Goal: Task Accomplishment & Management: Manage account settings

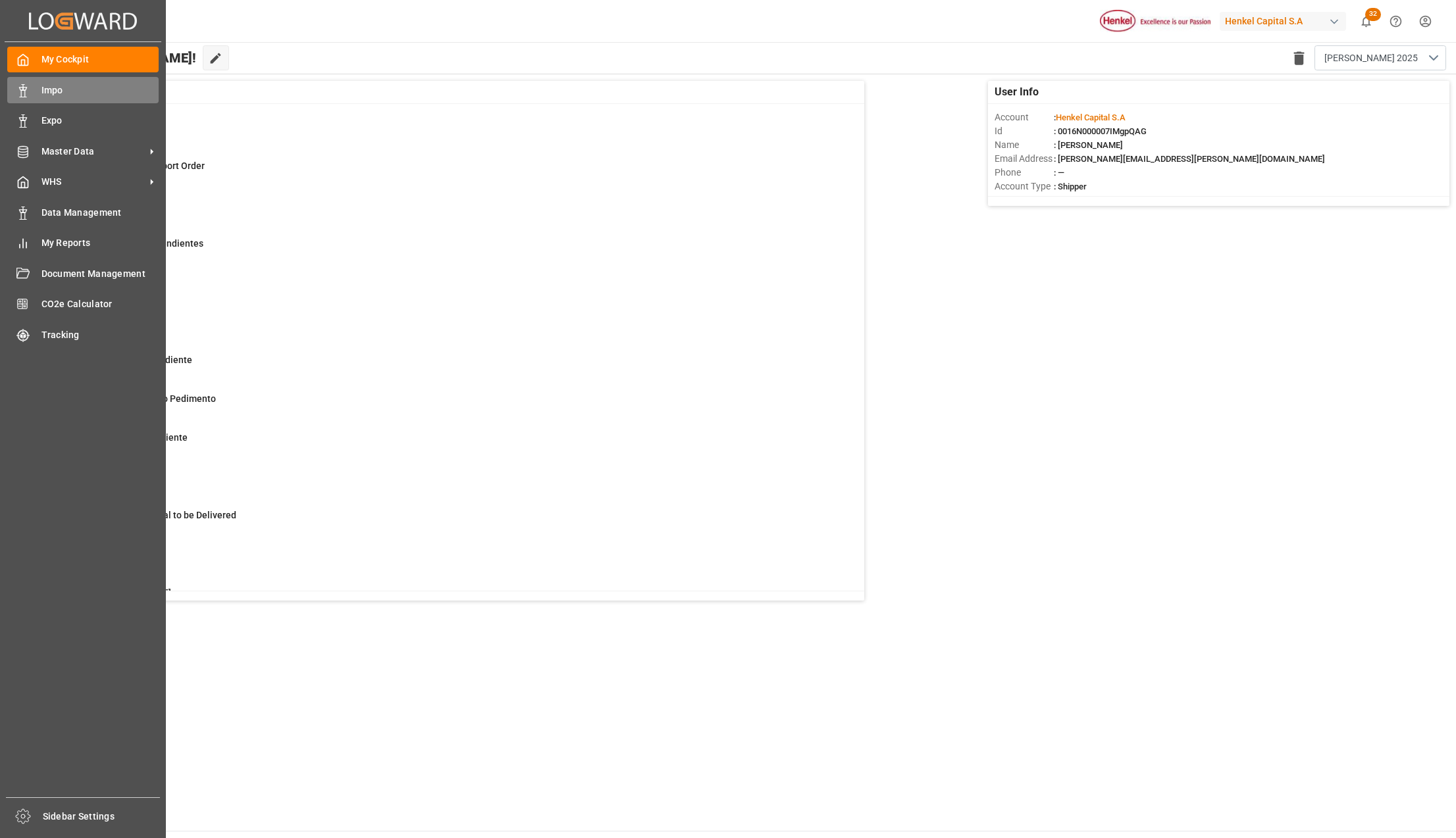
click at [36, 94] on div "Impo Impo" at bounding box center [83, 90] width 151 height 26
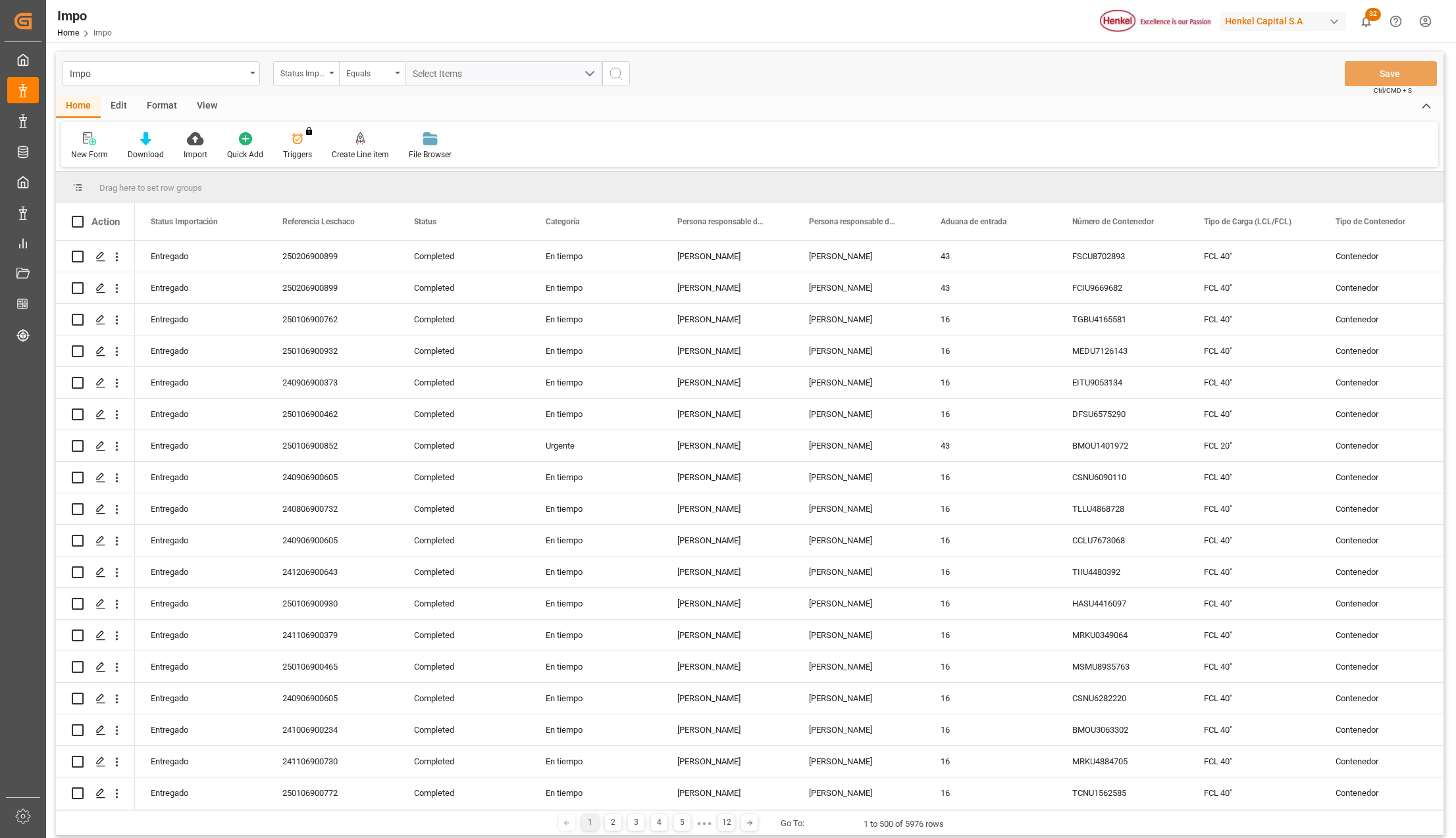
click at [207, 101] on div "View" at bounding box center [207, 106] width 40 height 22
click at [159, 142] on div at bounding box center [150, 138] width 65 height 14
click at [163, 176] on div "Seguimiento Operativo" at bounding box center [185, 186] width 129 height 27
click at [193, 183] on span "Drag here to set row groups" at bounding box center [151, 187] width 103 height 10
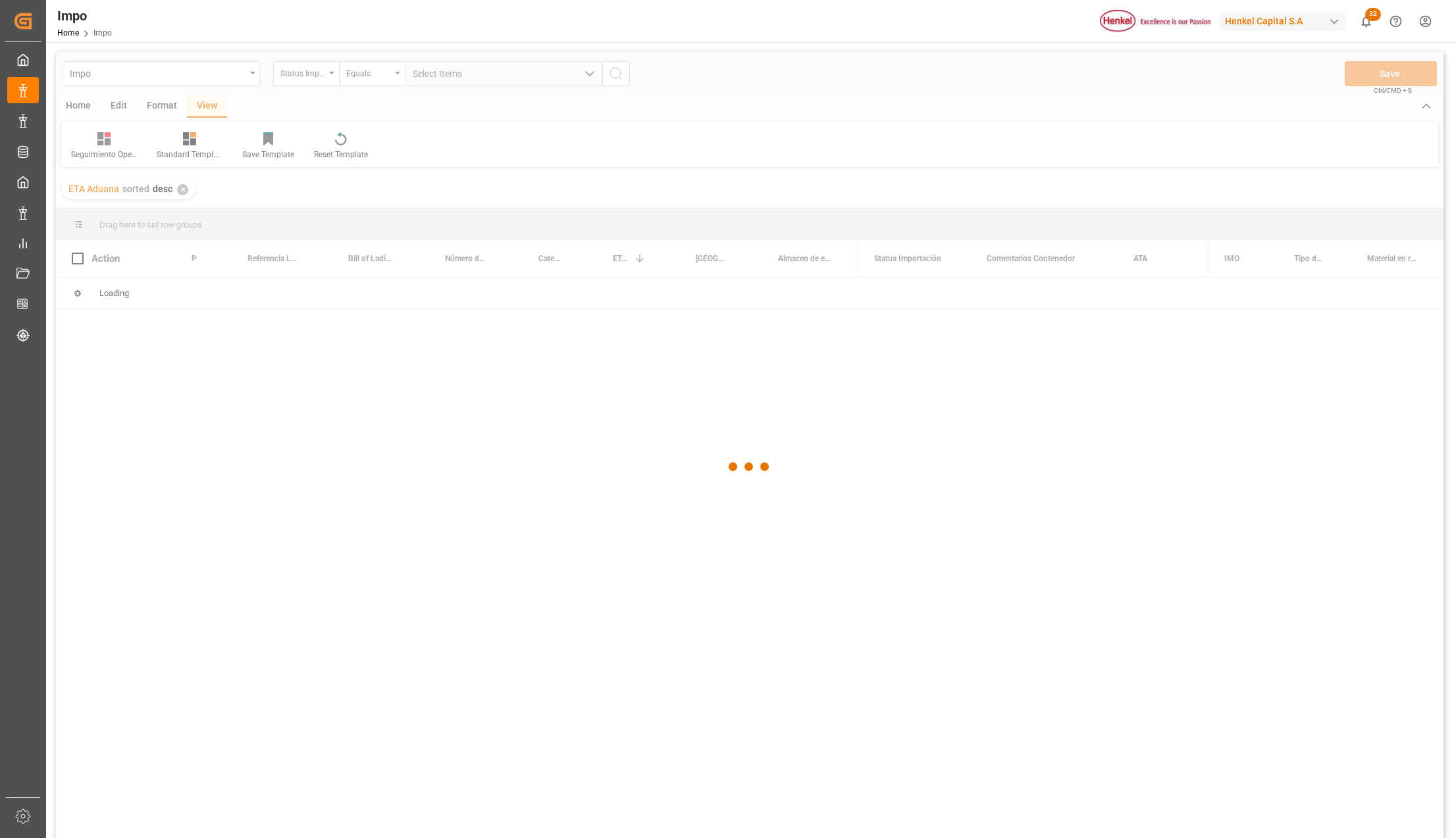
click at [185, 190] on div at bounding box center [749, 467] width 1388 height 830
click at [185, 188] on div "✕" at bounding box center [182, 190] width 11 height 11
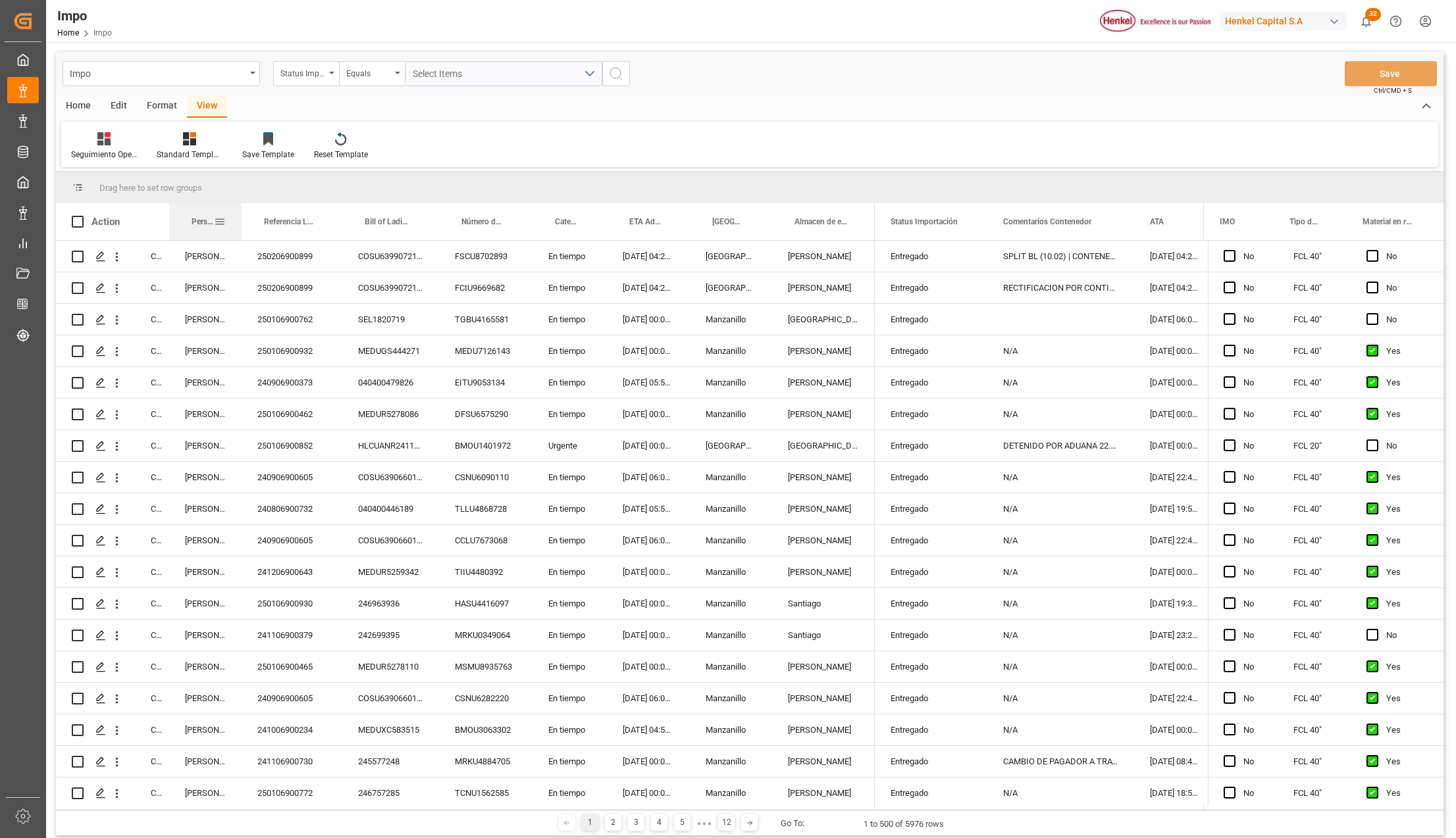
click at [240, 208] on div at bounding box center [241, 222] width 5 height 37
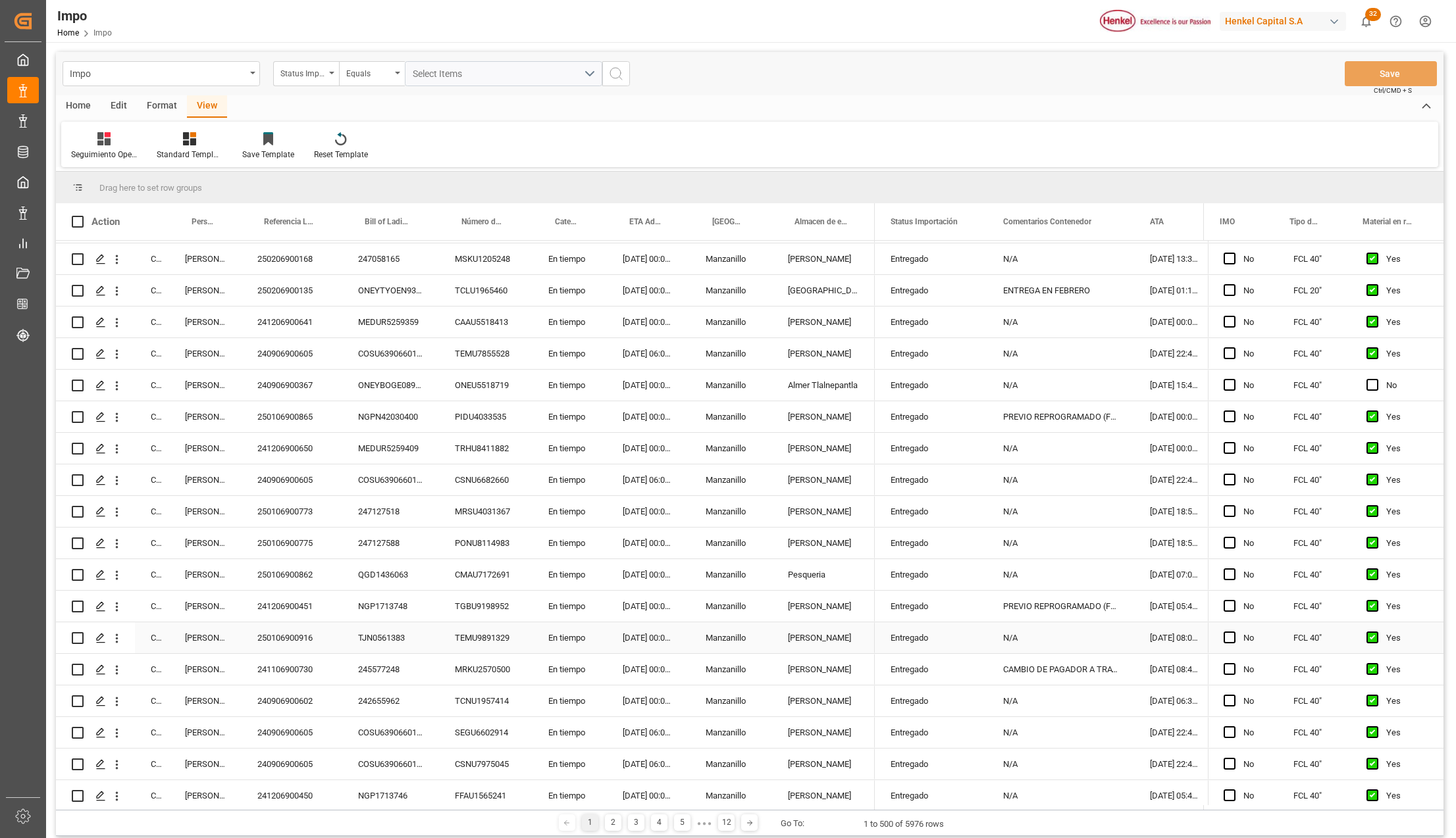
scroll to position [877, 0]
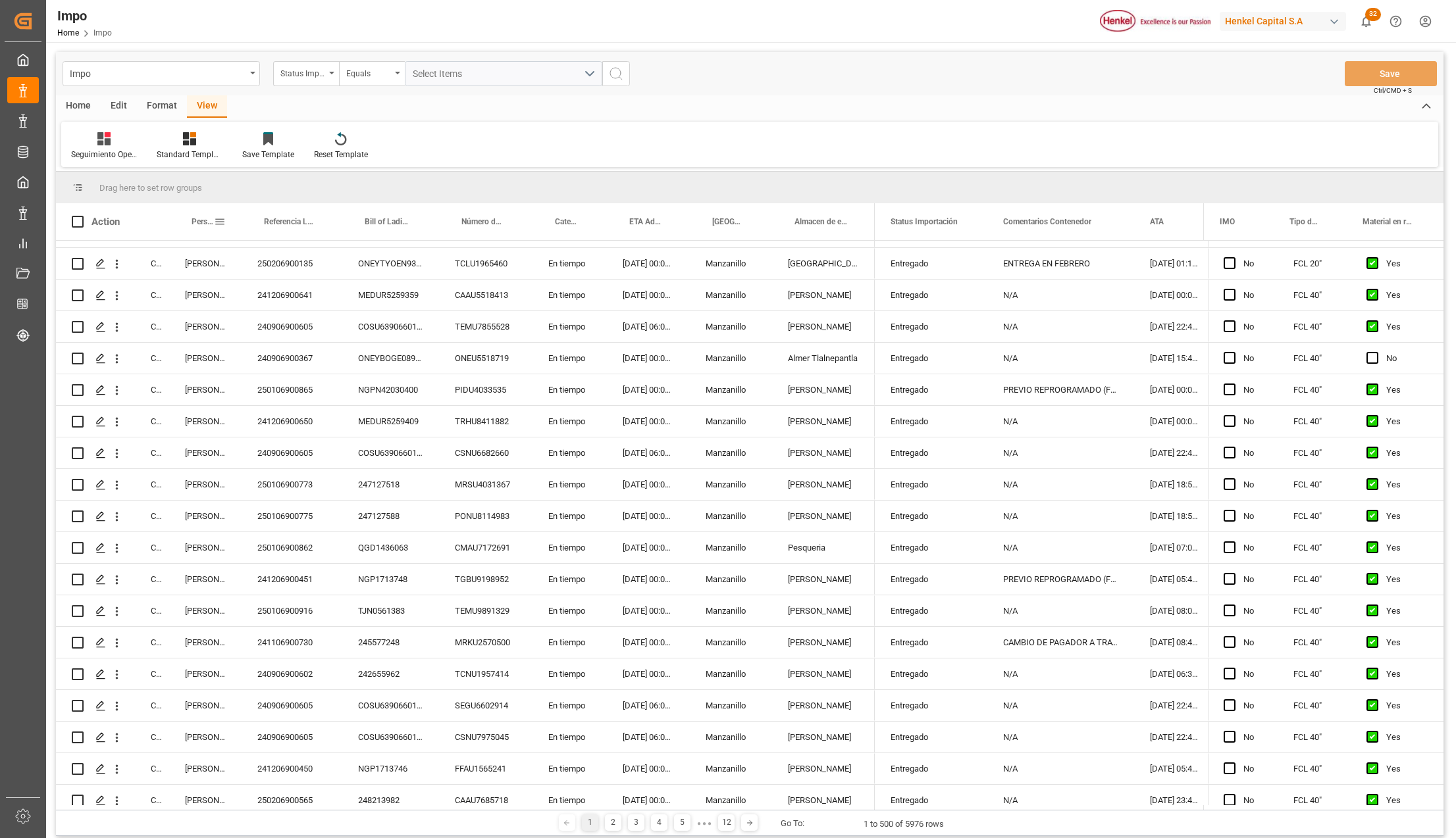
click at [222, 219] on span at bounding box center [220, 222] width 12 height 12
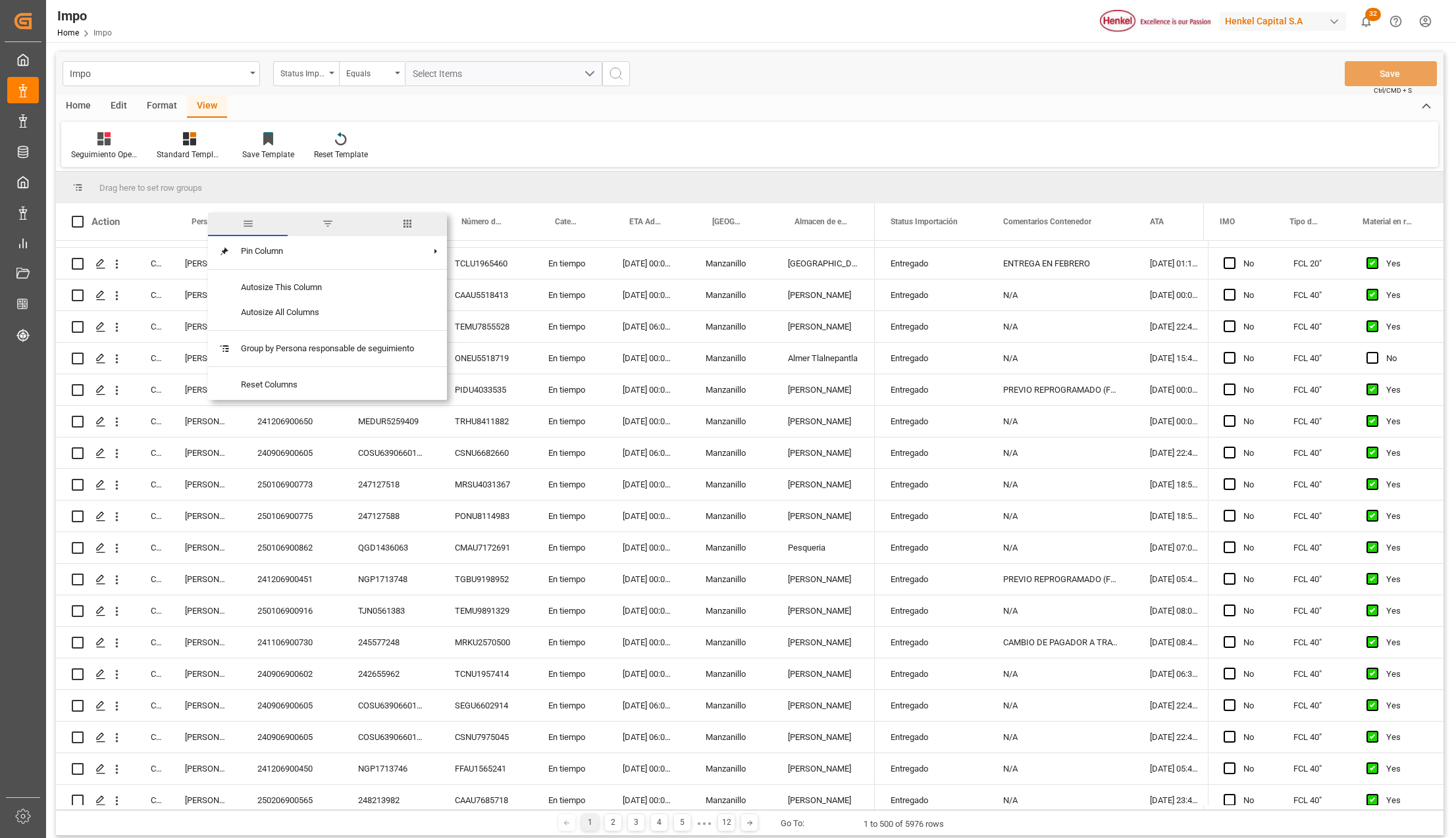
click at [330, 227] on span "filter" at bounding box center [328, 224] width 12 height 12
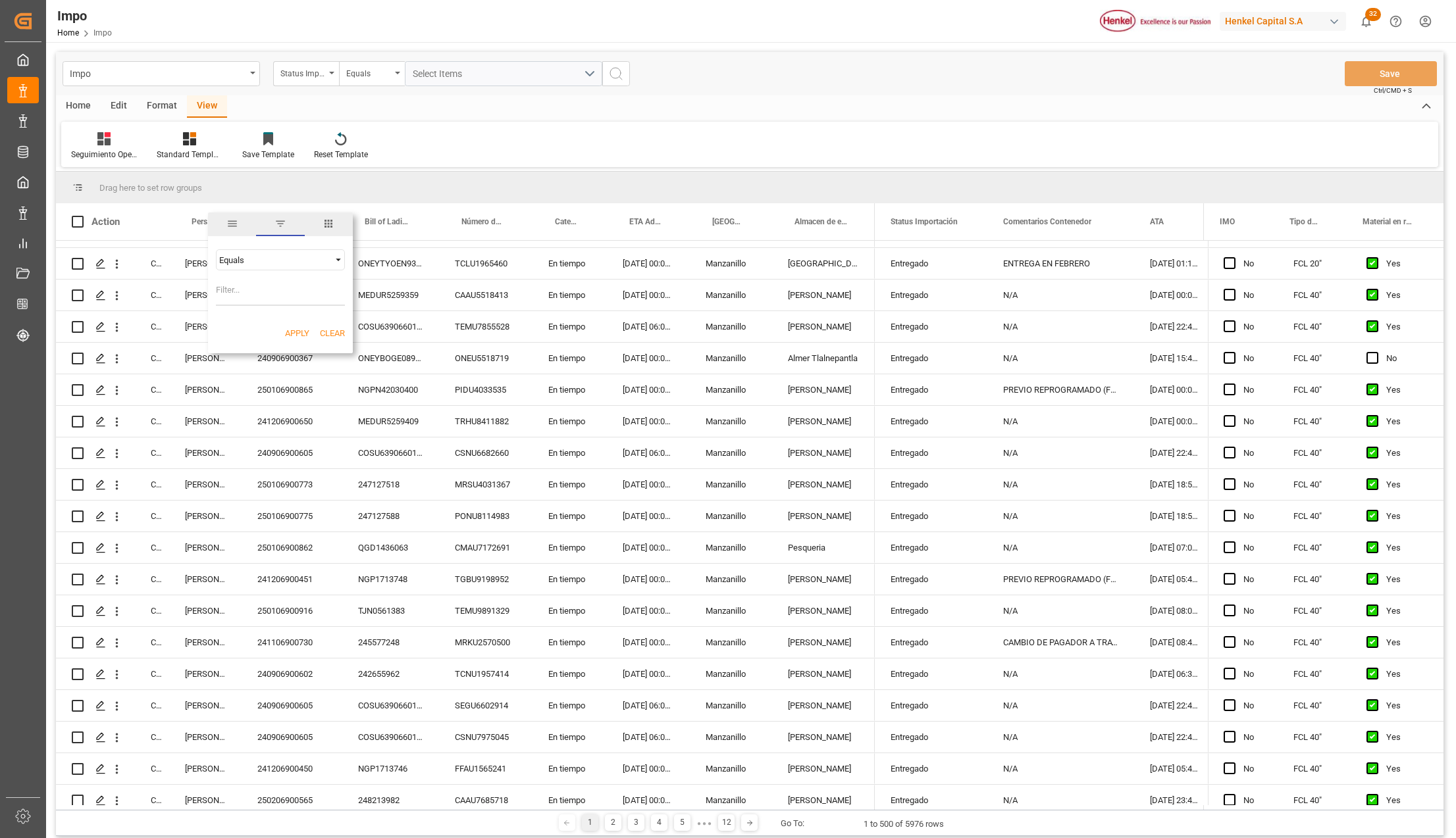
click at [246, 295] on input "Filter Value" at bounding box center [280, 292] width 129 height 26
type input "k"
type input "[PERSON_NAME]"
click at [290, 328] on button "Apply" at bounding box center [297, 334] width 25 height 13
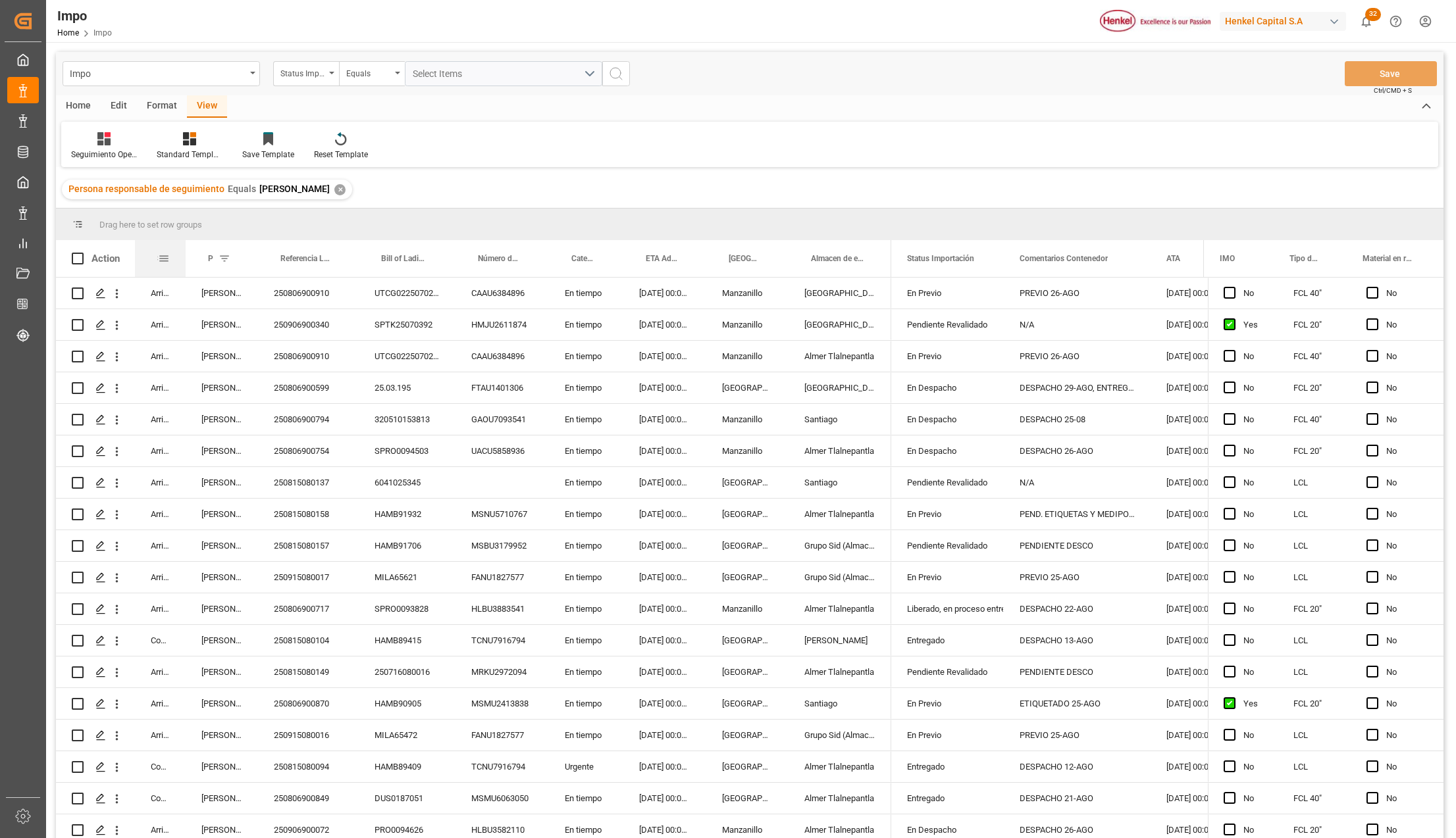
click at [183, 253] on div at bounding box center [185, 259] width 5 height 37
click at [162, 256] on span at bounding box center [164, 259] width 12 height 12
click at [228, 295] on div "Equals" at bounding box center [218, 297] width 111 height 10
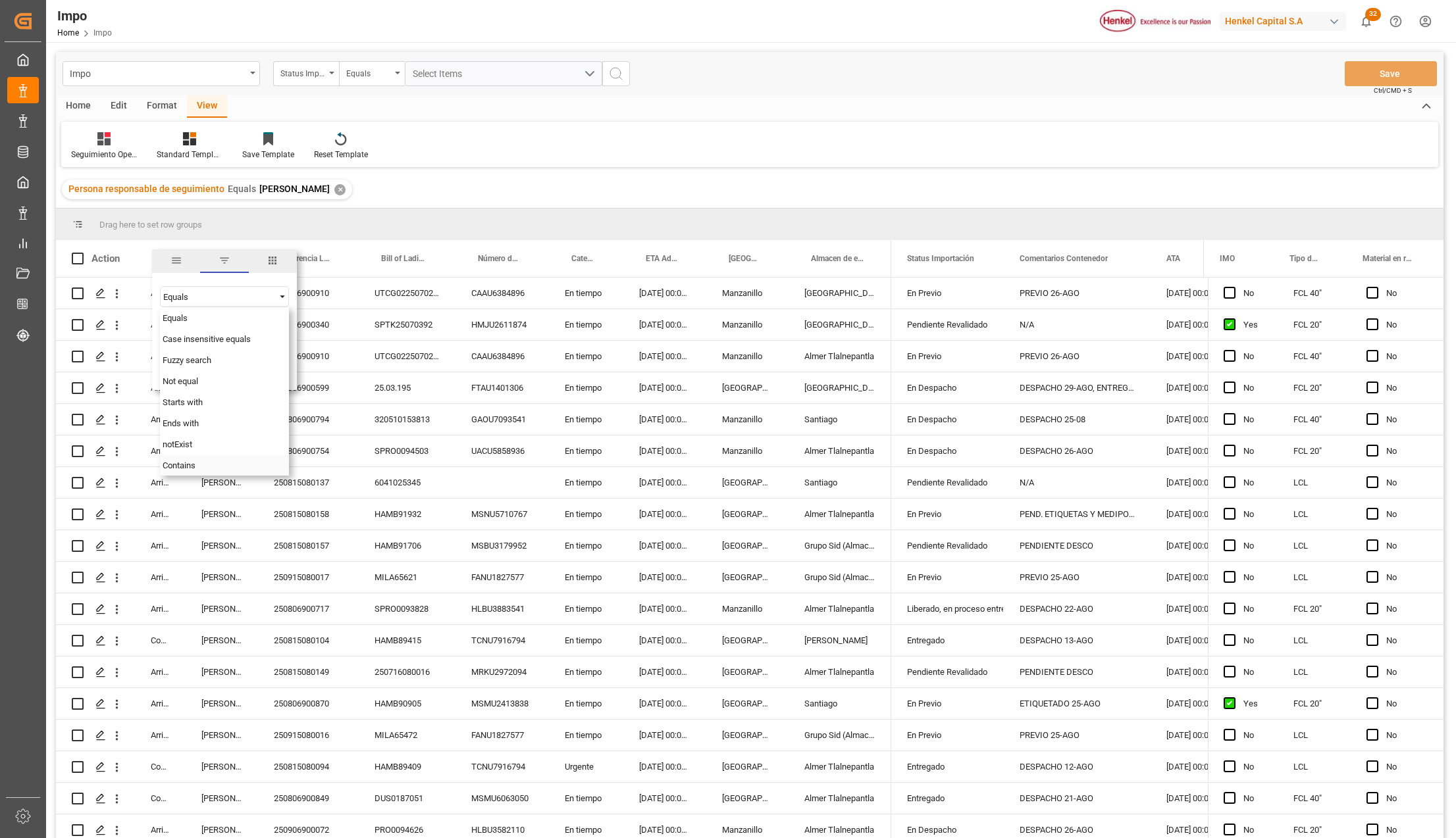
drag, startPoint x: 185, startPoint y: 463, endPoint x: 196, endPoint y: 401, distance: 63.0
click at [187, 463] on span "Contains" at bounding box center [179, 465] width 33 height 10
click at [175, 328] on input "Filter Value" at bounding box center [224, 329] width 129 height 26
type input "Arrived,In progress,Pending,Storage"
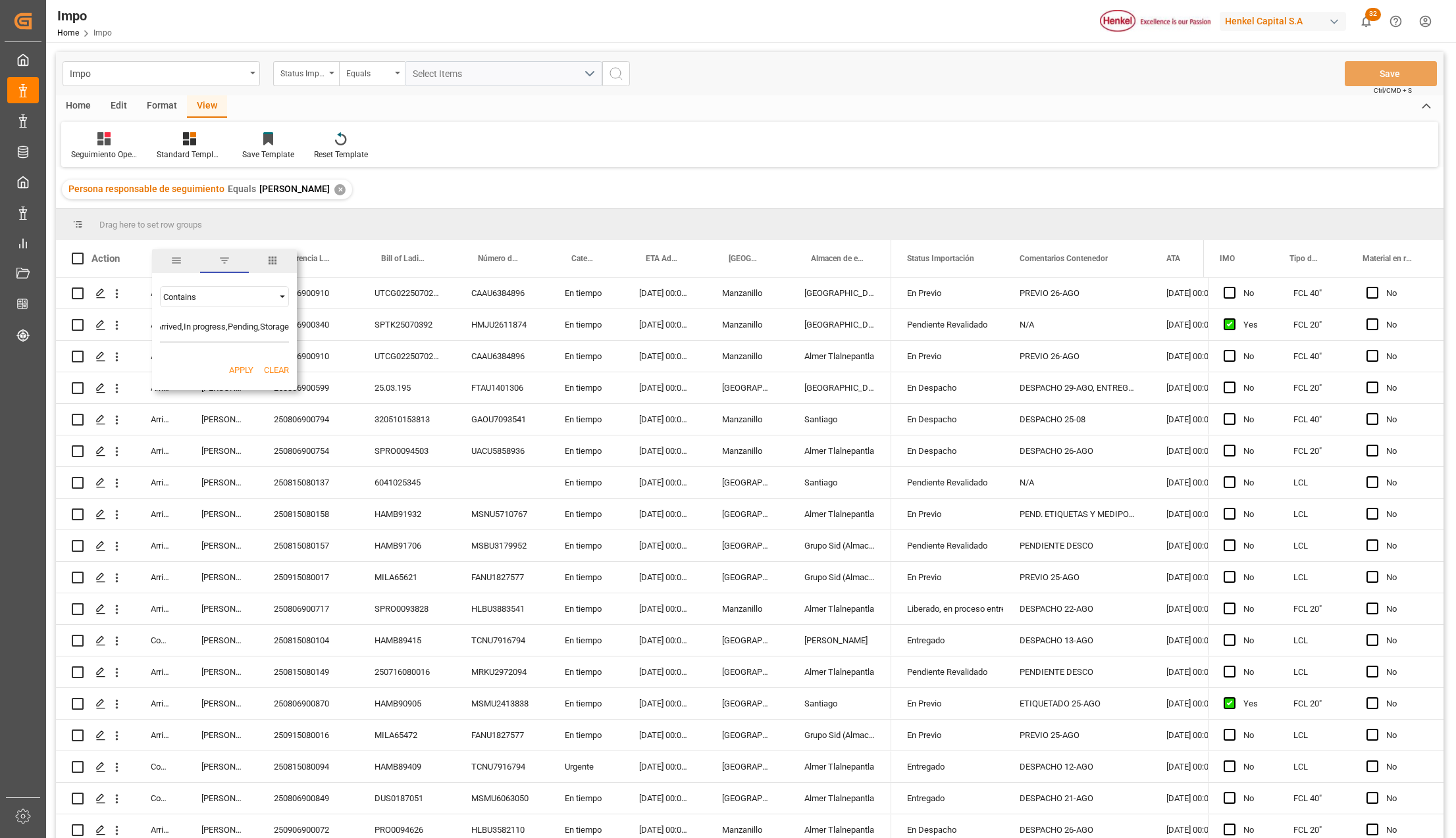
click at [245, 369] on button "Apply" at bounding box center [241, 370] width 25 height 13
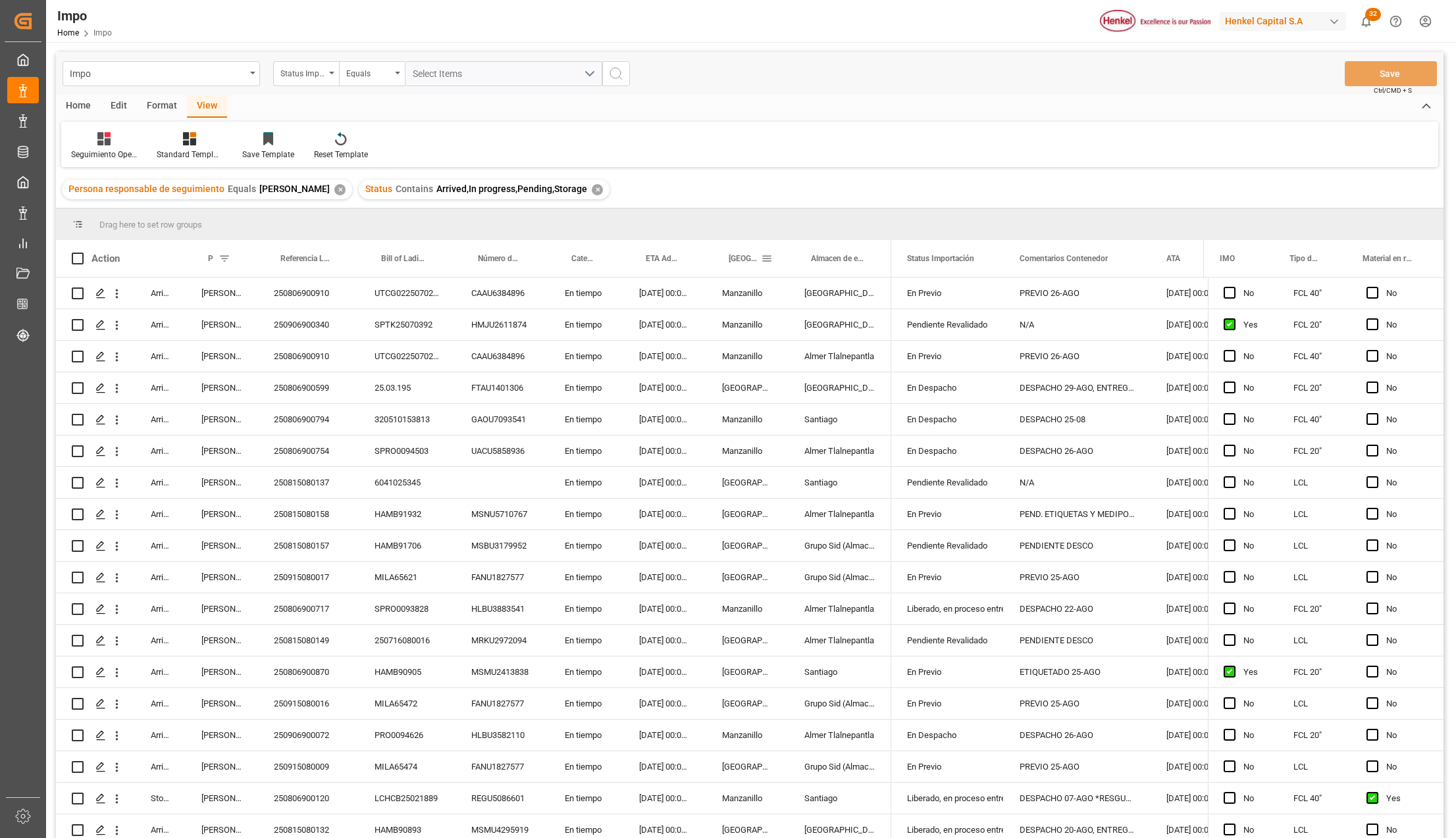
click at [769, 256] on span at bounding box center [767, 259] width 12 height 12
click at [796, 322] on input "Filter Value" at bounding box center [827, 329] width 129 height 26
type input "[GEOGRAPHIC_DATA]"
click at [835, 366] on button "Apply" at bounding box center [844, 370] width 25 height 13
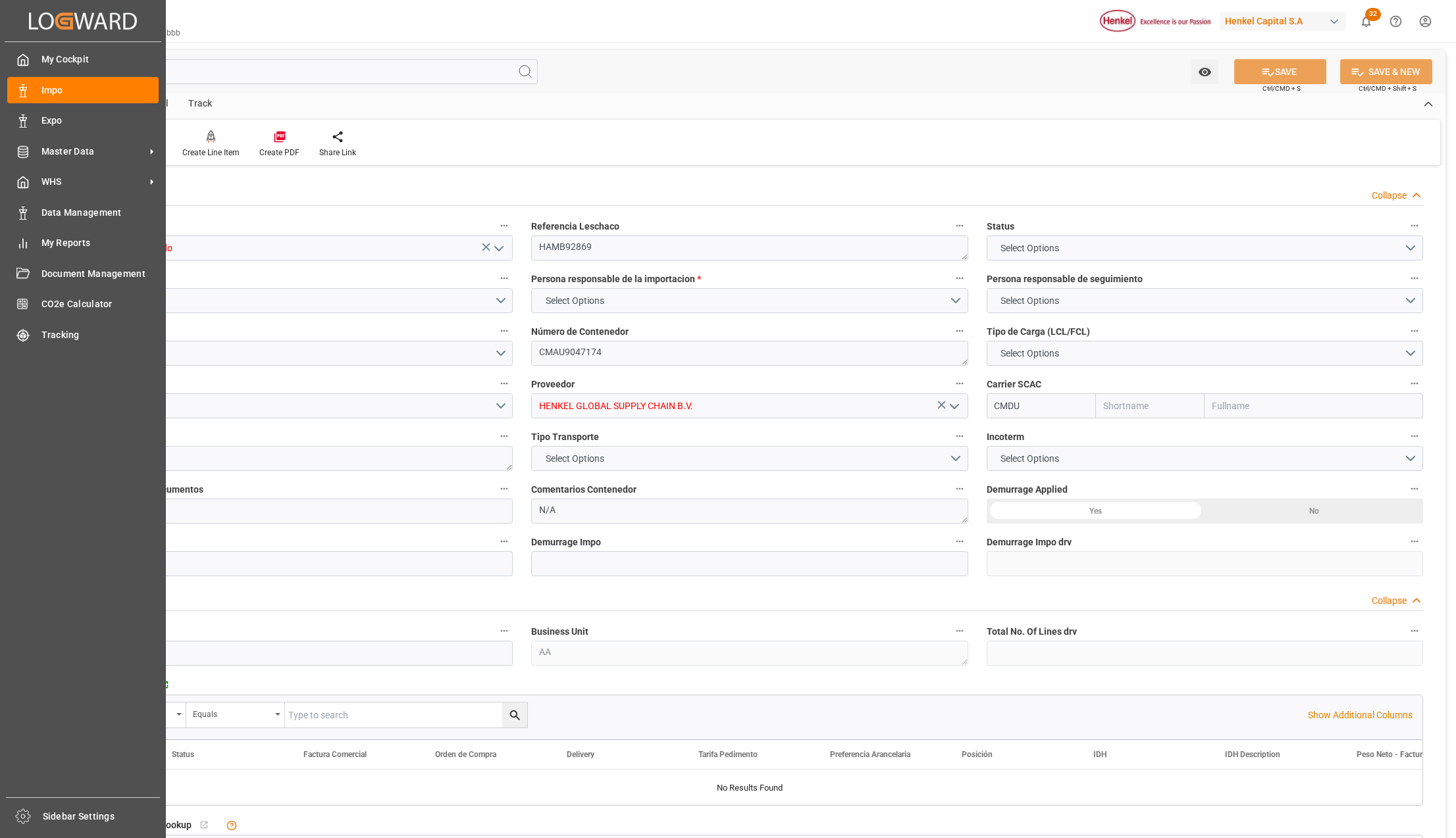
type input "CMACGM"
type input "CMA CGM Group"
type input "11"
type input "50"
type input "23"
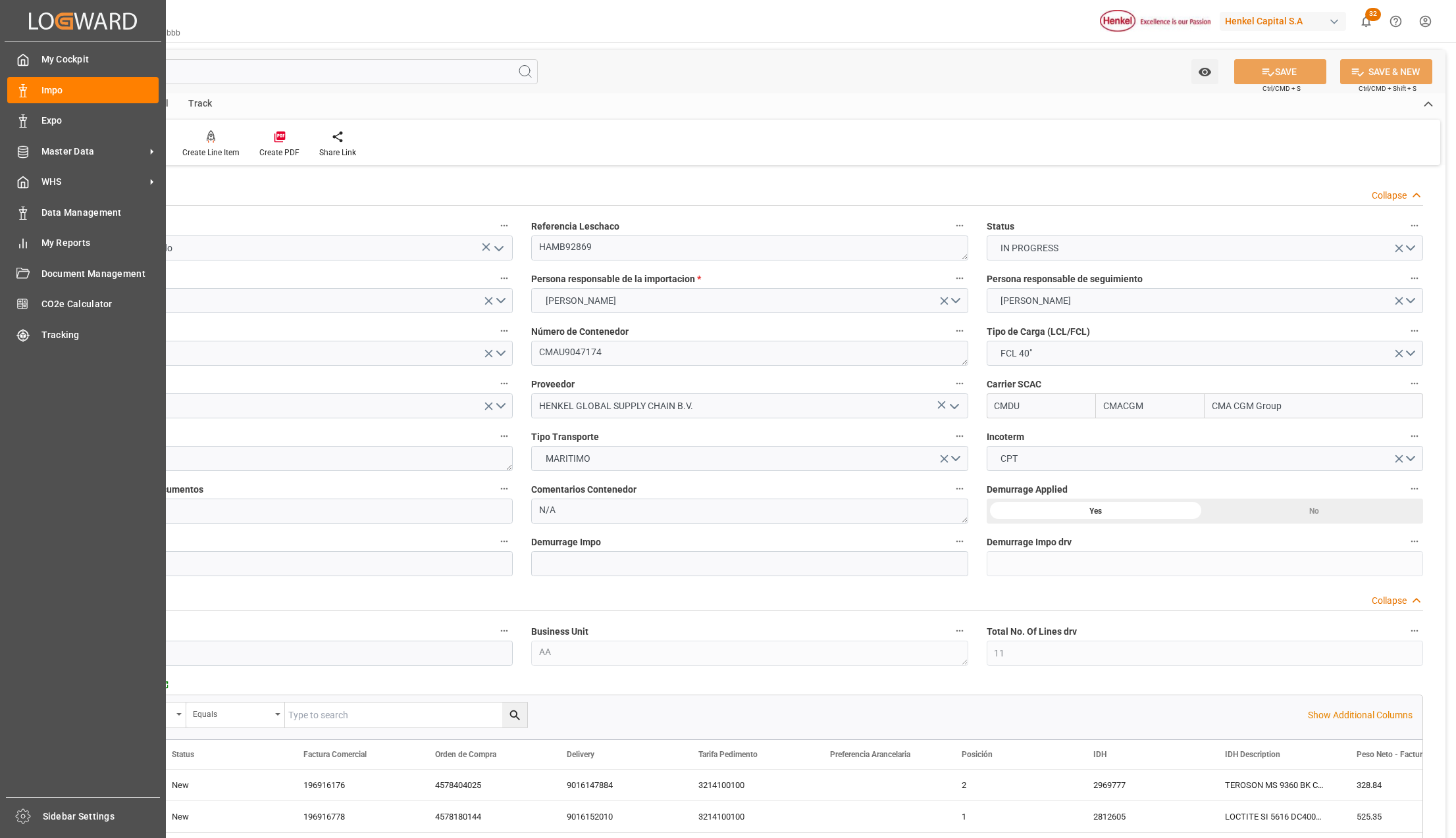
type input "[DATE]"
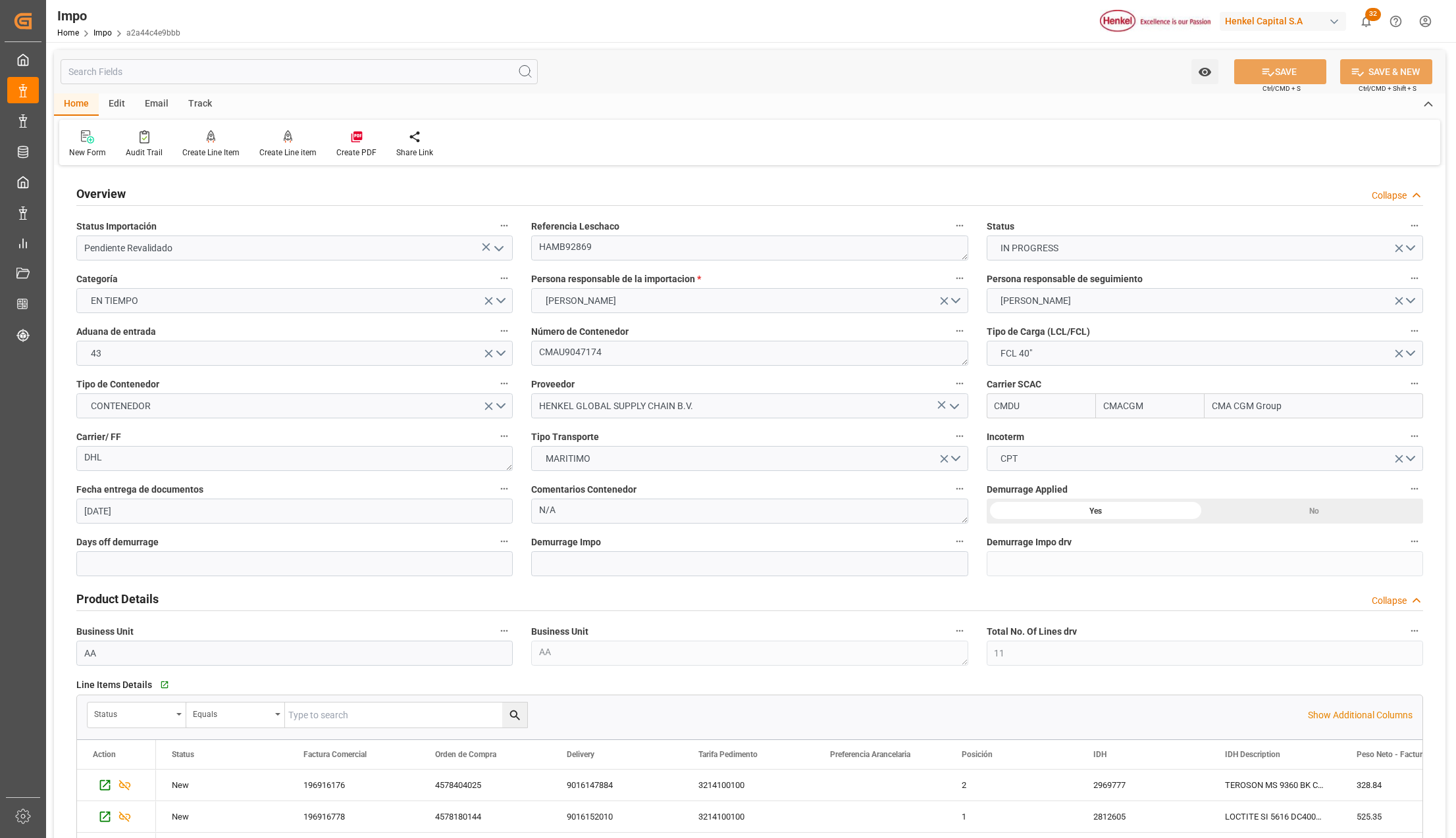
drag, startPoint x: 719, startPoint y: 157, endPoint x: 325, endPoint y: 111, distance: 396.7
click at [717, 157] on div "New Form Audit Trail Create Line Item Create Line item Create PDF Share Link" at bounding box center [750, 142] width 1381 height 45
click at [100, 33] on link "Impo" at bounding box center [103, 33] width 19 height 9
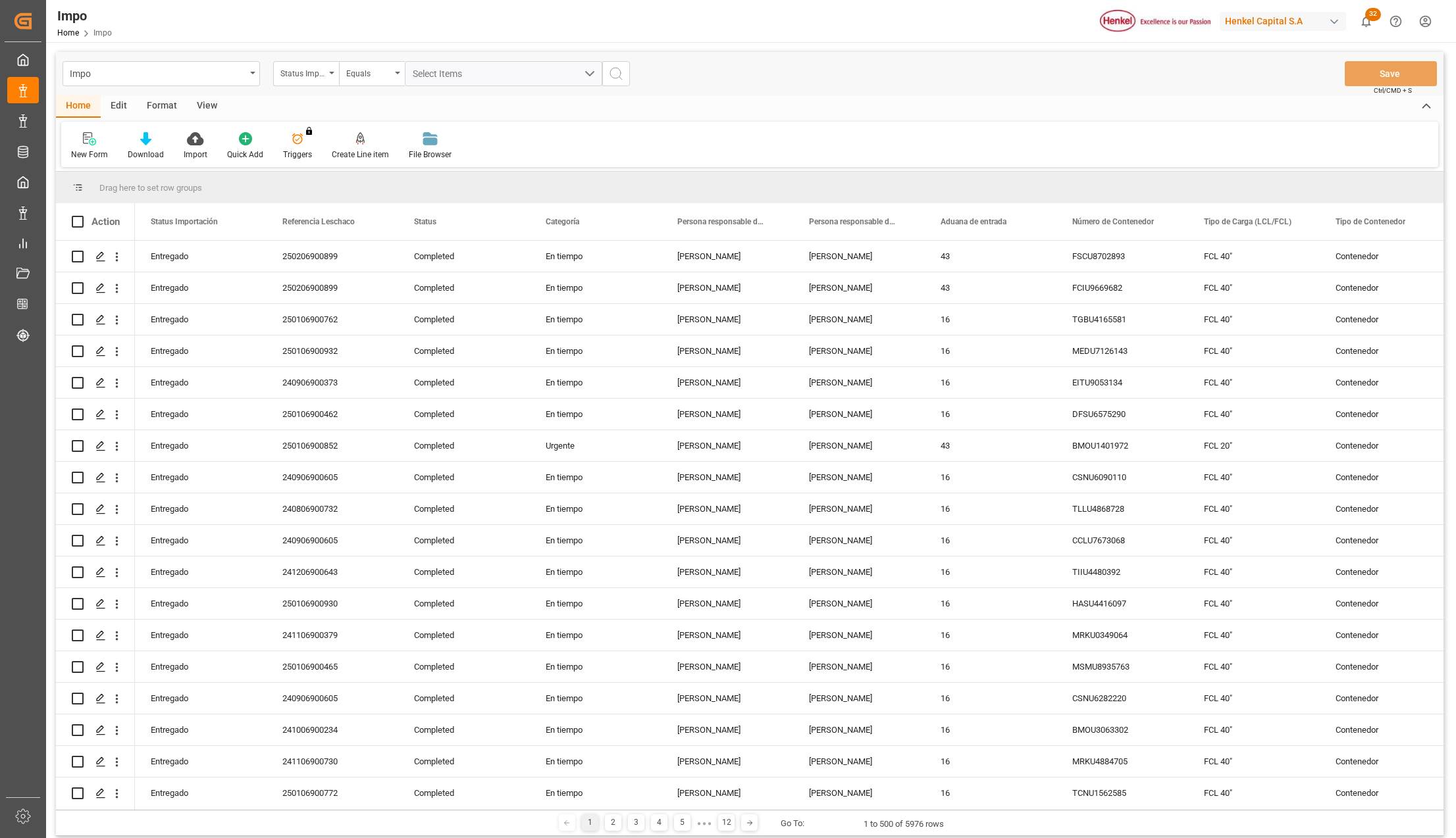
click at [203, 109] on div "View" at bounding box center [207, 106] width 40 height 22
click at [150, 140] on icon at bounding box center [150, 139] width 13 height 13
click at [151, 184] on div "Seguimiento Operativo" at bounding box center [185, 186] width 115 height 14
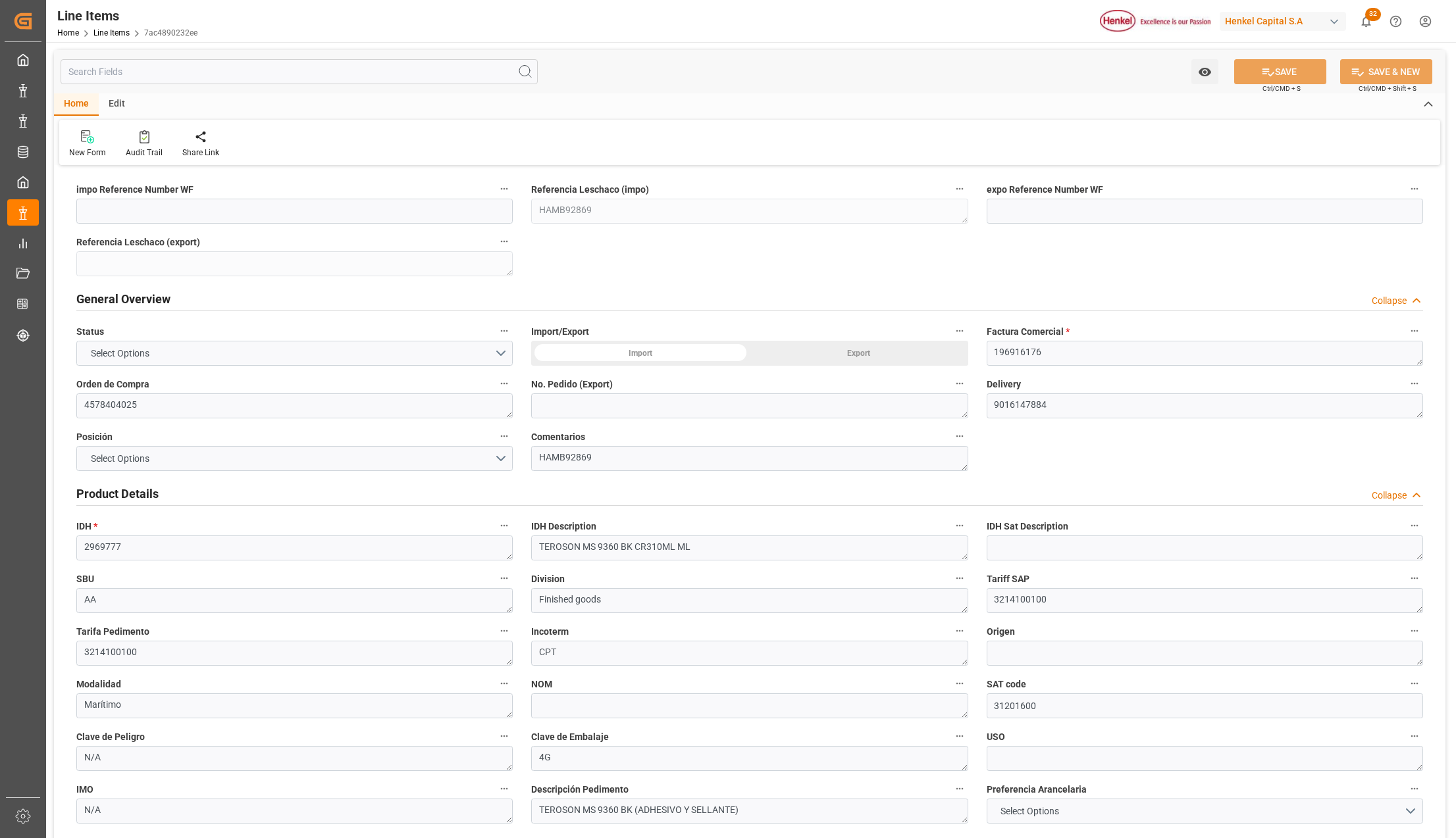
type input "380.36"
type input "67"
type input "[DATE] 11:17"
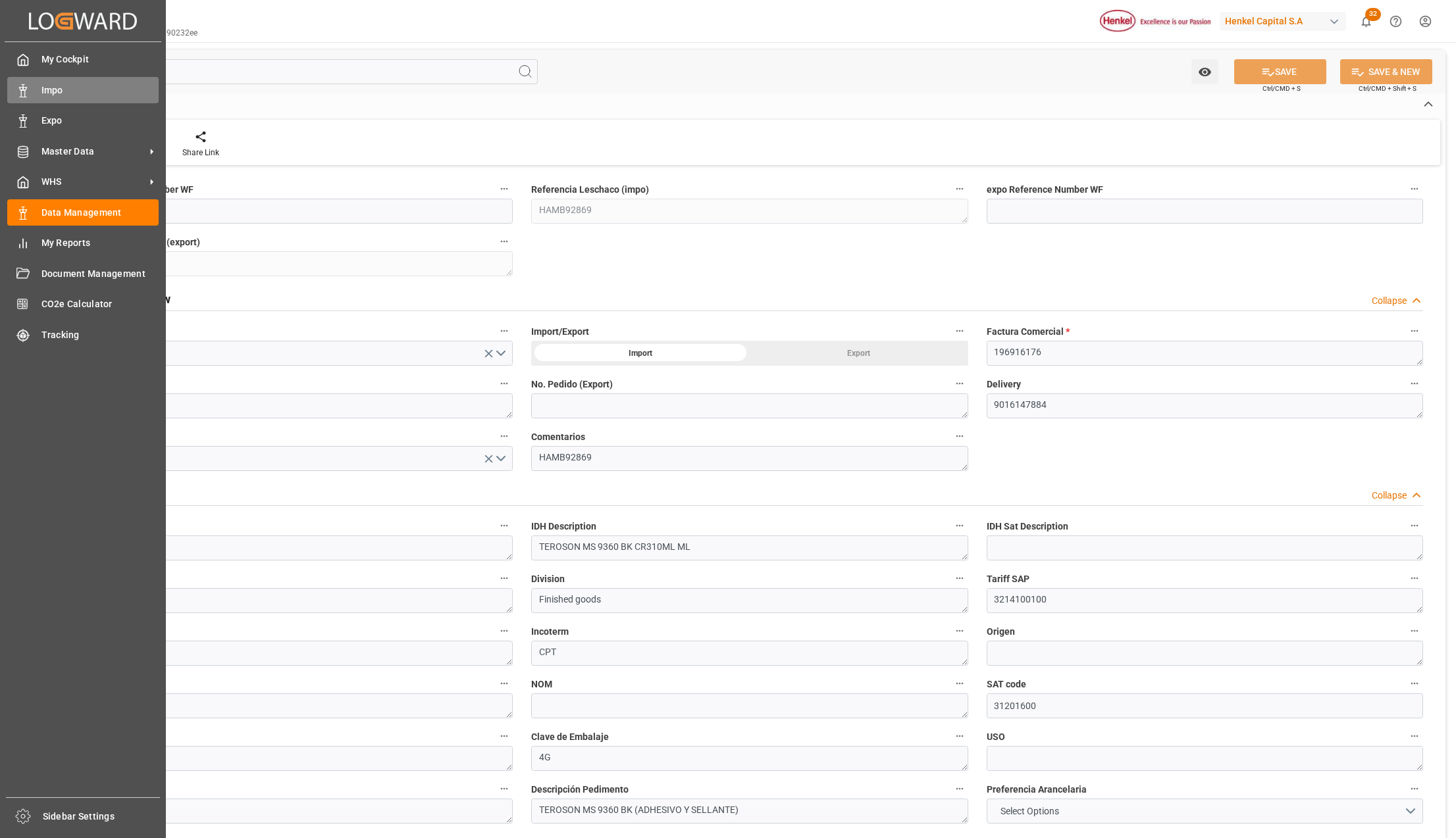
click at [42, 87] on span "Impo" at bounding box center [100, 90] width 118 height 14
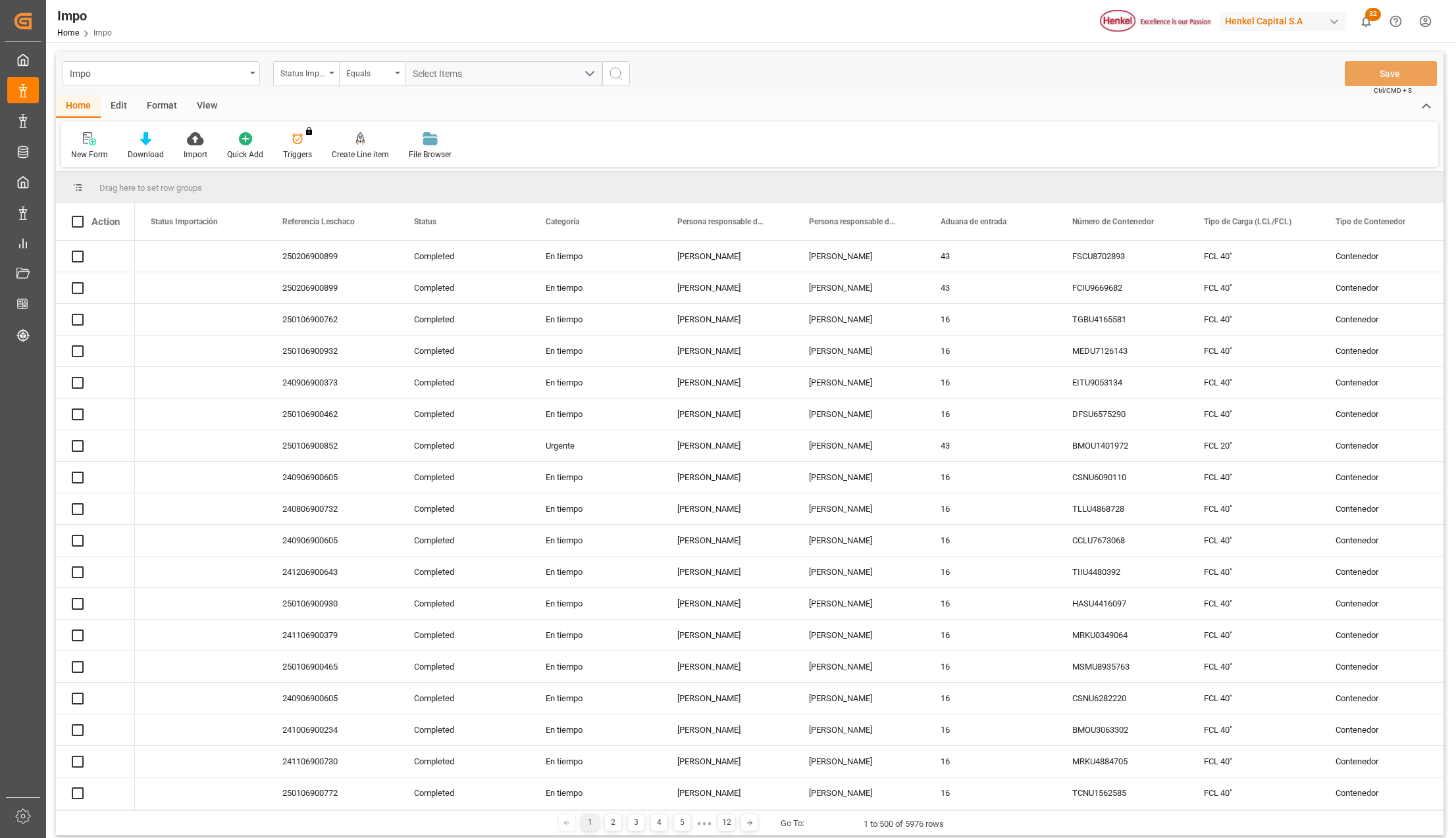
click at [158, 106] on div "Format" at bounding box center [161, 106] width 50 height 22
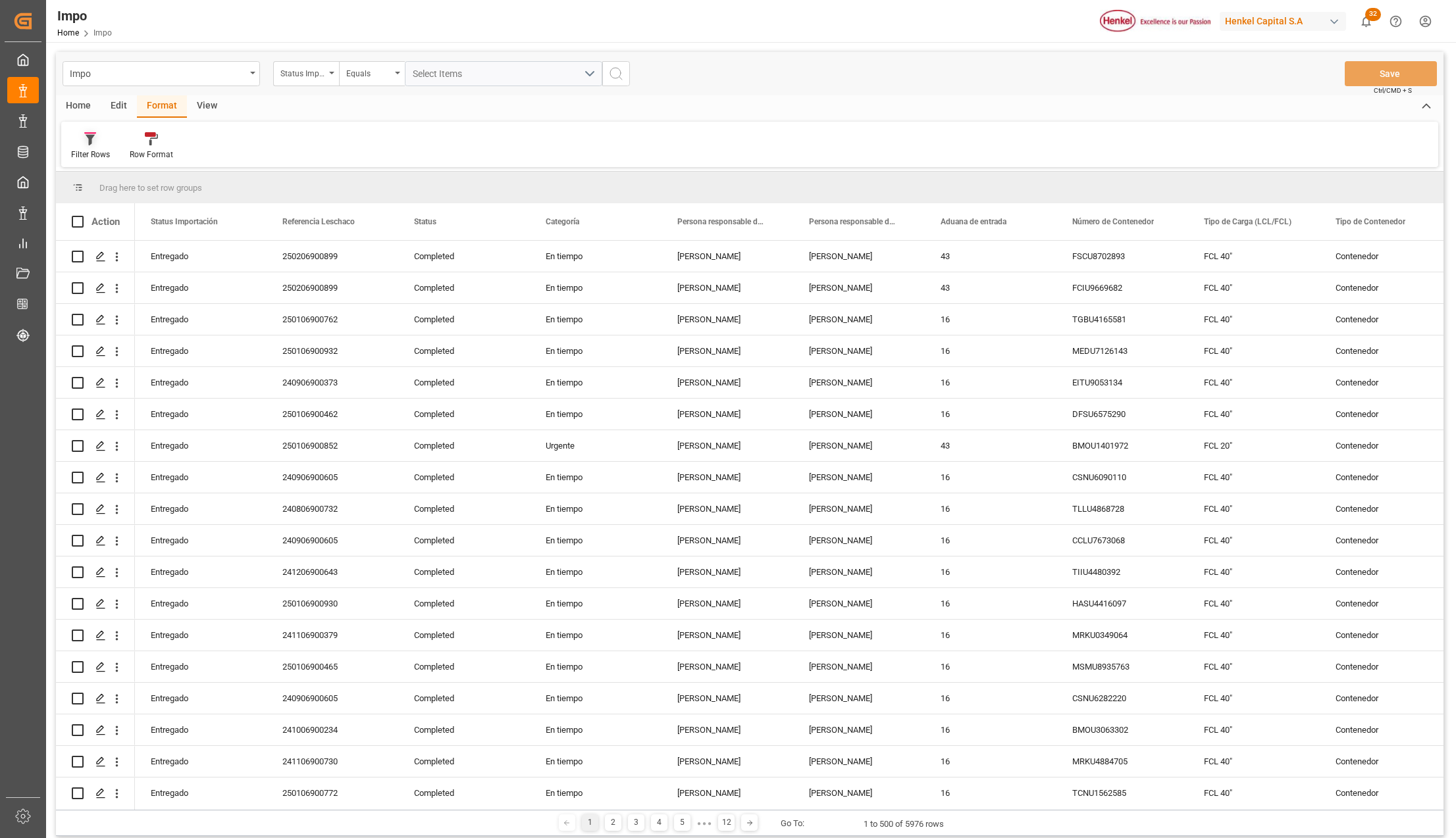
click at [98, 146] on div "Filter Rows" at bounding box center [90, 146] width 59 height 29
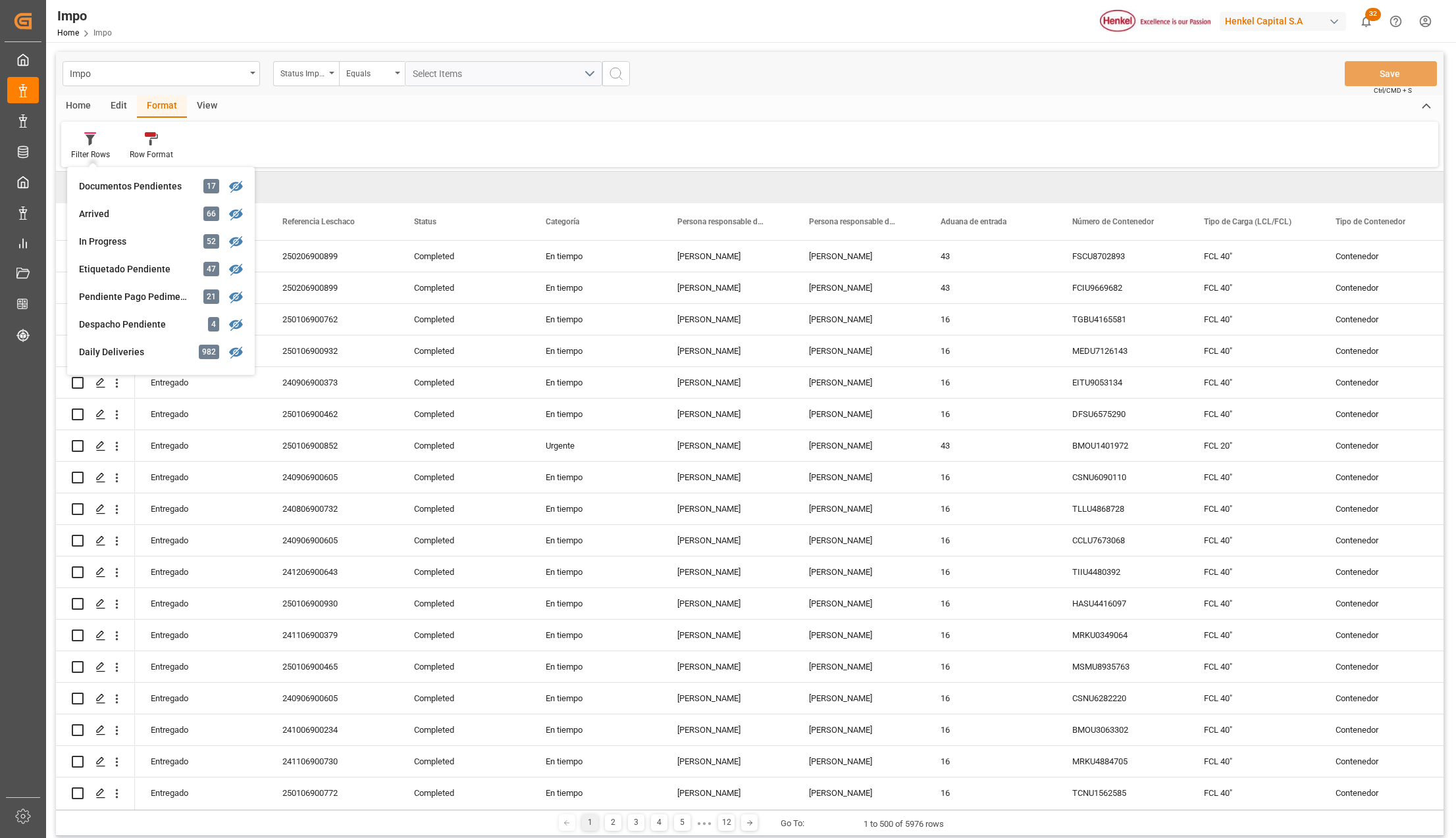
click at [122, 180] on div "Documentos Pendientes" at bounding box center [136, 187] width 115 height 14
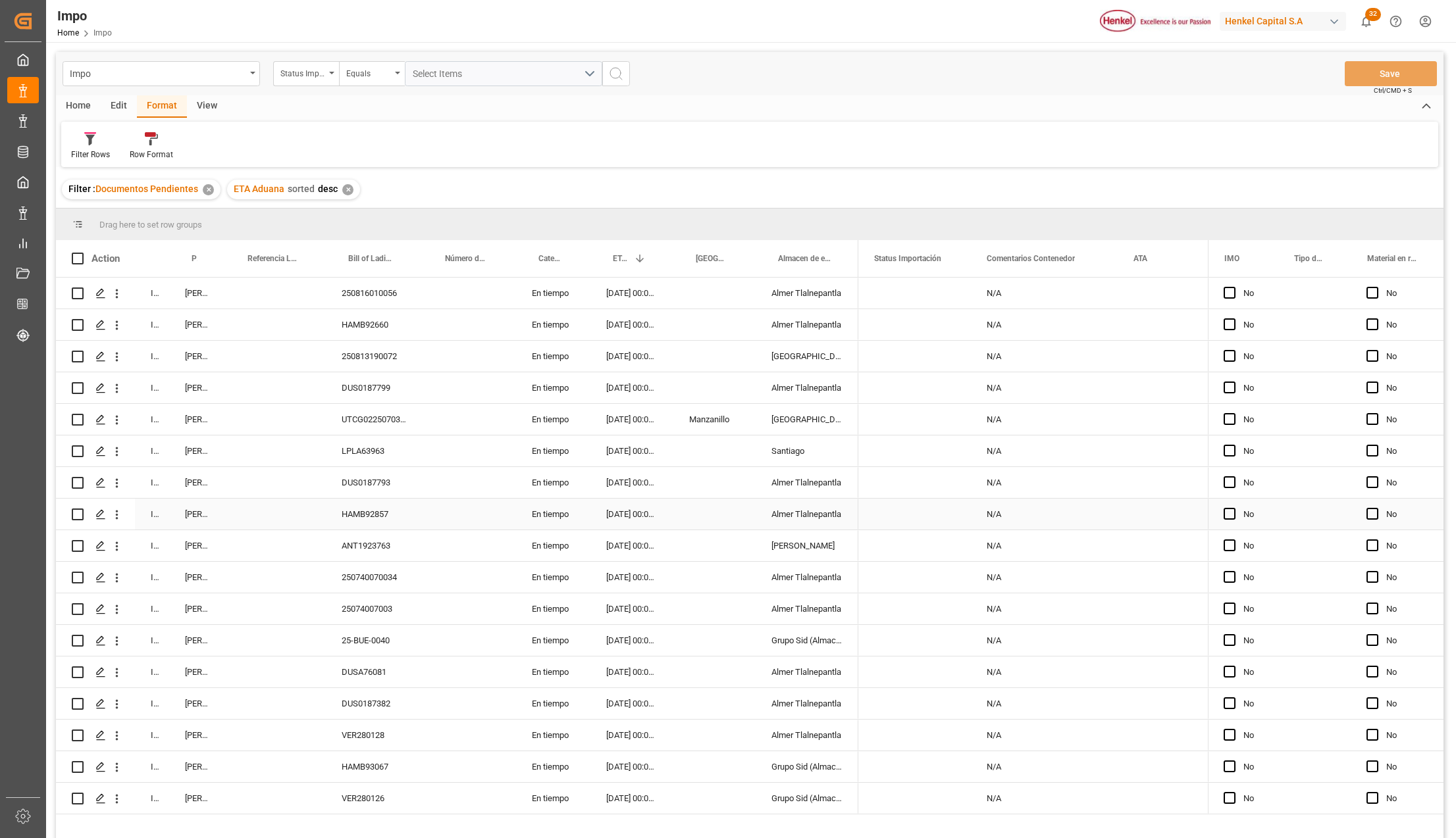
click at [197, 516] on div "[PERSON_NAME]" at bounding box center [196, 515] width 56 height 31
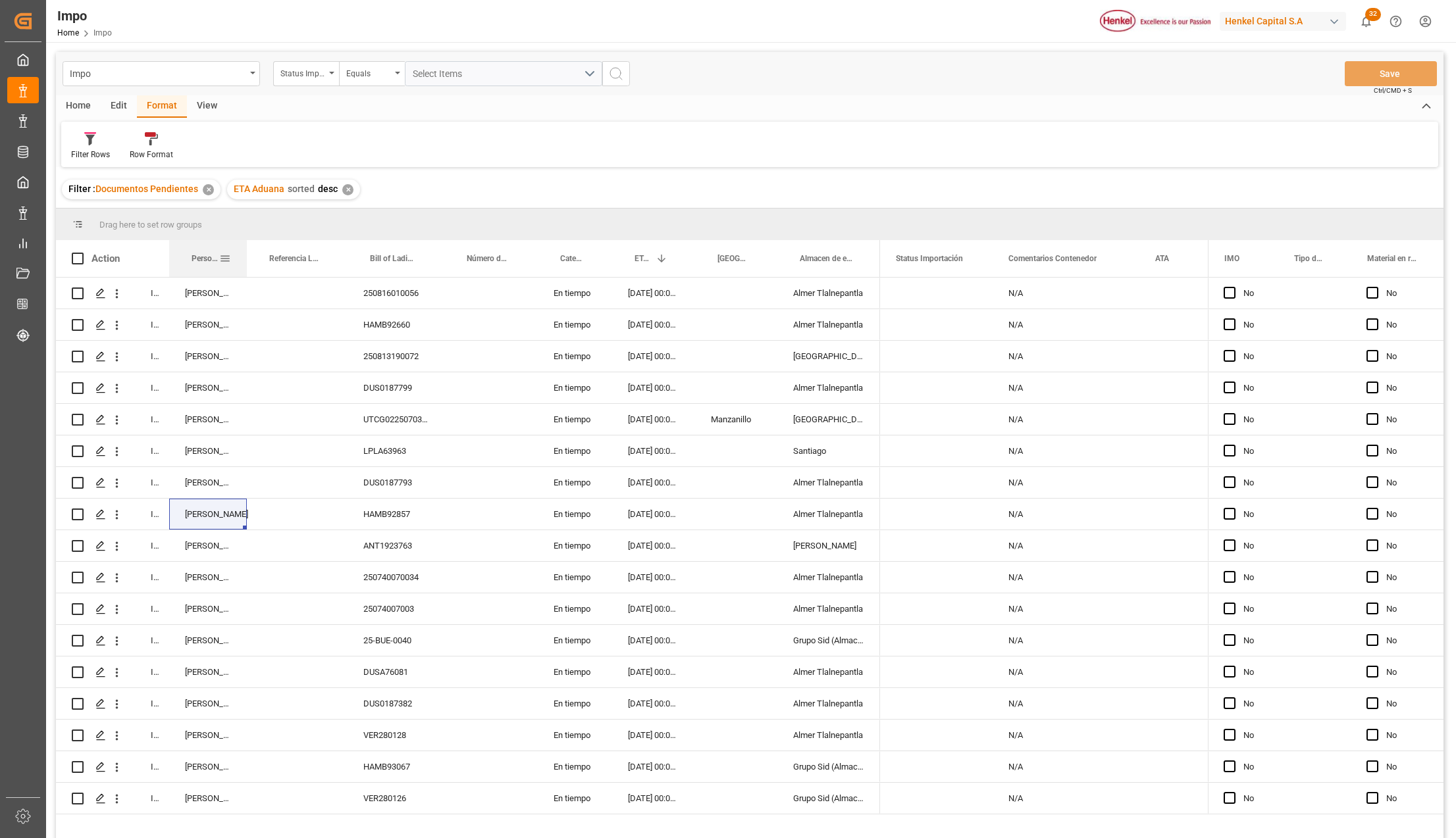
drag, startPoint x: 224, startPoint y: 248, endPoint x: 261, endPoint y: 251, distance: 37.1
click at [249, 251] on div at bounding box center [246, 259] width 5 height 37
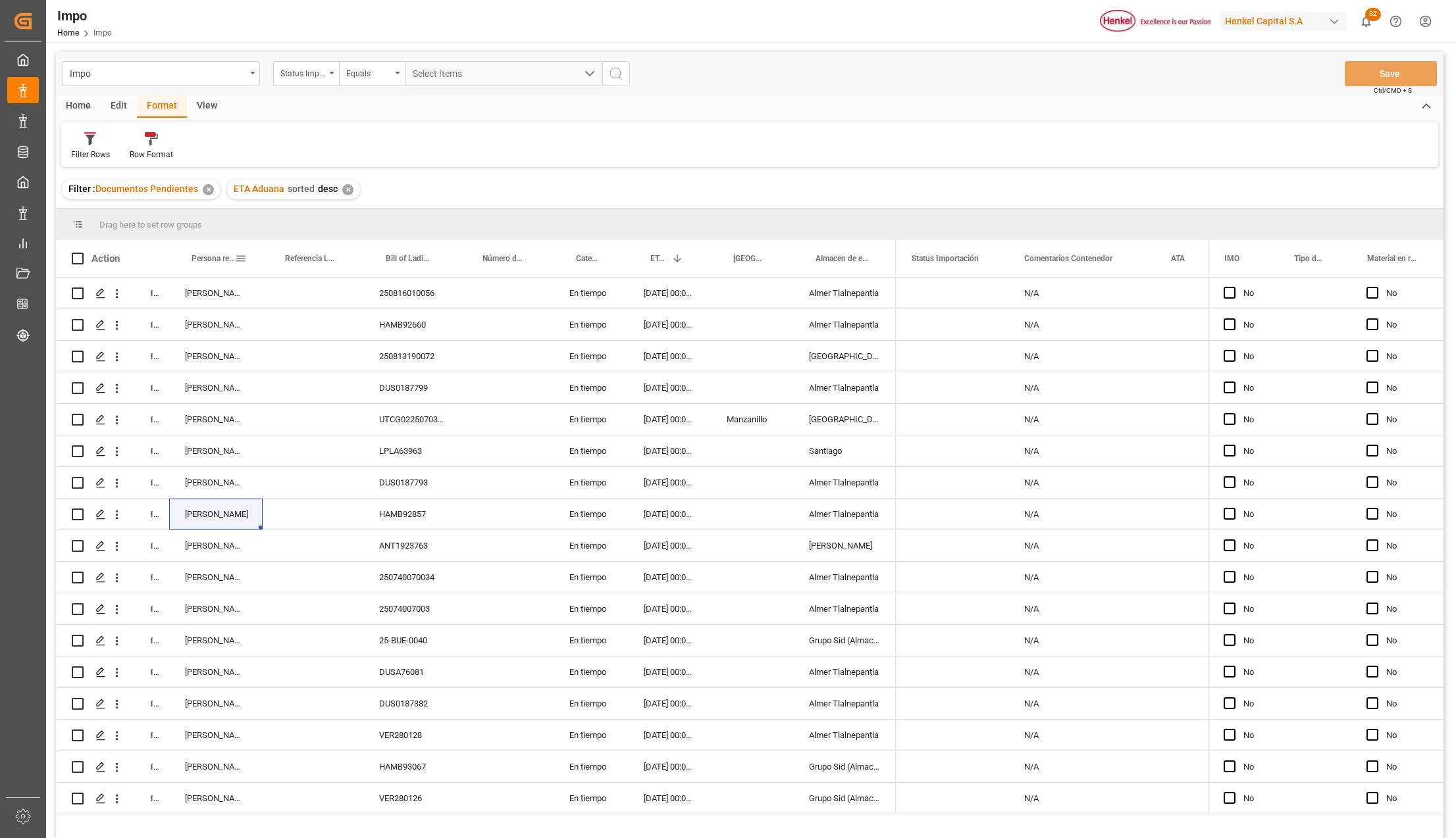
click at [245, 259] on span at bounding box center [241, 259] width 12 height 12
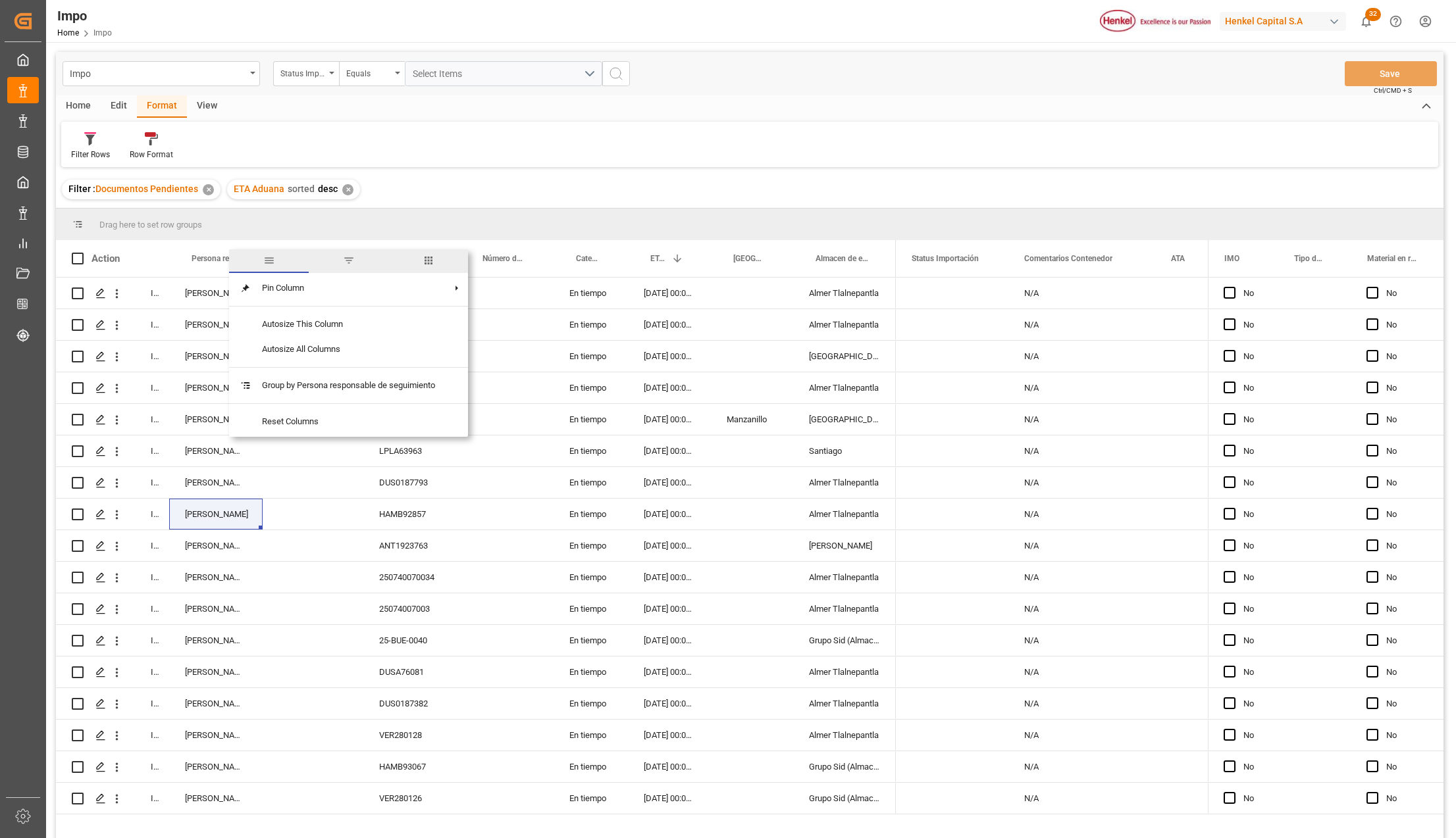
click at [349, 256] on span "filter" at bounding box center [349, 260] width 12 height 12
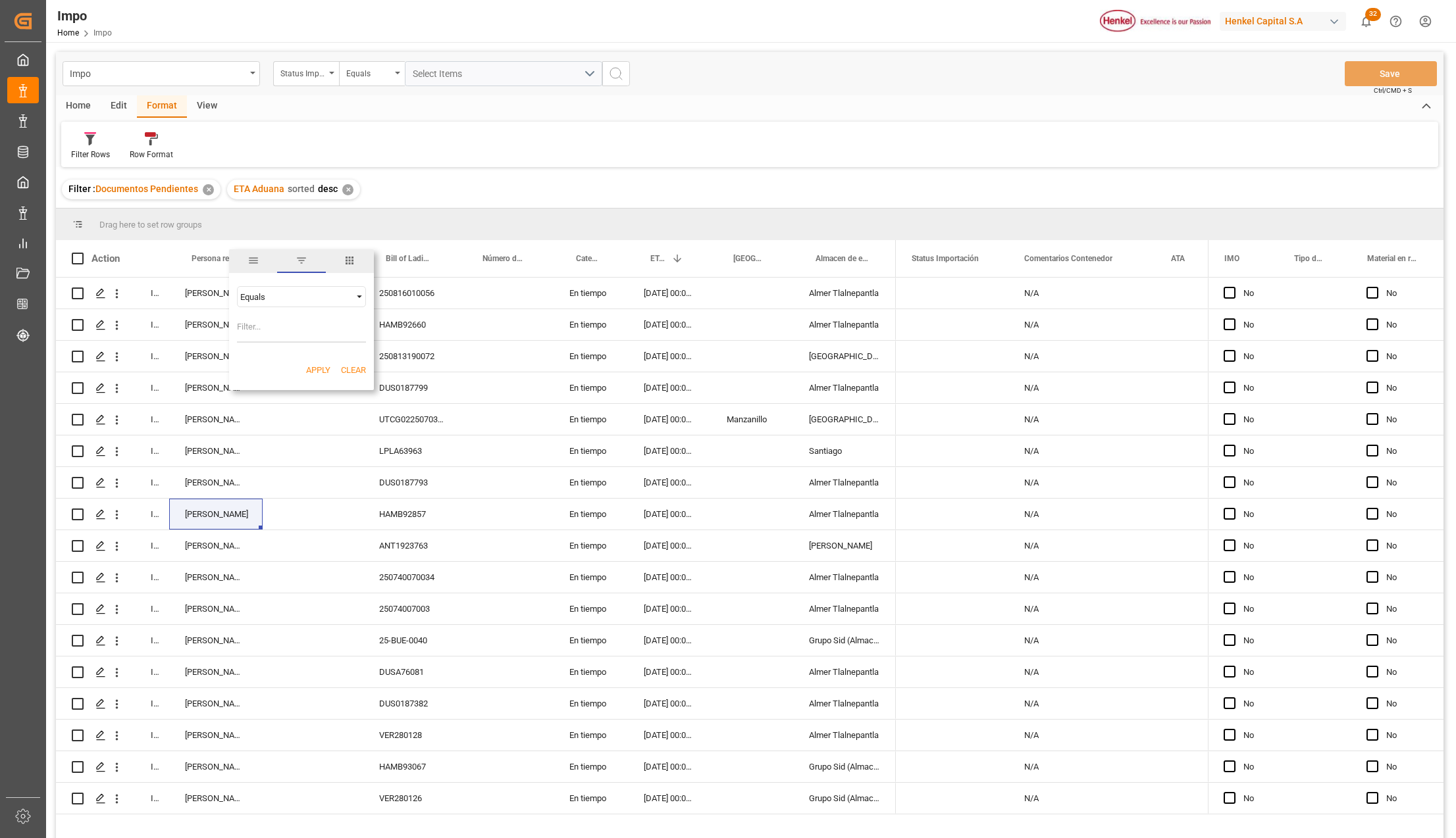
click at [286, 322] on input "Filter Value" at bounding box center [301, 329] width 129 height 26
type input "Karla Chavez"
click at [311, 367] on button "Apply" at bounding box center [318, 370] width 25 height 13
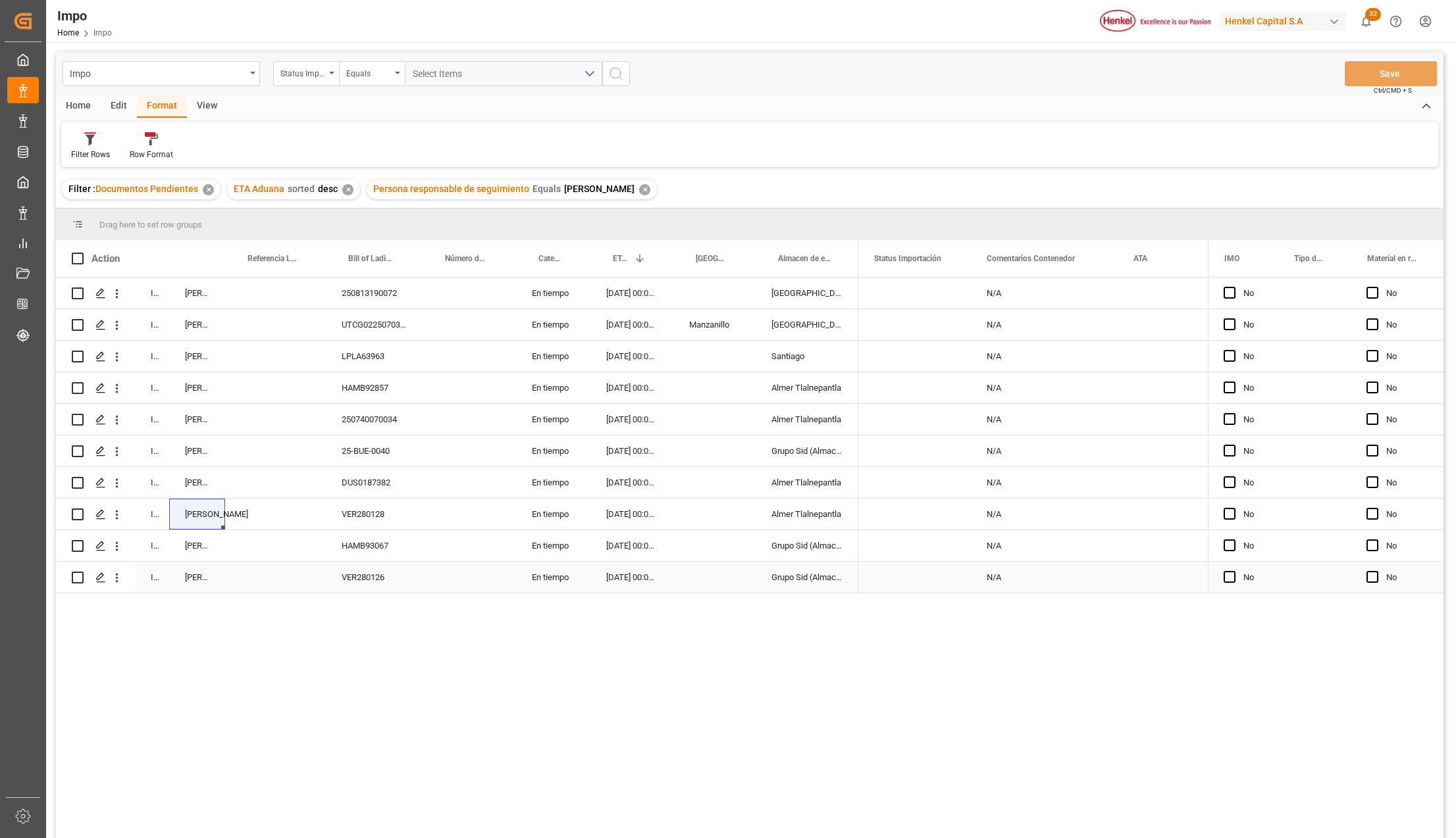
drag, startPoint x: 209, startPoint y: 563, endPoint x: 217, endPoint y: 564, distance: 8.1
click at [209, 563] on div "Karla Chavez" at bounding box center [196, 577] width 56 height 31
drag, startPoint x: 432, startPoint y: 576, endPoint x: 465, endPoint y: 576, distance: 33.0
click at [433, 576] on div "Press SPACE to select this row." at bounding box center [469, 577] width 94 height 31
click at [613, 573] on div "01-09-2025 00:00:00" at bounding box center [632, 577] width 83 height 31
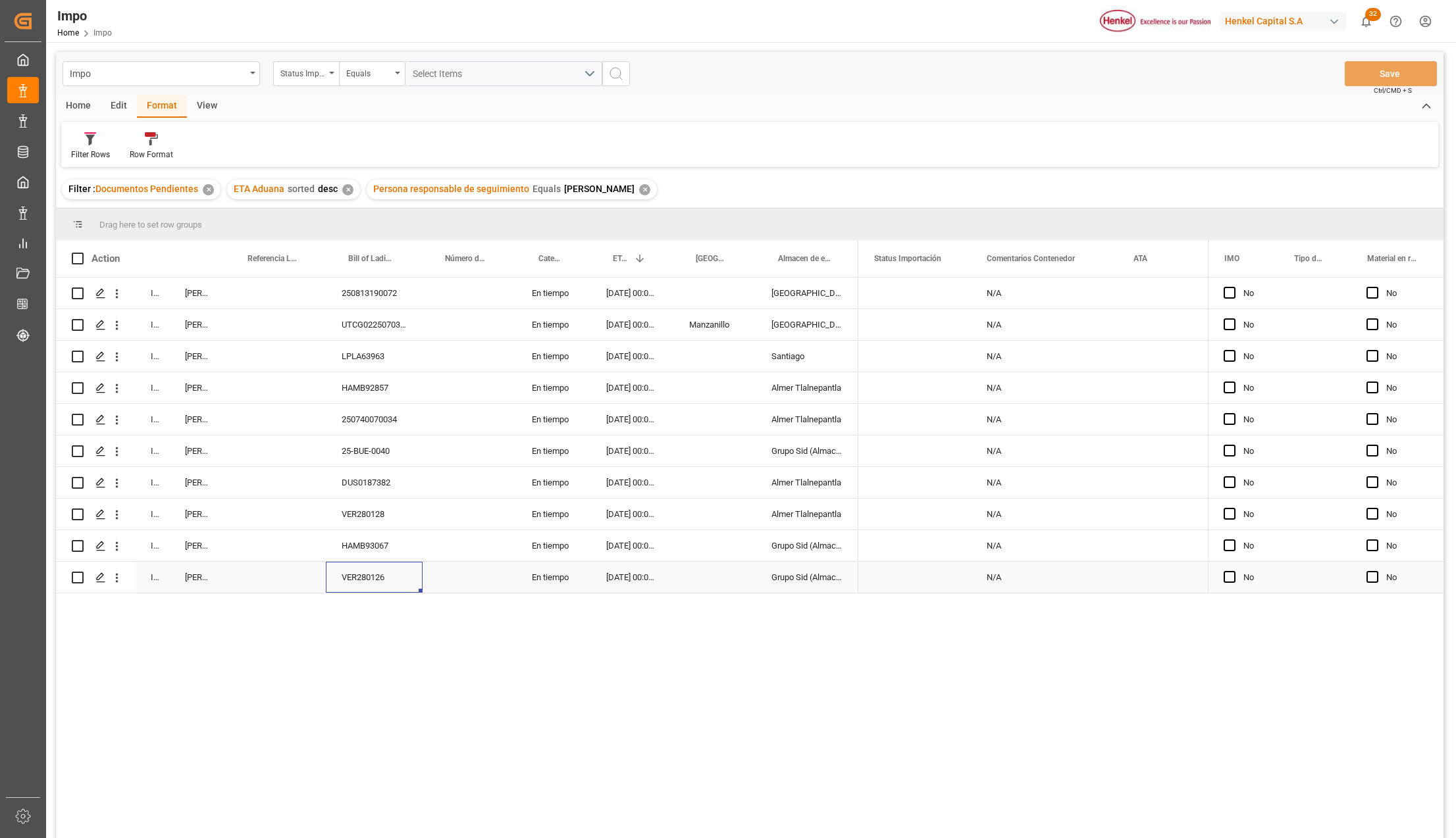
click at [359, 584] on div "VER280126" at bounding box center [374, 577] width 97 height 31
click at [117, 579] on icon "open menu" at bounding box center [117, 578] width 14 height 14
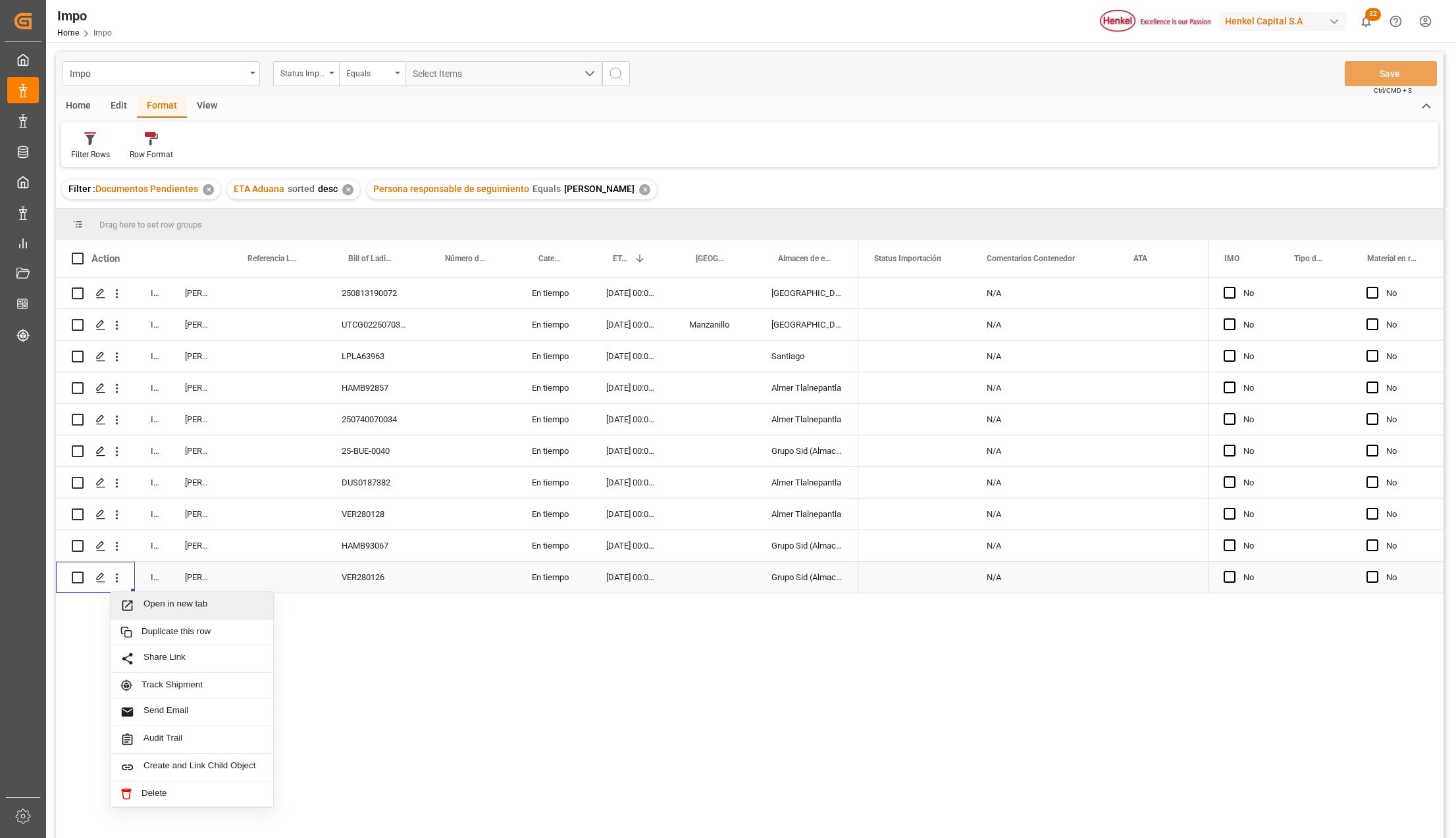
click at [132, 600] on icon "Press SPACE to select this row." at bounding box center [127, 605] width 14 height 14
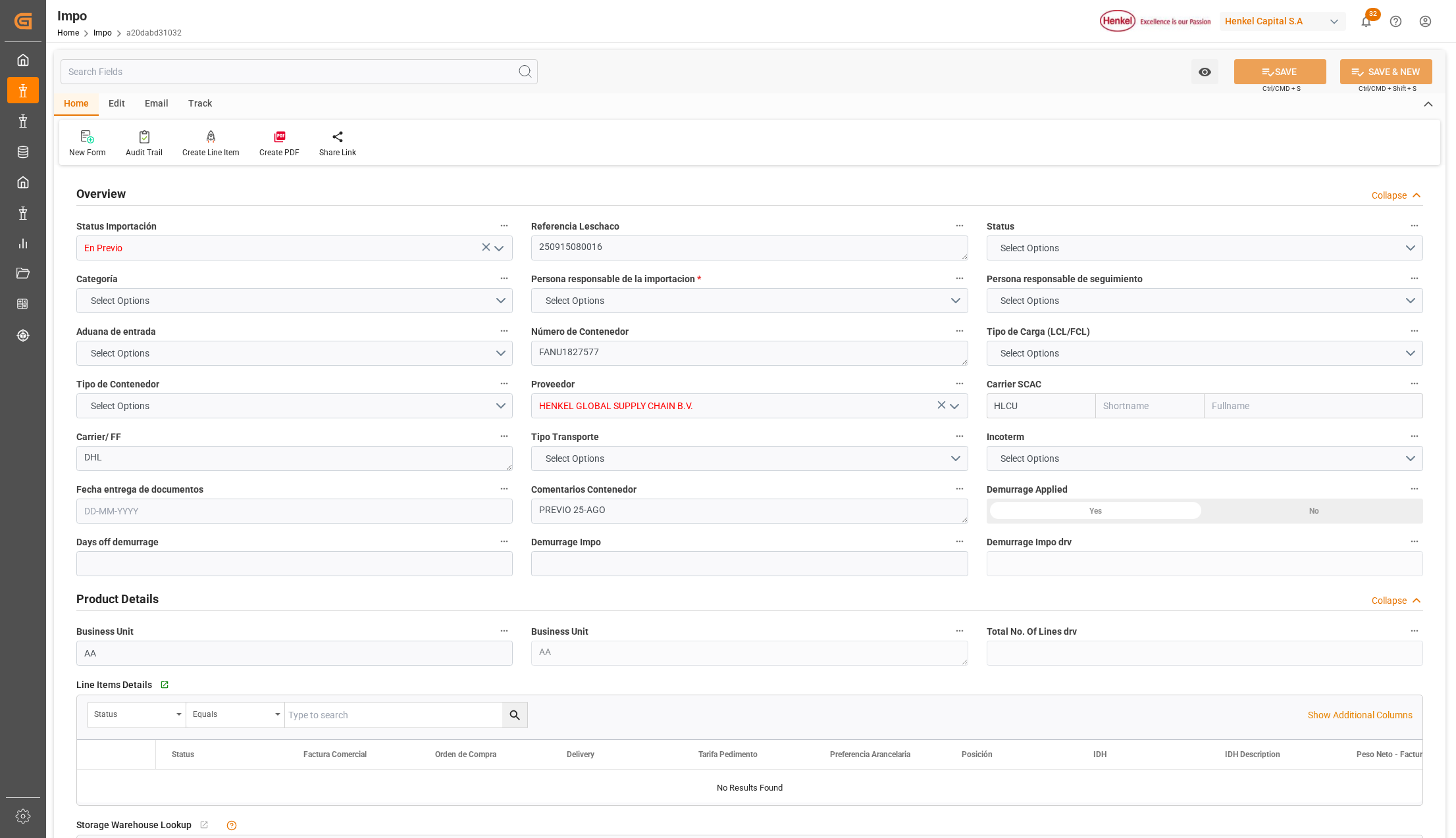
type input "Hapag Lloyd"
type input "Hapag Lloyd Aktiengesellschaft"
type input "0"
type input "1"
type input "1.15"
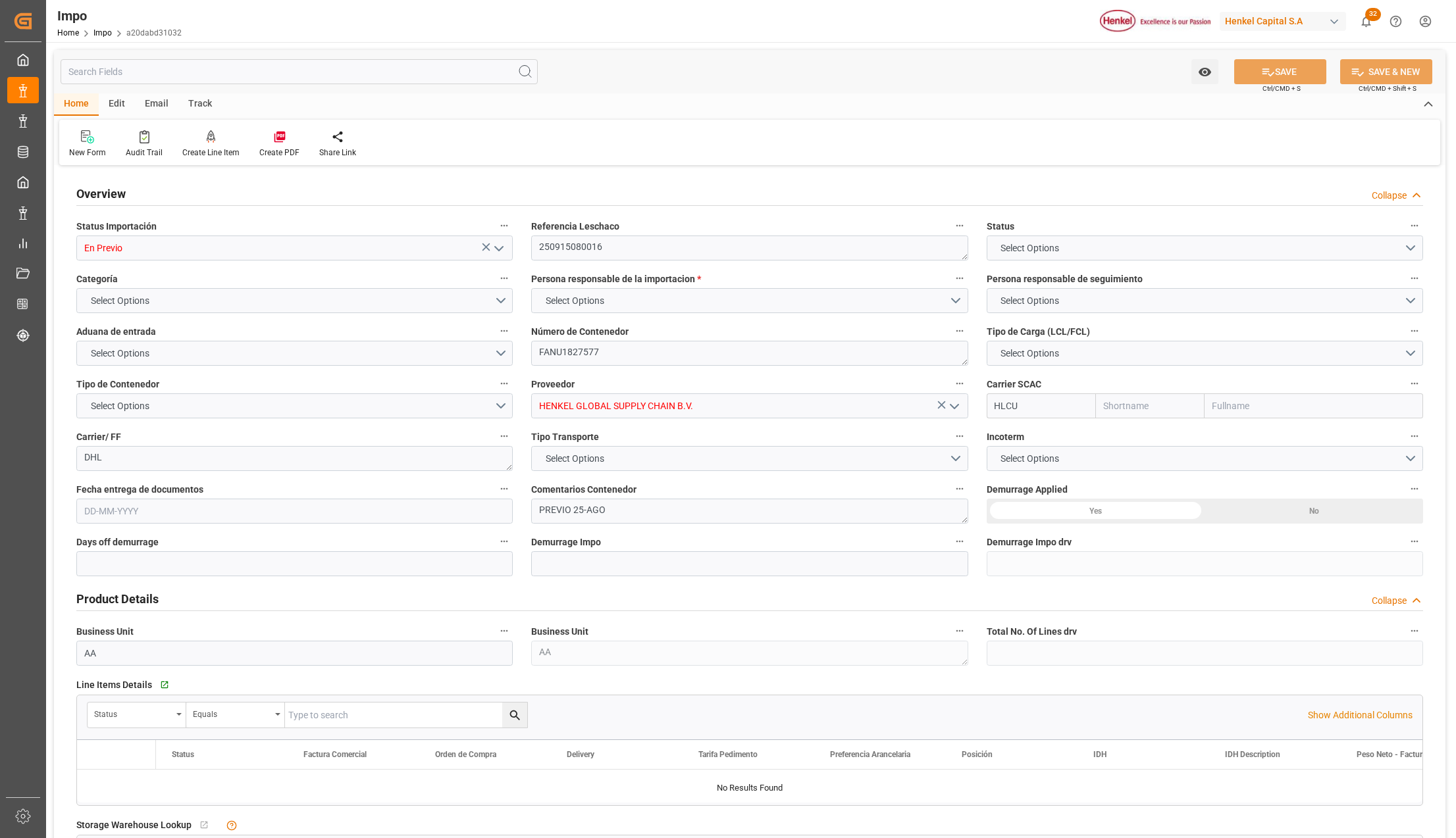
type input "1"
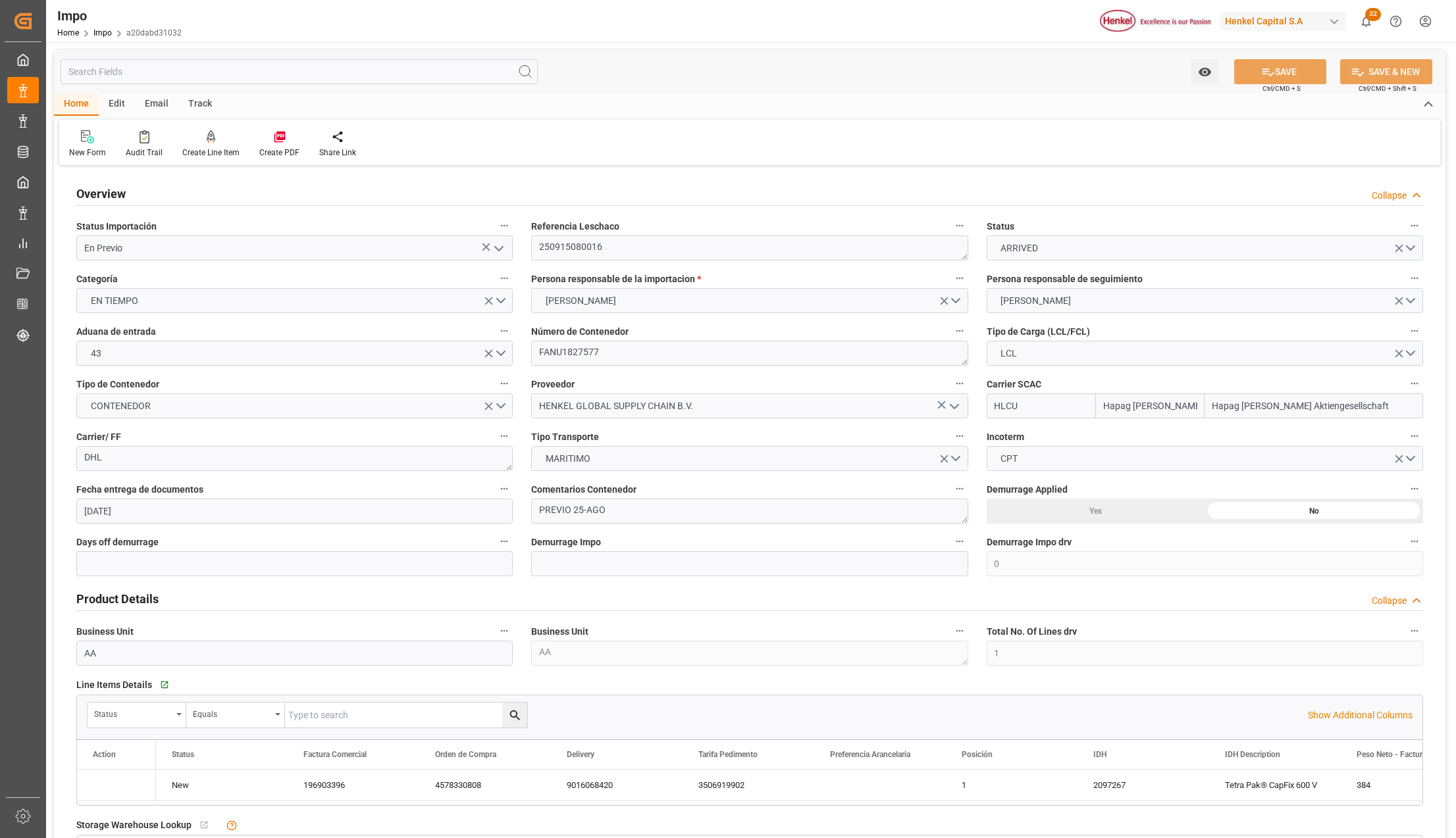
type input "31-07-2025"
type input "MSC"
type input "Mediterranean Shipping Company"
type input "0"
type input "2"
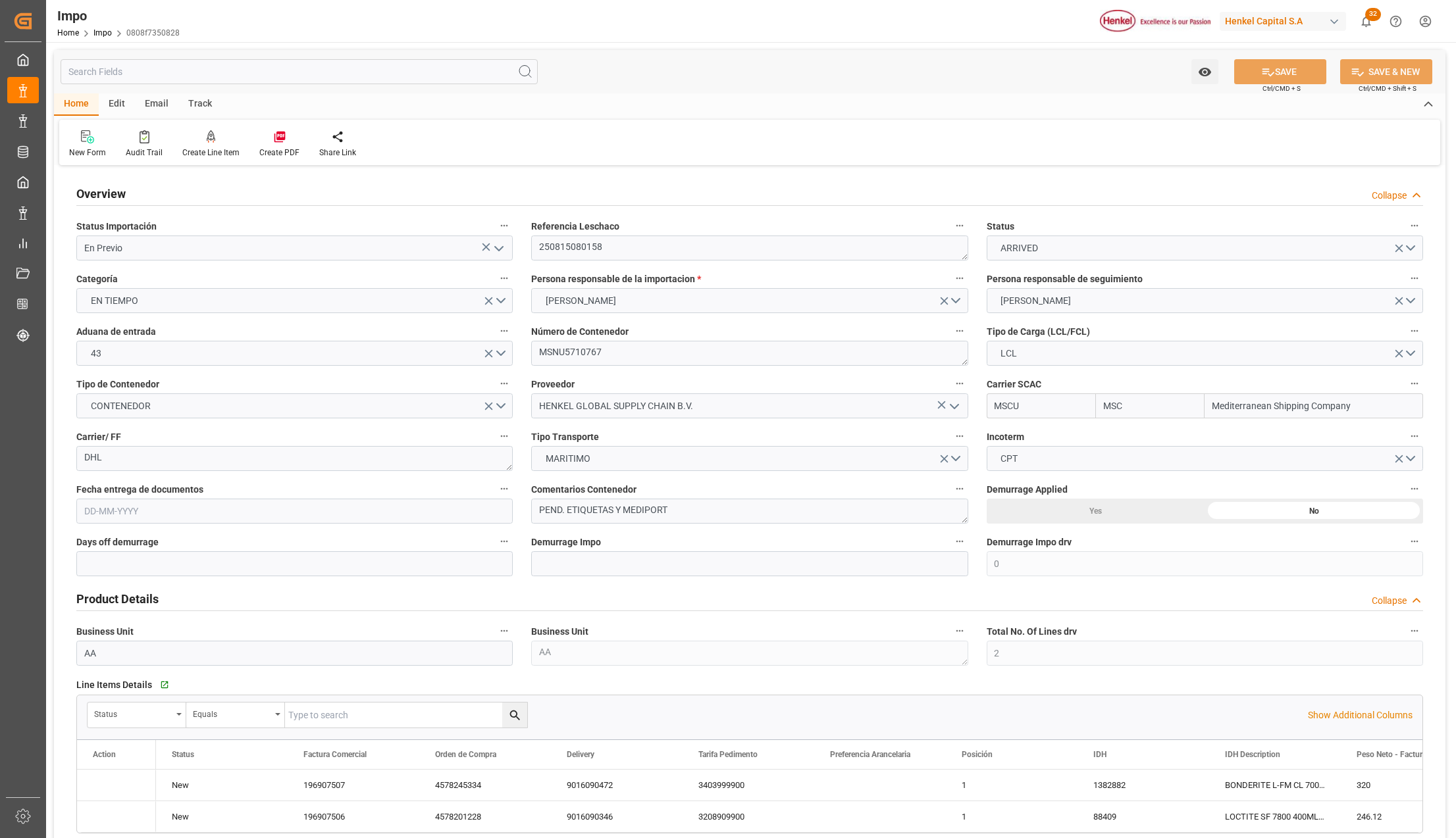
type input "2.93"
type input "3"
type input "[DATE]"
click at [103, 31] on link "Impo" at bounding box center [103, 33] width 19 height 9
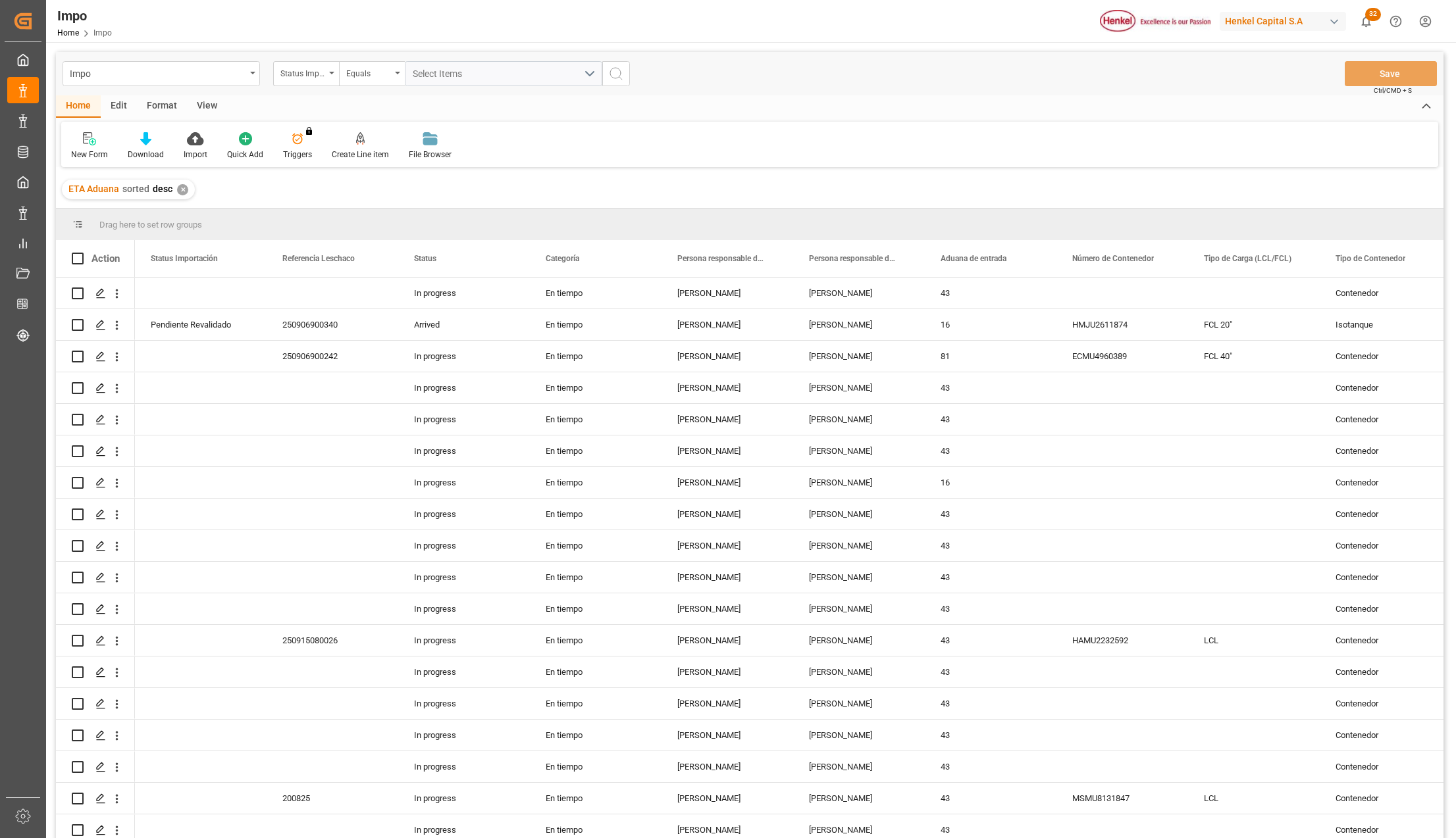
click at [544, 116] on div "Home Edit Format View" at bounding box center [749, 106] width 1388 height 22
click at [180, 191] on div "✕" at bounding box center [182, 190] width 11 height 11
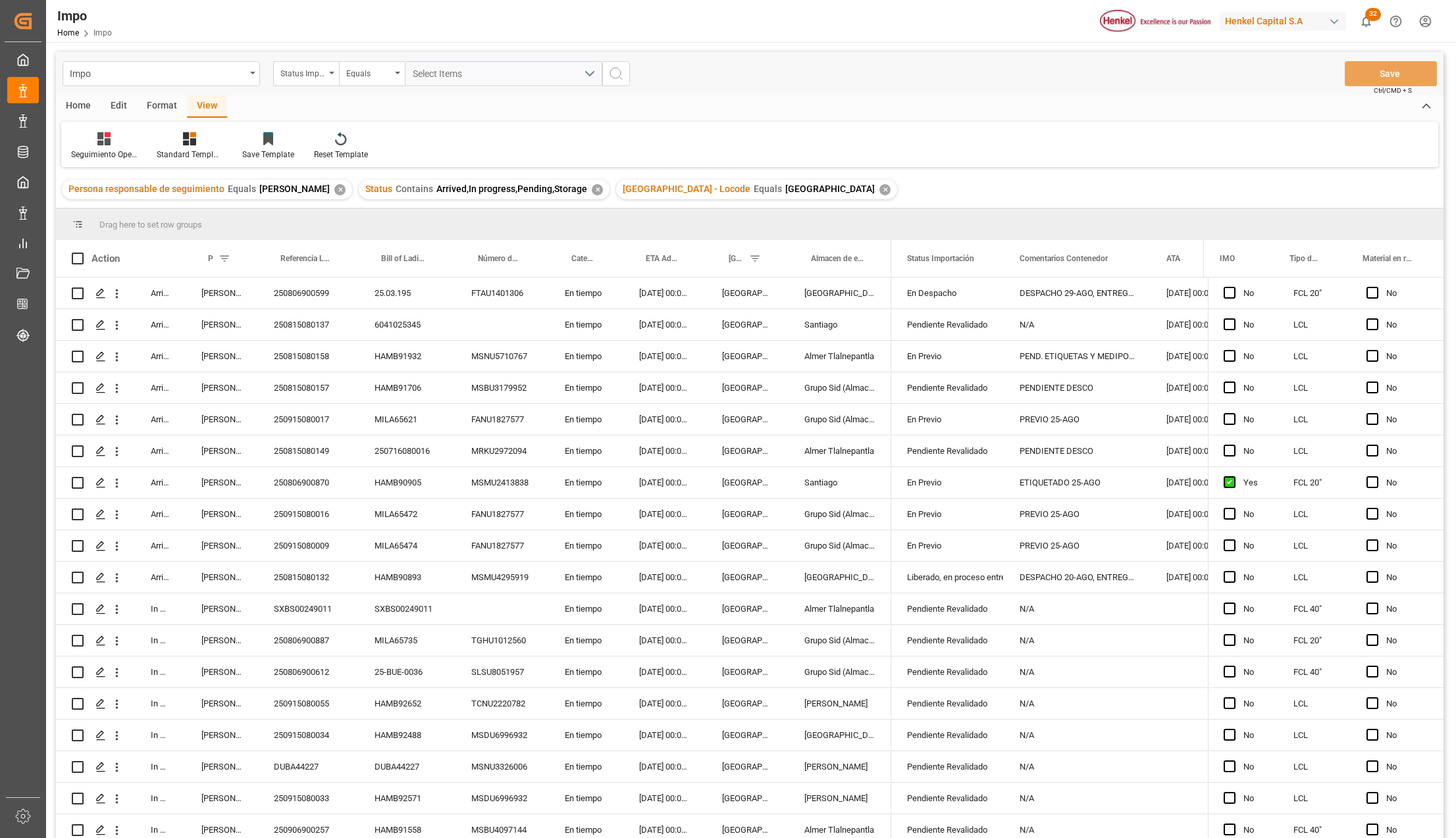
click at [879, 188] on div "✕" at bounding box center [885, 190] width 11 height 11
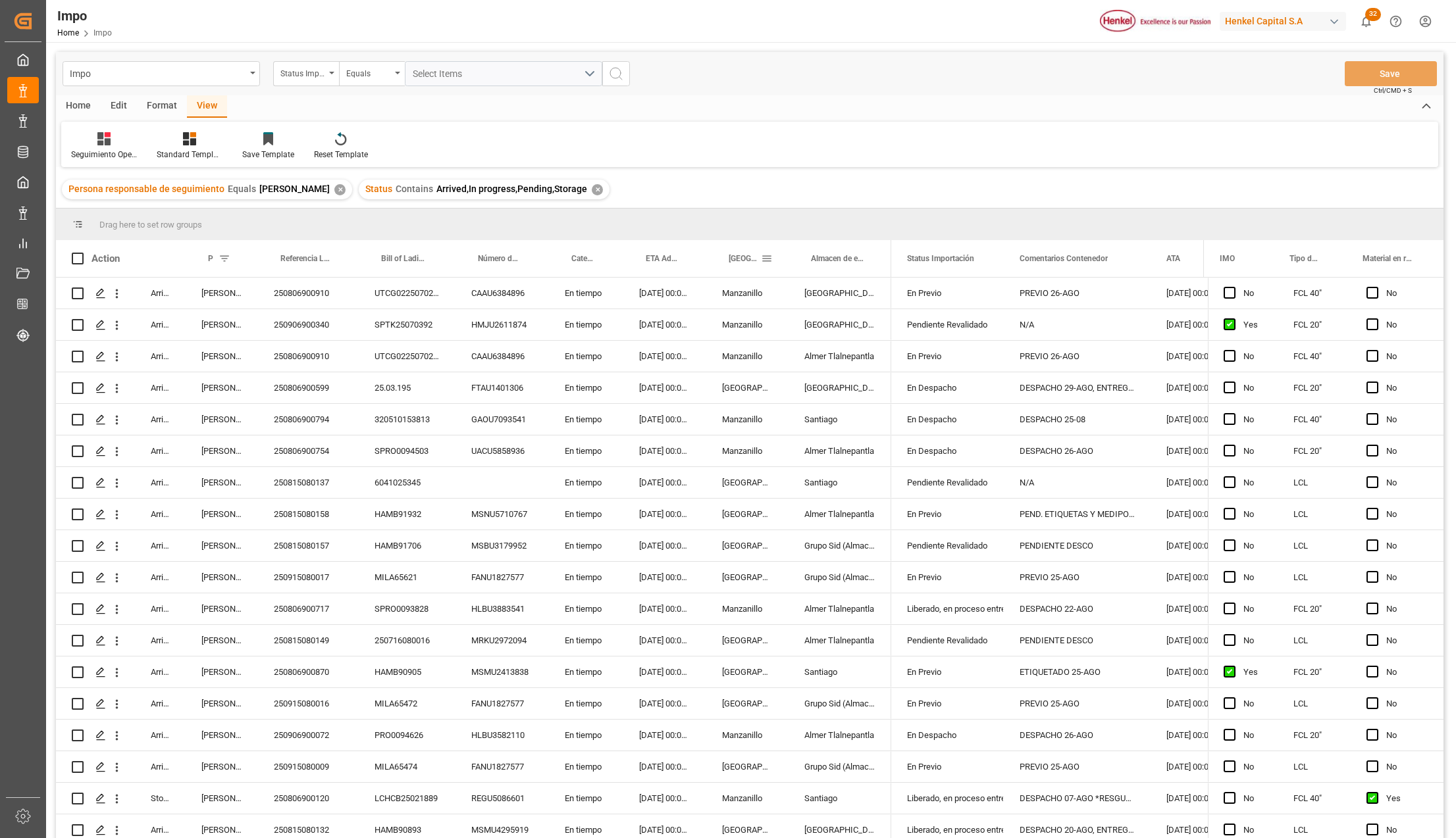
click at [765, 260] on span at bounding box center [767, 259] width 12 height 12
click at [779, 330] on input "Filter Value" at bounding box center [827, 329] width 129 height 26
type input "Manzanillo"
click at [836, 373] on button "Apply" at bounding box center [844, 370] width 25 height 13
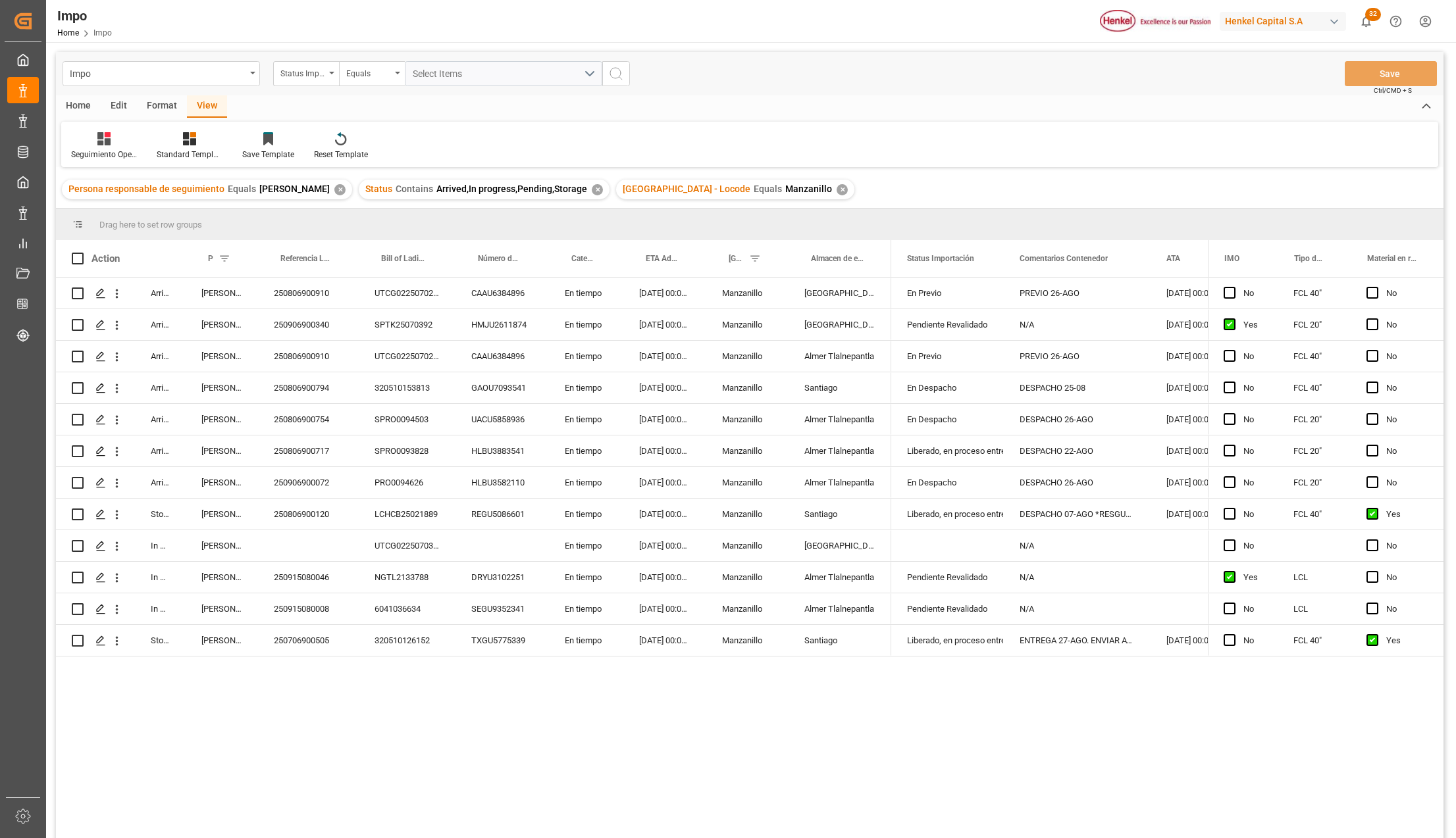
click at [158, 100] on div "Format" at bounding box center [161, 106] width 50 height 22
click at [94, 132] on div at bounding box center [91, 138] width 39 height 14
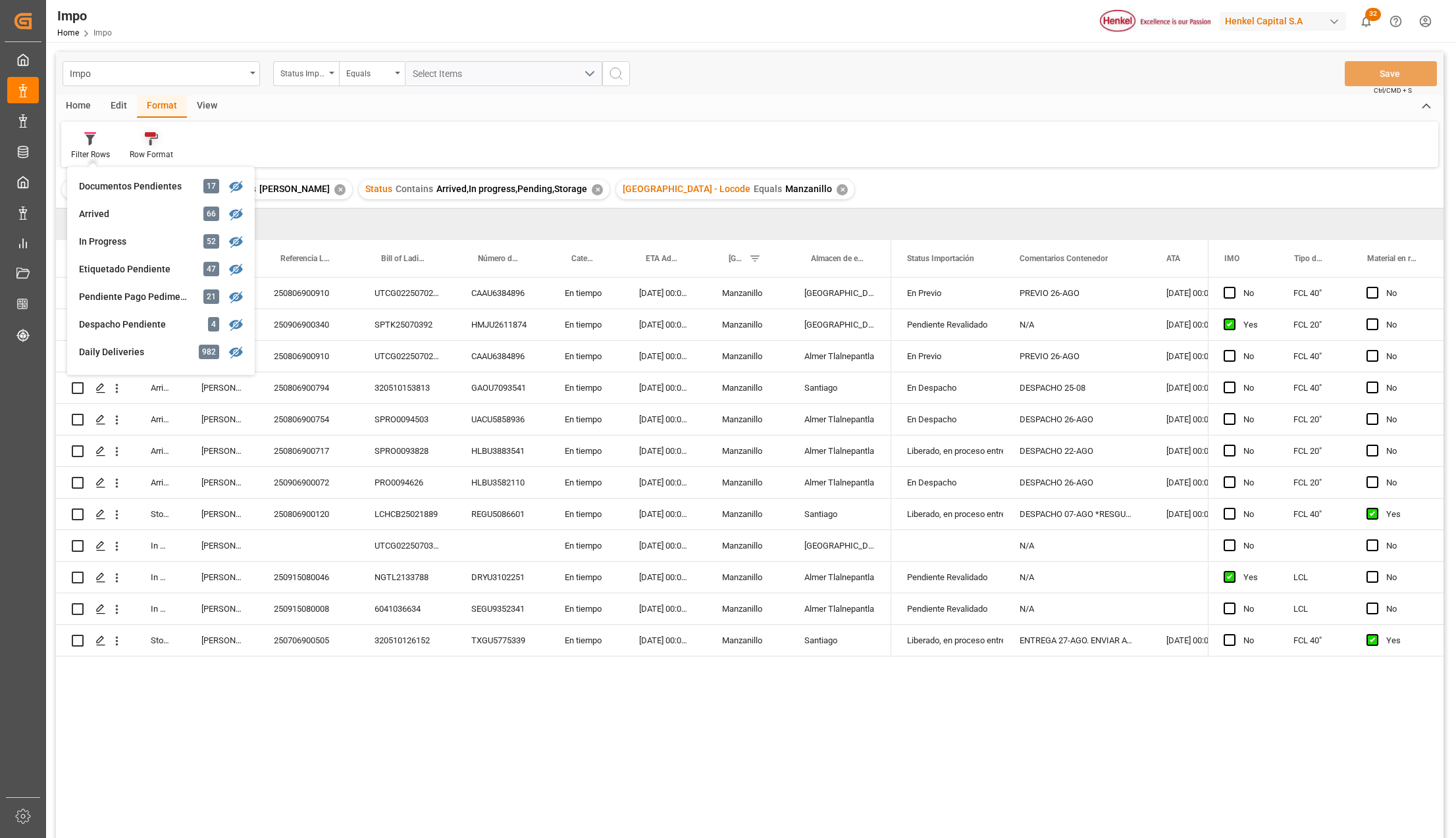
click at [140, 146] on div "Row Format" at bounding box center [151, 146] width 63 height 29
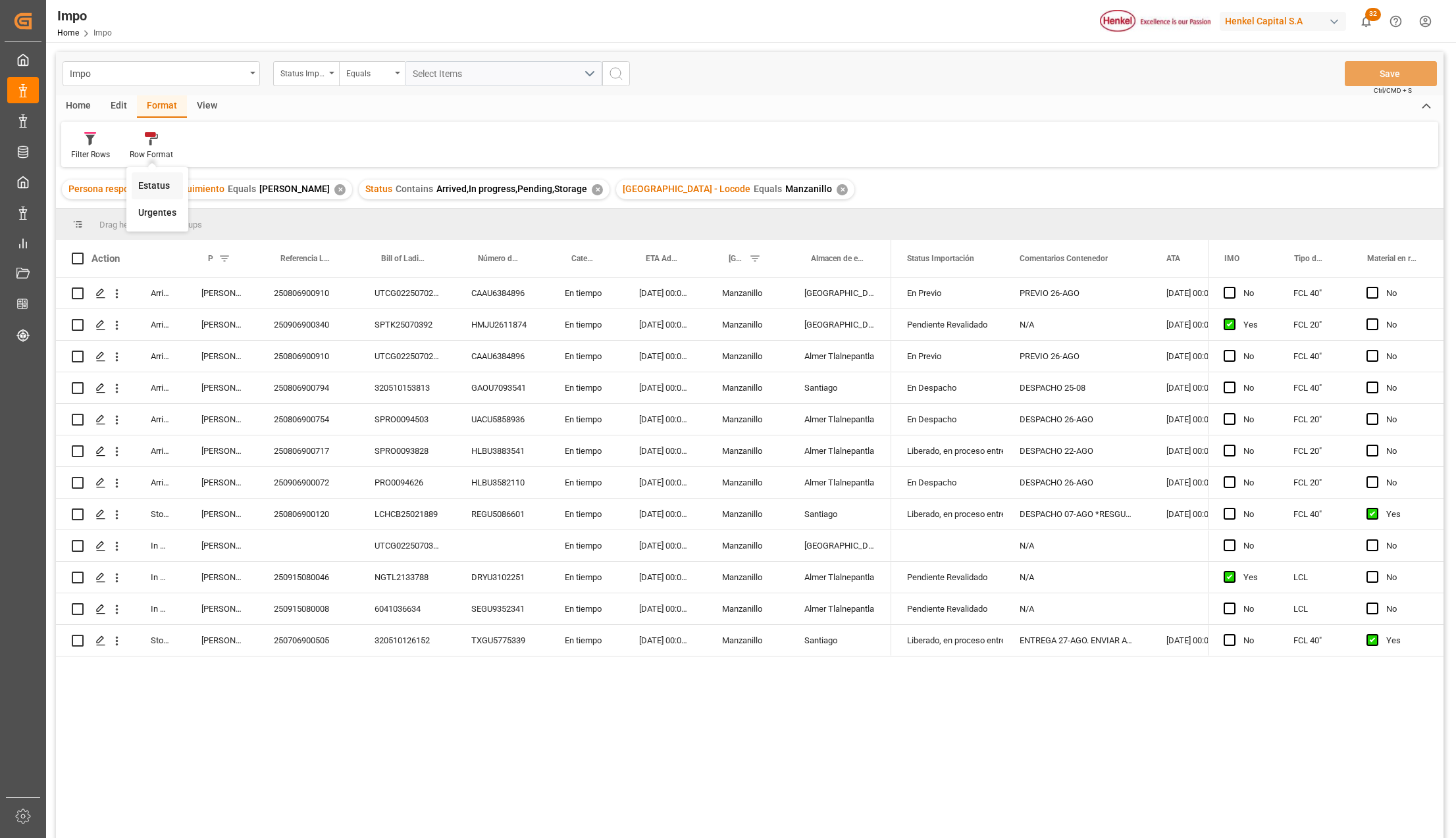
click at [153, 183] on div "Impo Status Importación Equals Select Items Save Ctrl/CMD + S Home Edit Format …" at bounding box center [749, 462] width 1388 height 821
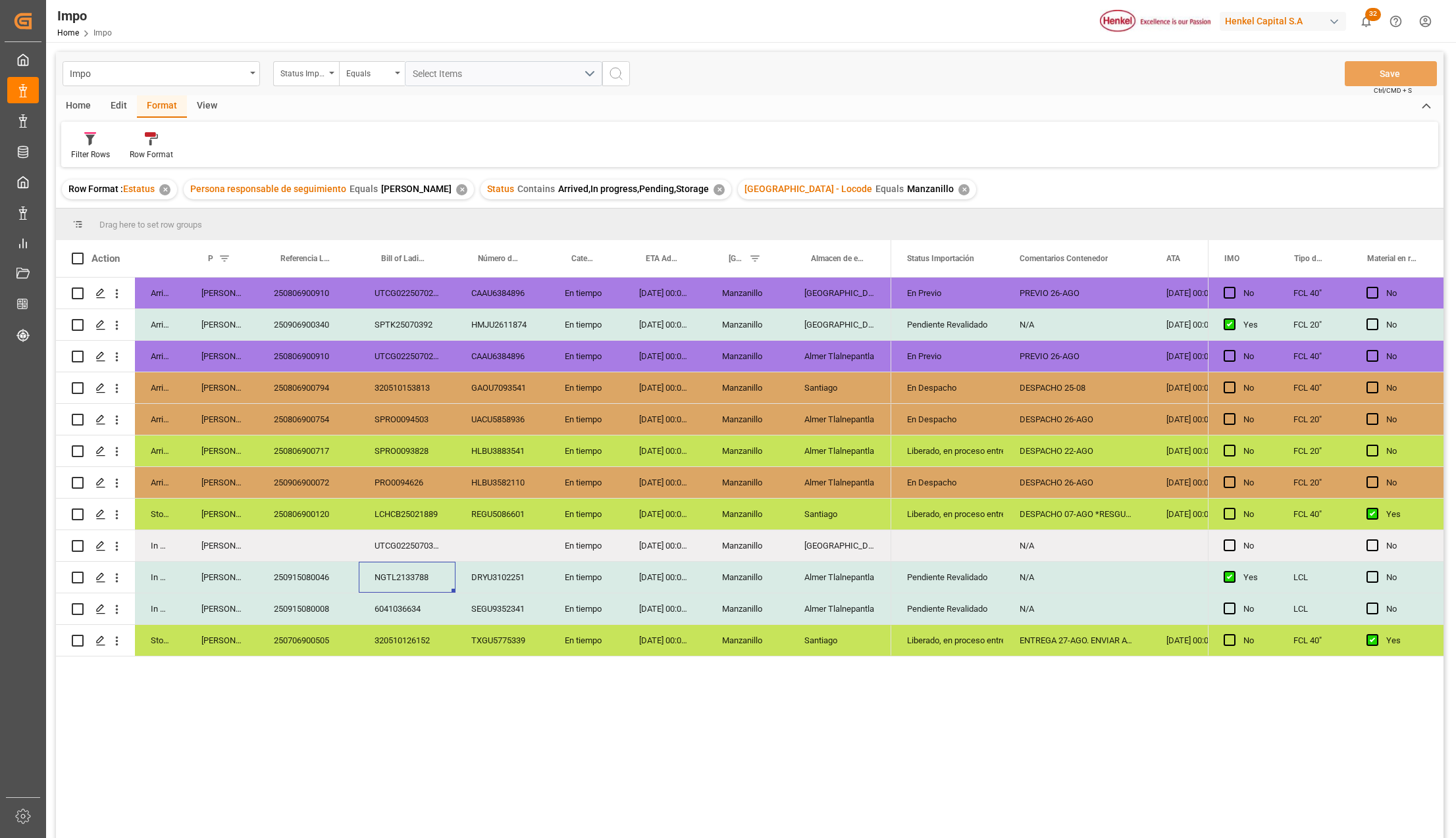
click at [408, 584] on div "NGTL2133788" at bounding box center [407, 577] width 97 height 31
click at [204, 104] on div "View" at bounding box center [207, 106] width 40 height 22
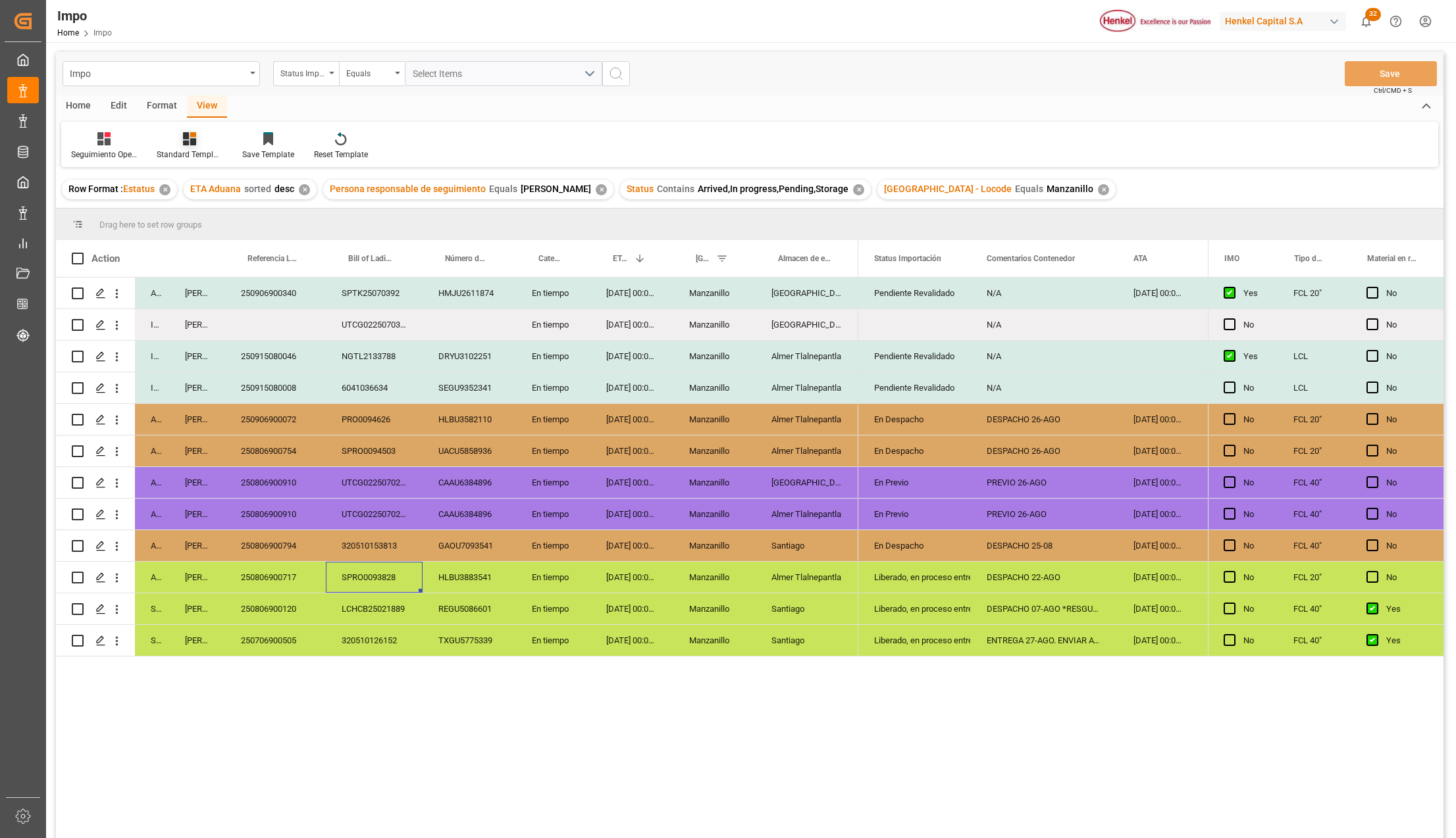
click at [180, 150] on div "Standard Templates" at bounding box center [190, 155] width 65 height 12
drag, startPoint x: 180, startPoint y: 150, endPoint x: 212, endPoint y: 182, distance: 45.3
click at [212, 182] on div "Seguimiento Operativo" at bounding box center [225, 186] width 115 height 14
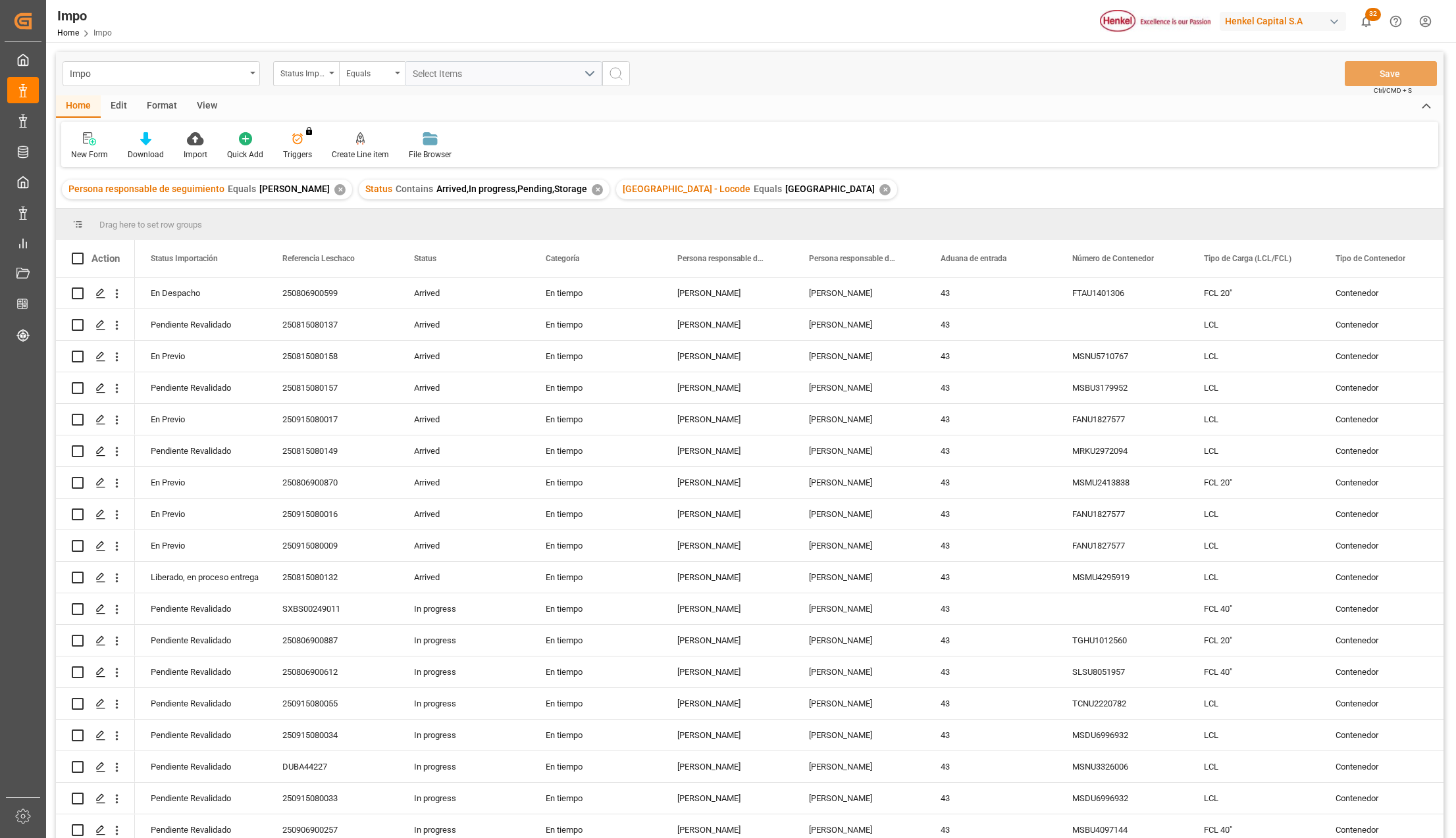
click at [214, 103] on div "View" at bounding box center [207, 106] width 40 height 22
click at [134, 150] on div "Standard Templates" at bounding box center [150, 155] width 65 height 12
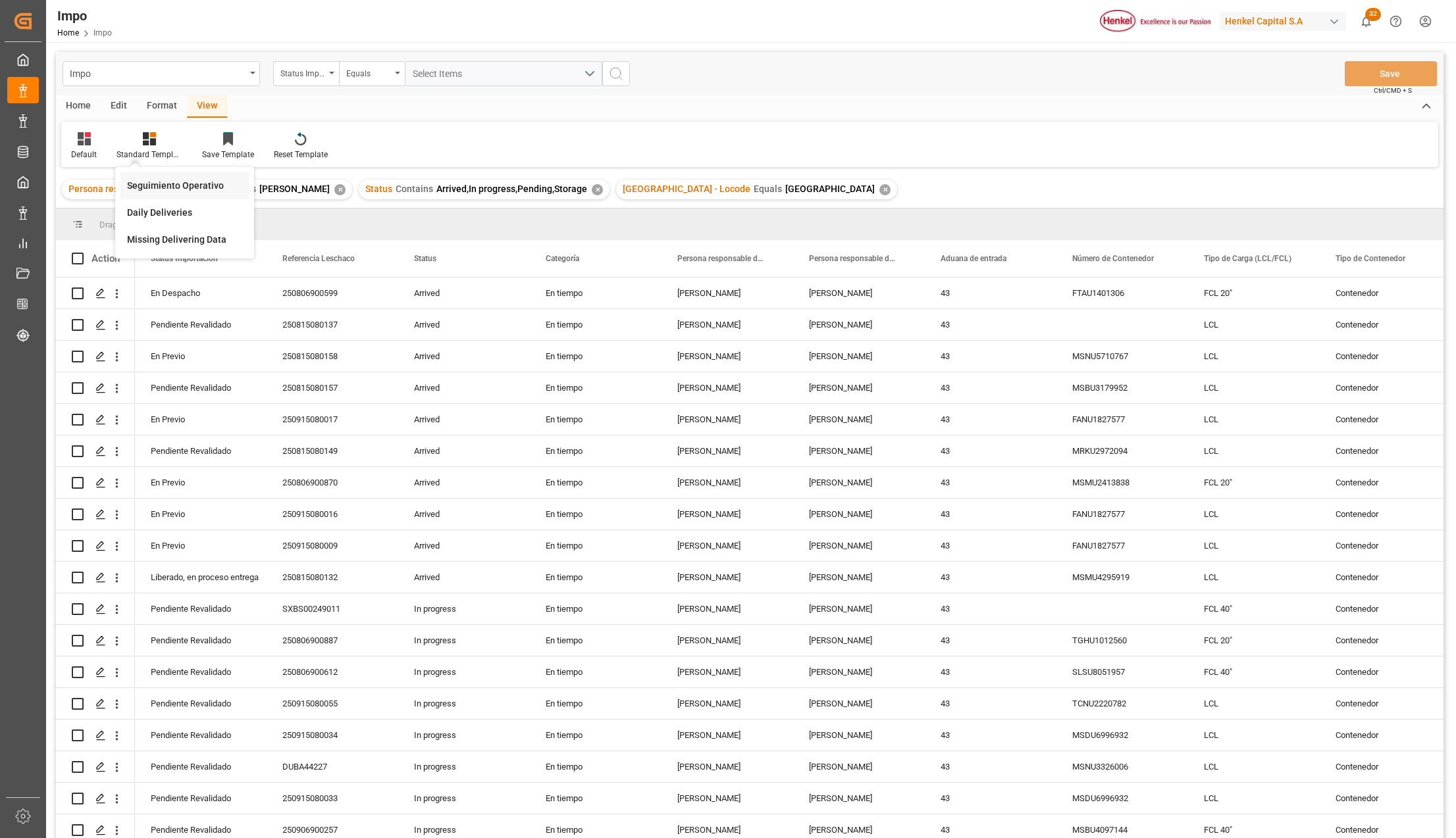
click at [150, 185] on div "Seguimiento Operativo" at bounding box center [185, 186] width 115 height 14
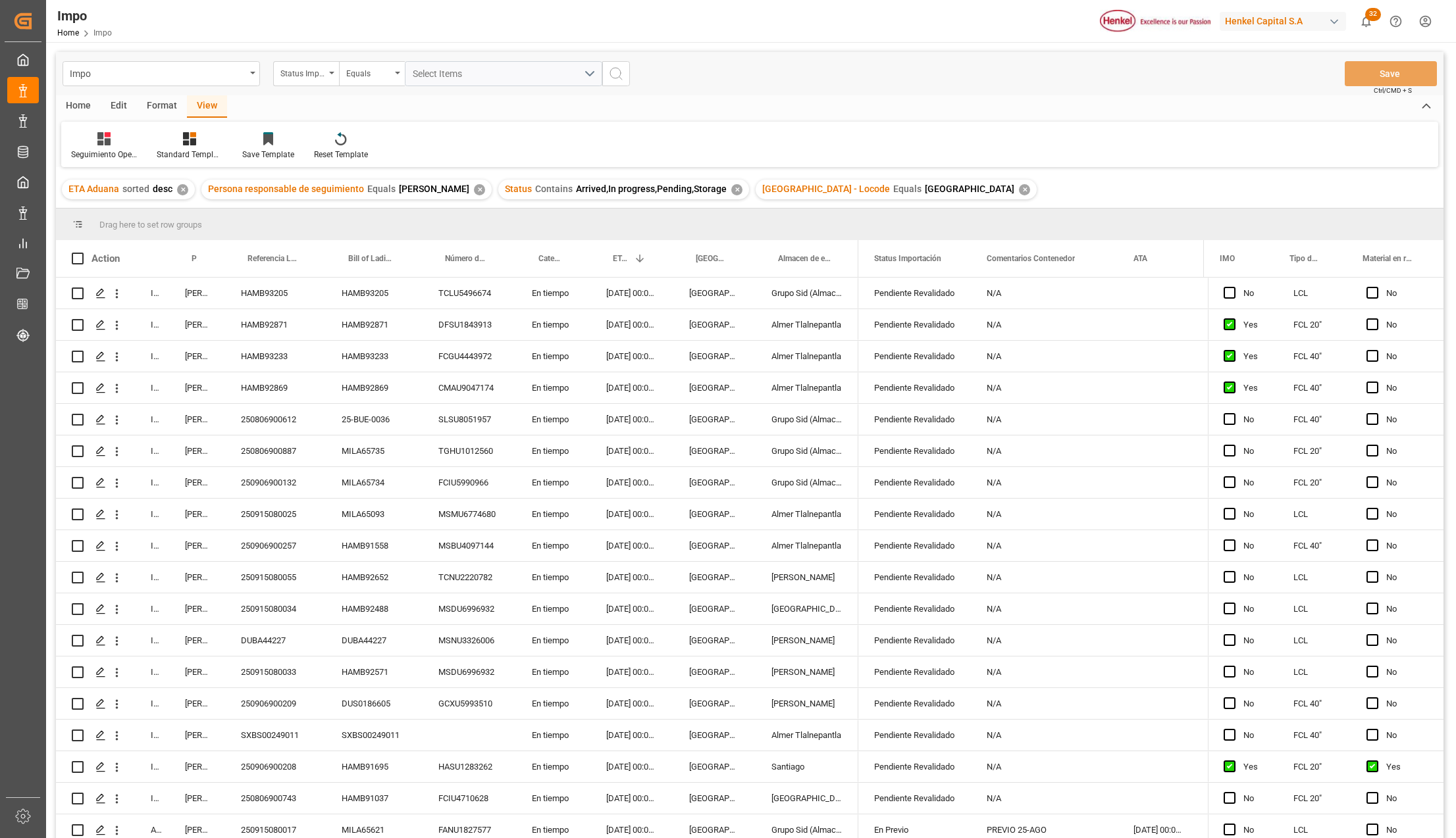
click at [169, 109] on div "Format" at bounding box center [161, 106] width 50 height 22
click at [98, 143] on div at bounding box center [91, 138] width 39 height 14
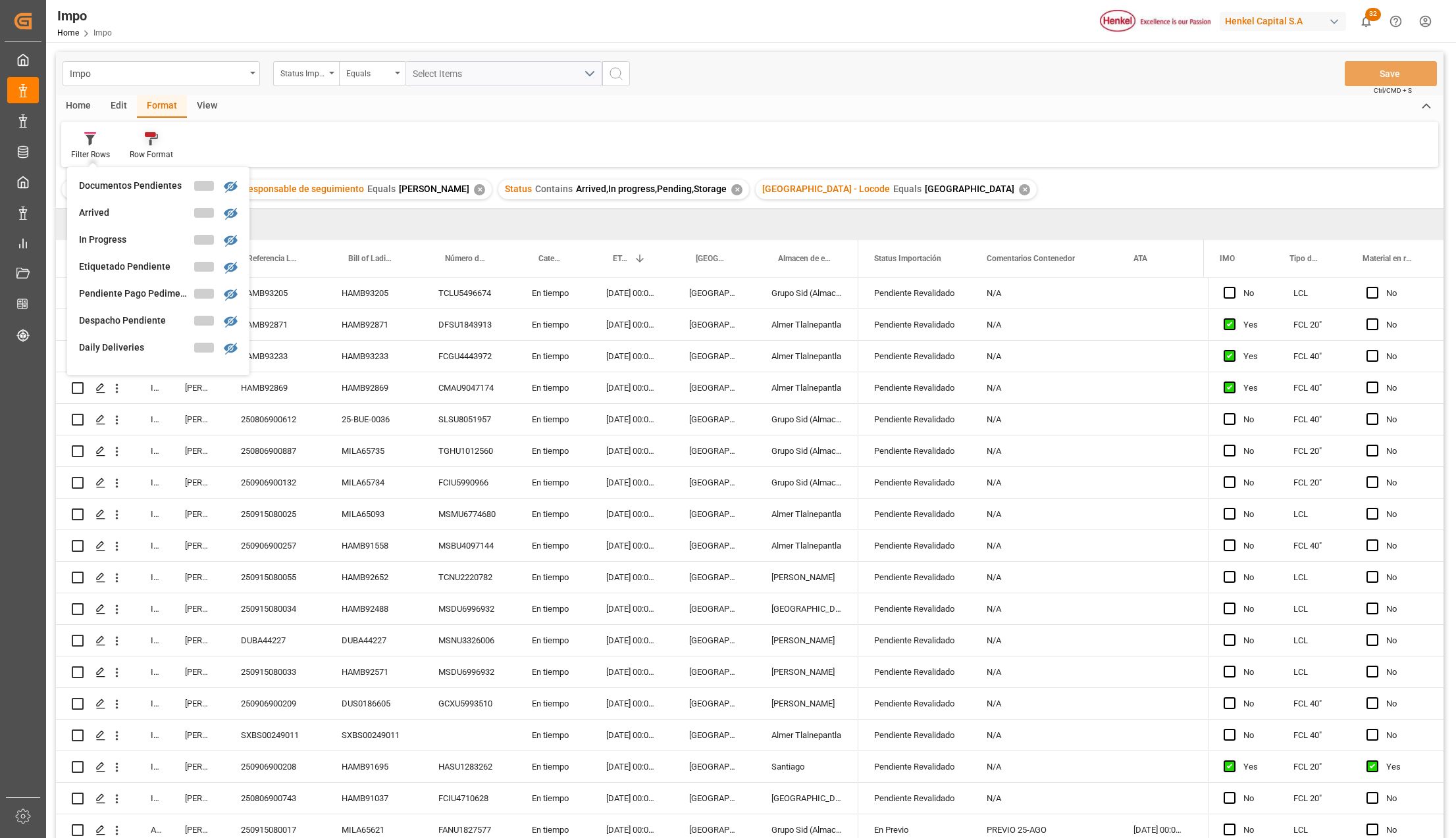
click at [137, 143] on div at bounding box center [151, 138] width 43 height 14
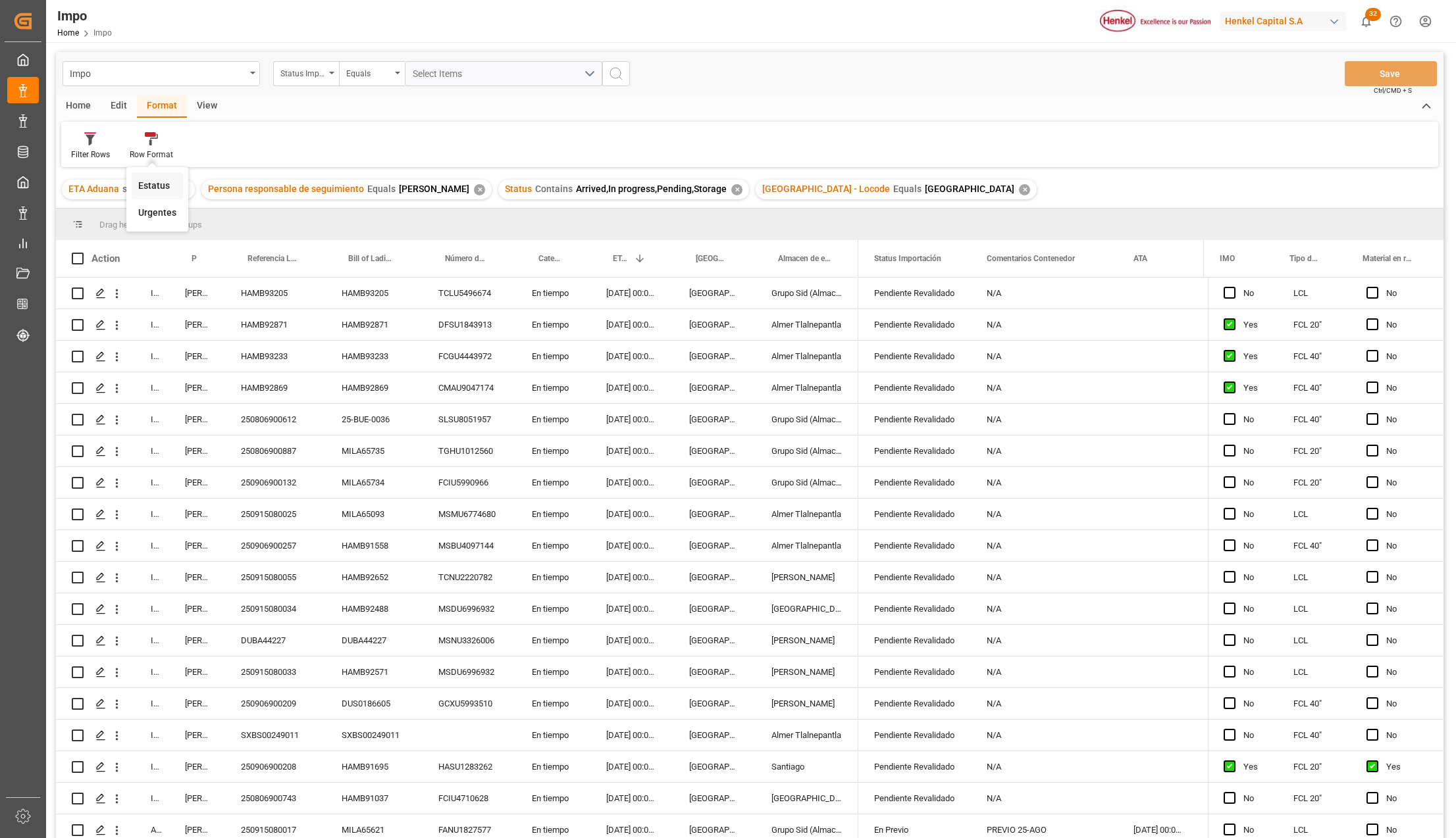
click at [161, 181] on div "Impo Status Importación Equals Select Items Save Ctrl/CMD + S Home Edit Format …" at bounding box center [749, 462] width 1388 height 821
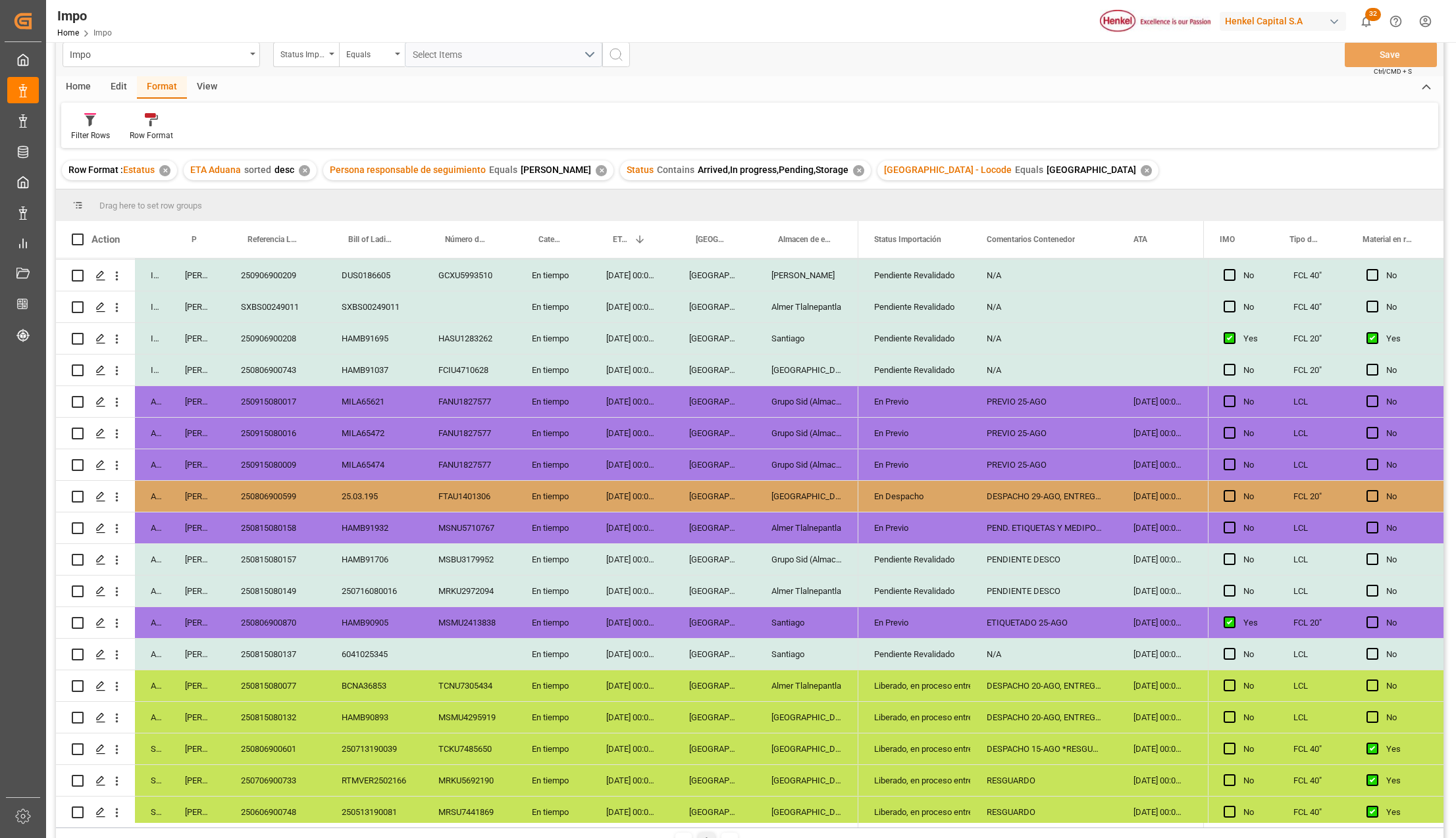
scroll to position [419, 0]
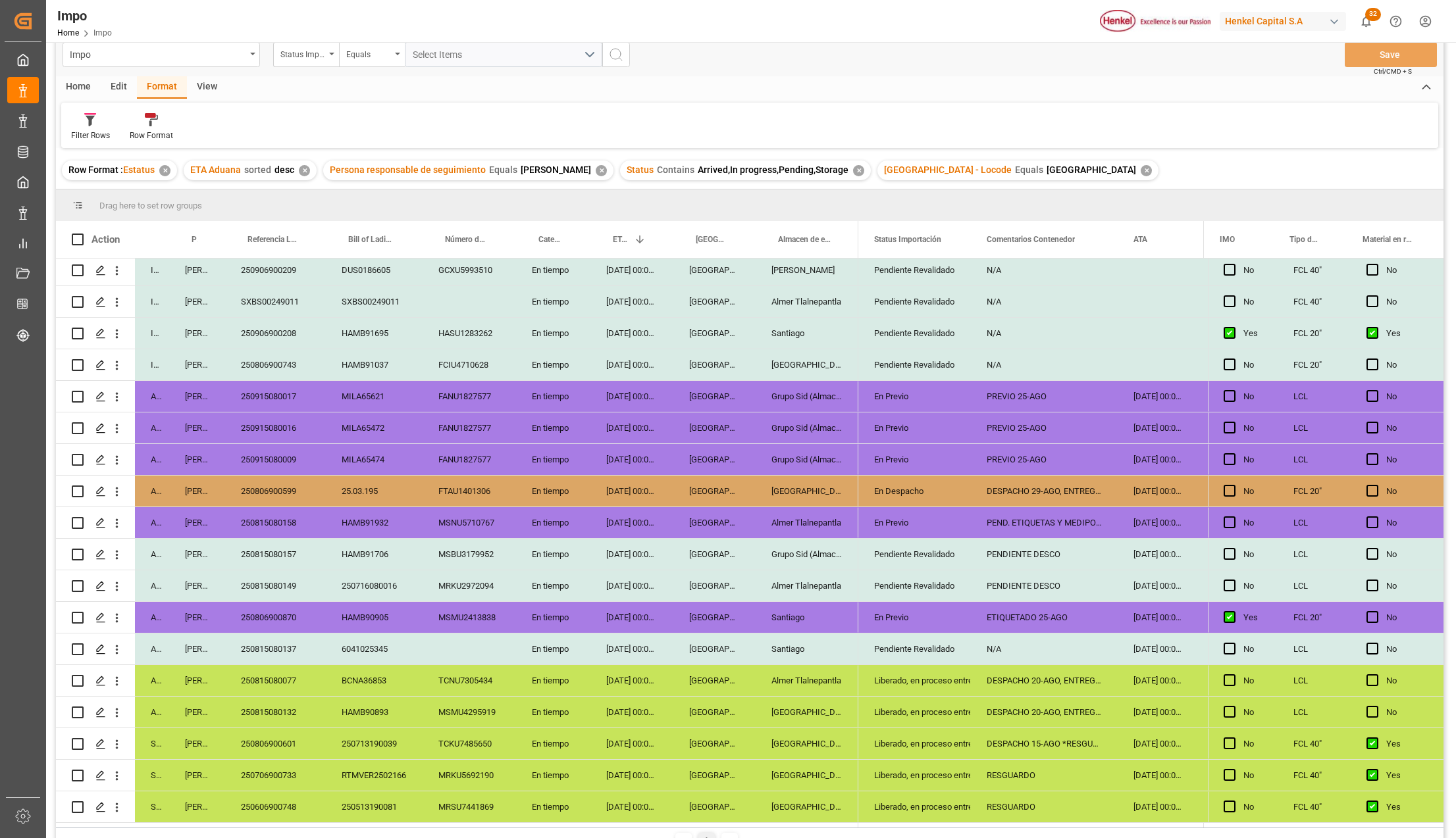
click at [1059, 681] on div "DESPACHO 20-AGO, ENTREGA 25-AGO" at bounding box center [1044, 680] width 147 height 31
click at [1054, 697] on div "DESPACHO 20-AGO, ENTREGA 27-AGO" at bounding box center [1044, 712] width 147 height 31
click at [1065, 738] on div "DESPACHO 15-AGO *RESGUARDO*" at bounding box center [1044, 744] width 147 height 31
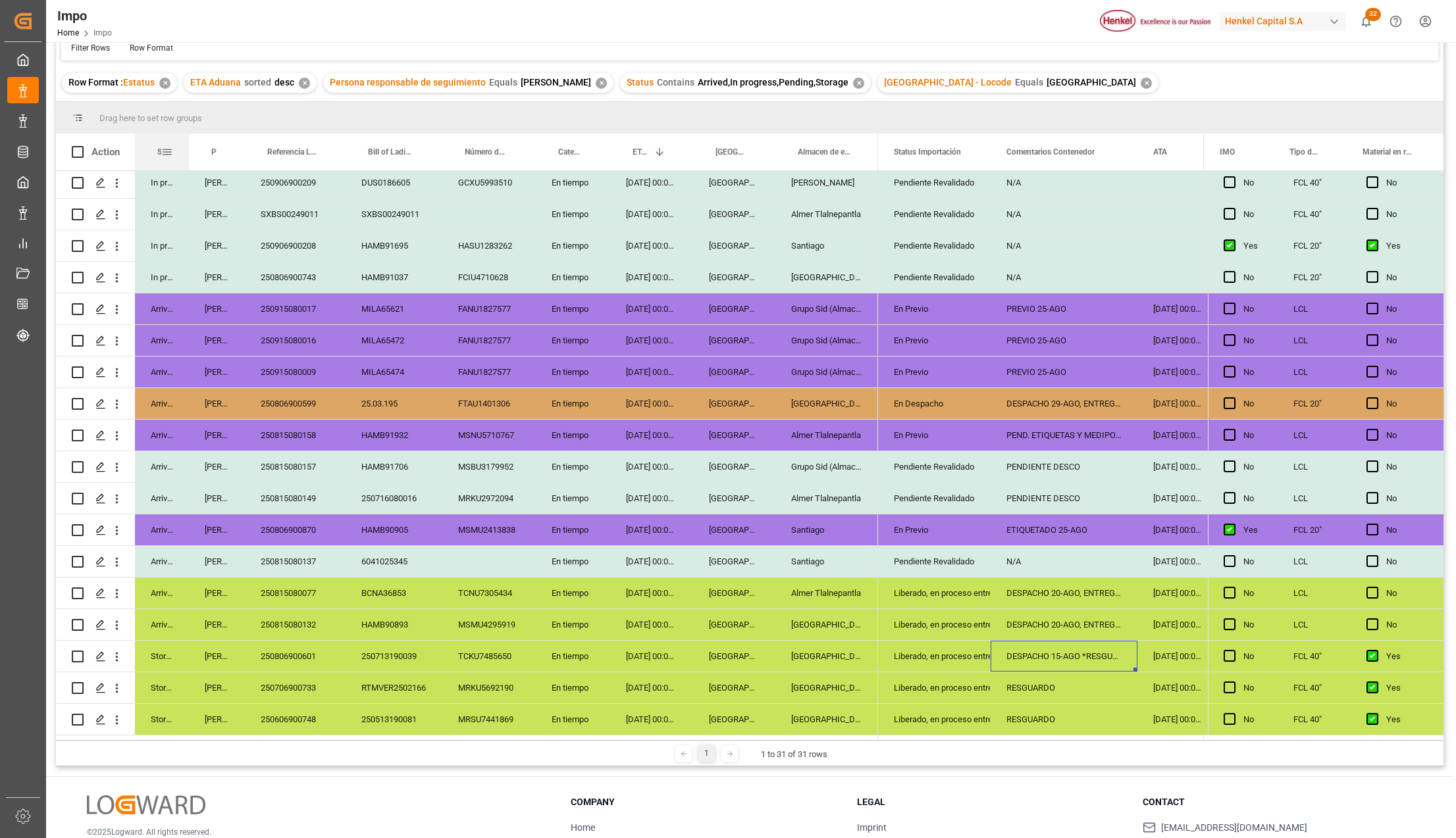
drag, startPoint x: 167, startPoint y: 140, endPoint x: 187, endPoint y: 145, distance: 20.6
click at [187, 145] on div at bounding box center [188, 152] width 5 height 37
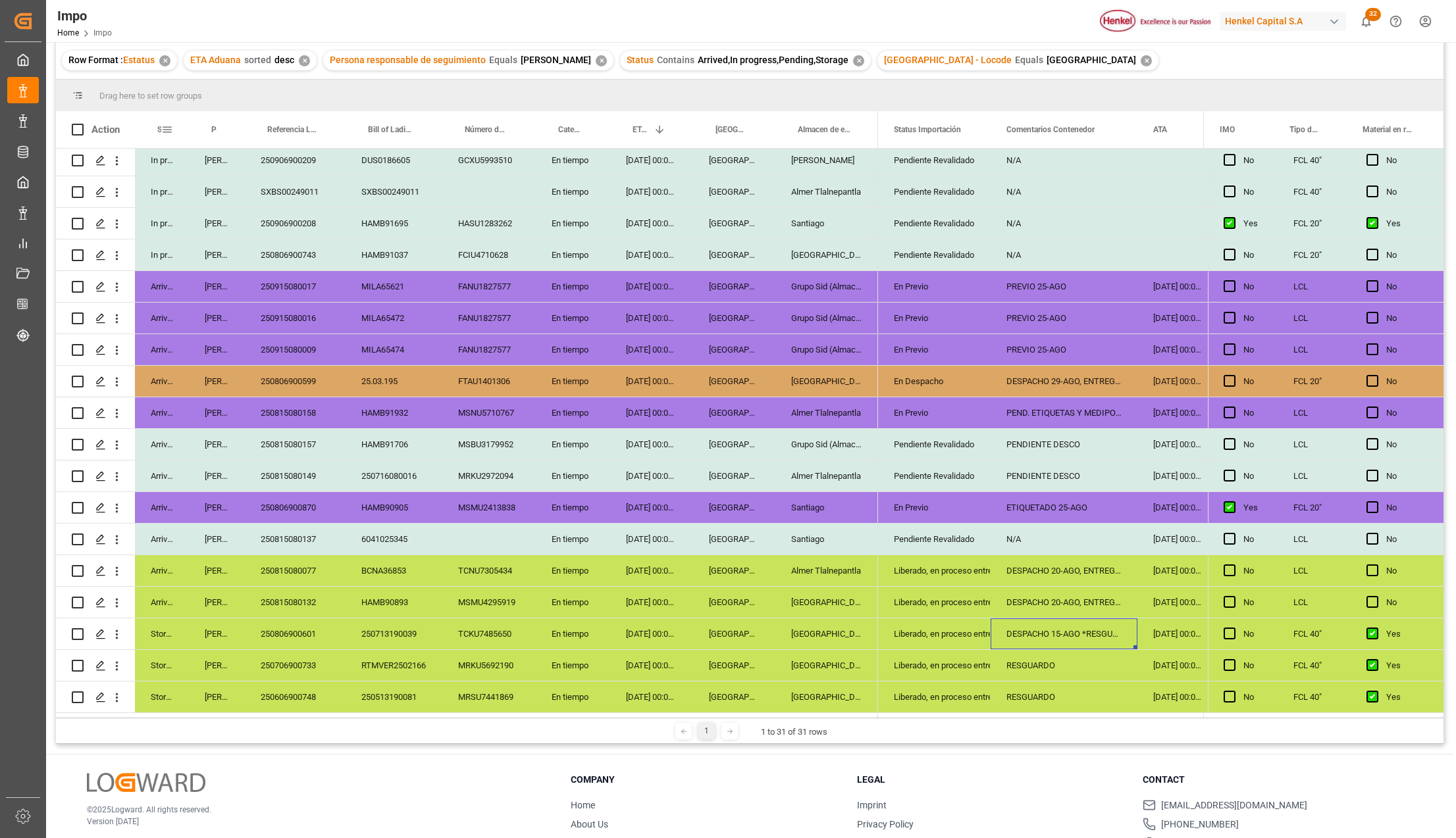
scroll to position [175, 0]
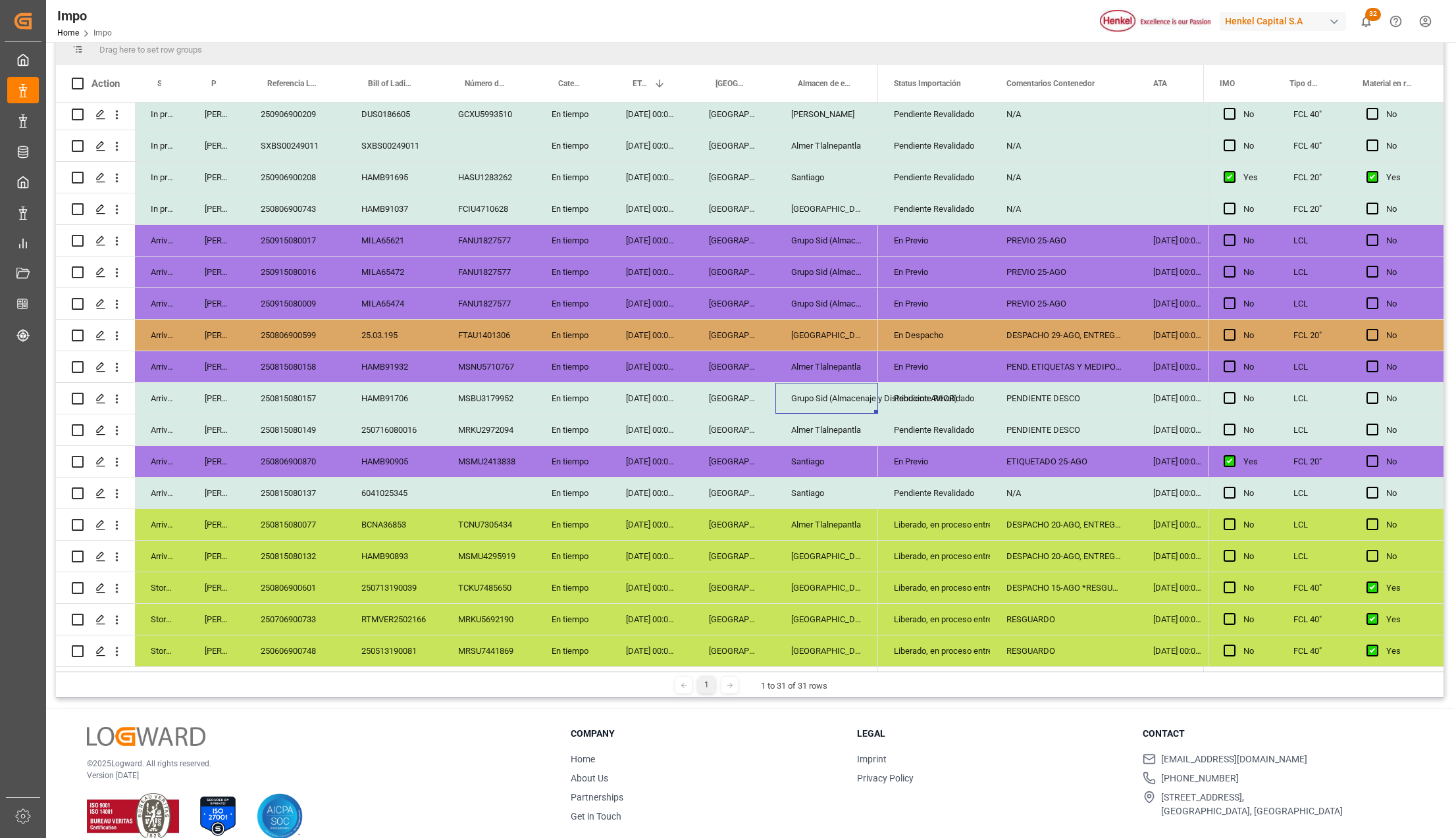
click at [859, 384] on div "Grupo Sid (Almacenaje y Distribucion AVIOR)" at bounding box center [827, 399] width 103 height 31
click at [967, 399] on icon "open menu" at bounding box center [966, 406] width 16 height 16
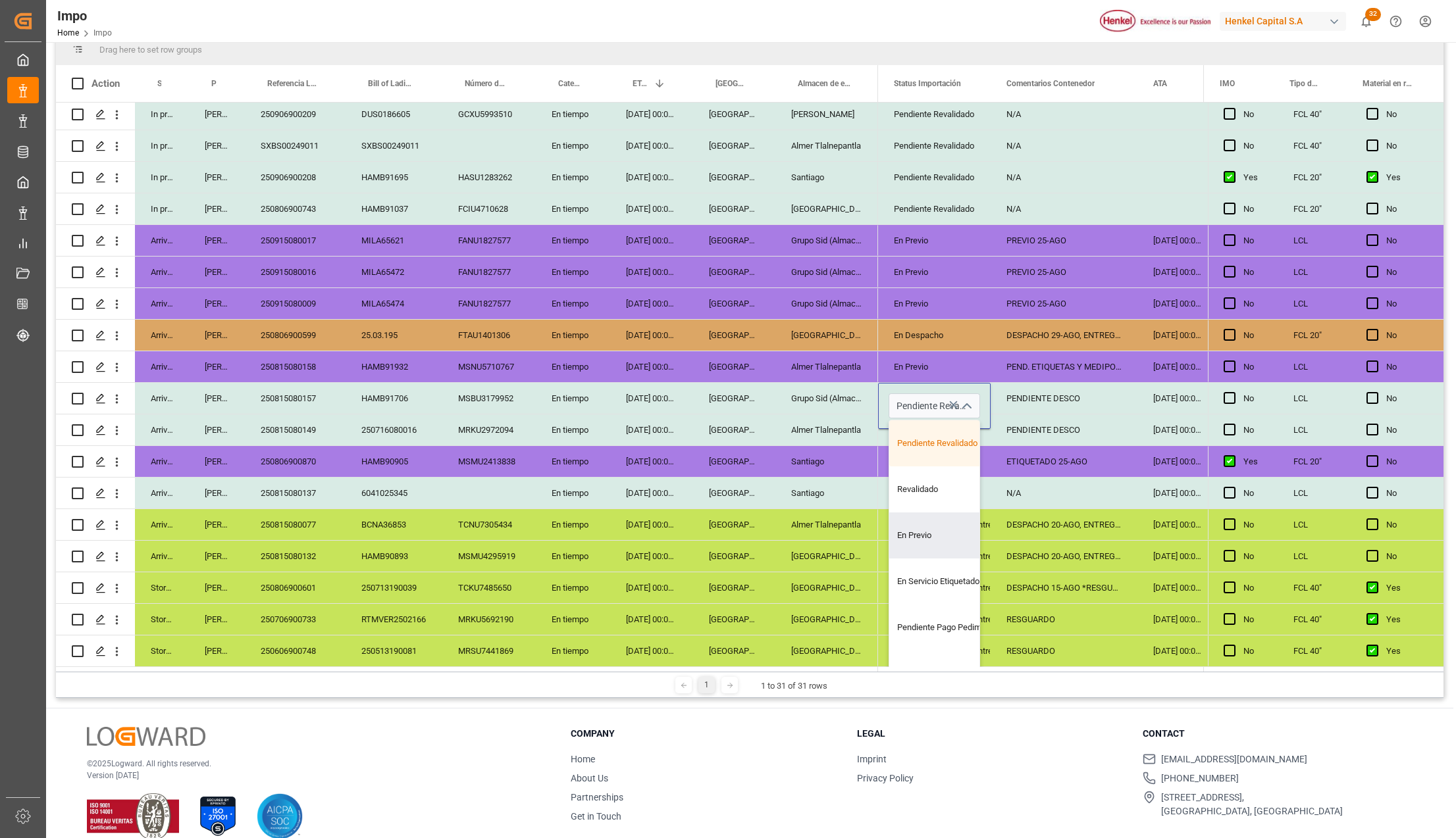
click at [917, 492] on div "Revalidado" at bounding box center [951, 489] width 124 height 46
type input "Revalidado"
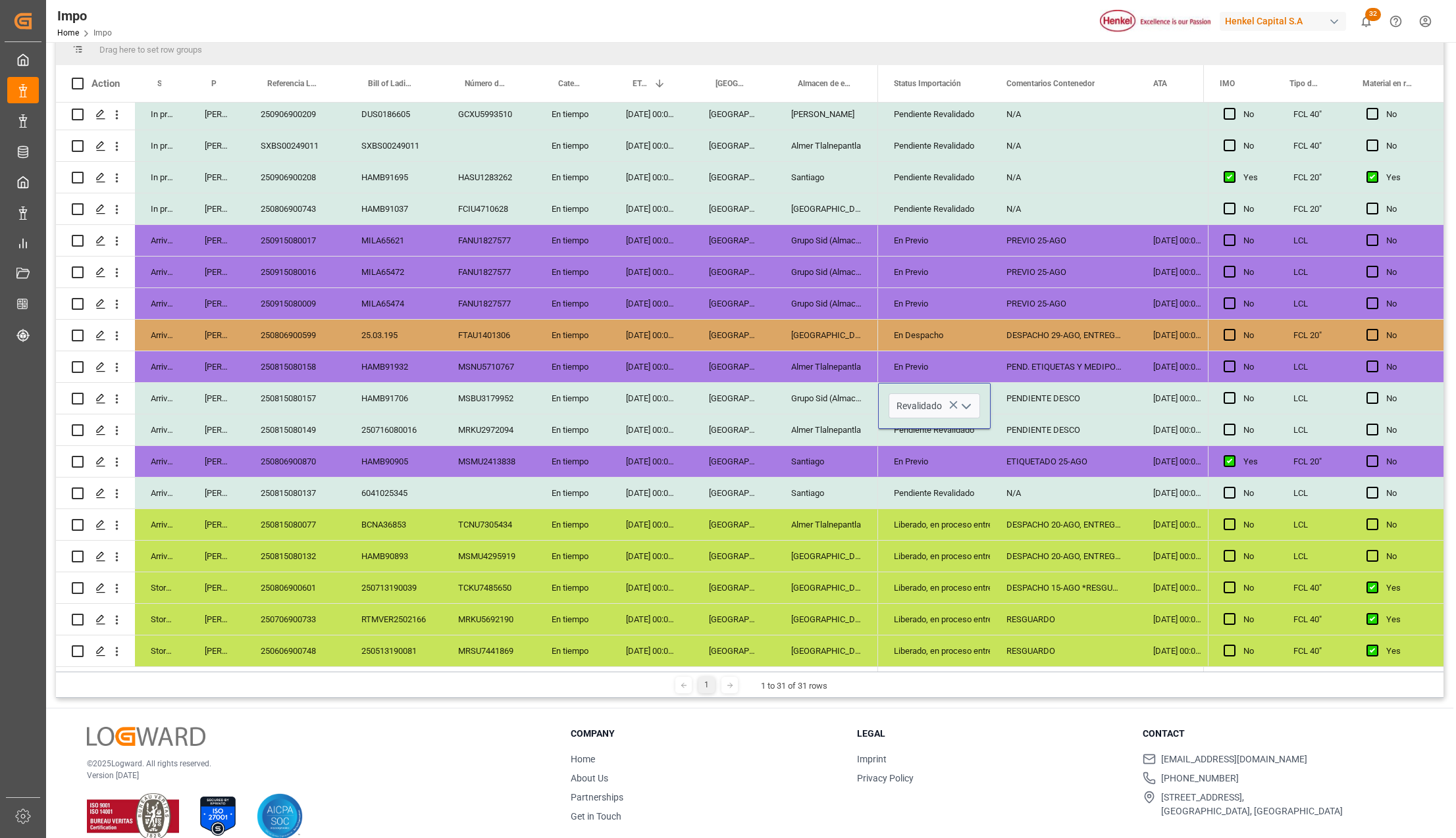
click at [867, 522] on div "Almer Tlalnepantla" at bounding box center [827, 525] width 103 height 31
click at [1052, 397] on div "PENDIENTE DESCO" at bounding box center [1063, 399] width 147 height 31
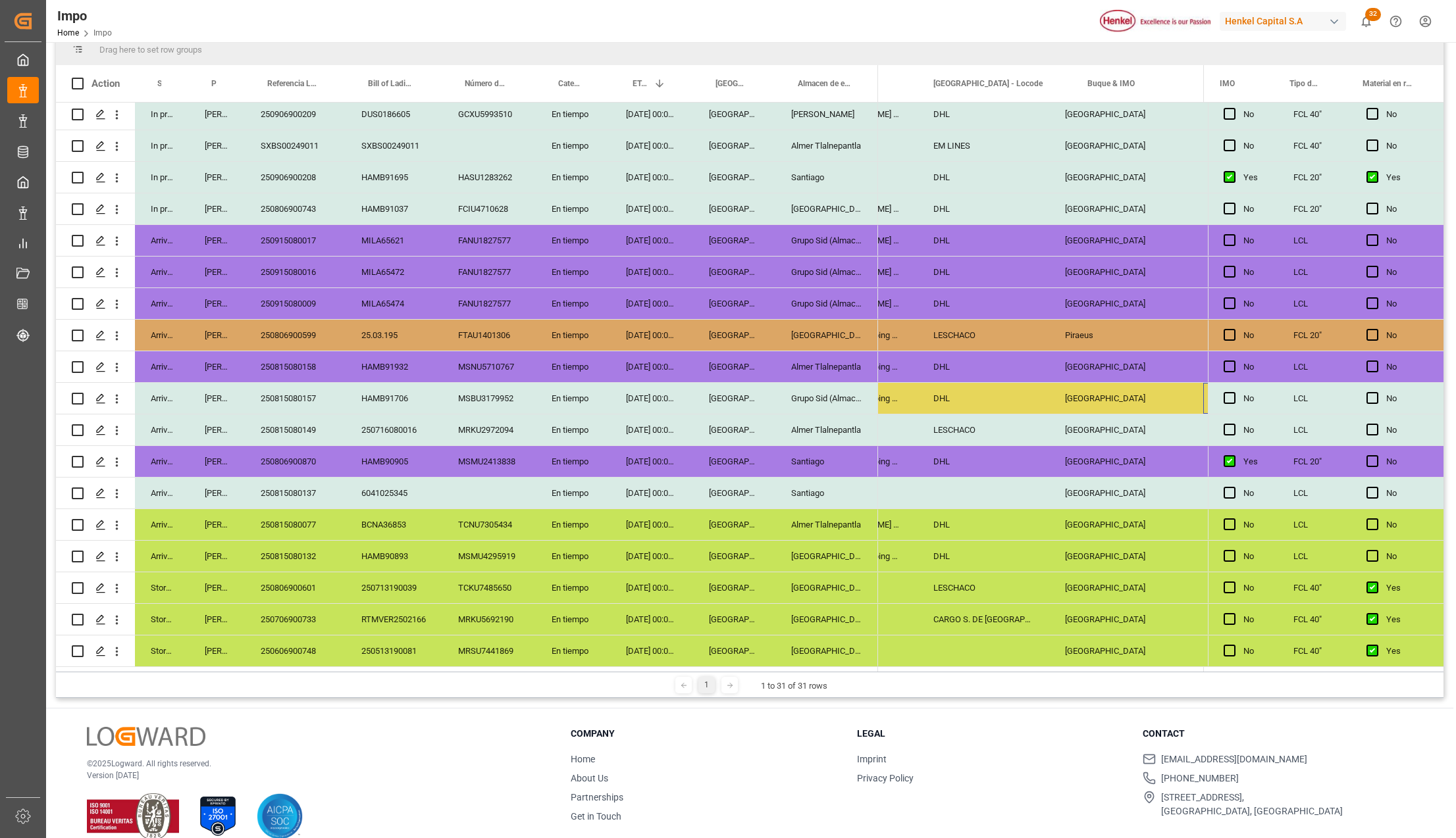
scroll to position [0, 1327]
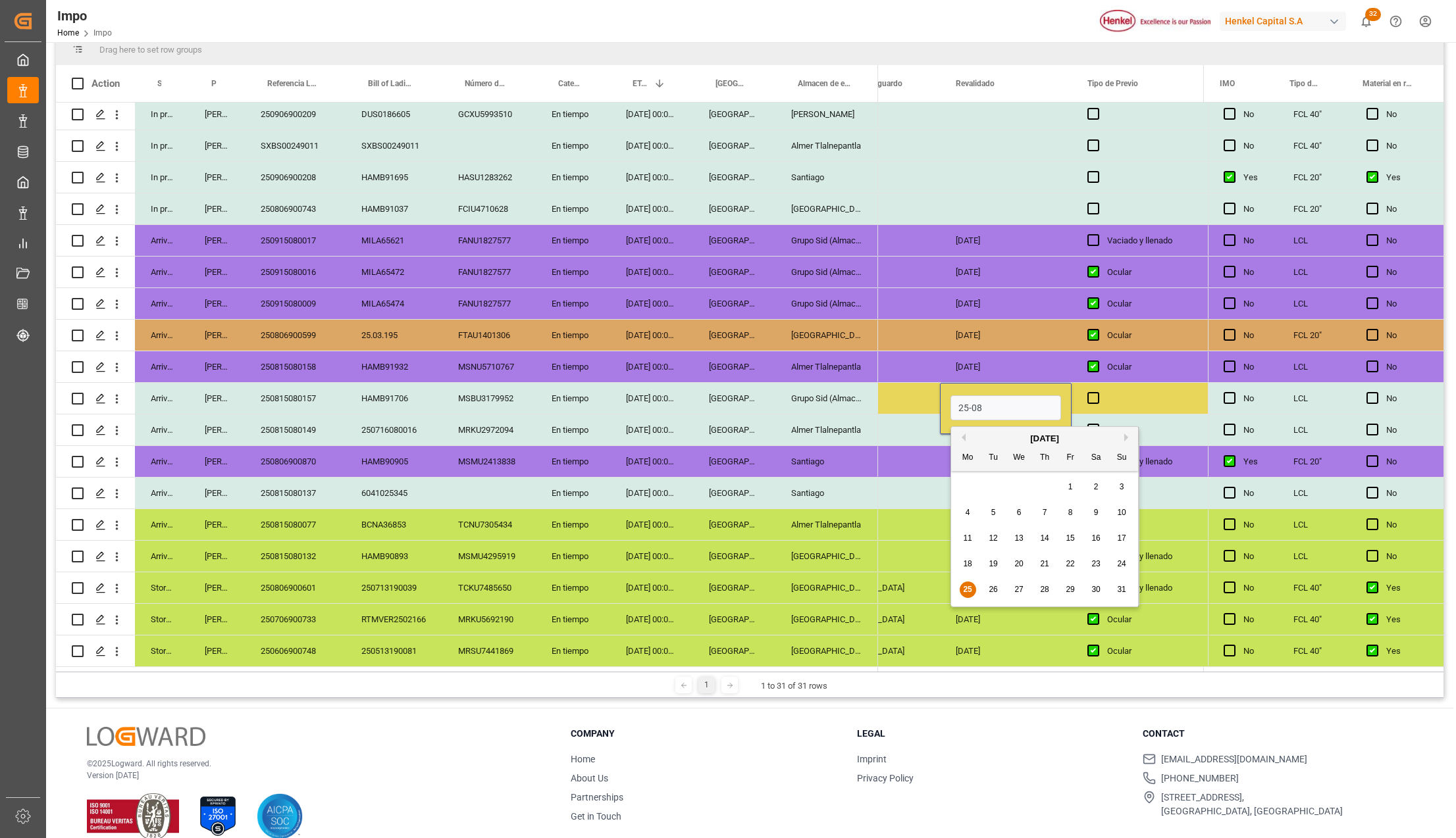
type input "[DATE]"
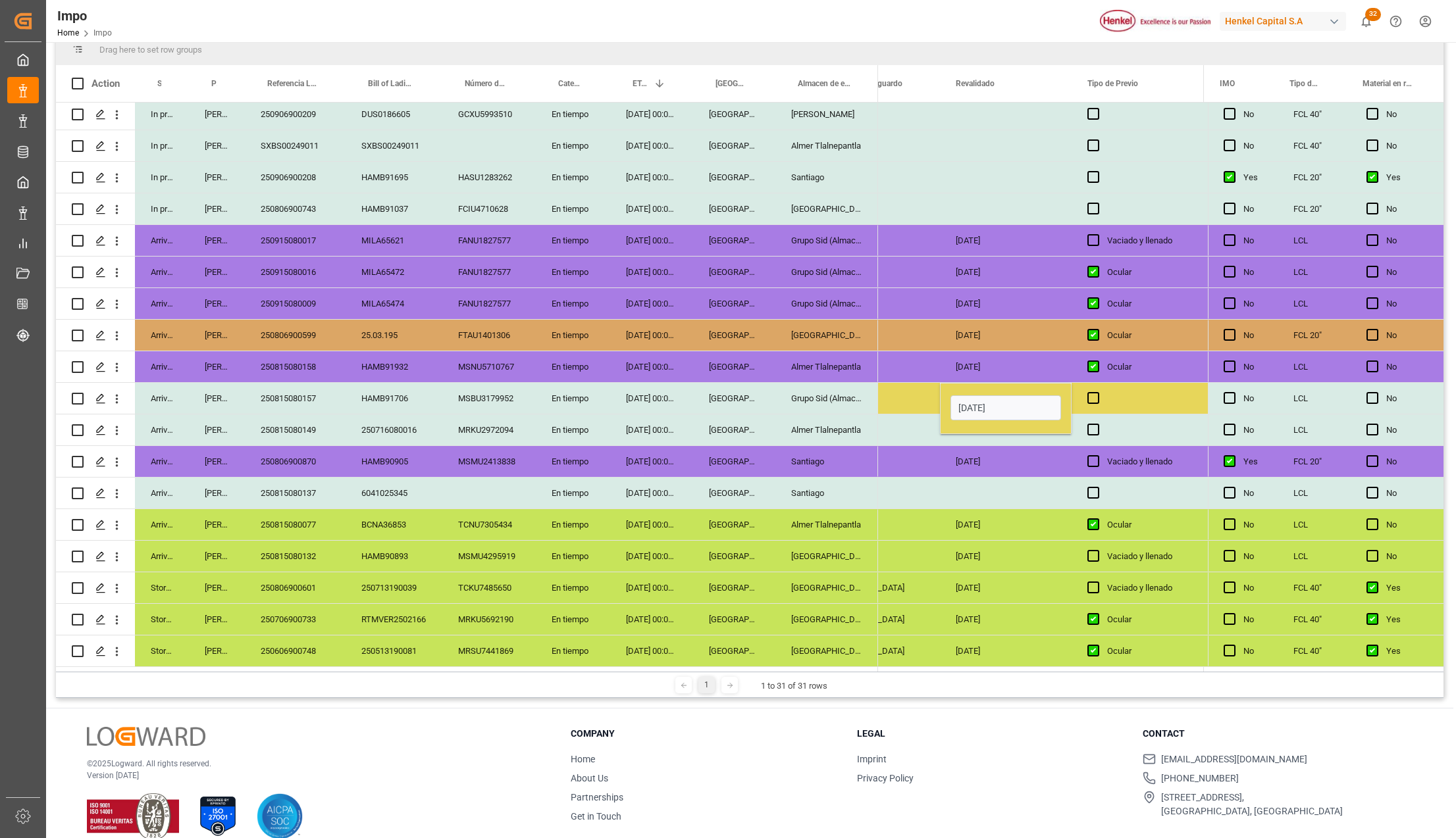
click at [998, 483] on div "Press SPACE to select this row." at bounding box center [1005, 493] width 132 height 31
click at [835, 403] on div "Grupo Sid (Almacenaje y Distribucion AVIOR)" at bounding box center [827, 399] width 103 height 31
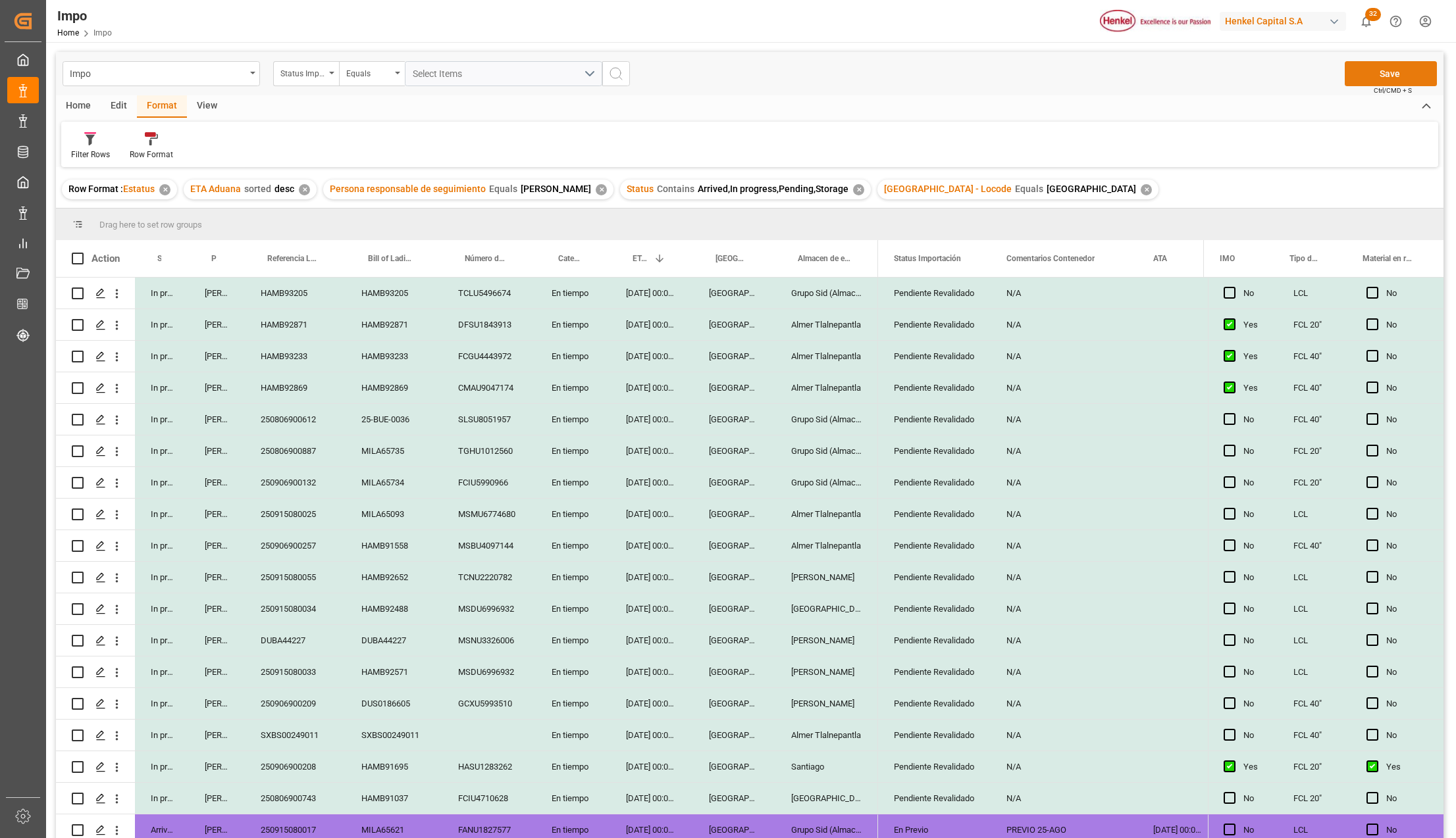
click at [1410, 79] on button "Save" at bounding box center [1391, 74] width 92 height 25
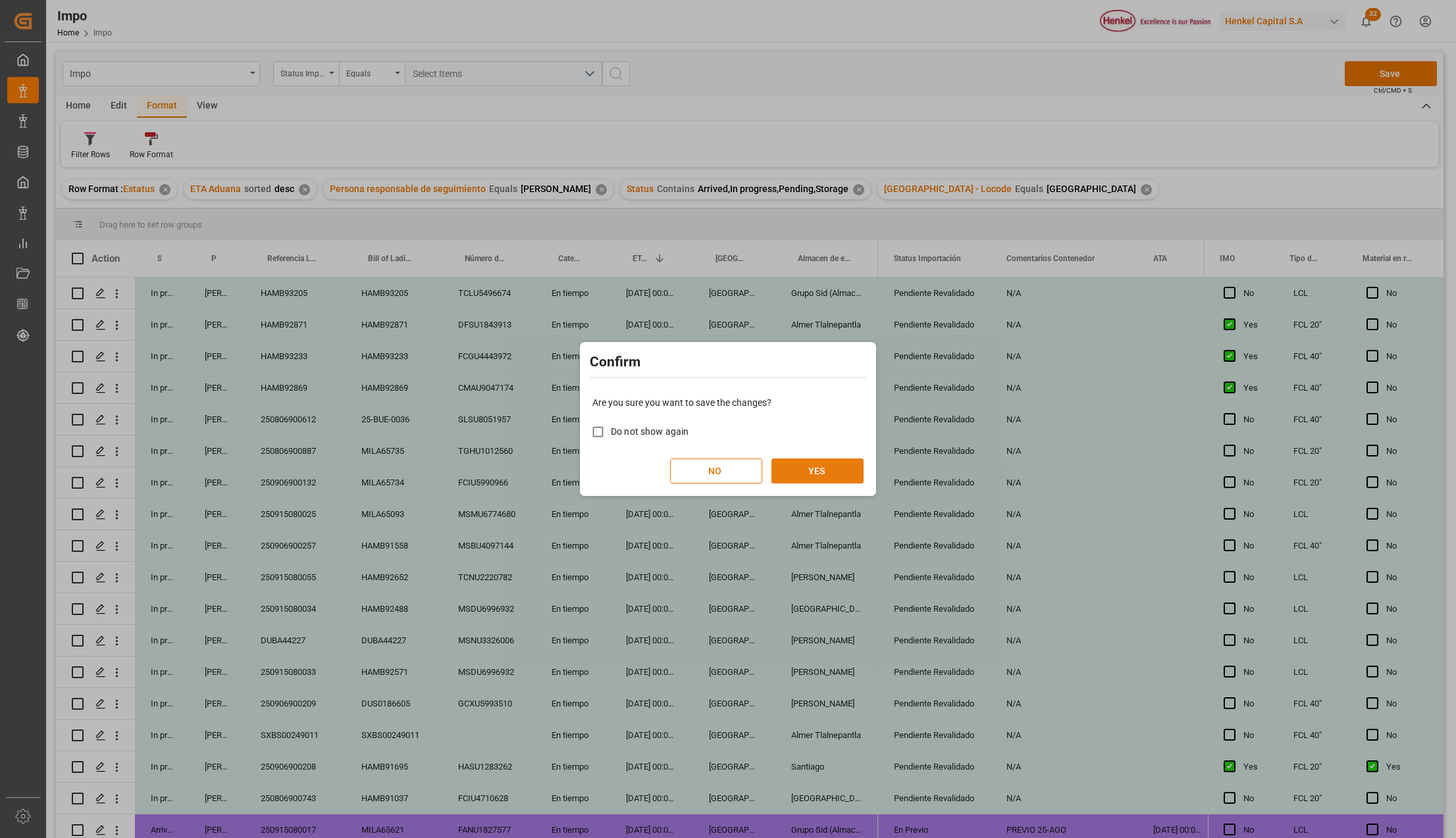
click at [835, 474] on button "YES" at bounding box center [818, 471] width 92 height 25
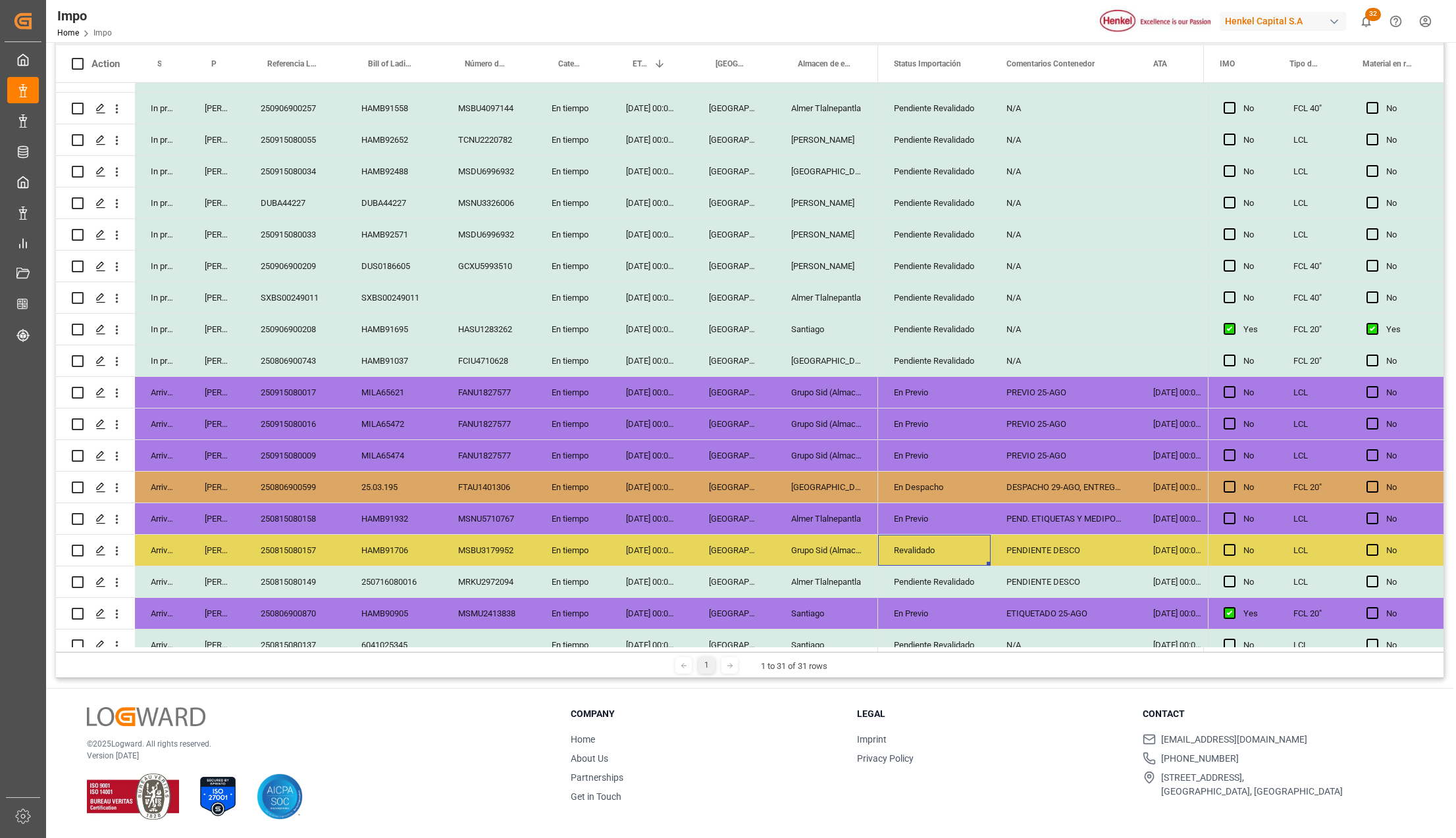
click at [806, 472] on div "[GEOGRAPHIC_DATA]" at bounding box center [827, 487] width 103 height 31
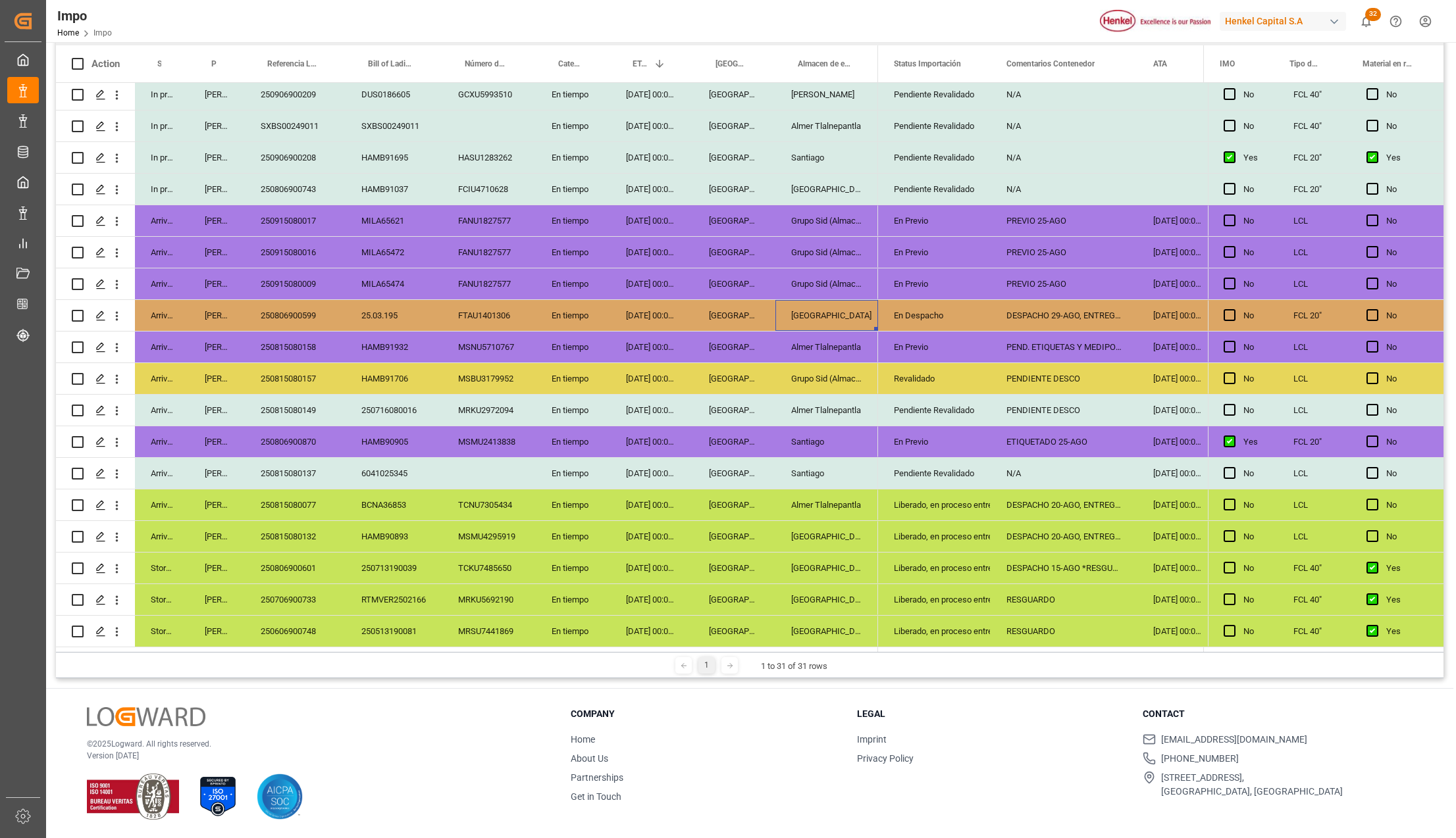
click at [813, 380] on div "Grupo Sid (Almacenaje y Distribucion AVIOR)" at bounding box center [827, 378] width 103 height 31
click at [317, 377] on div "250815080157" at bounding box center [295, 378] width 100 height 31
click at [119, 373] on icon "open menu" at bounding box center [117, 379] width 14 height 14
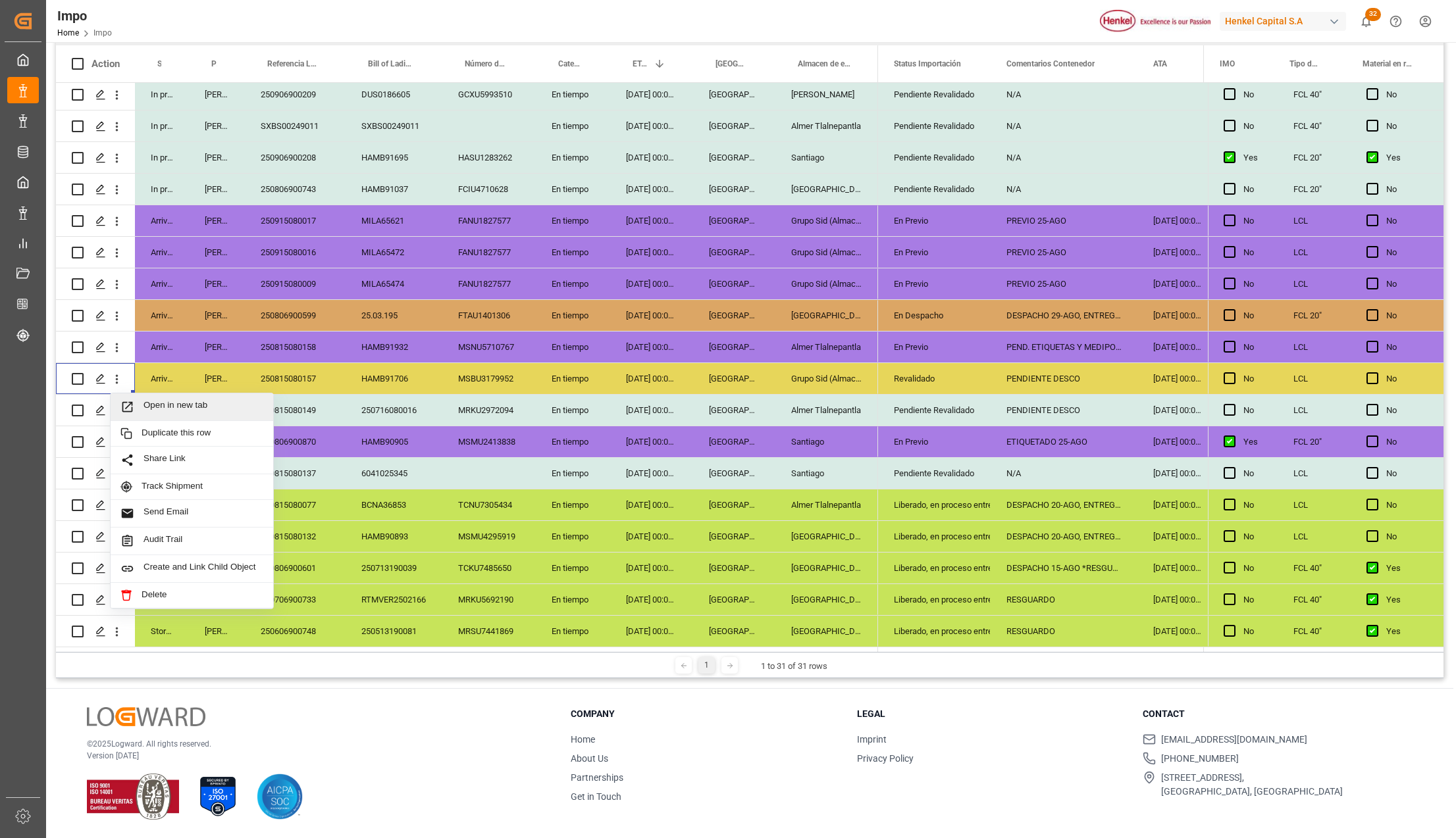
click at [124, 393] on div "Open in new tab" at bounding box center [192, 407] width 163 height 28
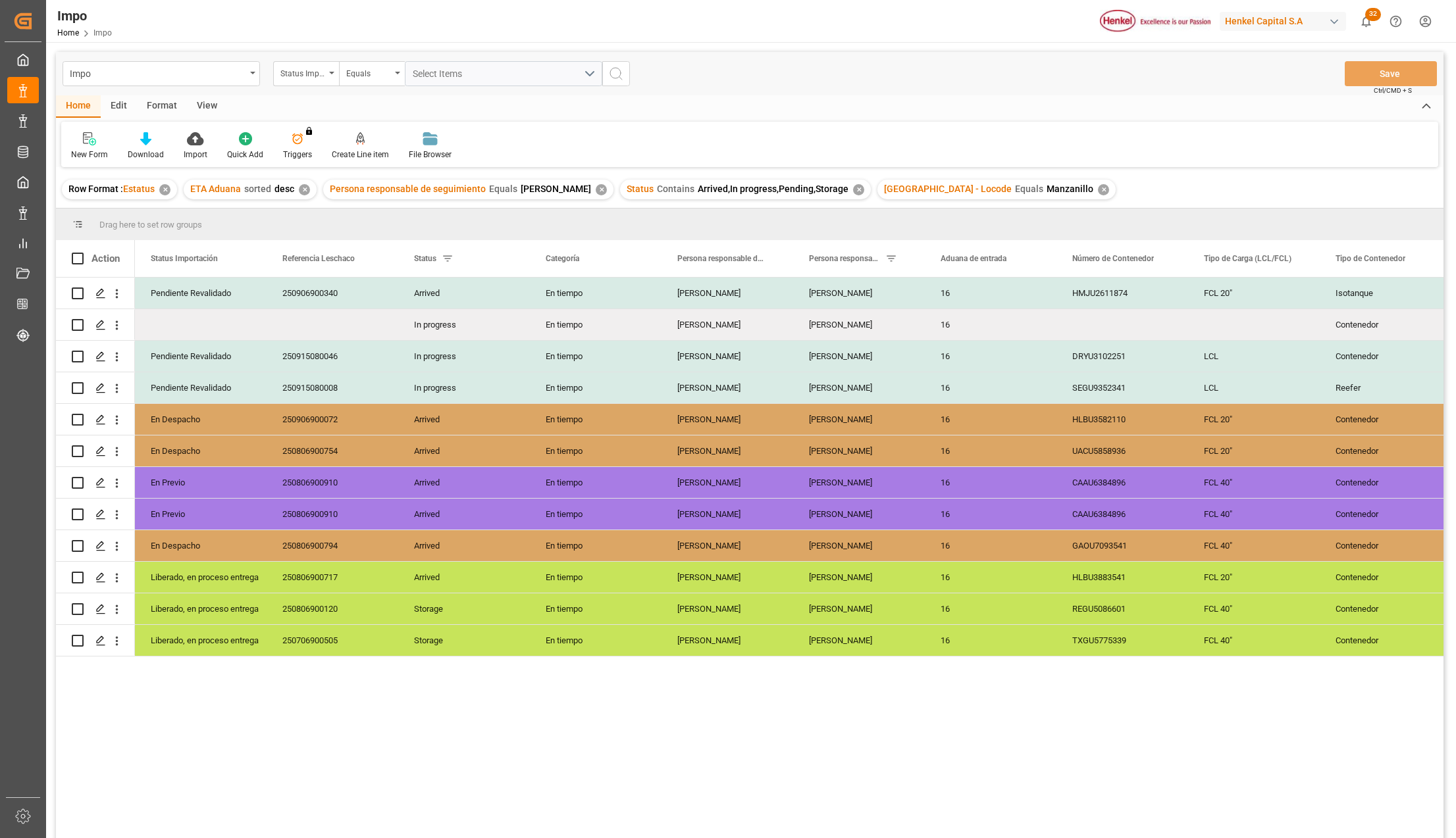
click at [204, 99] on div "View" at bounding box center [207, 106] width 40 height 22
click at [164, 133] on div at bounding box center [150, 138] width 65 height 14
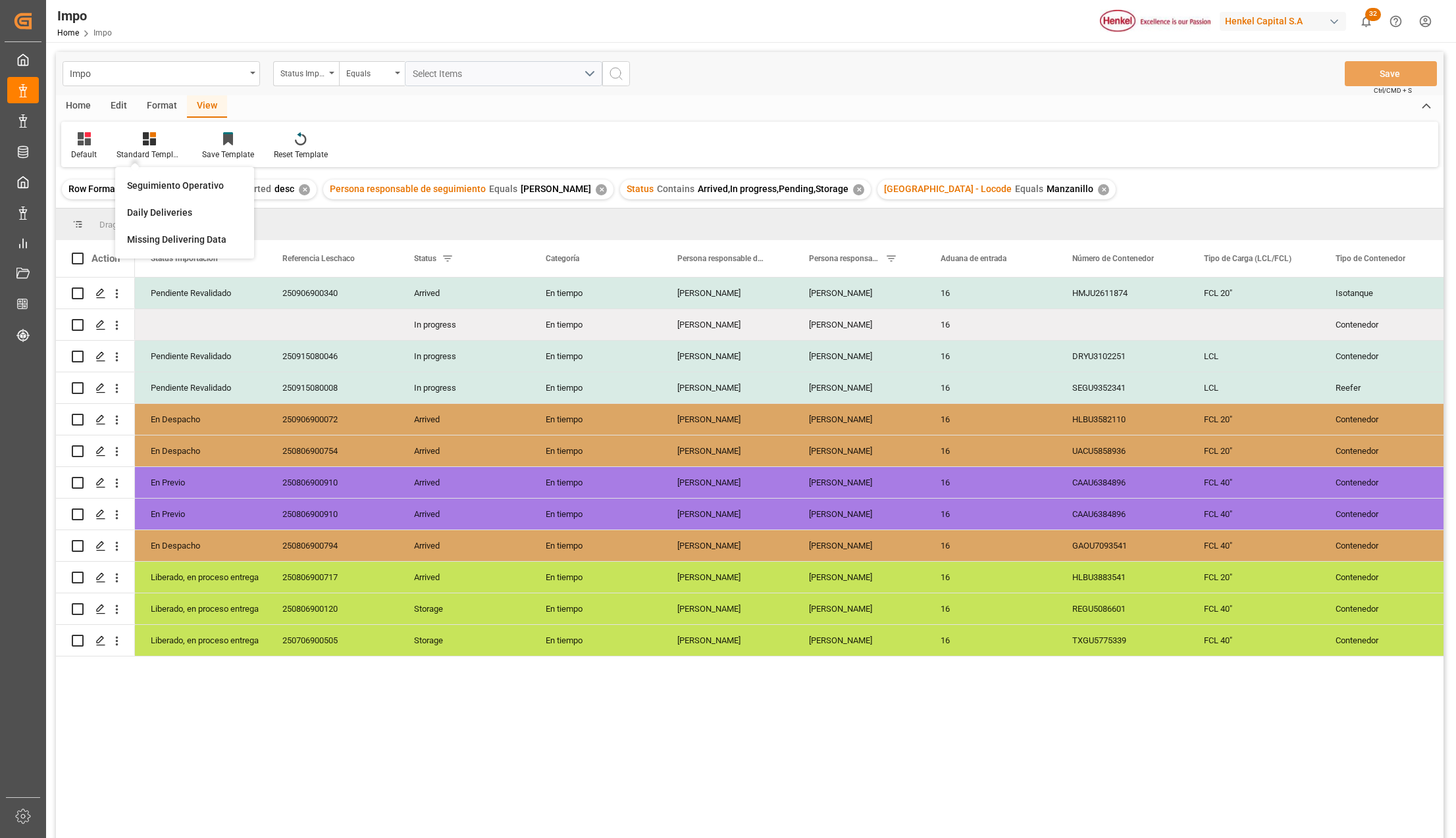
click at [171, 181] on div "Seguimiento Operativo" at bounding box center [185, 186] width 115 height 14
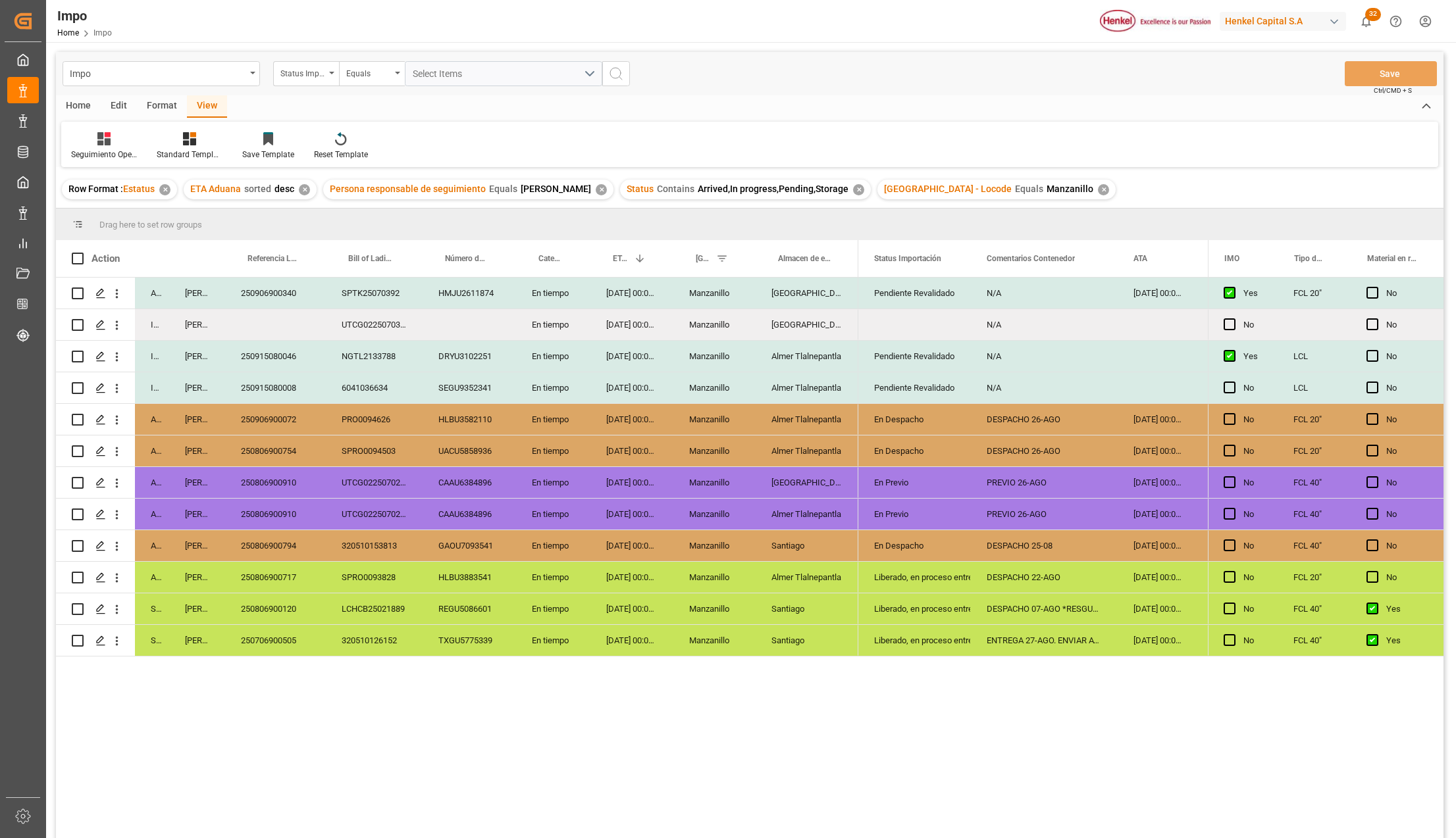
click at [1110, 358] on div "N/A" at bounding box center [1044, 356] width 147 height 31
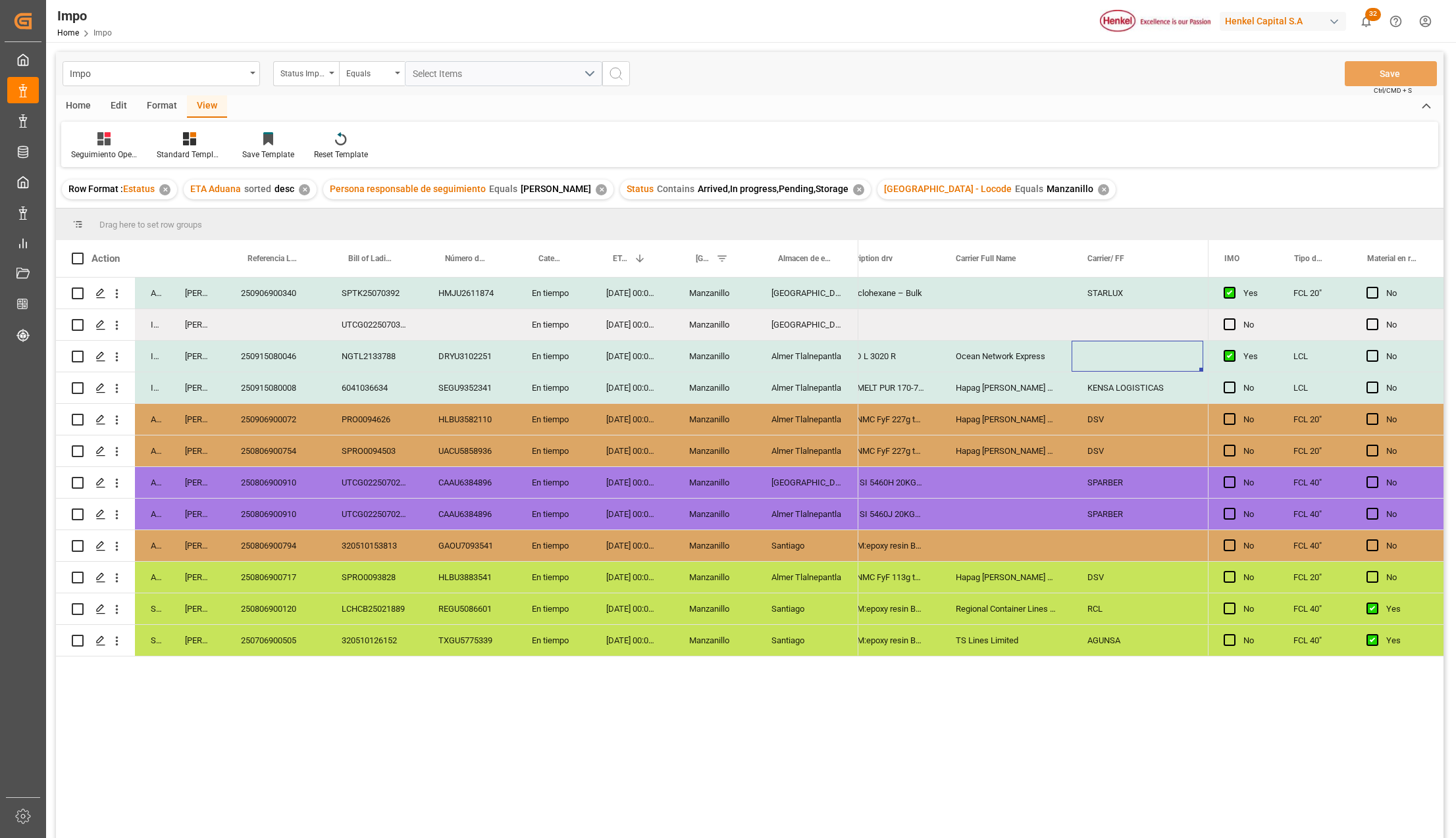
scroll to position [0, 1175]
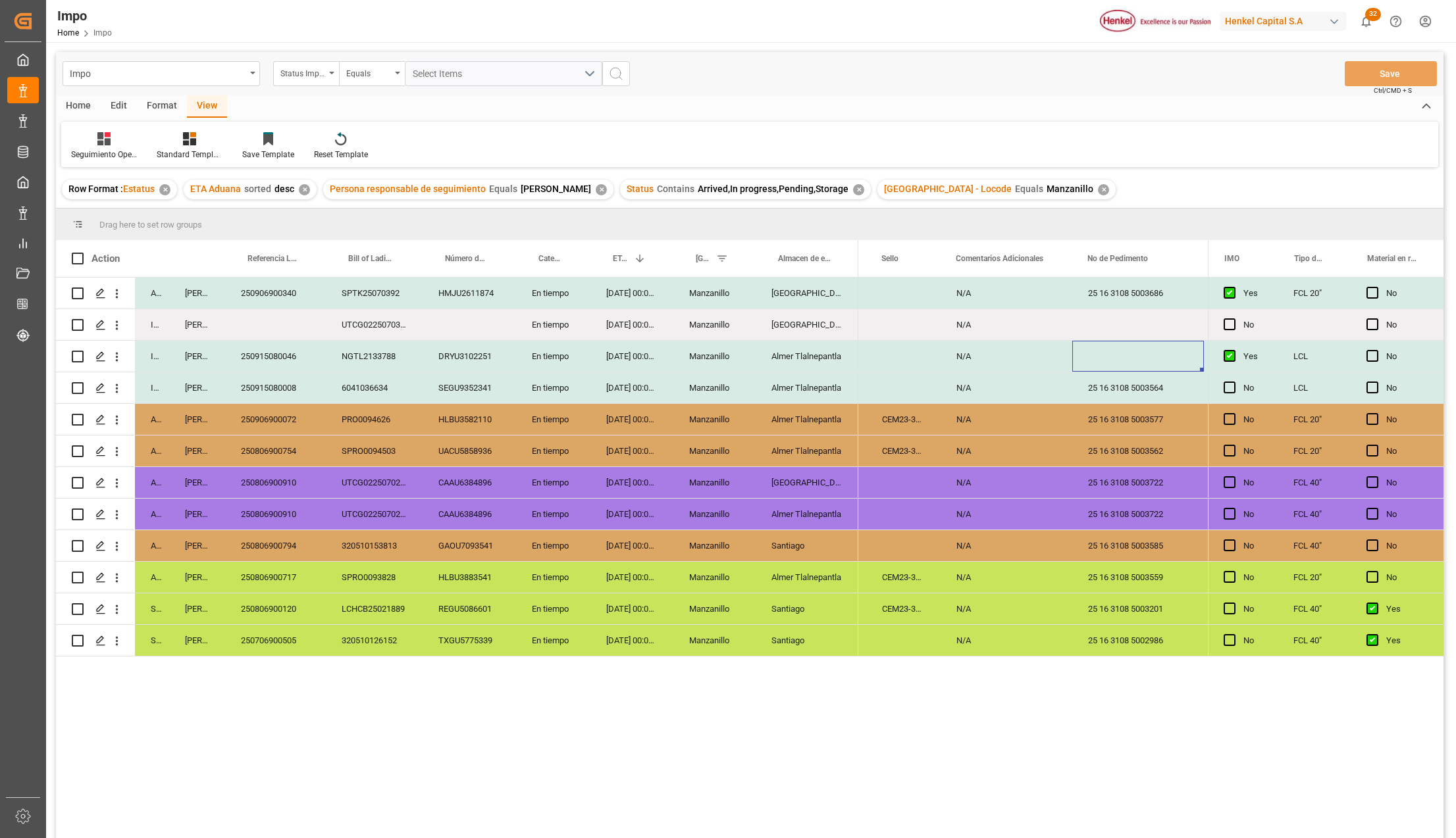
click at [1115, 354] on div "Press SPACE to select this row." at bounding box center [1138, 356] width 132 height 31
click at [1104, 364] on input "Press SPACE to select this row." at bounding box center [1138, 364] width 111 height 25
paste input "25 16 3108 5003743"
type input "25 16 3108 5003743"
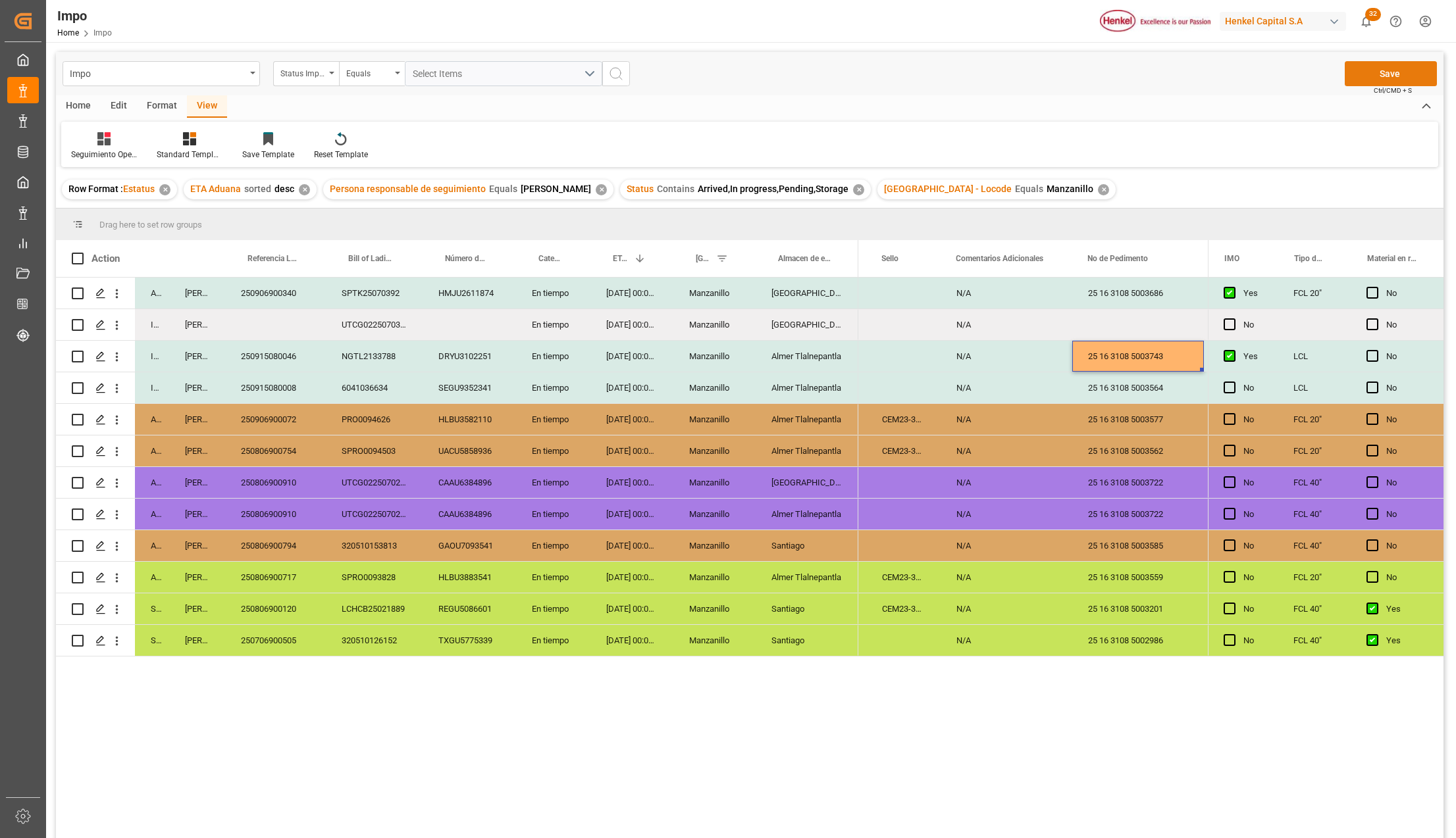
click at [1398, 74] on button "Save" at bounding box center [1391, 74] width 92 height 25
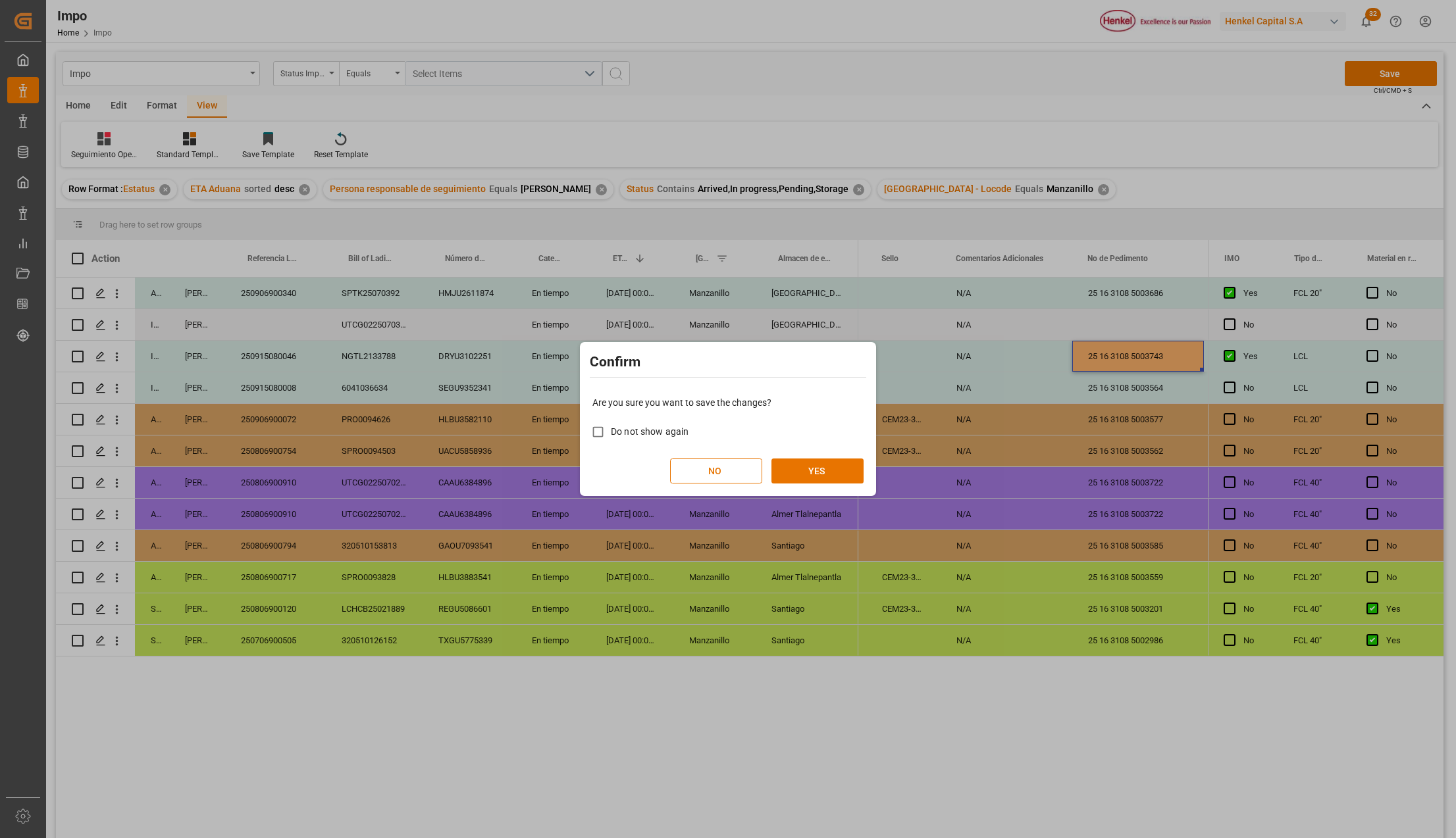
drag, startPoint x: 833, startPoint y: 476, endPoint x: 818, endPoint y: 488, distance: 19.2
click at [833, 475] on button "YES" at bounding box center [818, 471] width 92 height 25
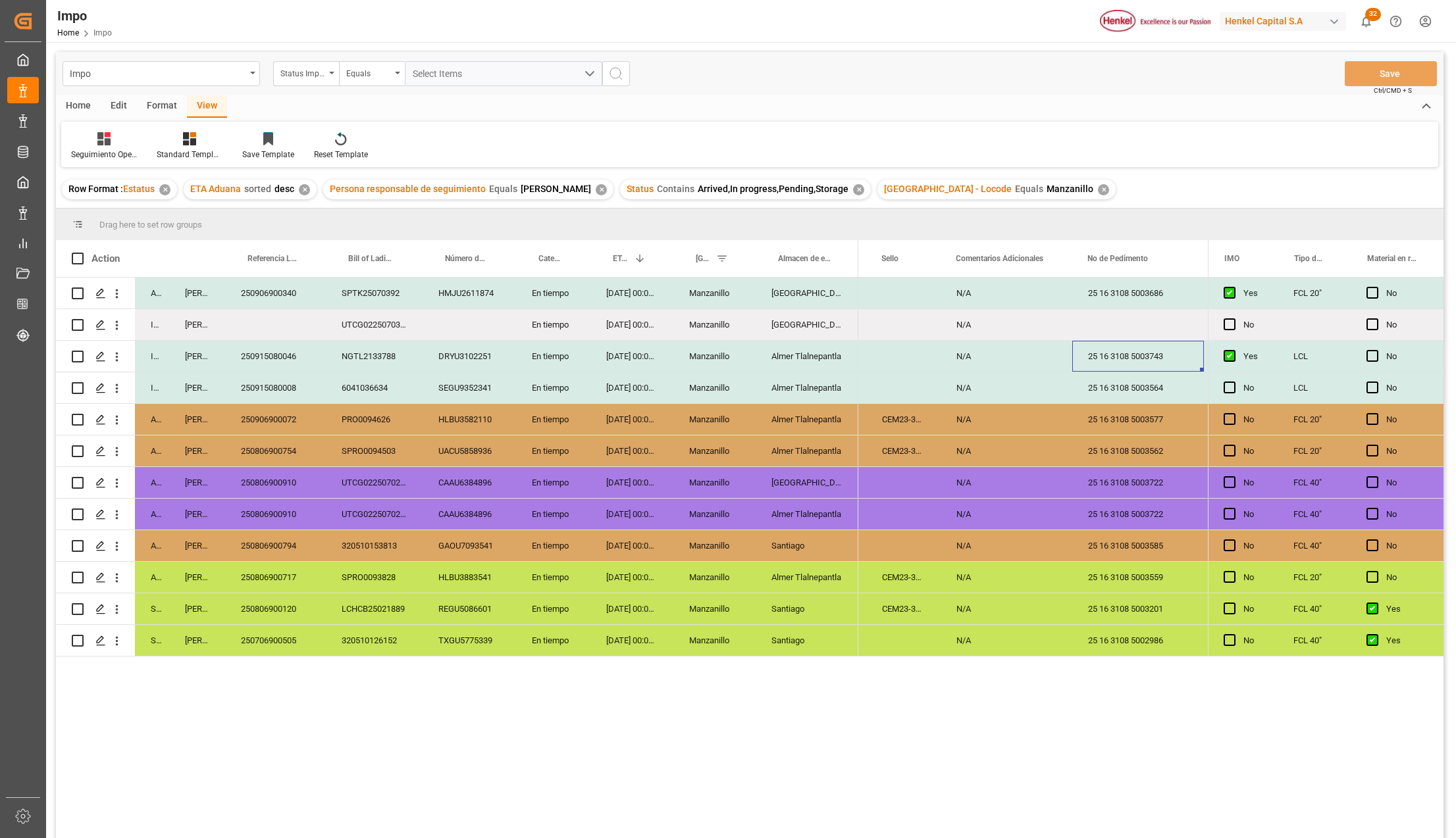
click at [838, 451] on div "Almer Tlalnepantla" at bounding box center [807, 451] width 103 height 31
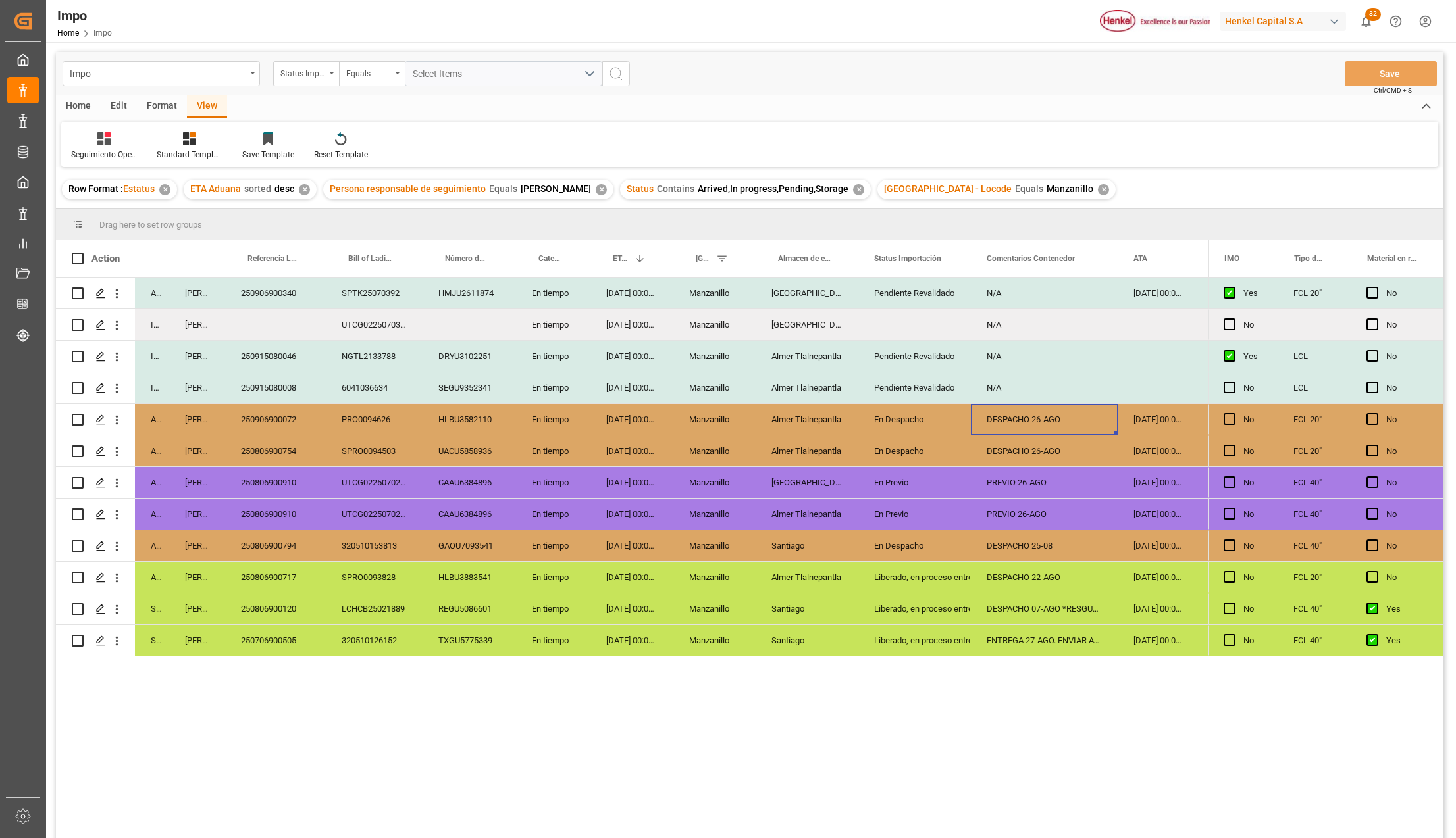
click at [1062, 550] on div "DESPACHO 25-08" at bounding box center [1044, 546] width 147 height 31
click at [1051, 552] on input "DESPACHO 25-08" at bounding box center [1044, 553] width 126 height 25
type input "DESPACHO 27-08"
click at [987, 630] on div "ENTREGA 27-AGO. ENVIAR AVISO" at bounding box center [1044, 640] width 147 height 31
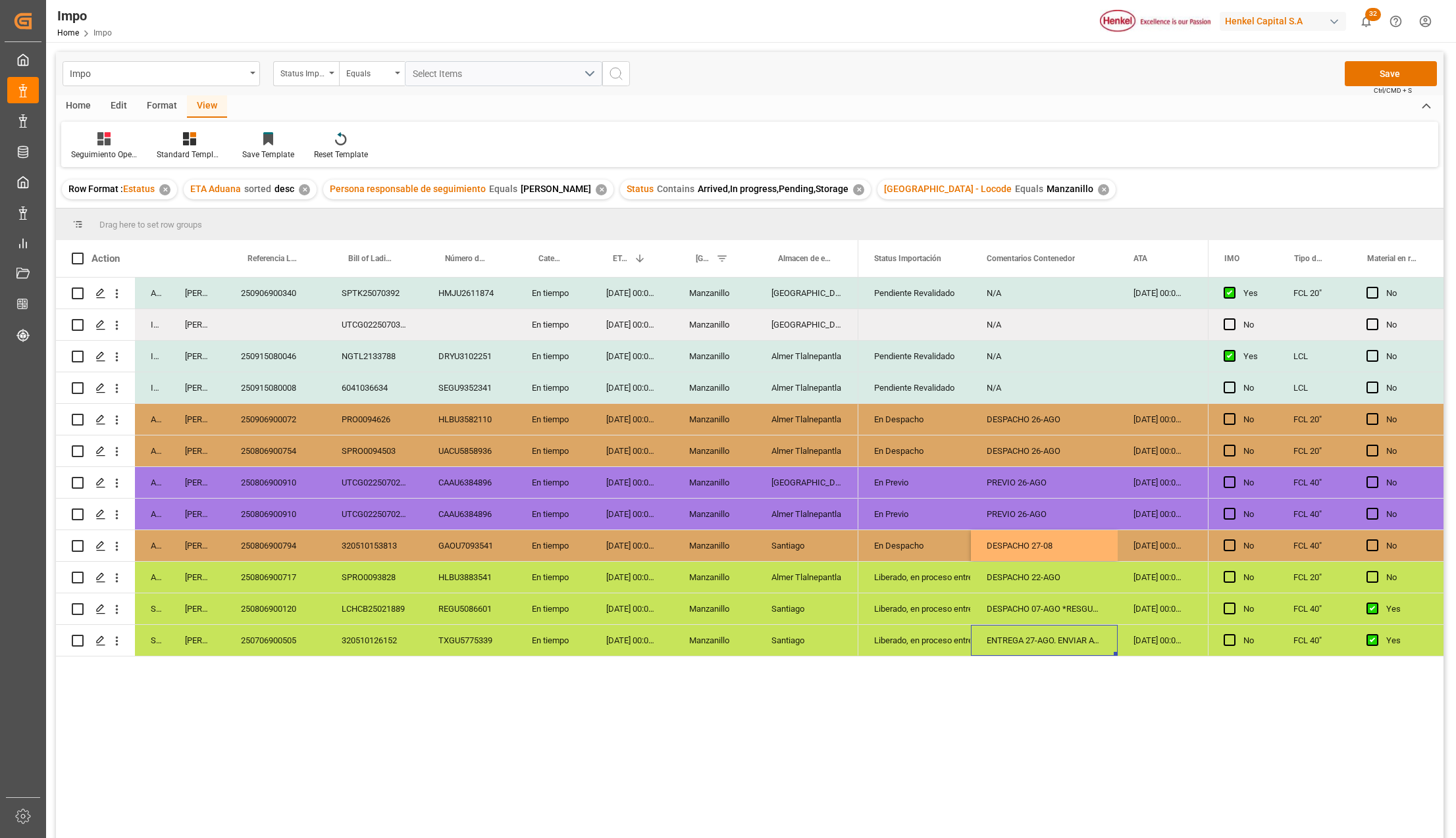
click at [1033, 541] on div "DESPACHO 27-08" at bounding box center [1044, 546] width 147 height 31
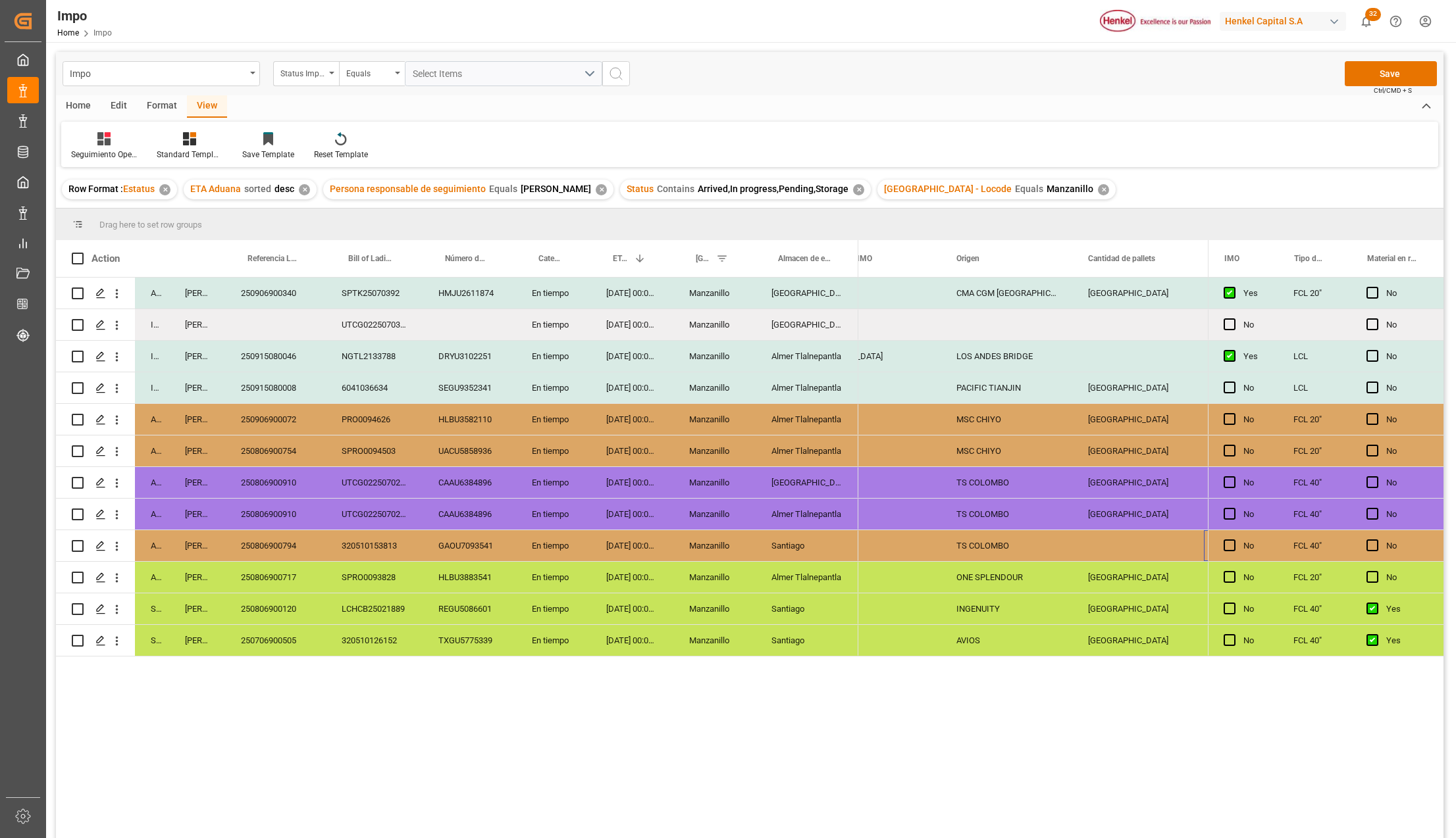
scroll to position [0, 1702]
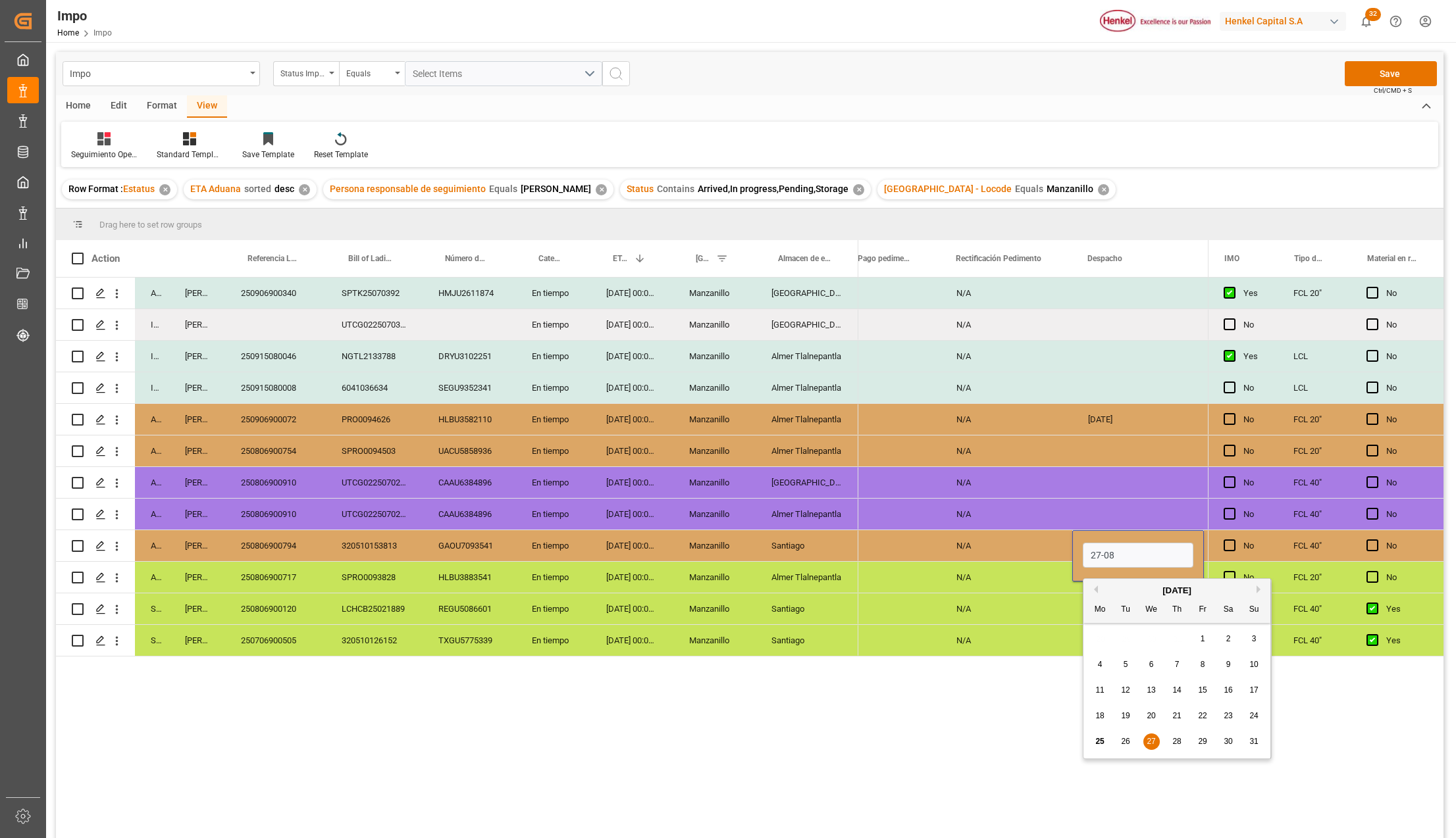
type input "27-08-2025"
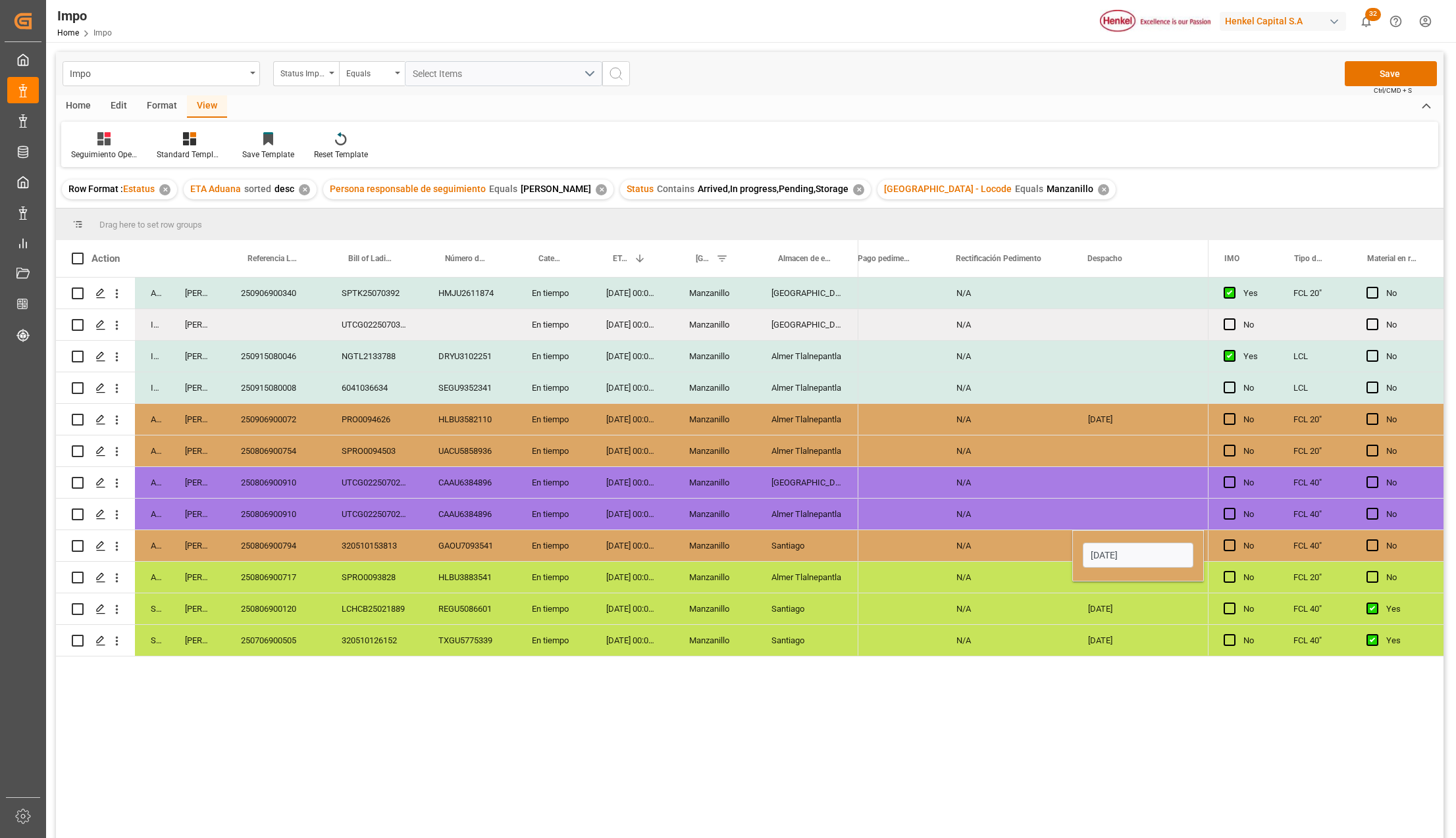
click at [1103, 609] on div "[DATE]" at bounding box center [1138, 609] width 132 height 31
click at [1111, 428] on div "26-08-2025" at bounding box center [1138, 419] width 132 height 31
click at [1112, 448] on div "Press SPACE to select this row." at bounding box center [1138, 451] width 132 height 31
click at [1109, 592] on div "22-08-2025" at bounding box center [1138, 577] width 132 height 31
click at [1381, 77] on button "Save" at bounding box center [1391, 74] width 92 height 25
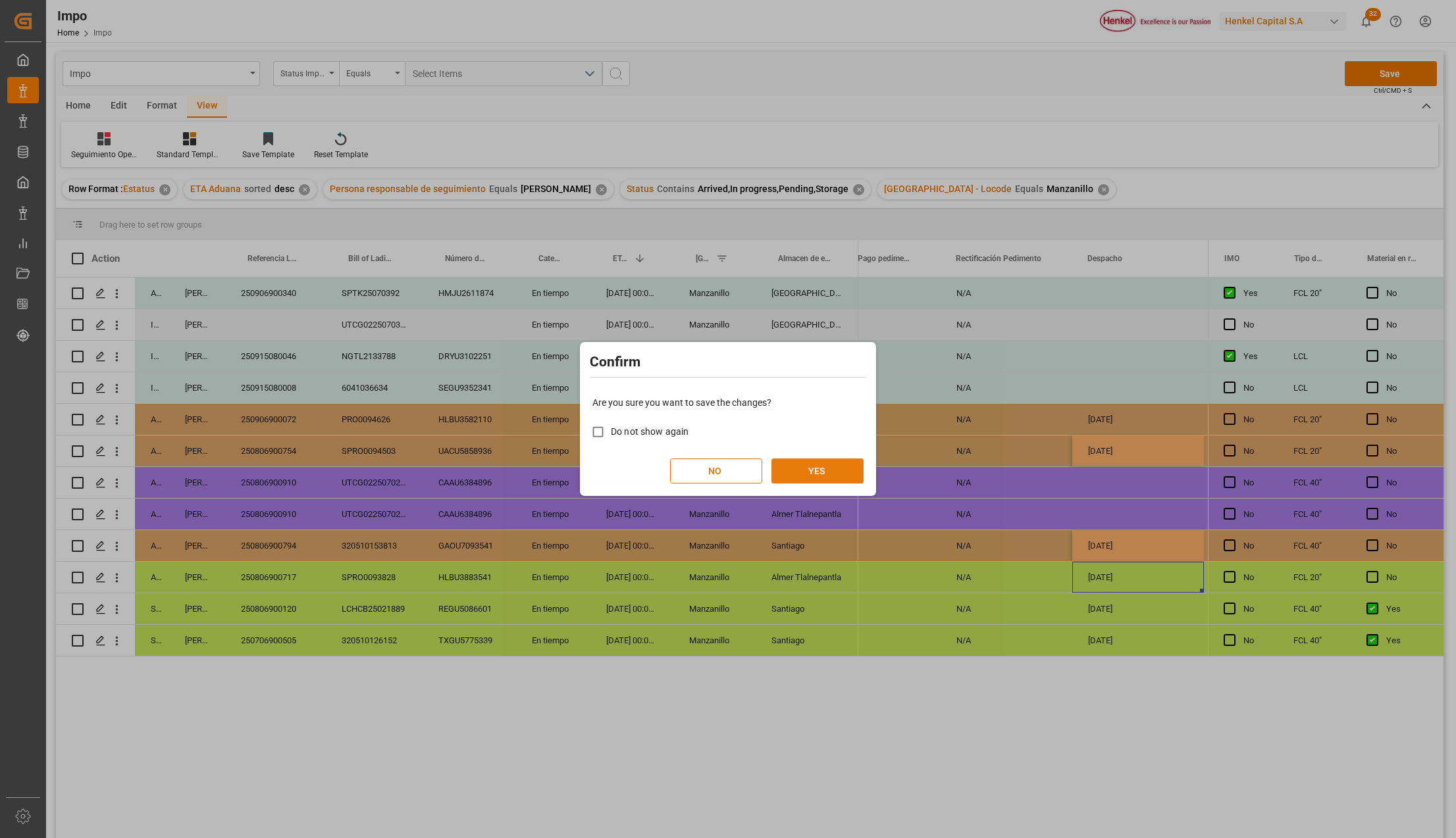
click at [833, 476] on button "YES" at bounding box center [818, 471] width 92 height 25
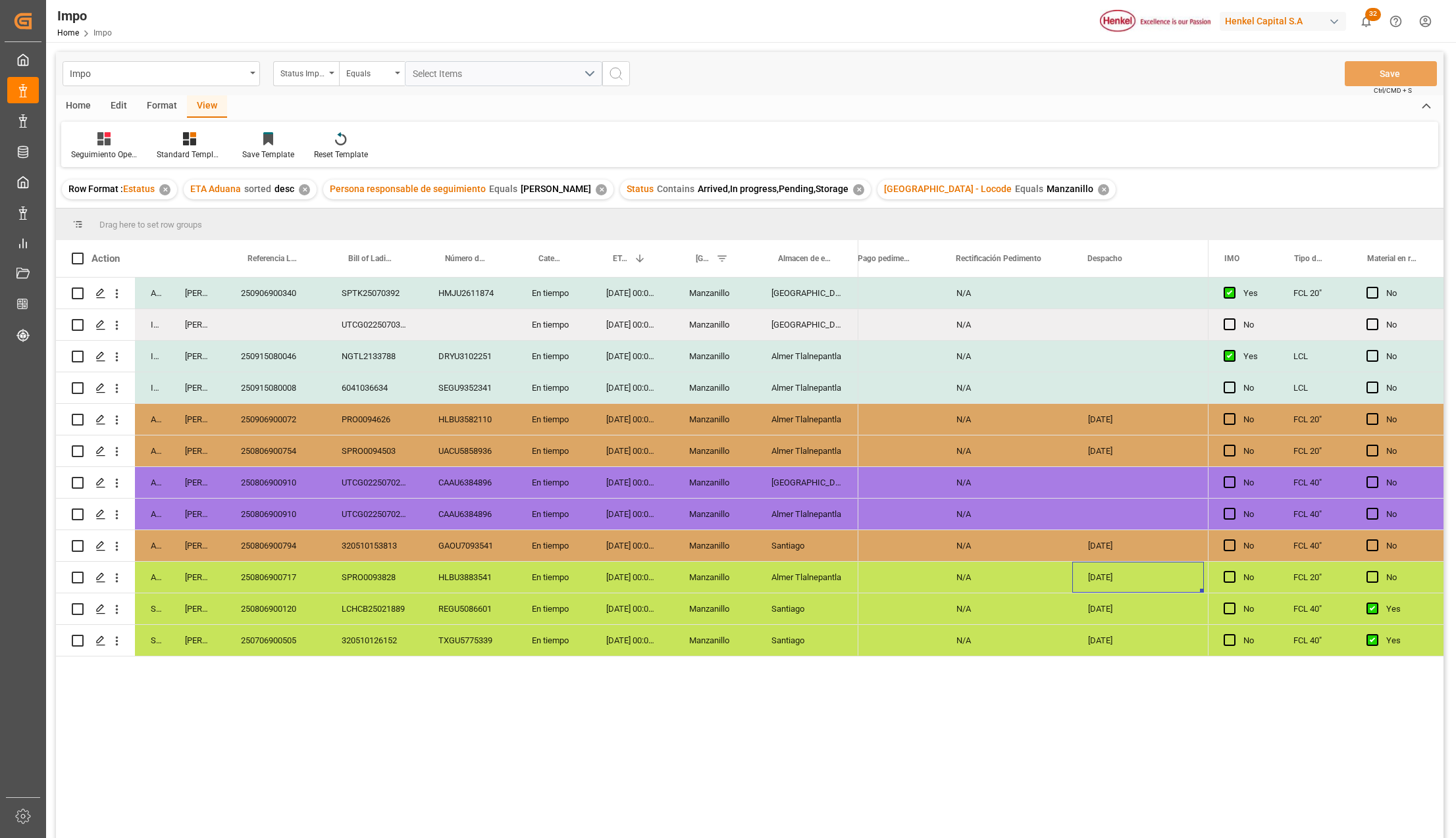
click at [1104, 577] on div "22-08-2025" at bounding box center [1138, 577] width 132 height 31
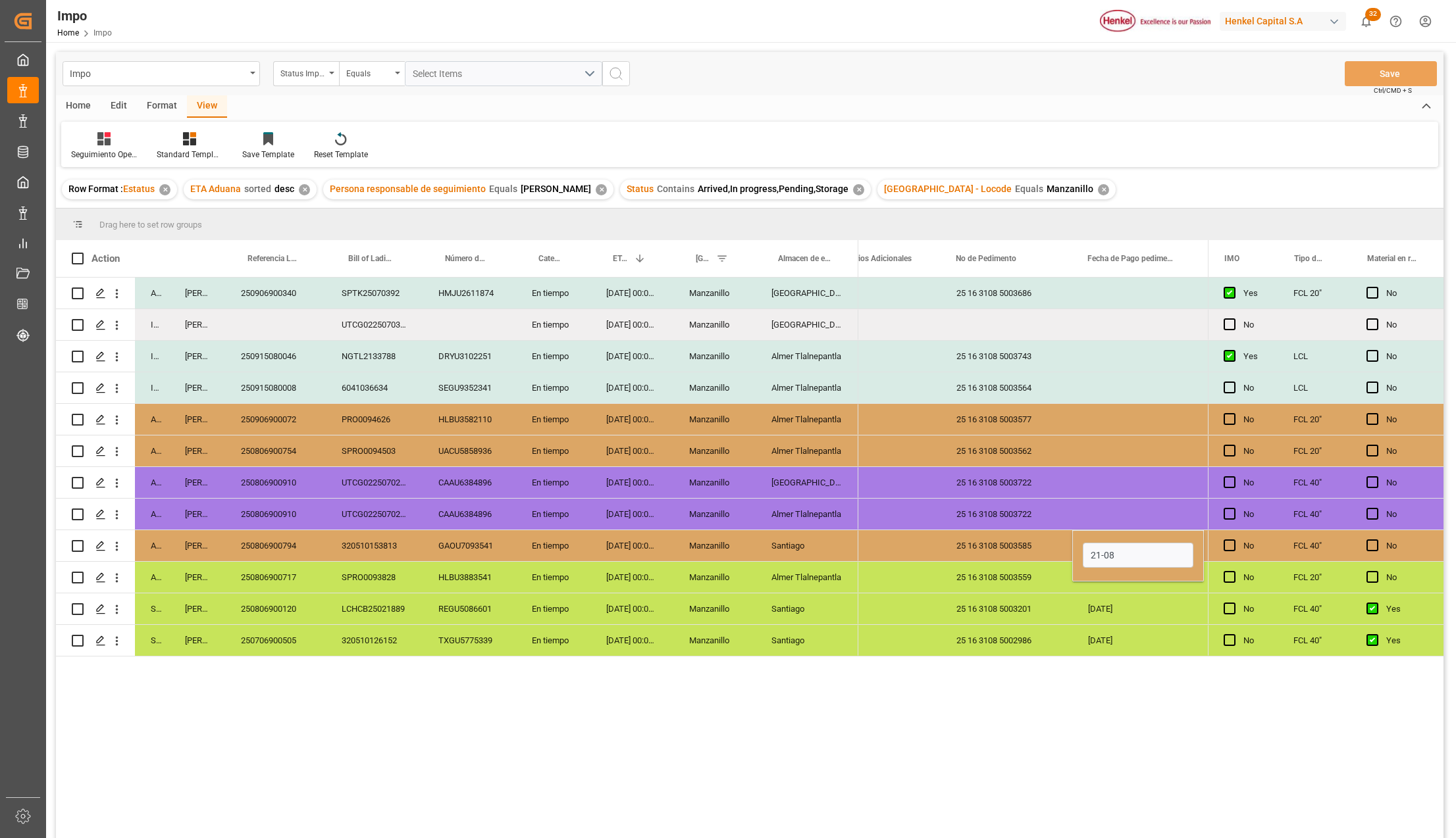
type input "21-08-2025"
click at [1155, 617] on div "01-08-2025" at bounding box center [1138, 609] width 132 height 31
click at [1385, 66] on button "Save" at bounding box center [1391, 74] width 92 height 25
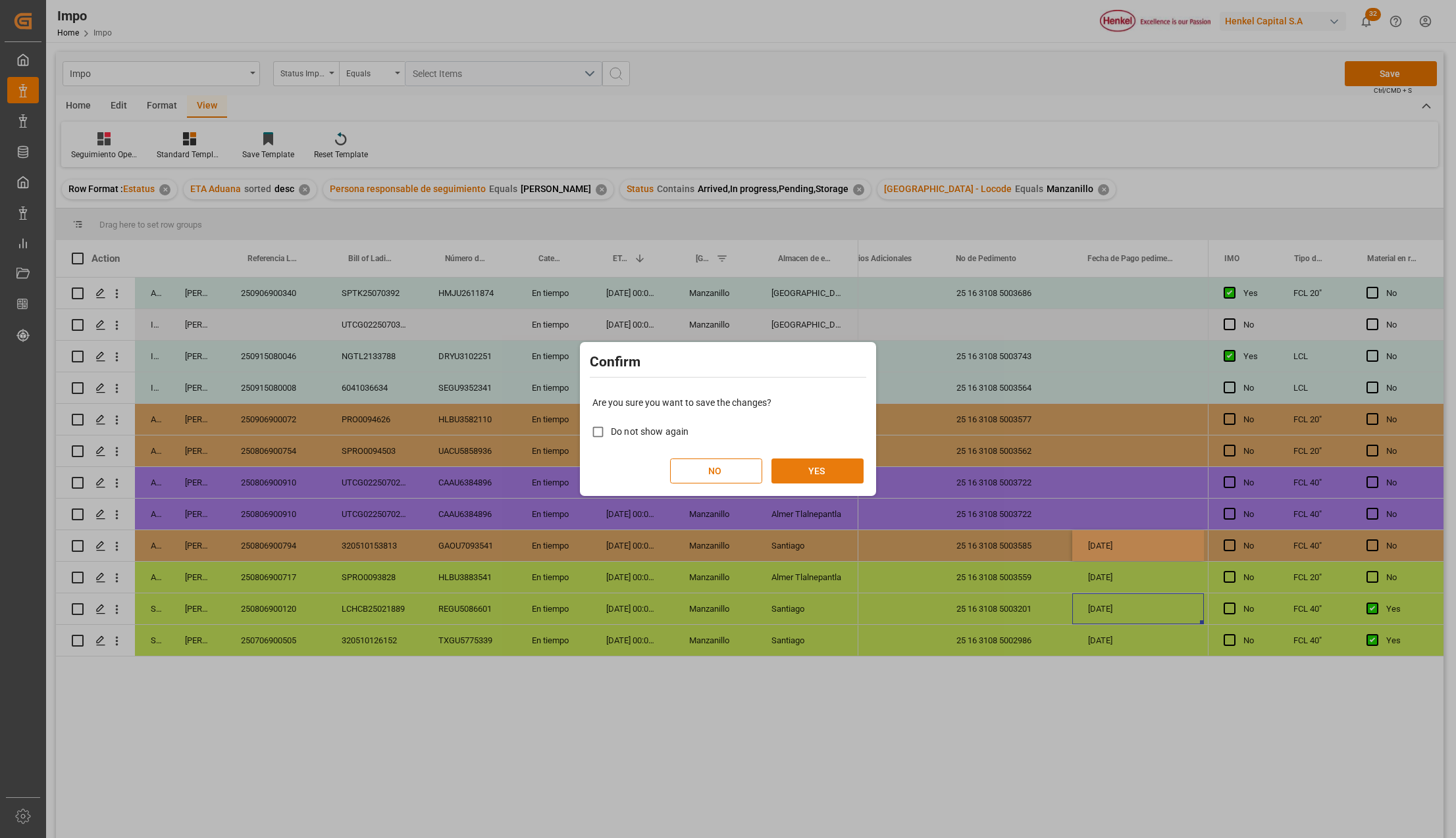
click at [825, 467] on button "YES" at bounding box center [818, 471] width 92 height 25
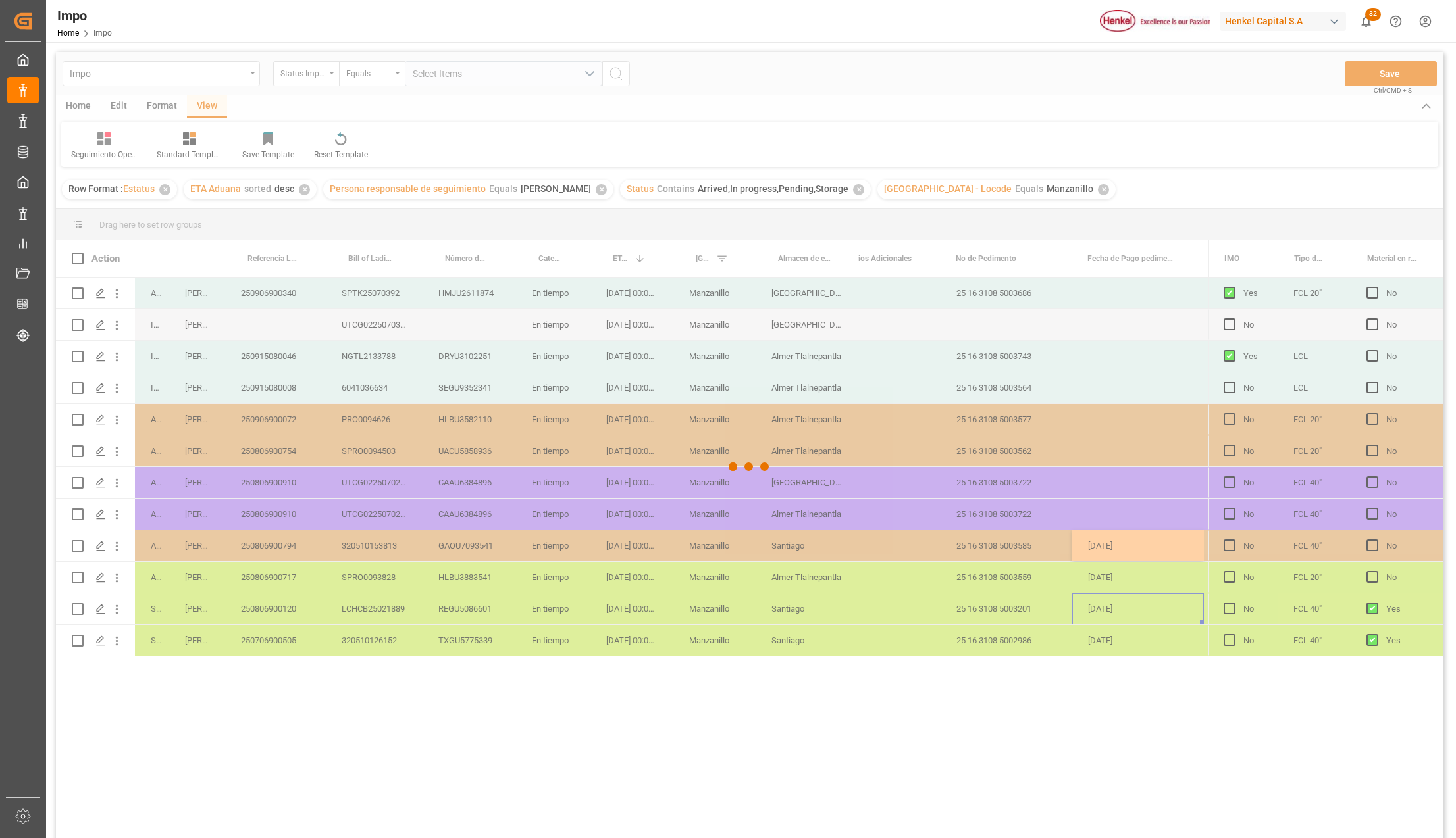
click at [285, 422] on div at bounding box center [749, 467] width 1388 height 830
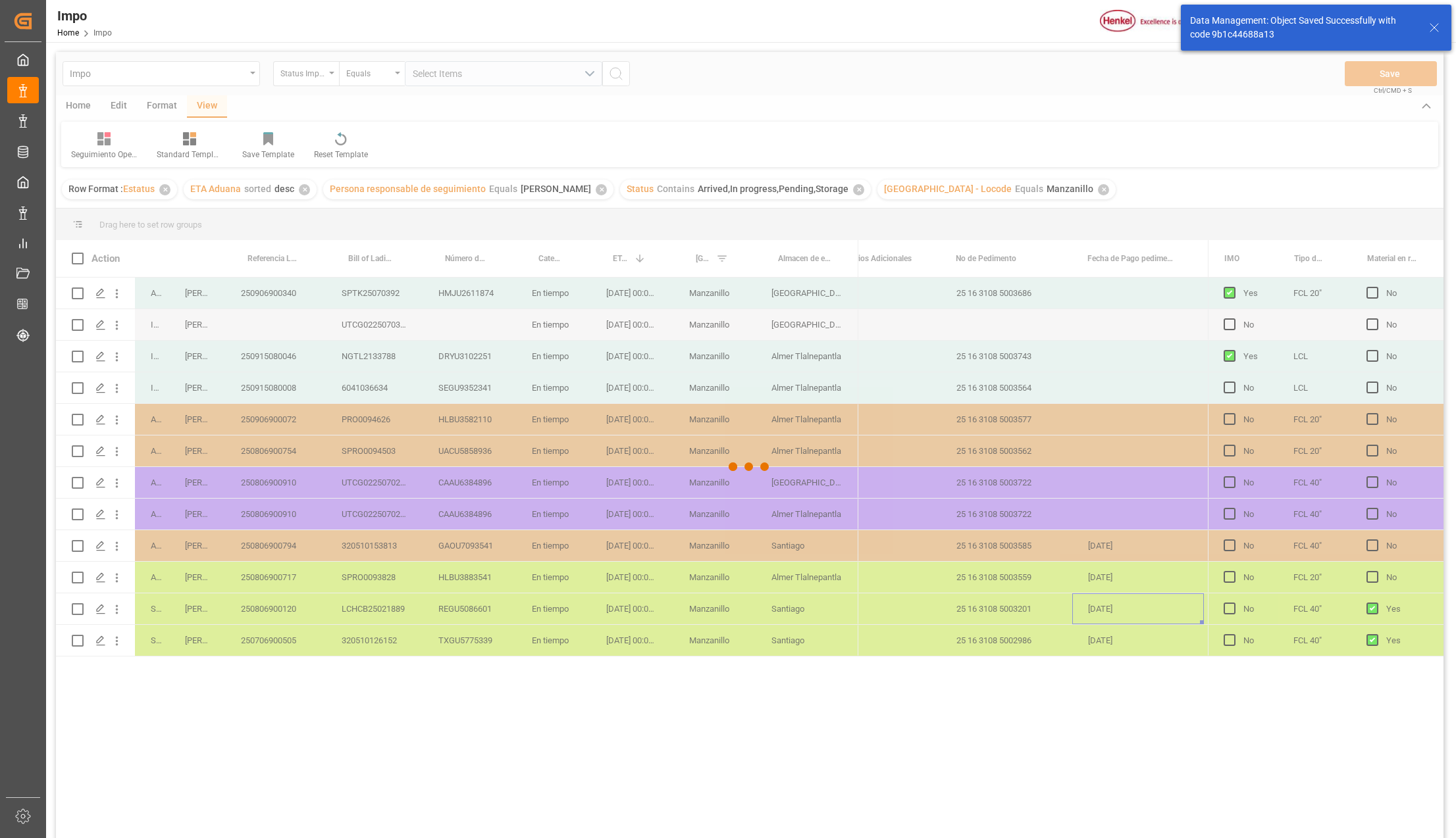
click at [275, 421] on div at bounding box center [749, 467] width 1388 height 830
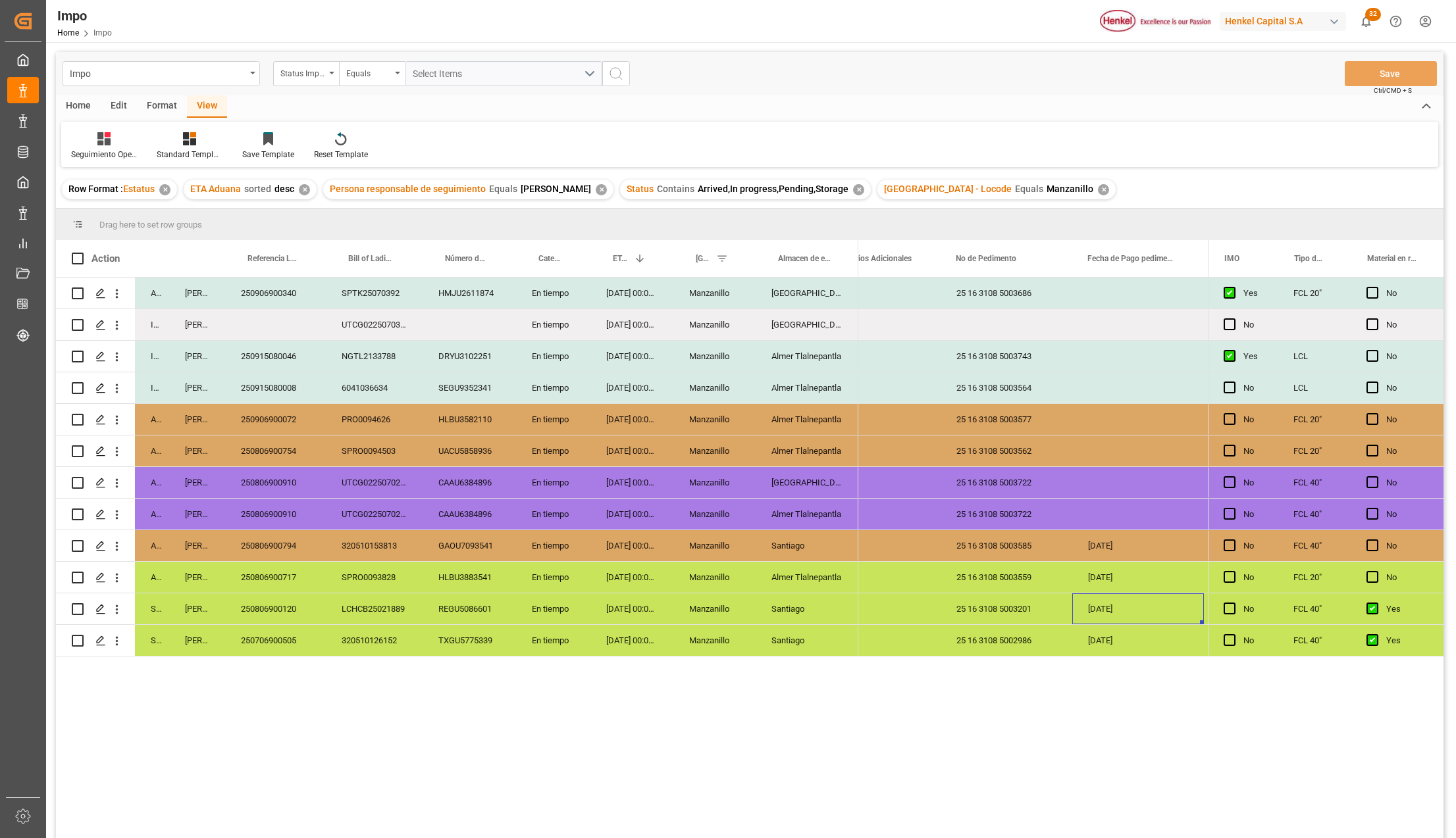
click at [282, 428] on div "250906900072" at bounding box center [275, 419] width 100 height 31
click at [977, 413] on div "25 16 3108 5003577" at bounding box center [1006, 419] width 132 height 31
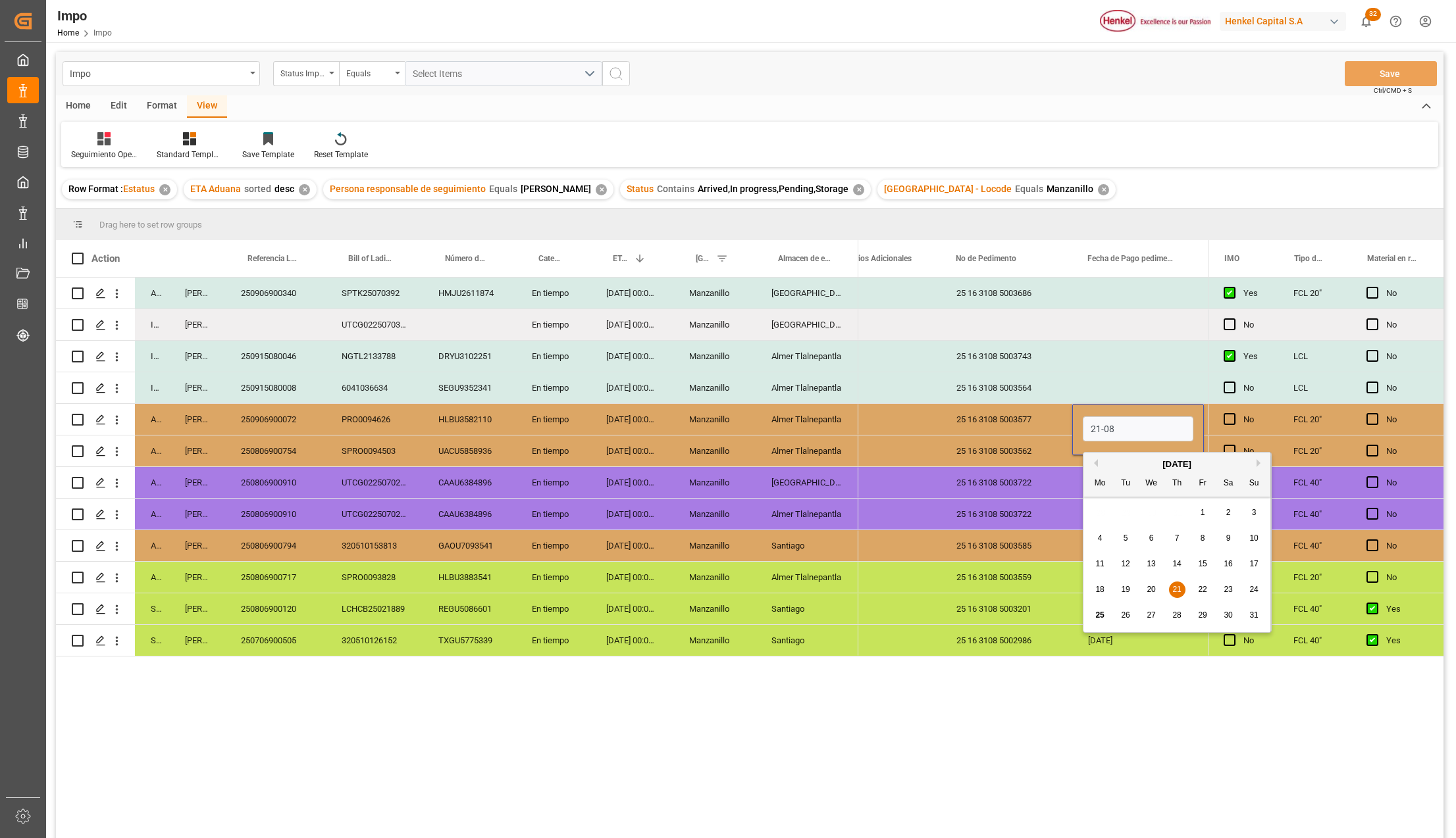
type input "21-08-2025"
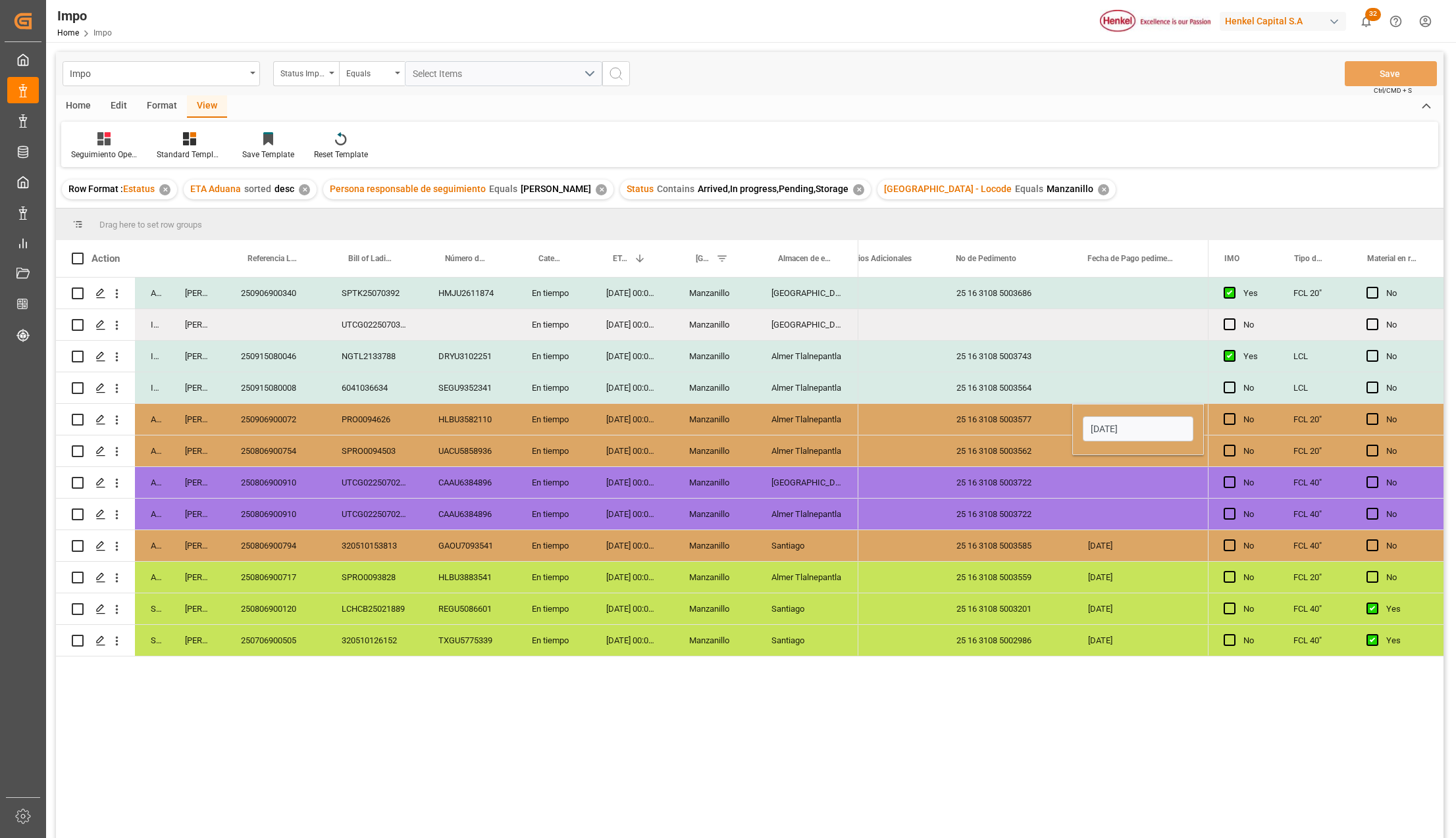
click at [980, 445] on div "25 16 3108 5003562" at bounding box center [1006, 451] width 132 height 31
click at [1088, 422] on div "21-08-2025" at bounding box center [1138, 419] width 132 height 31
click at [1093, 448] on div "Press SPACE to select this row." at bounding box center [1138, 451] width 132 height 31
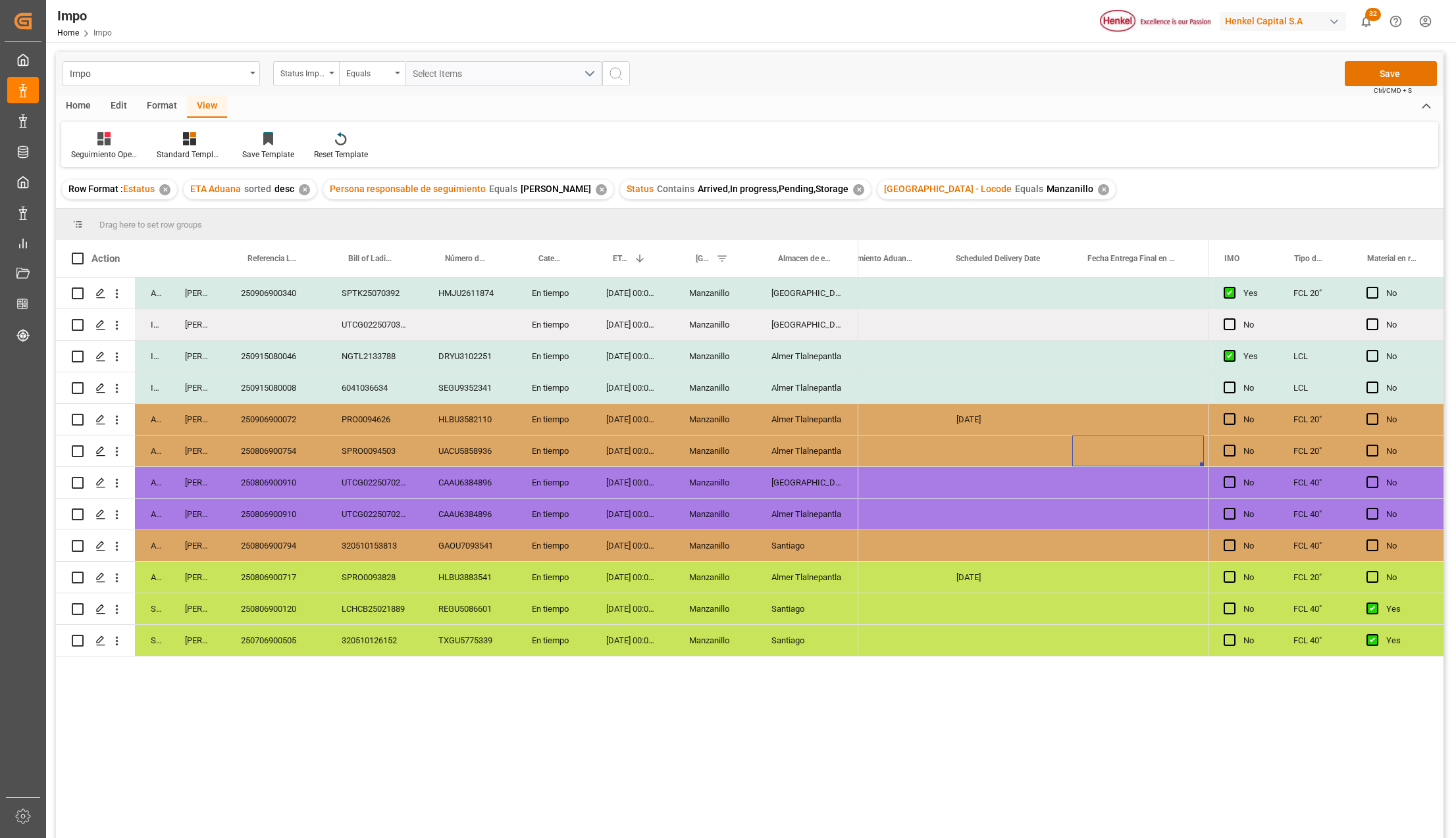
scroll to position [0, 3750]
click at [1365, 85] on button "Save" at bounding box center [1391, 74] width 92 height 25
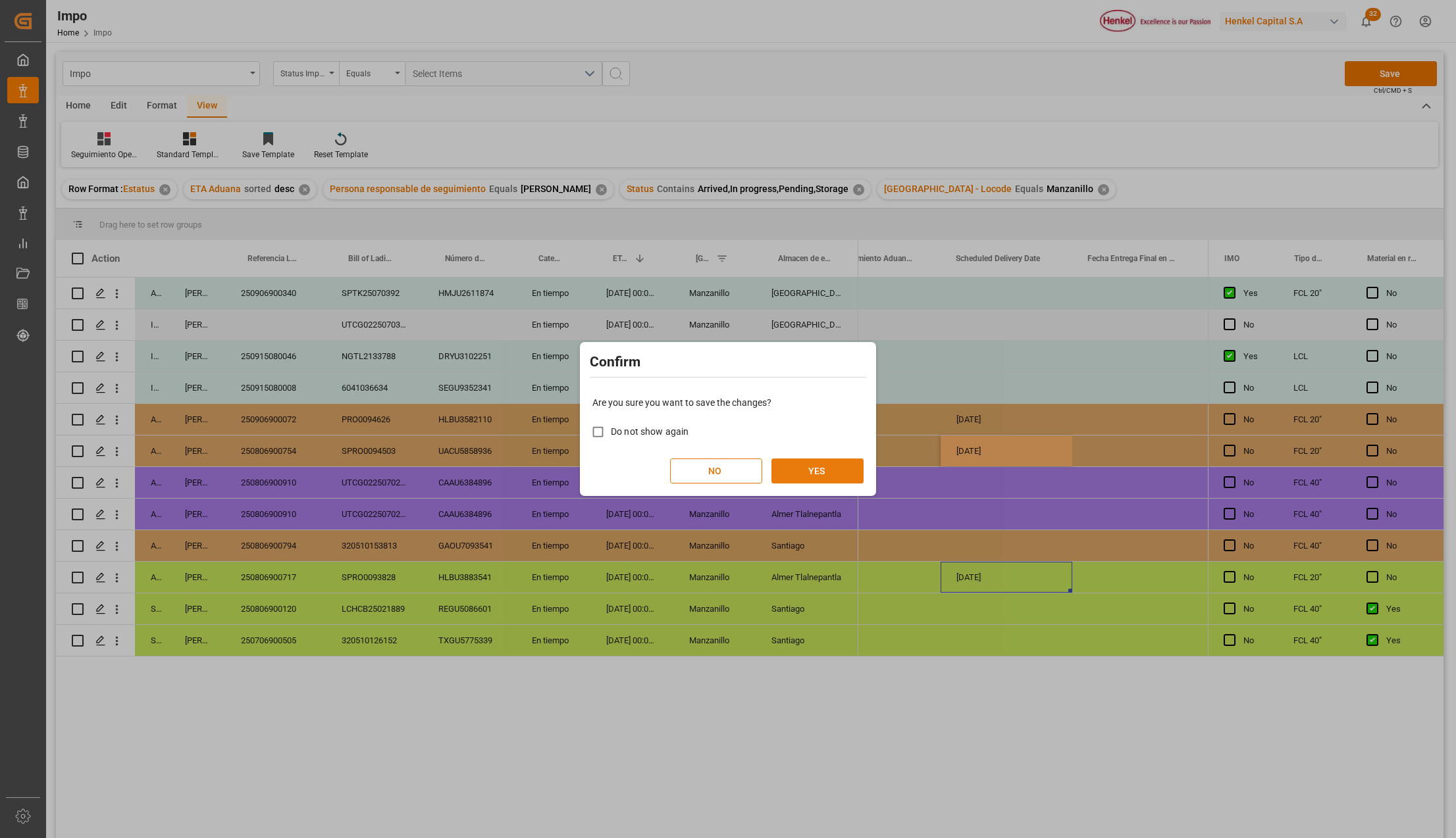
click at [811, 471] on button "YES" at bounding box center [818, 471] width 92 height 25
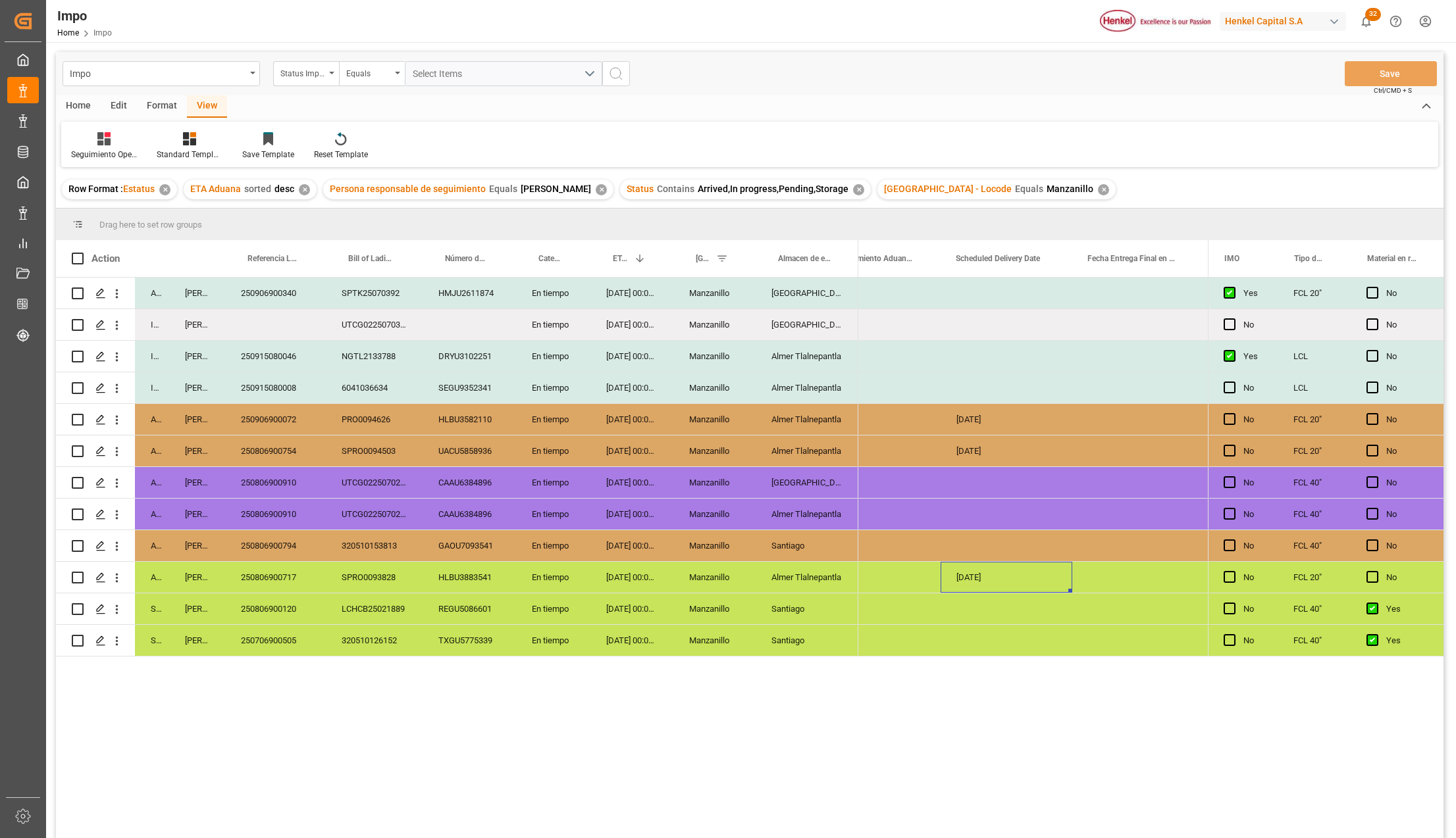
click at [310, 569] on div "250806900717" at bounding box center [275, 577] width 100 height 31
click at [374, 554] on div "320510153813" at bounding box center [374, 546] width 97 height 31
click at [778, 538] on div "Santiago" at bounding box center [807, 546] width 103 height 31
drag, startPoint x: 1360, startPoint y: 551, endPoint x: 1373, endPoint y: 544, distance: 14.8
click at [1360, 550] on div "No" at bounding box center [1396, 546] width 93 height 31
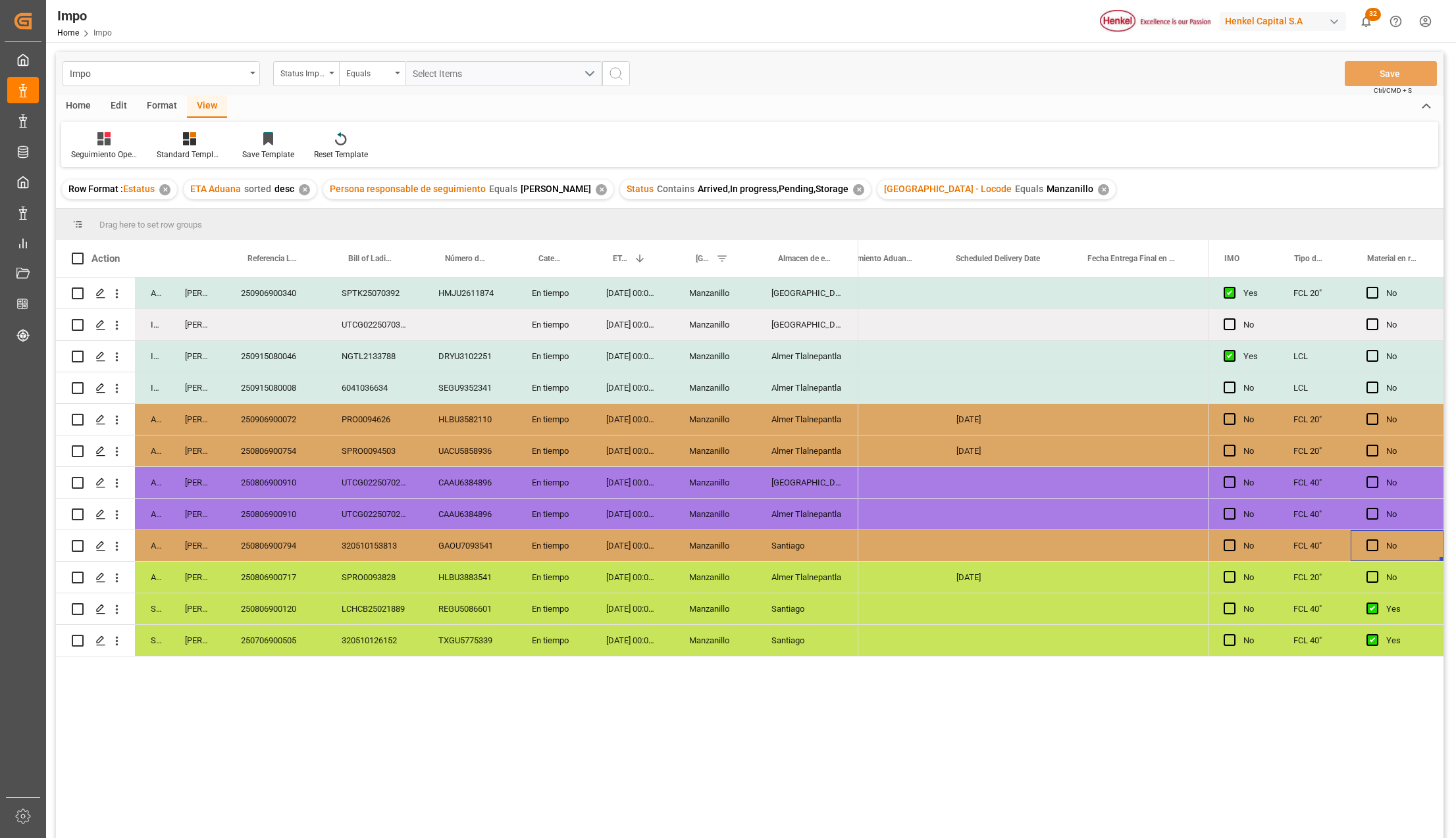
click at [1376, 544] on div "Press SPACE to select this row." at bounding box center [1376, 546] width 20 height 30
click at [1367, 545] on span "Press SPACE to select this row." at bounding box center [1373, 545] width 12 height 12
click at [1376, 539] on input "Press SPACE to select this row." at bounding box center [1376, 539] width 0 height 0
click at [1402, 80] on button "Save" at bounding box center [1391, 74] width 92 height 25
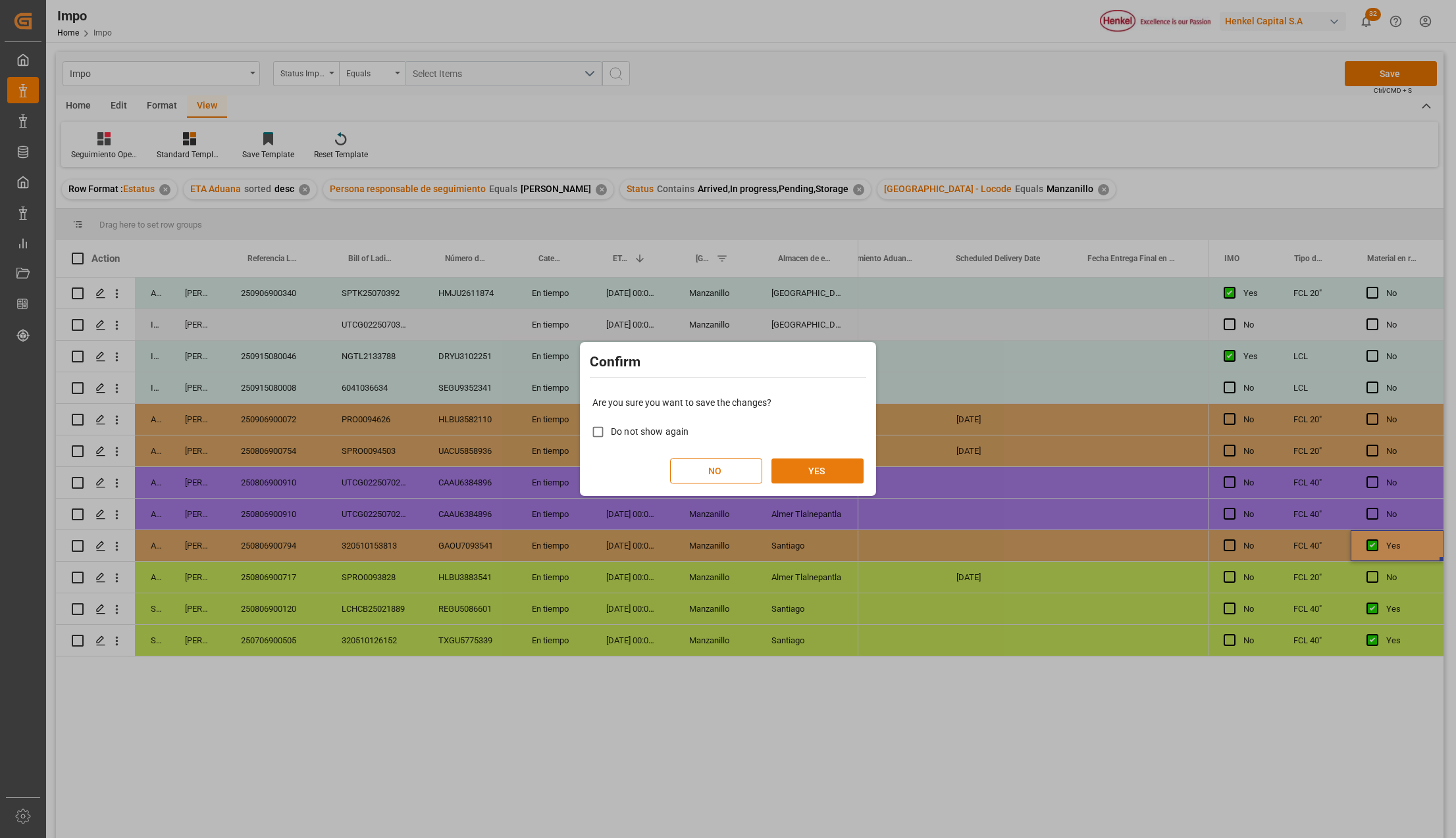
click at [836, 464] on button "YES" at bounding box center [818, 471] width 92 height 25
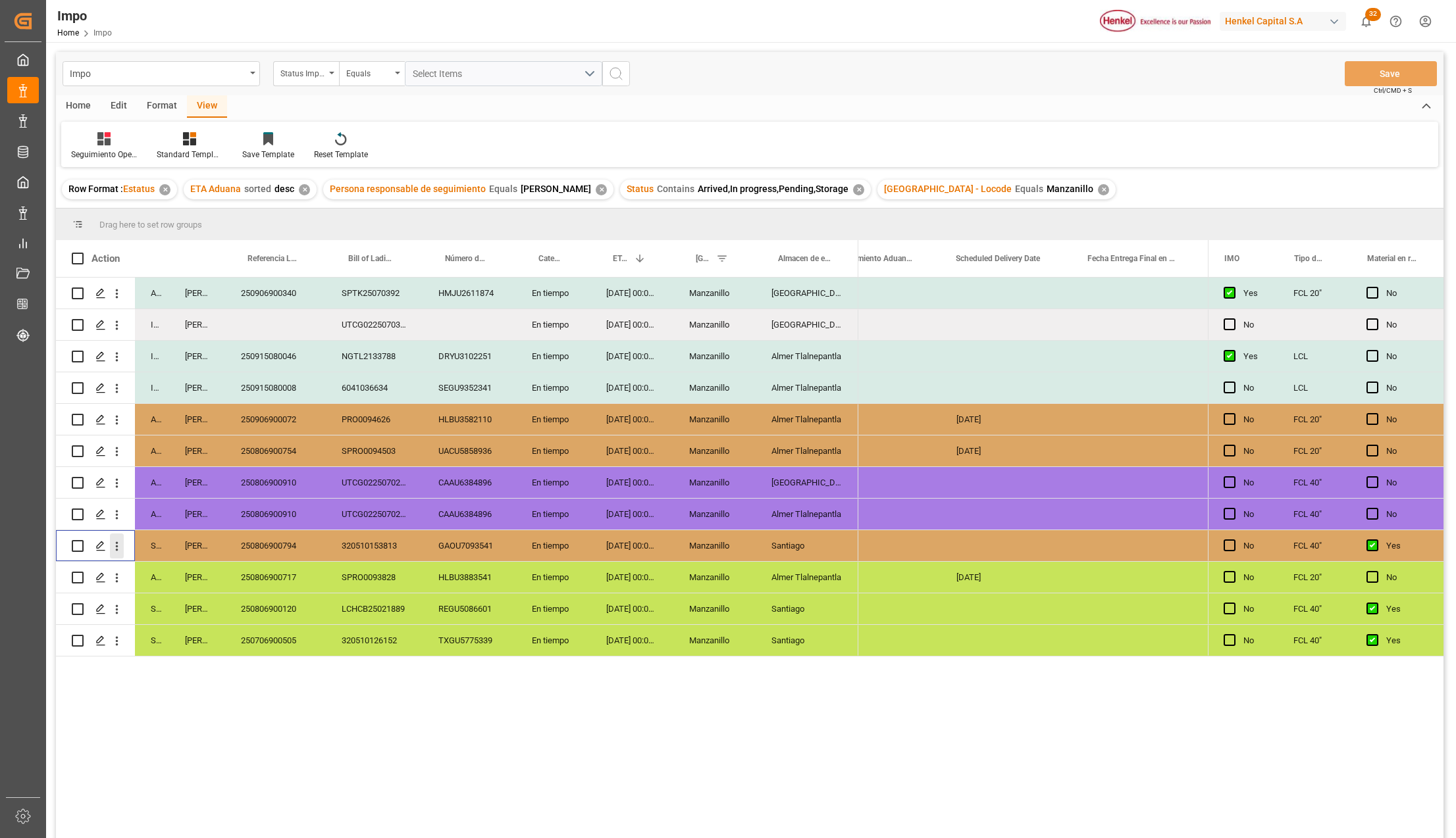
click at [112, 544] on icon "open menu" at bounding box center [117, 546] width 14 height 14
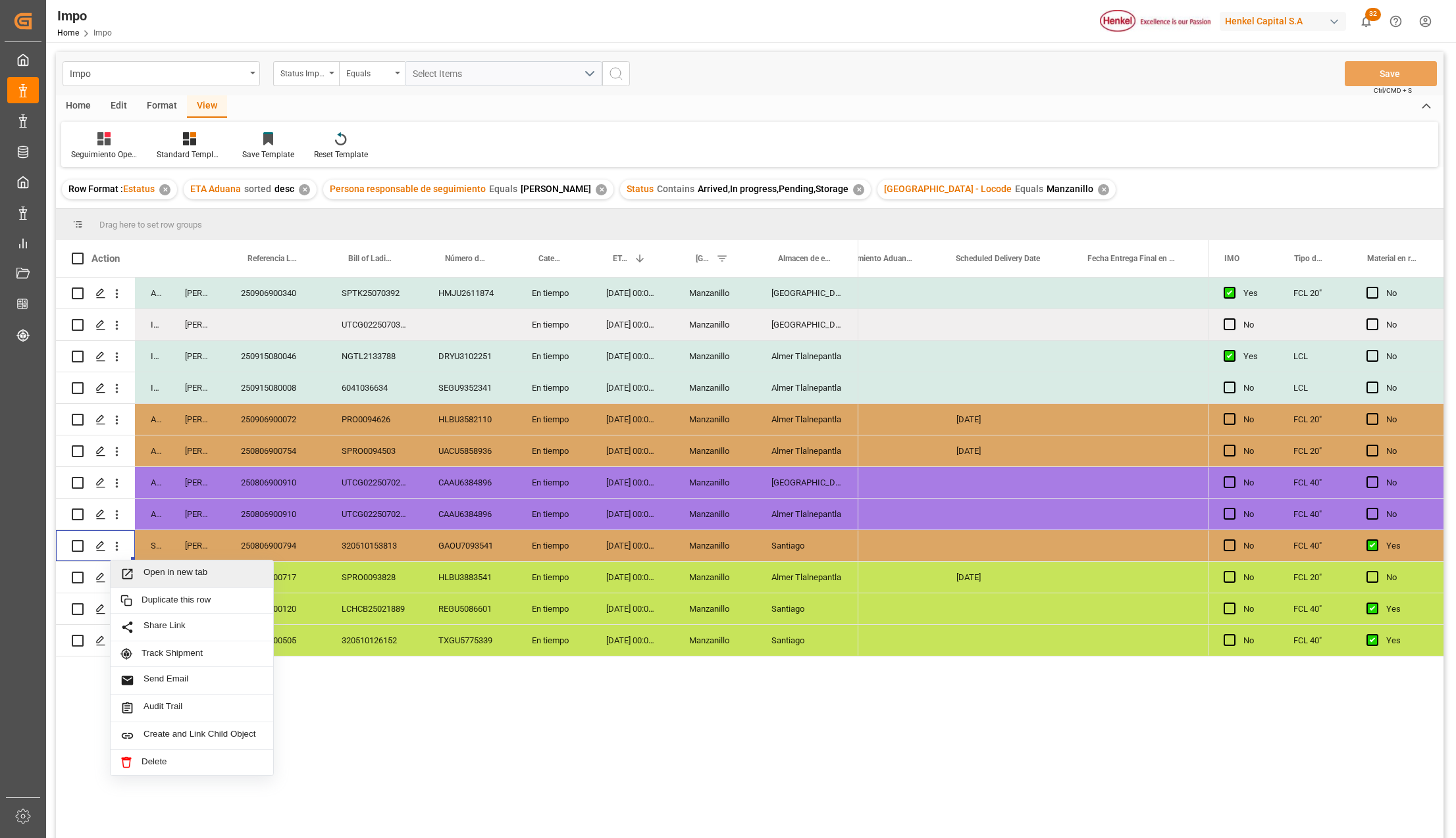
click at [144, 578] on div "Open in new tab" at bounding box center [192, 574] width 143 height 14
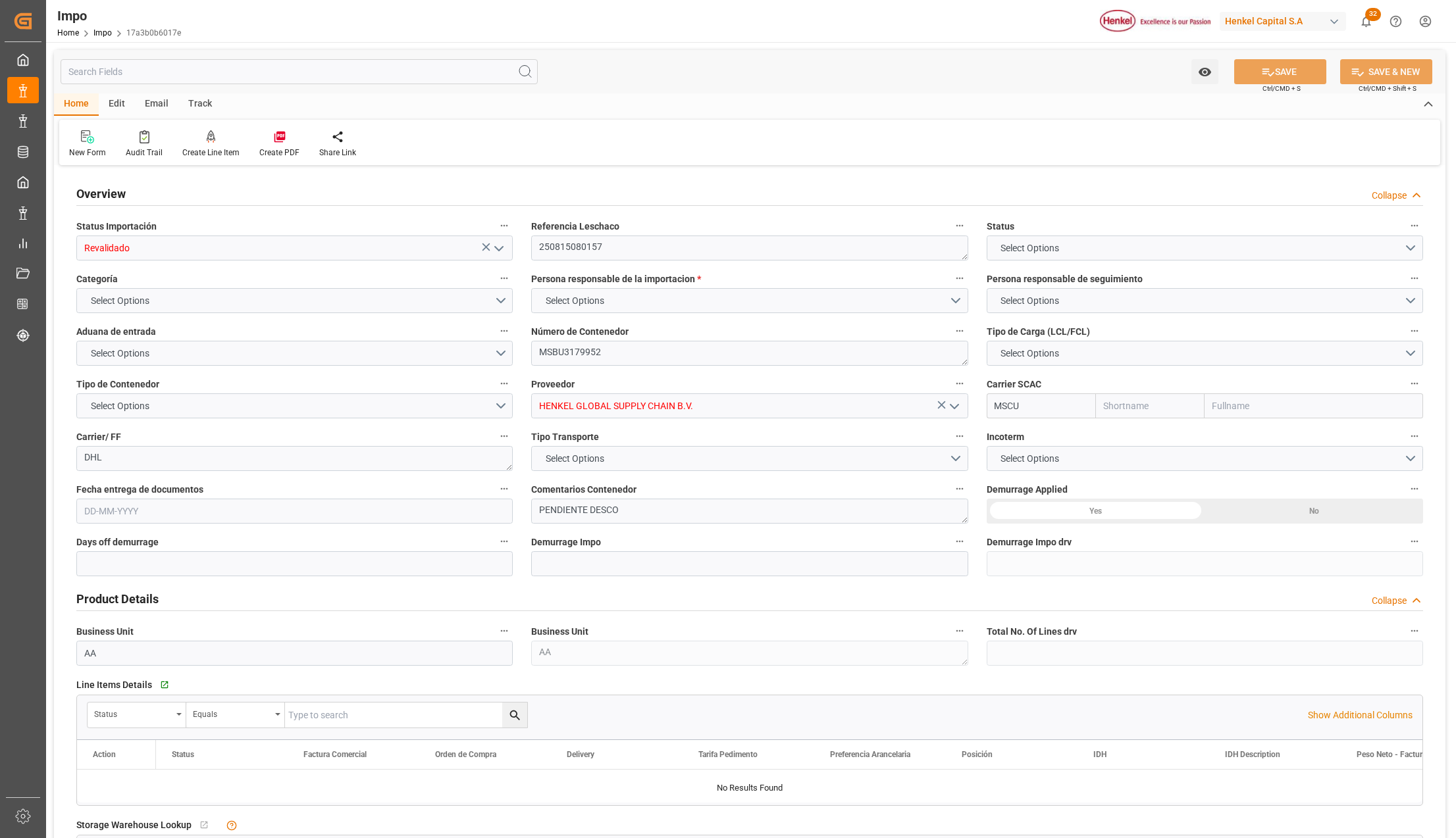
type input "MSC"
type input "Mediterranean Shipping Company"
type input "0"
type input "2"
type input "9.8"
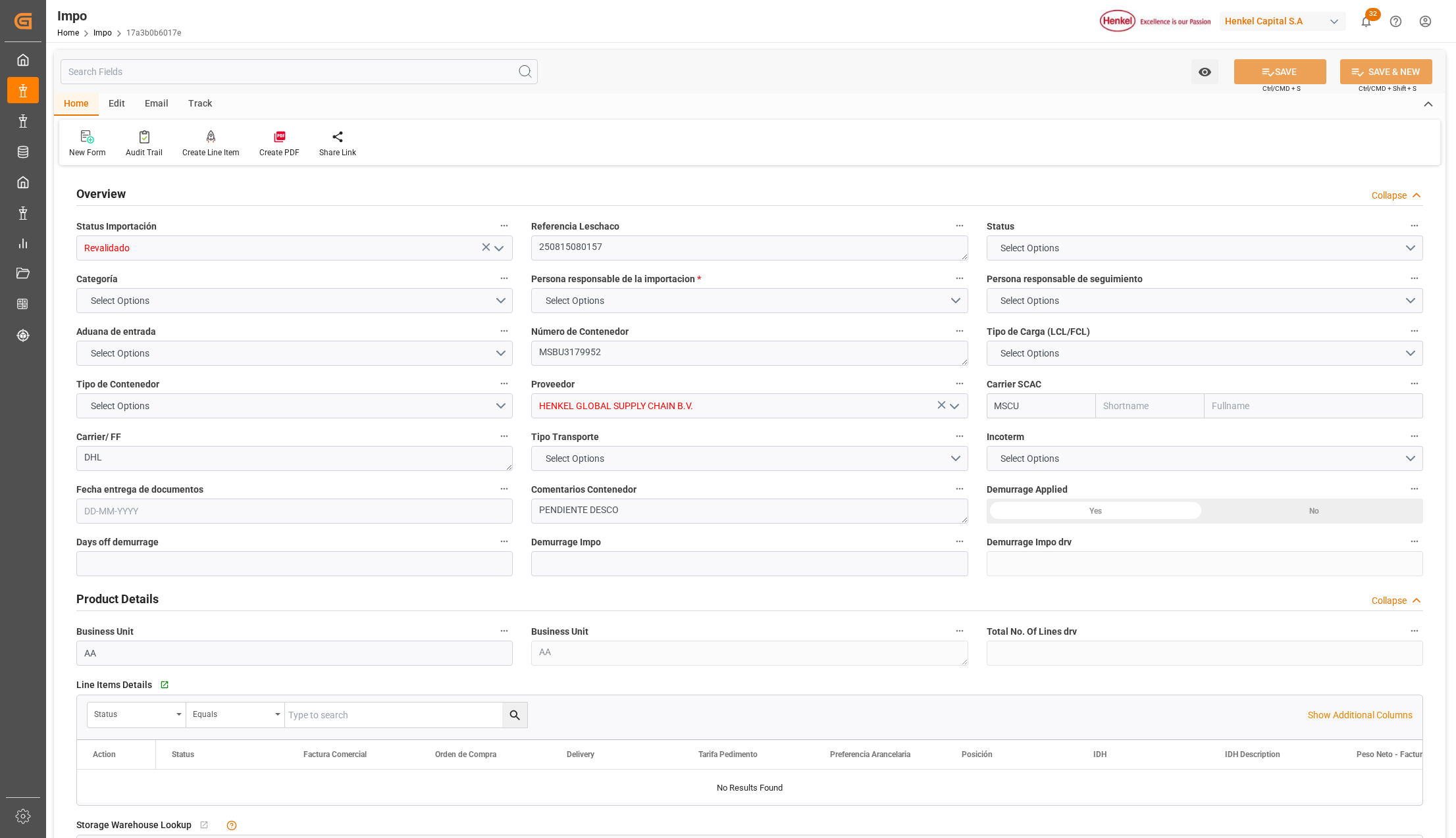
type input "7"
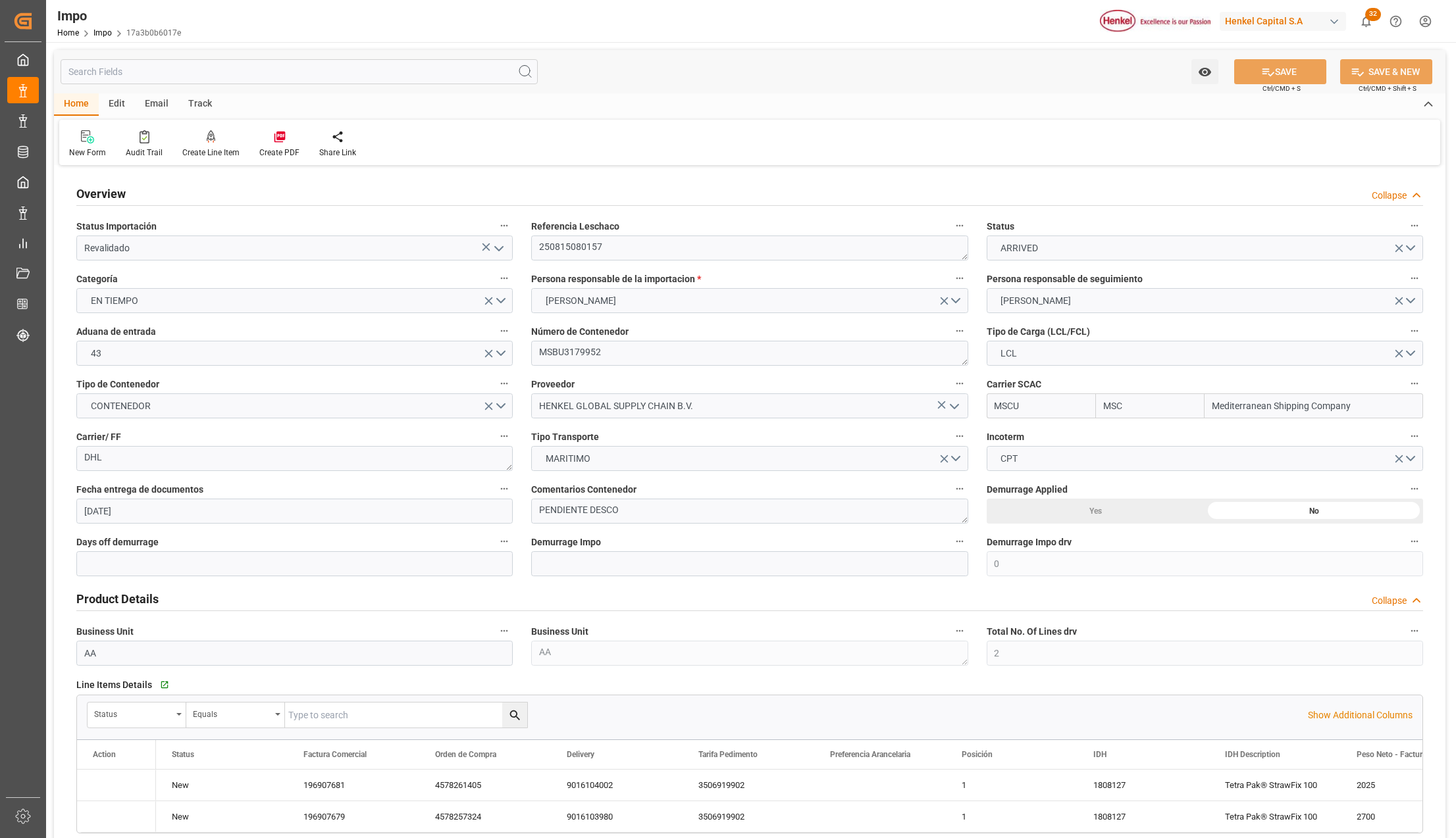
type input "[DATE]"
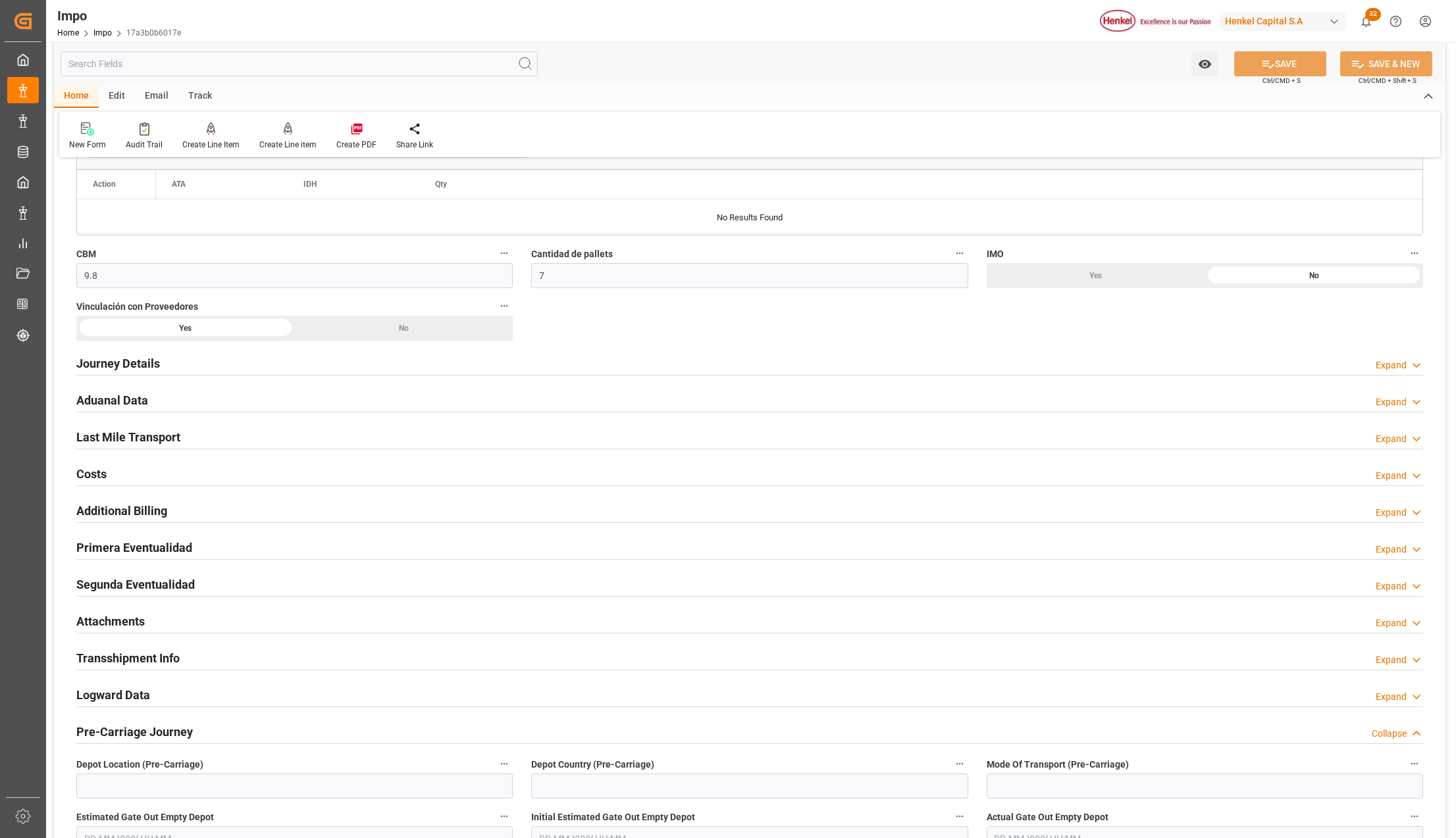
scroll to position [790, 0]
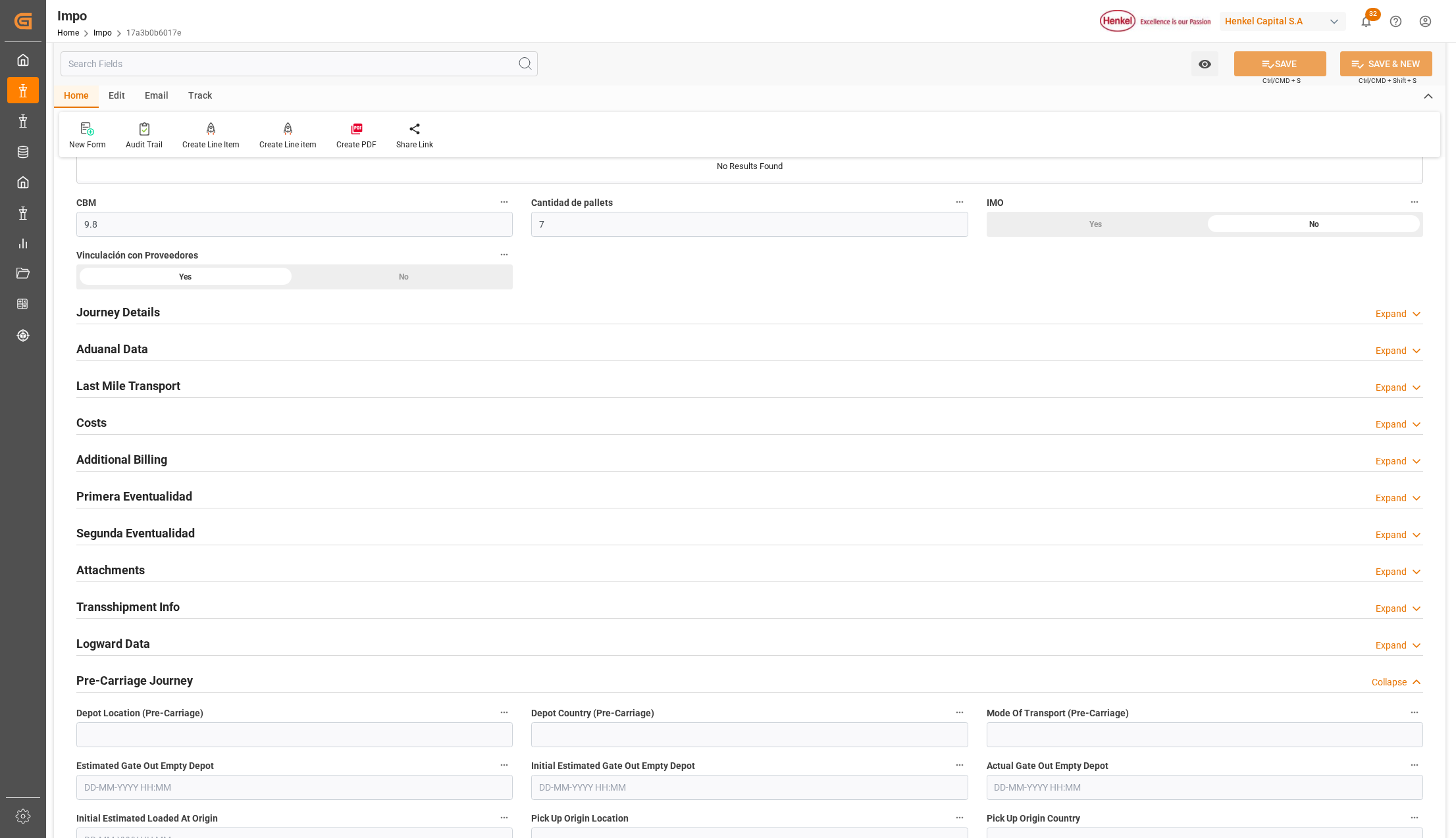
click at [135, 503] on h2 "Primera Eventualidad" at bounding box center [135, 497] width 116 height 18
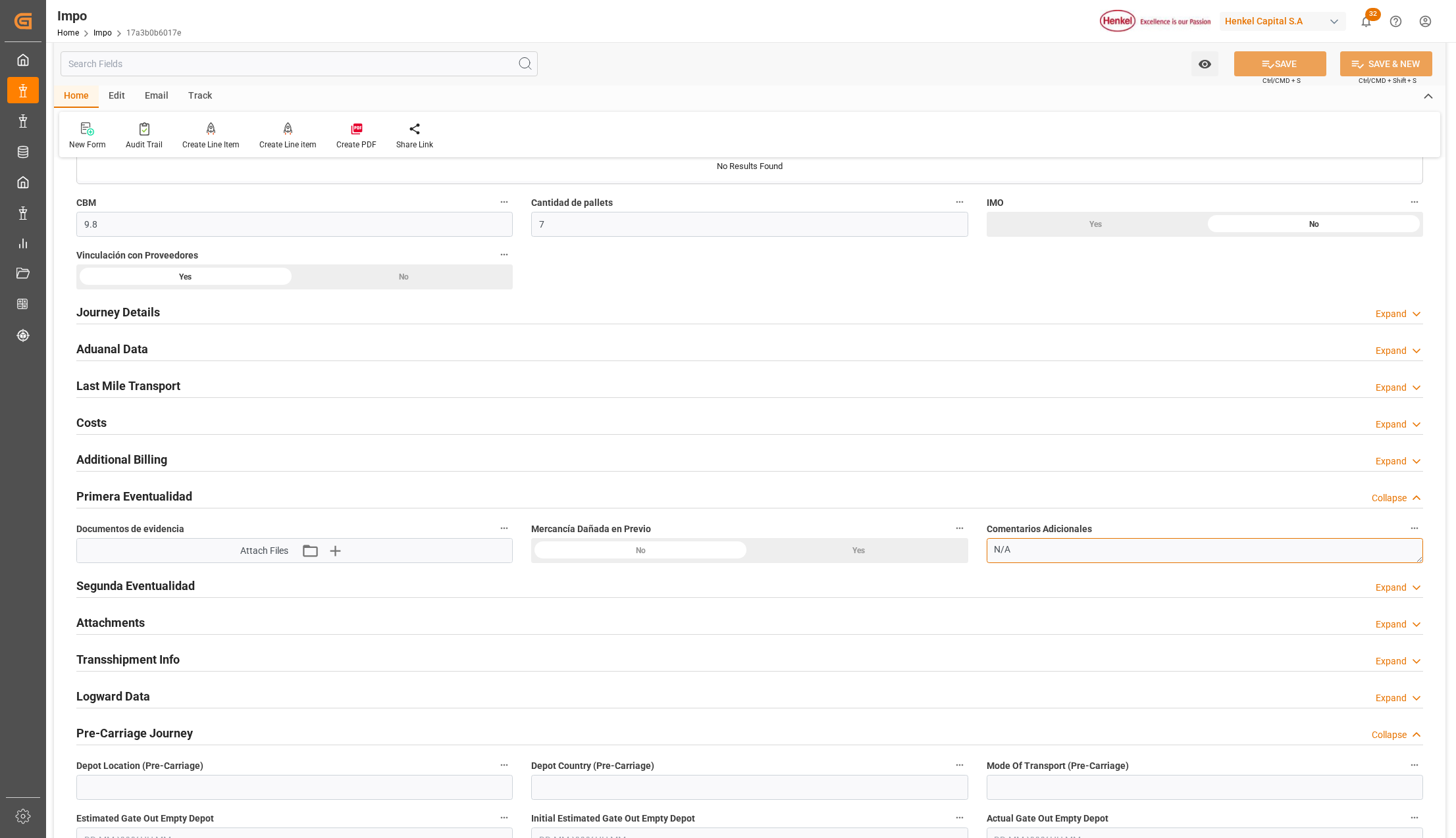
click at [1004, 549] on textarea "N/A" at bounding box center [1205, 551] width 437 height 25
type textarea "TARJA DE AVERIA"
click at [1309, 61] on button "SAVE" at bounding box center [1280, 64] width 92 height 25
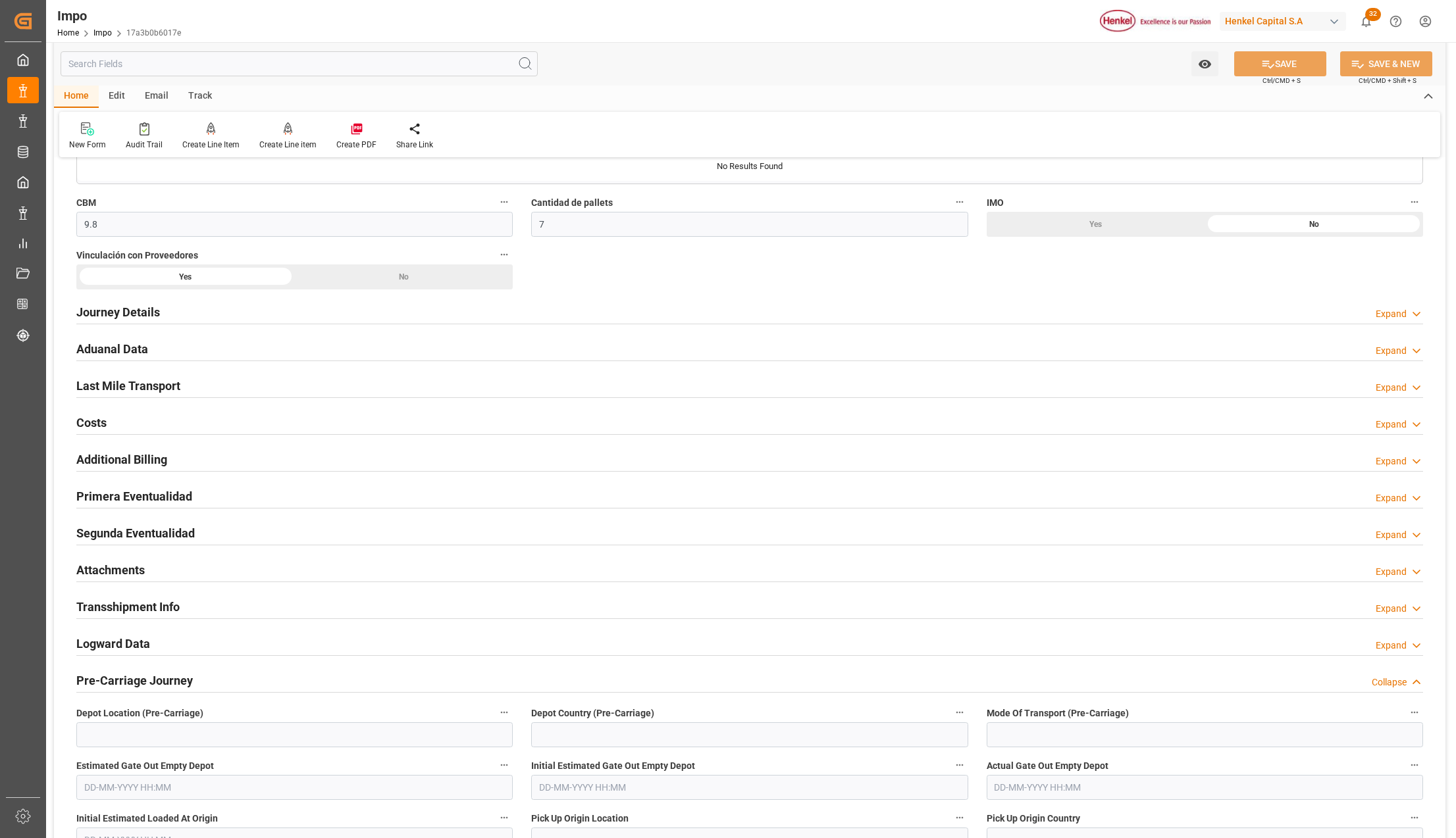
click at [113, 505] on h2 "Primera Eventualidad" at bounding box center [135, 497] width 116 height 18
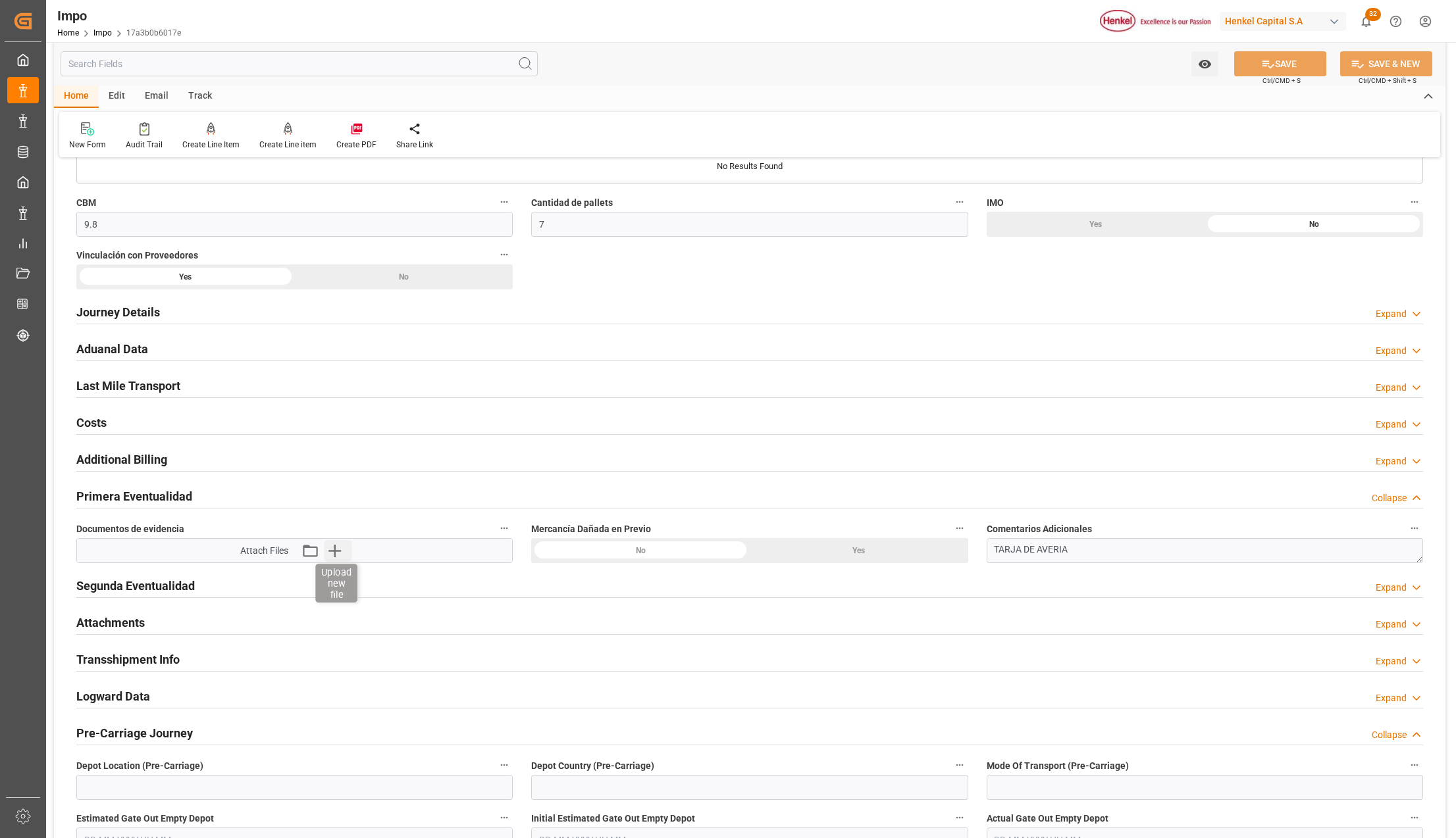
click at [339, 561] on icon "button" at bounding box center [334, 550] width 21 height 21
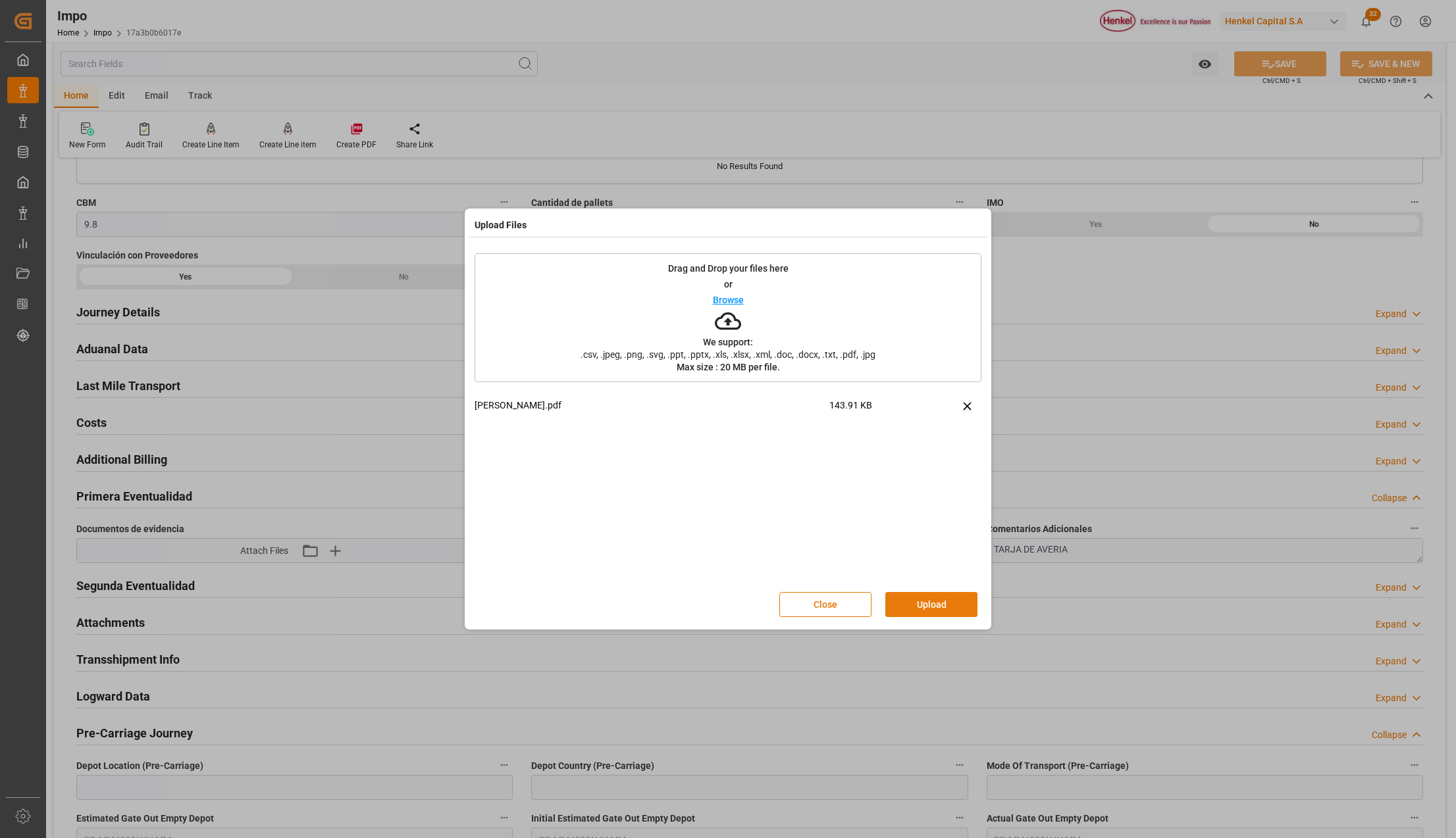
click at [916, 592] on div "Close Upload" at bounding box center [885, 605] width 212 height 25
click at [943, 602] on button "Upload" at bounding box center [931, 605] width 92 height 25
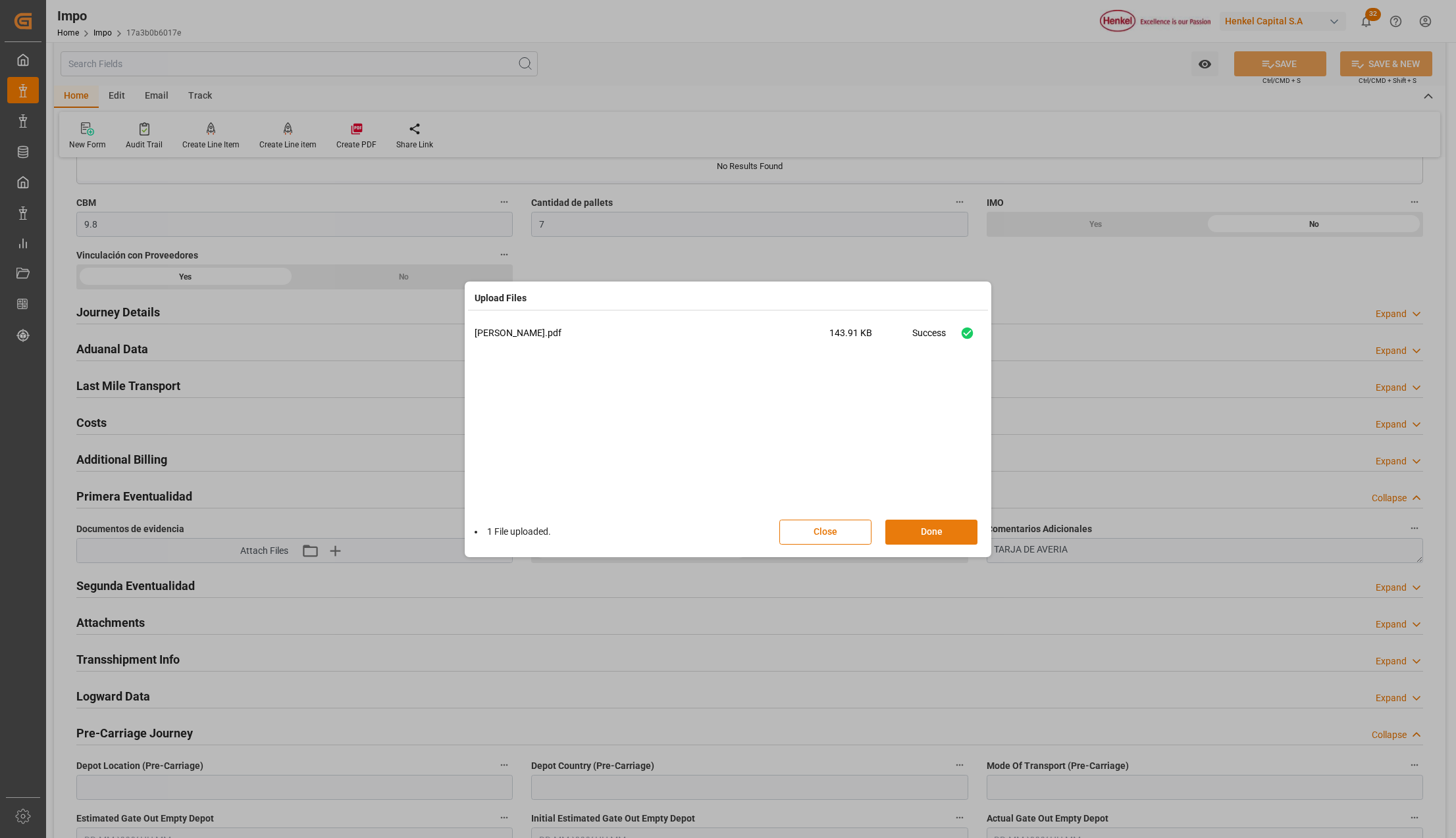
click at [943, 529] on button "Done" at bounding box center [931, 532] width 92 height 25
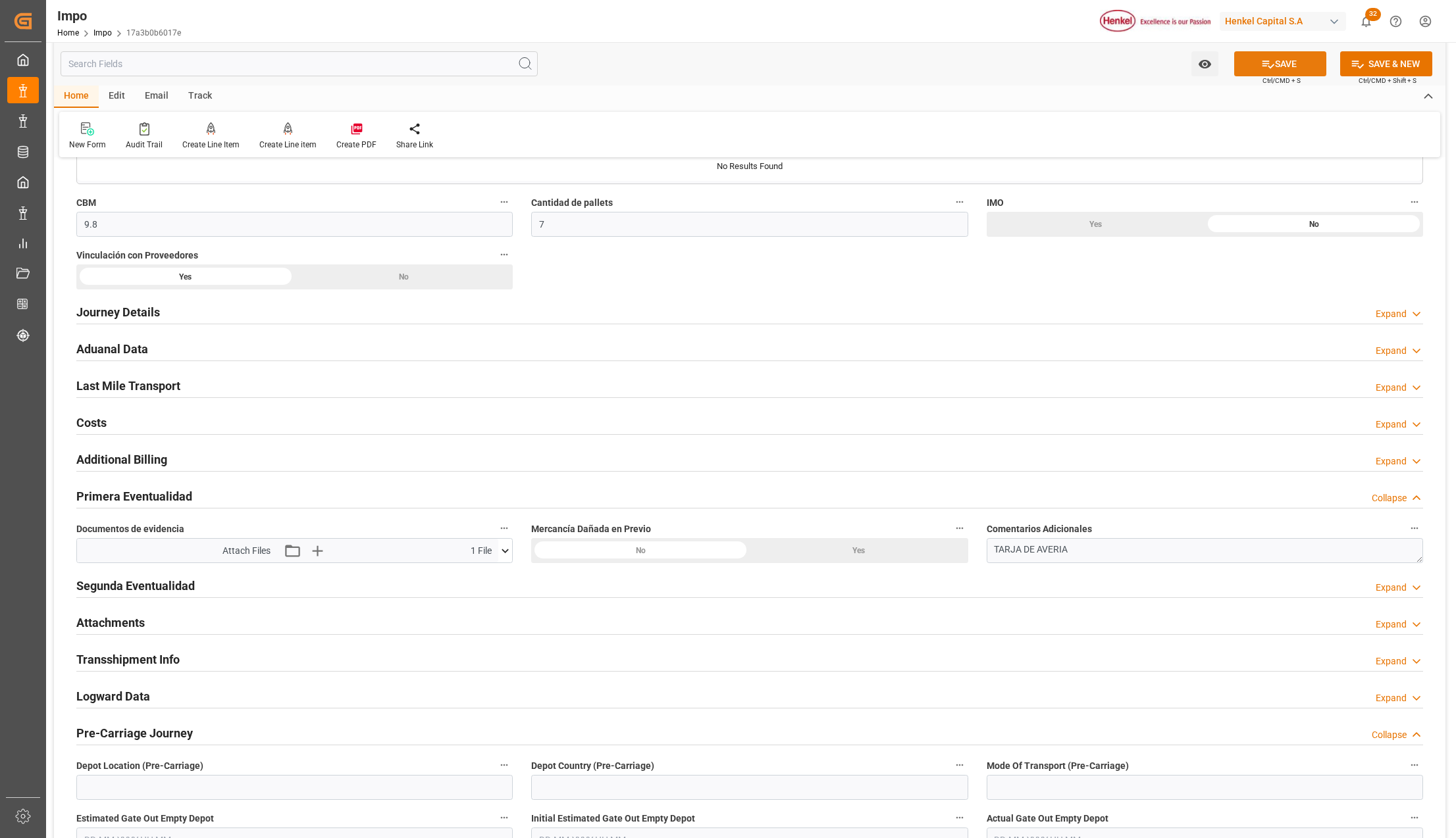
click at [1265, 61] on icon at bounding box center [1269, 64] width 12 height 8
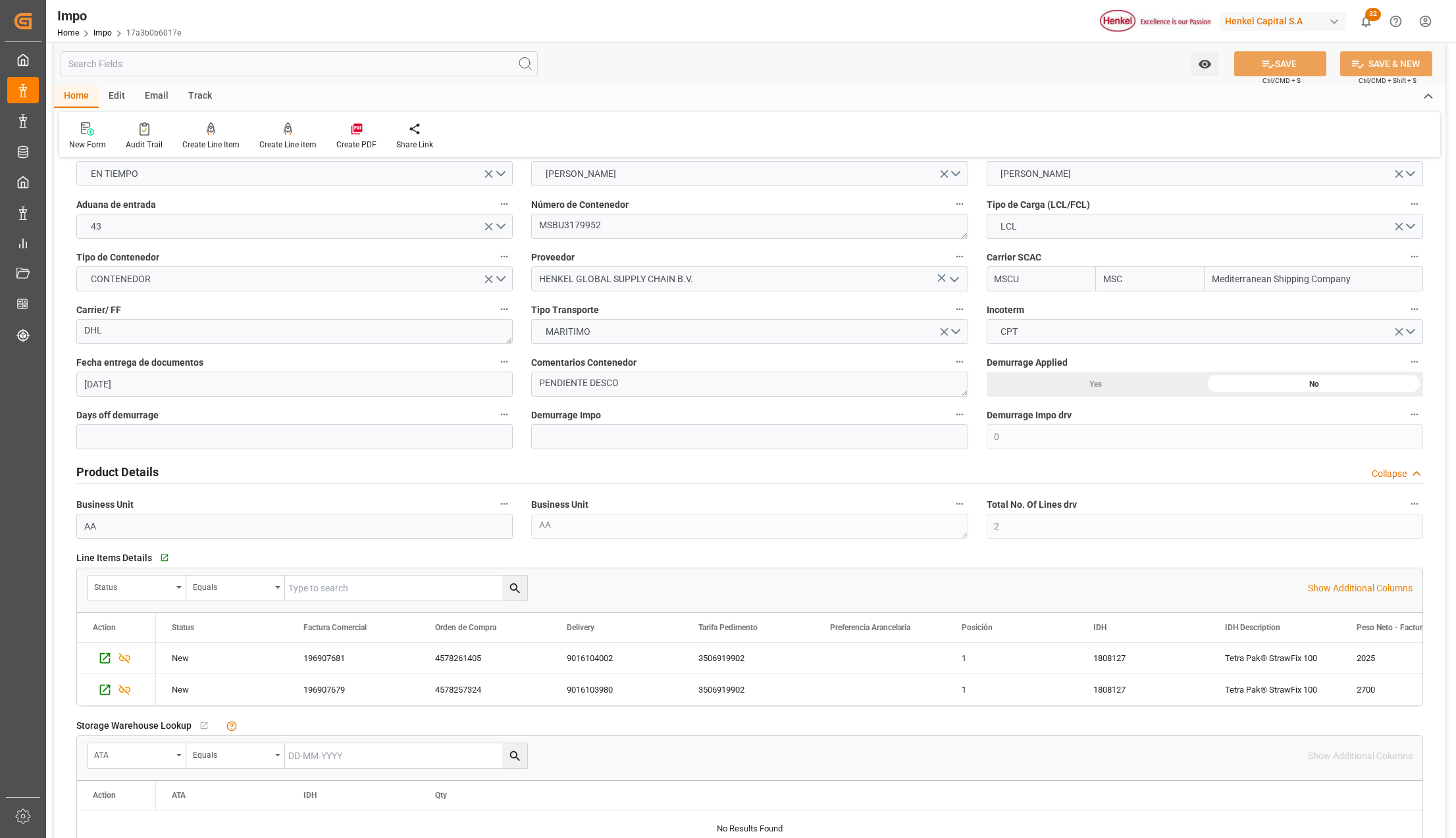
scroll to position [0, 0]
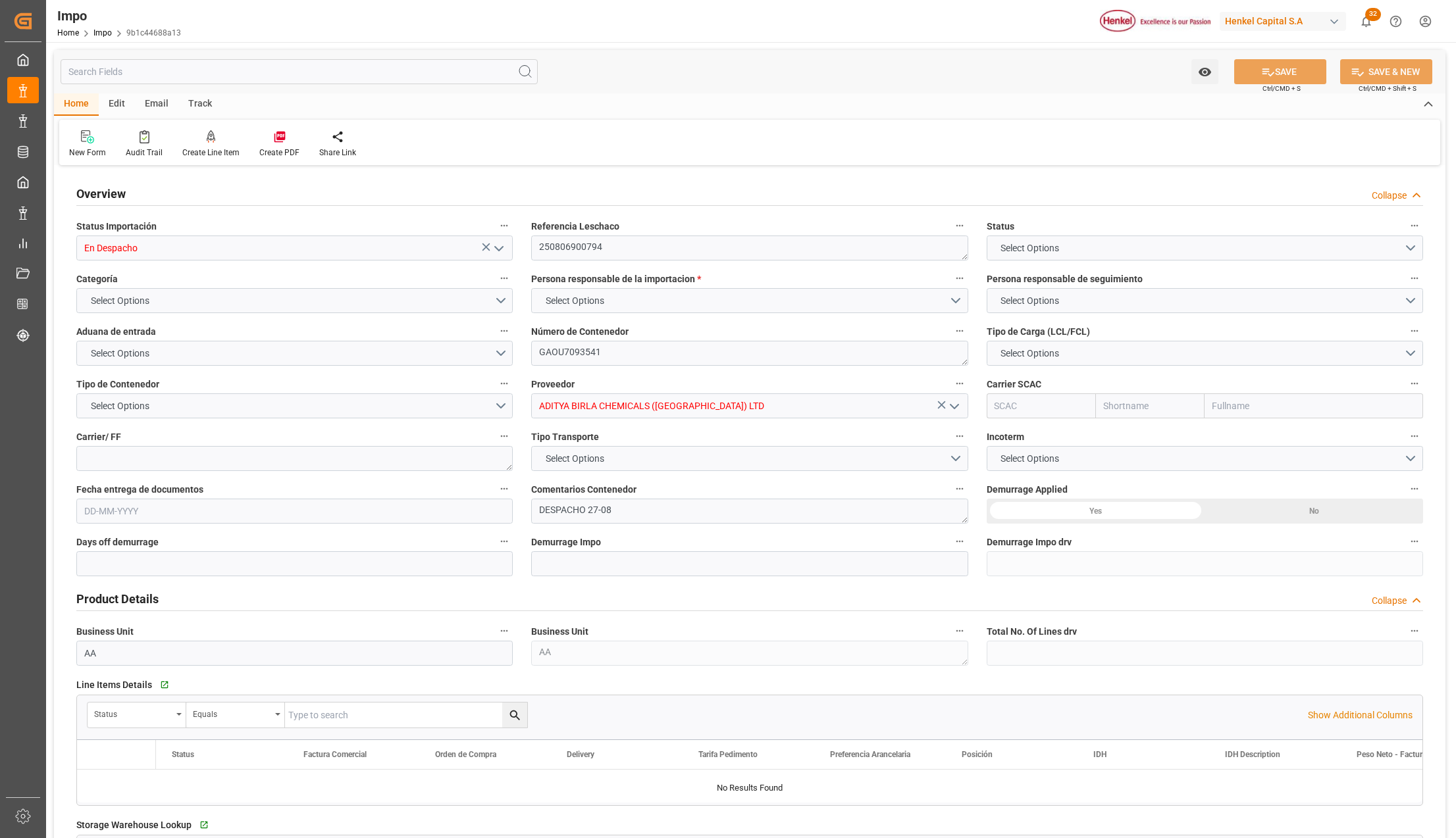
type input "1"
type input "50"
type input "20"
type input "[DATE]"
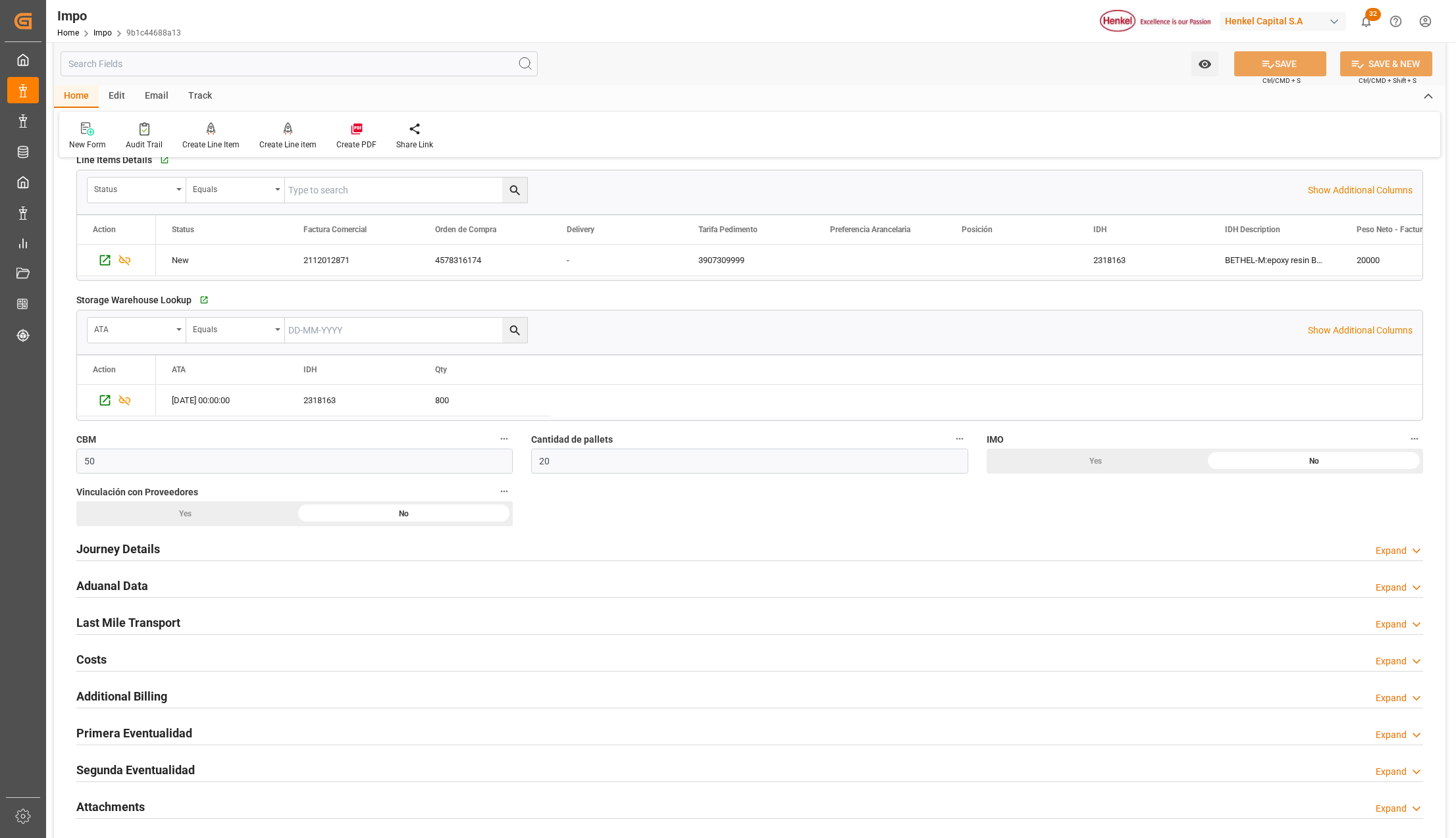
scroll to position [526, 0]
click at [146, 555] on h2 "Journey Details" at bounding box center [118, 548] width 83 height 18
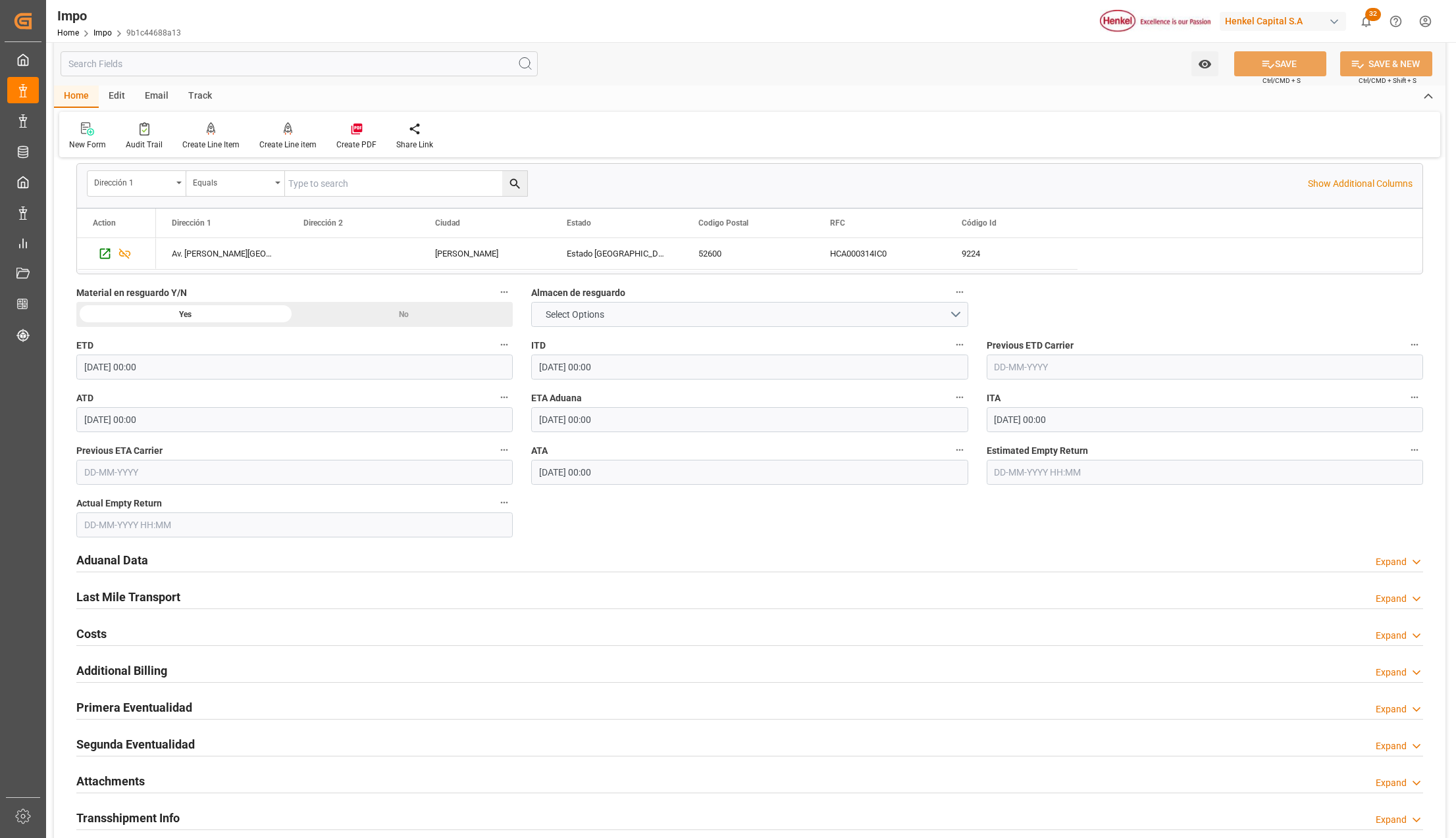
scroll to position [1228, 0]
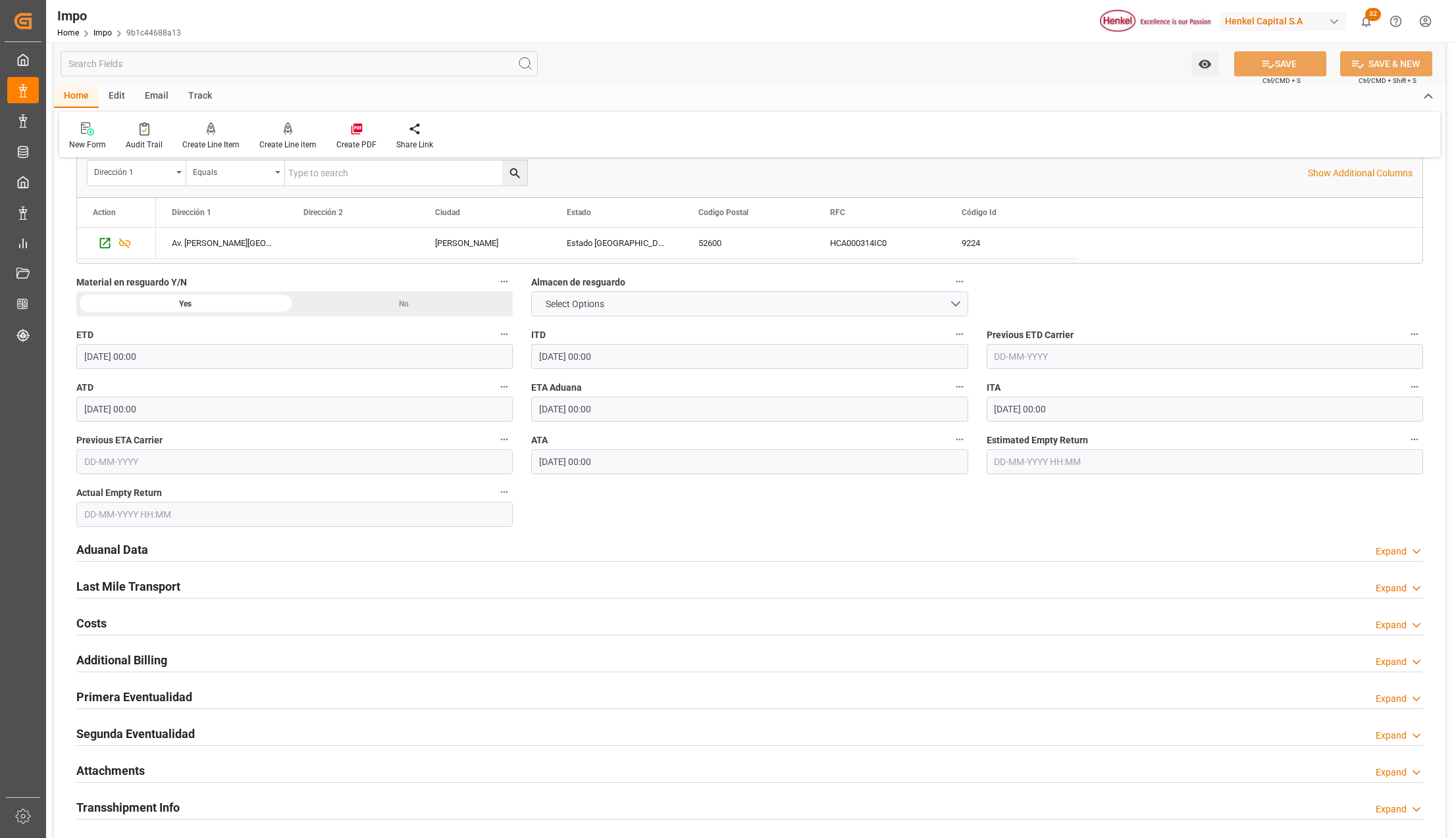
click at [130, 553] on h2 "Aduanal Data" at bounding box center [112, 549] width 71 height 18
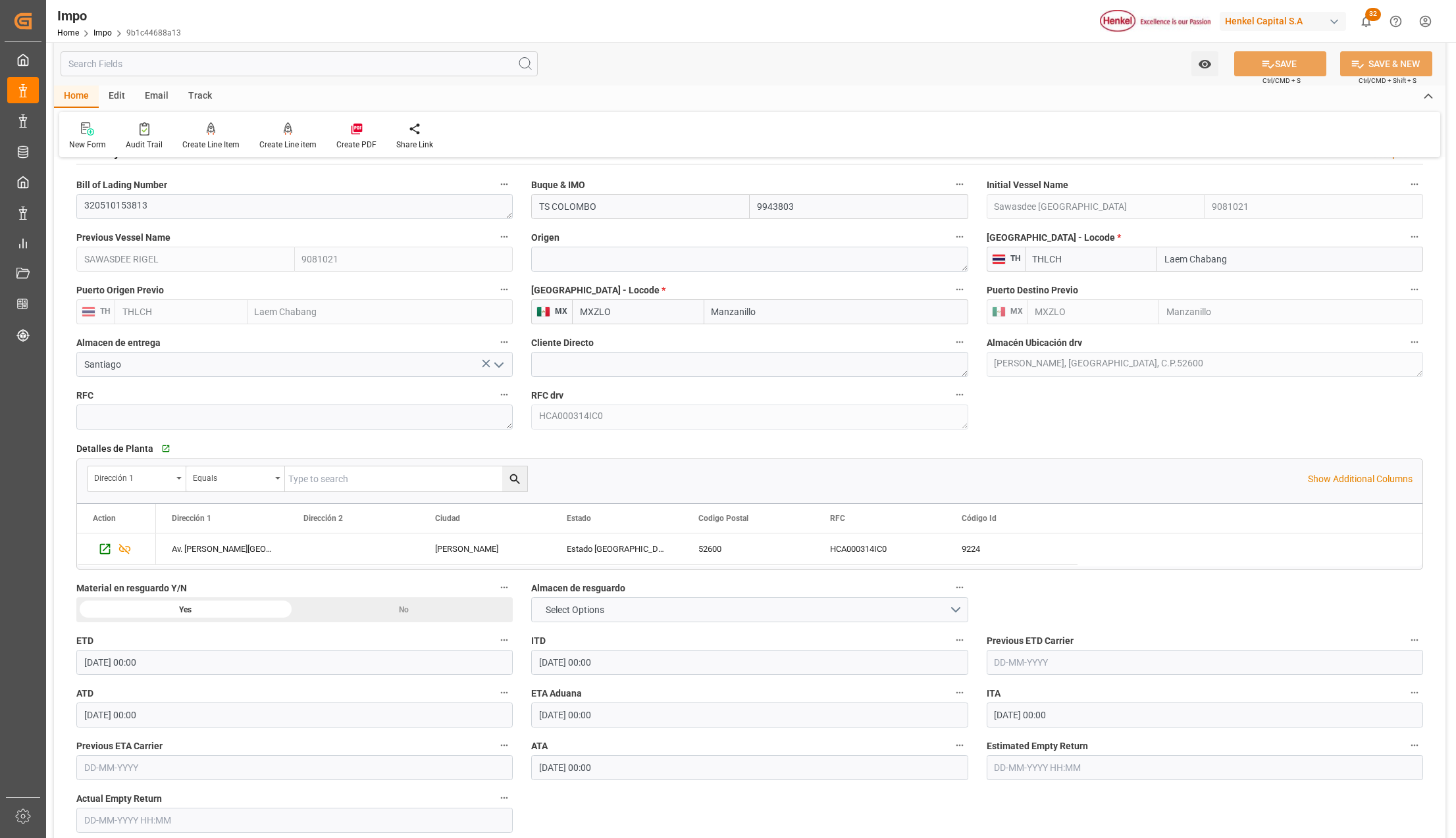
scroll to position [964, 0]
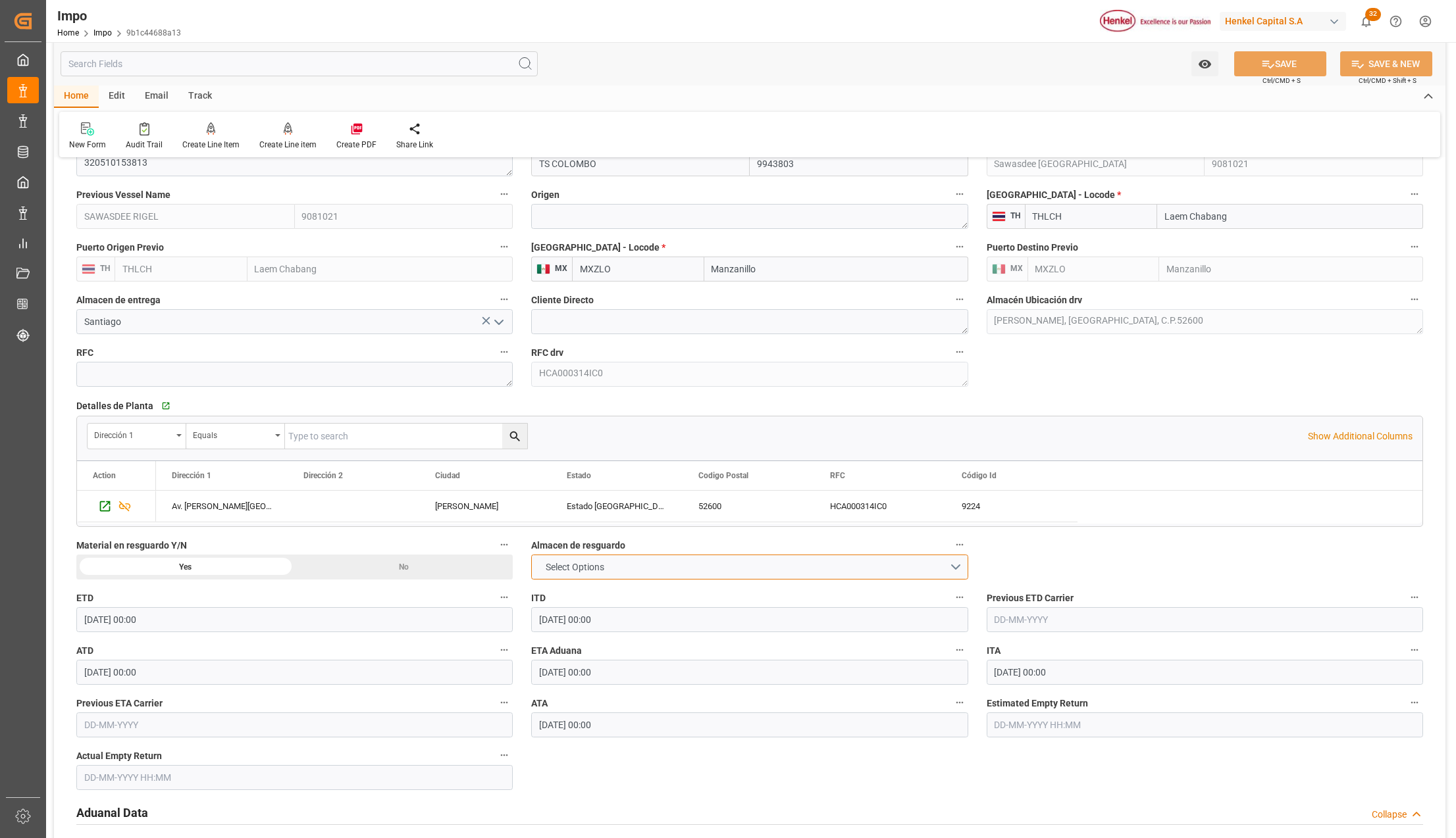
click at [659, 567] on button "Select Options" at bounding box center [749, 567] width 437 height 25
click at [602, 606] on div "MANZANILLO" at bounding box center [749, 598] width 435 height 28
click at [1297, 69] on button "SAVE" at bounding box center [1280, 64] width 92 height 25
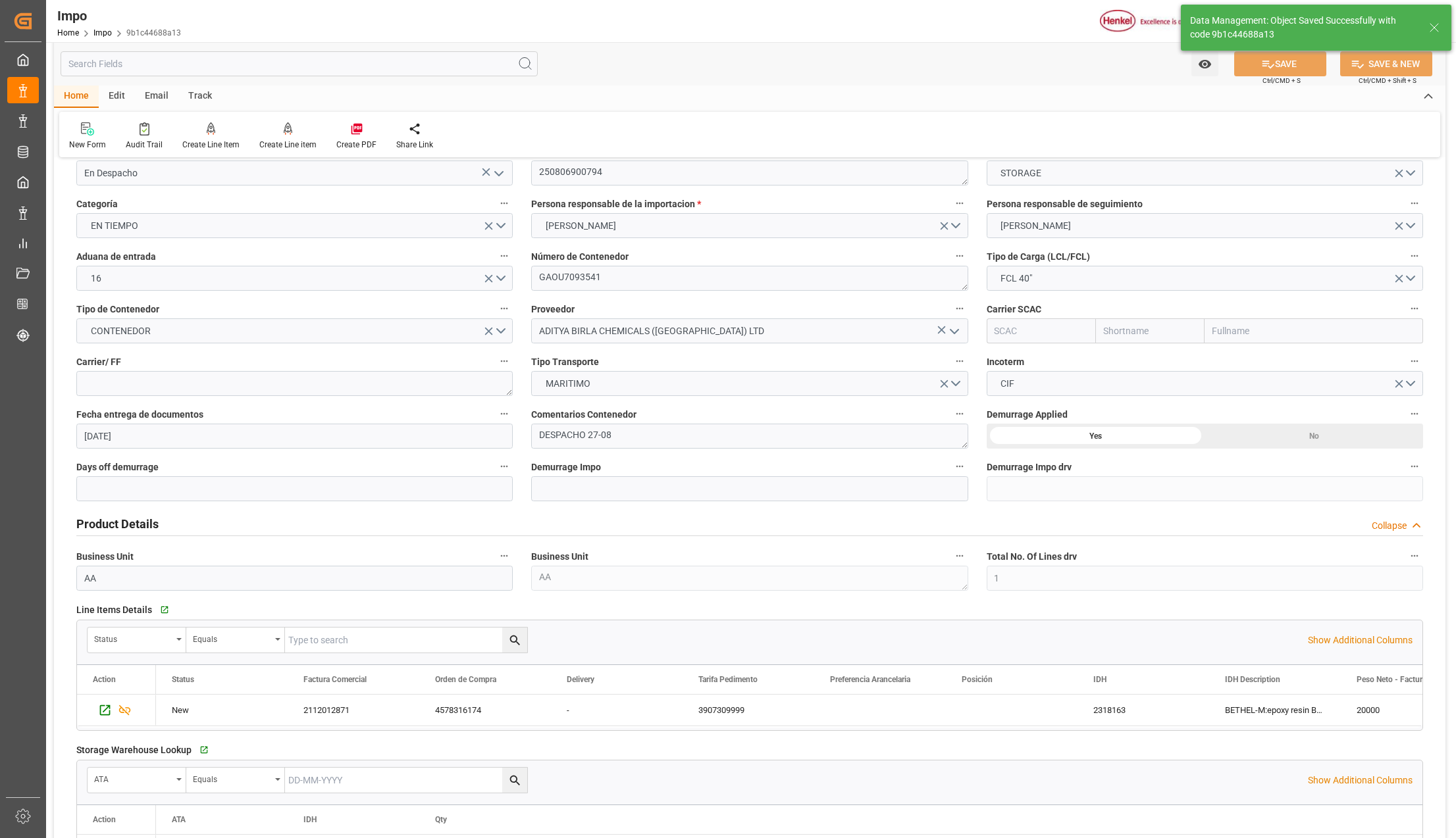
scroll to position [0, 0]
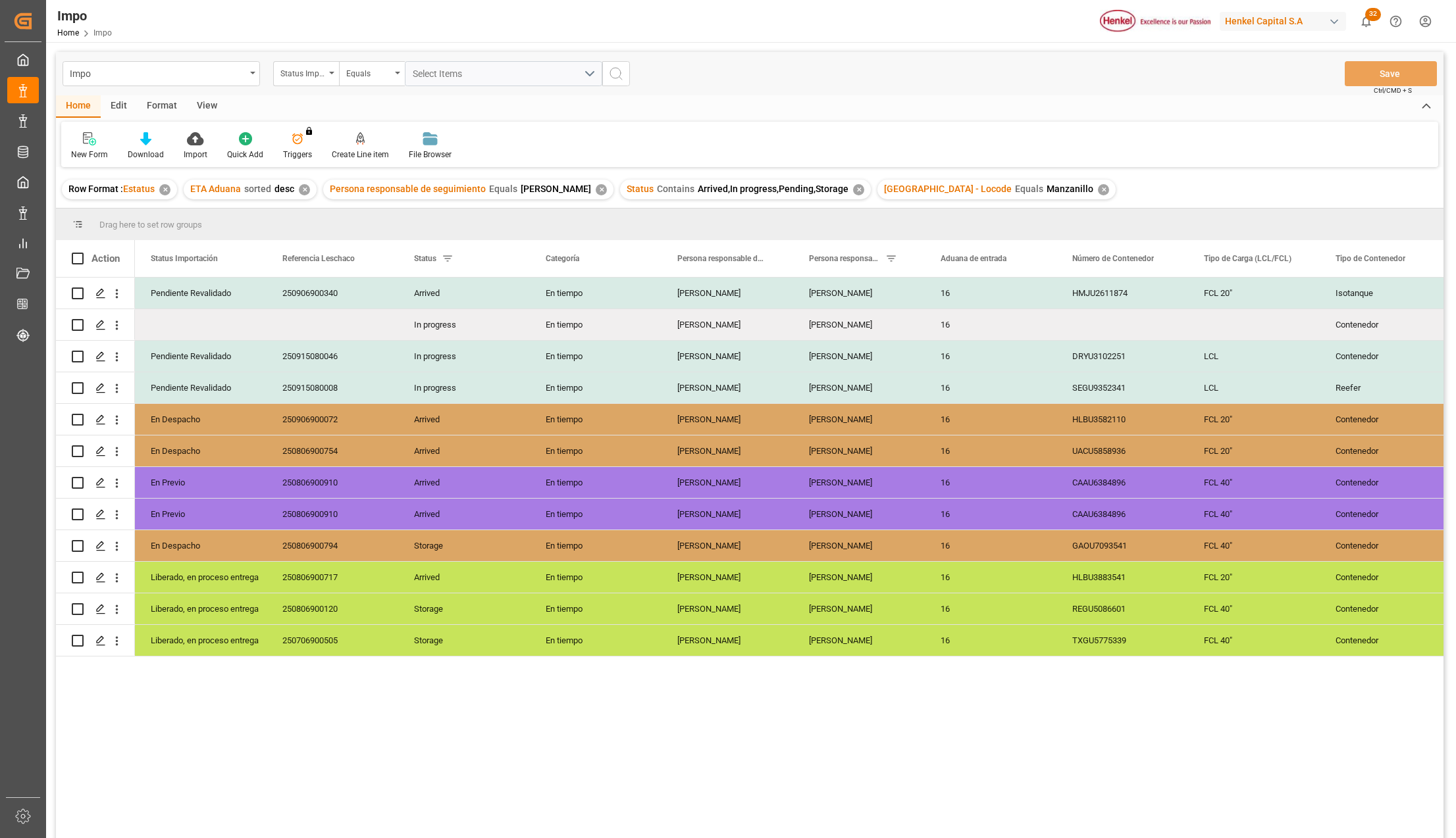
click at [670, 477] on div "[PERSON_NAME]" at bounding box center [727, 483] width 132 height 31
click at [206, 100] on div "View" at bounding box center [207, 106] width 40 height 22
click at [135, 144] on div at bounding box center [150, 138] width 65 height 14
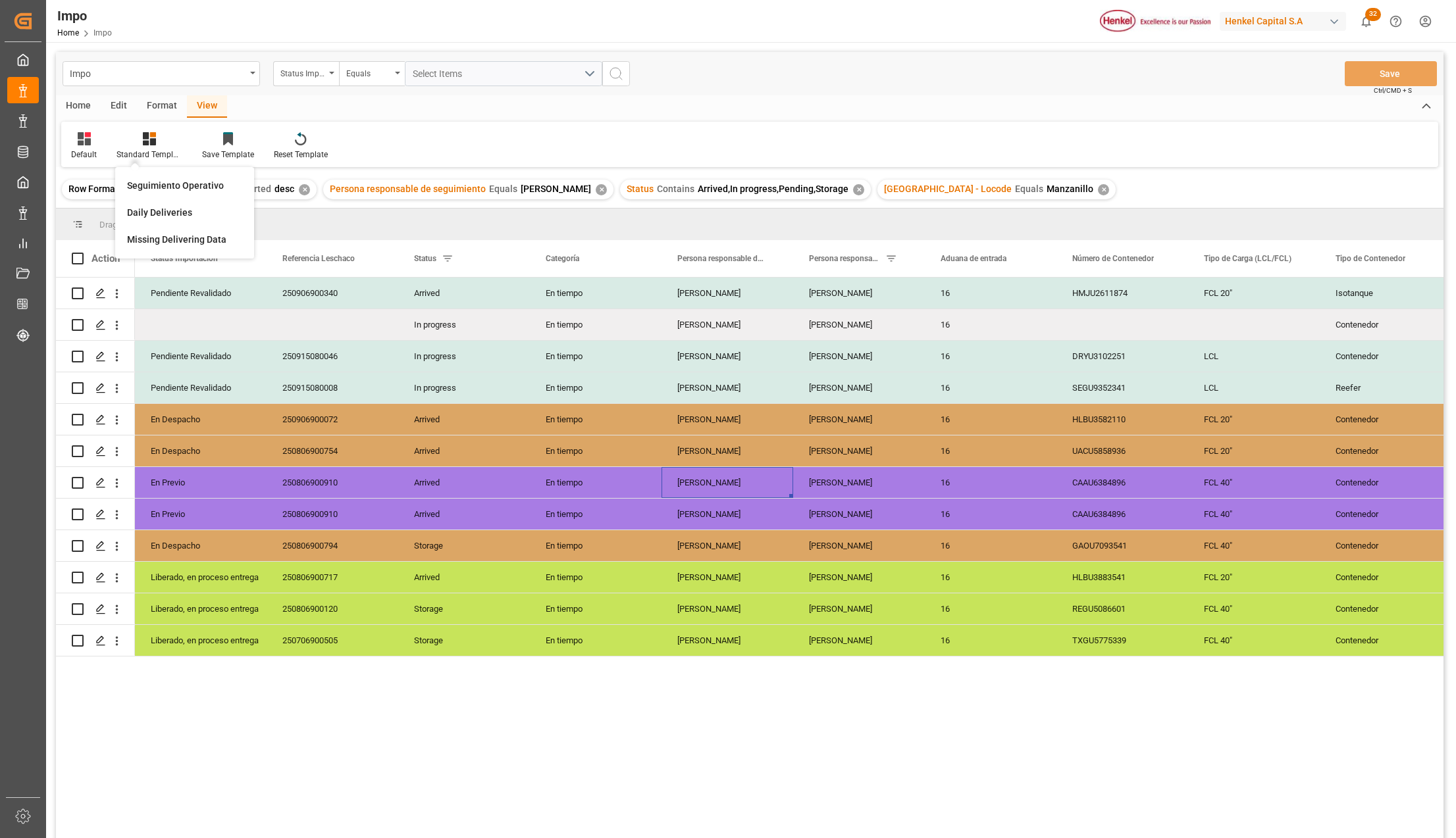
click at [164, 177] on div "Seguimiento Operativo" at bounding box center [185, 186] width 129 height 27
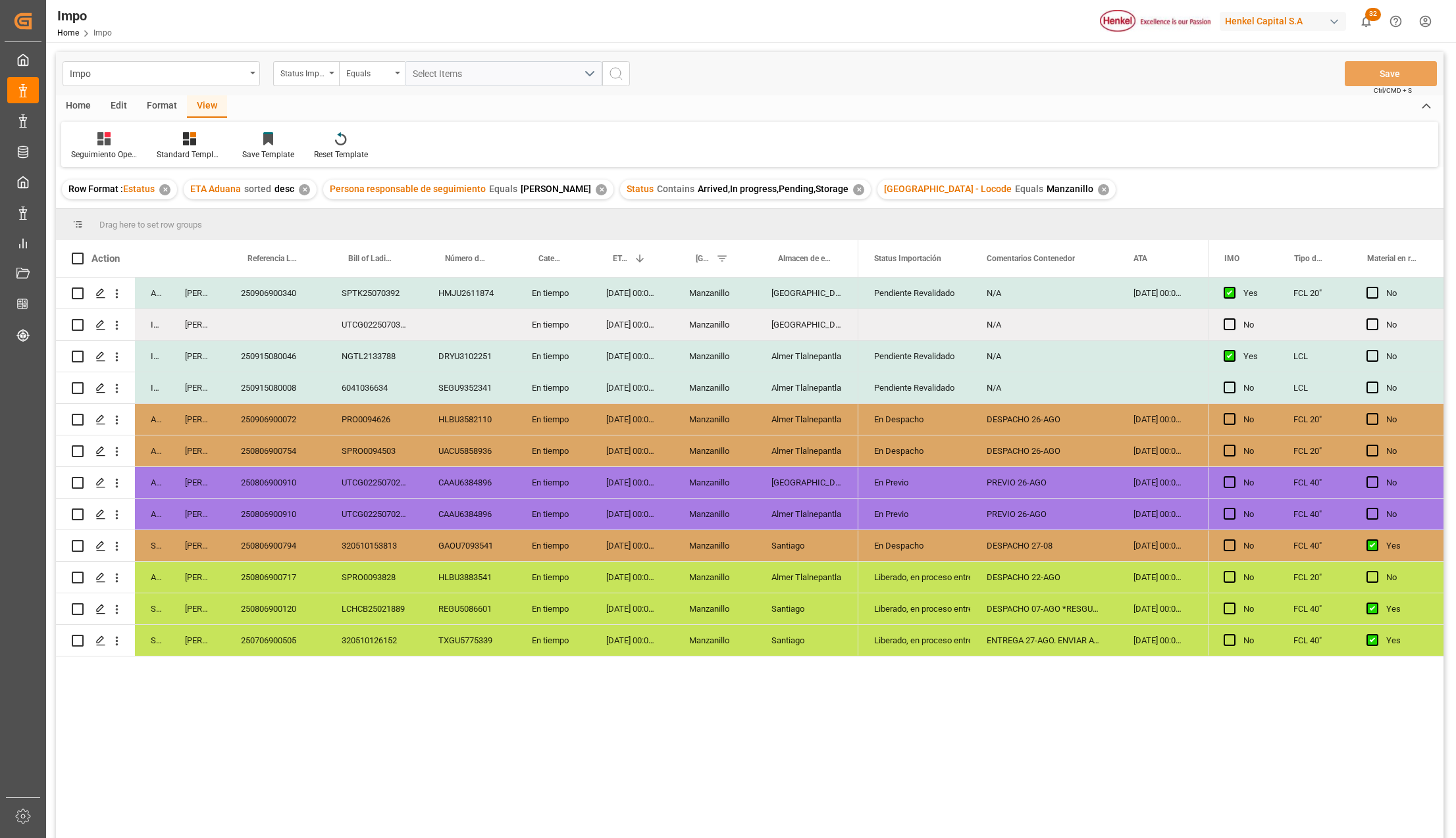
click at [895, 436] on div "En Despacho" at bounding box center [914, 451] width 112 height 31
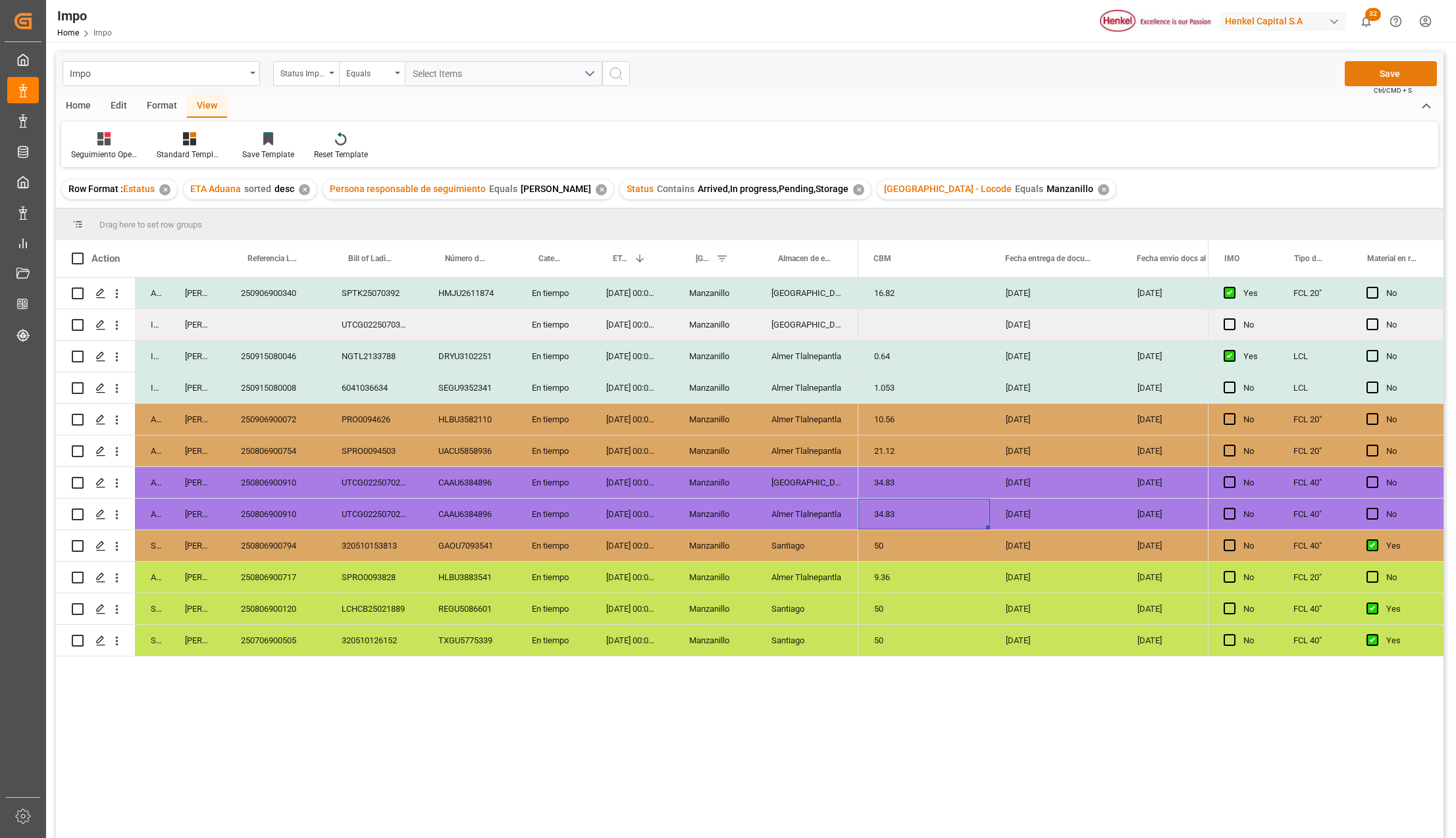
click at [1367, 71] on button "Save" at bounding box center [1391, 74] width 92 height 25
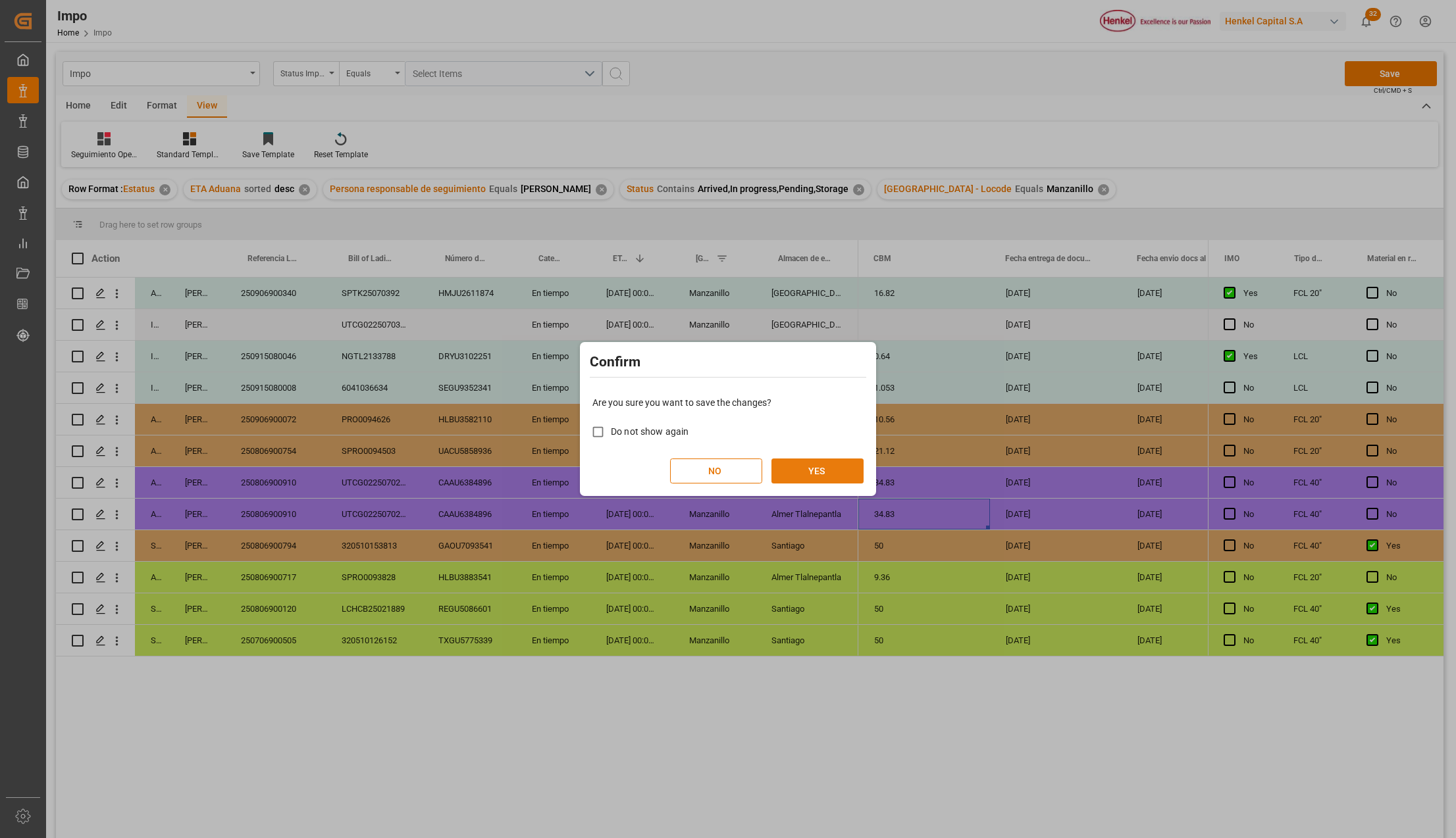
click at [825, 477] on button "YES" at bounding box center [818, 471] width 92 height 25
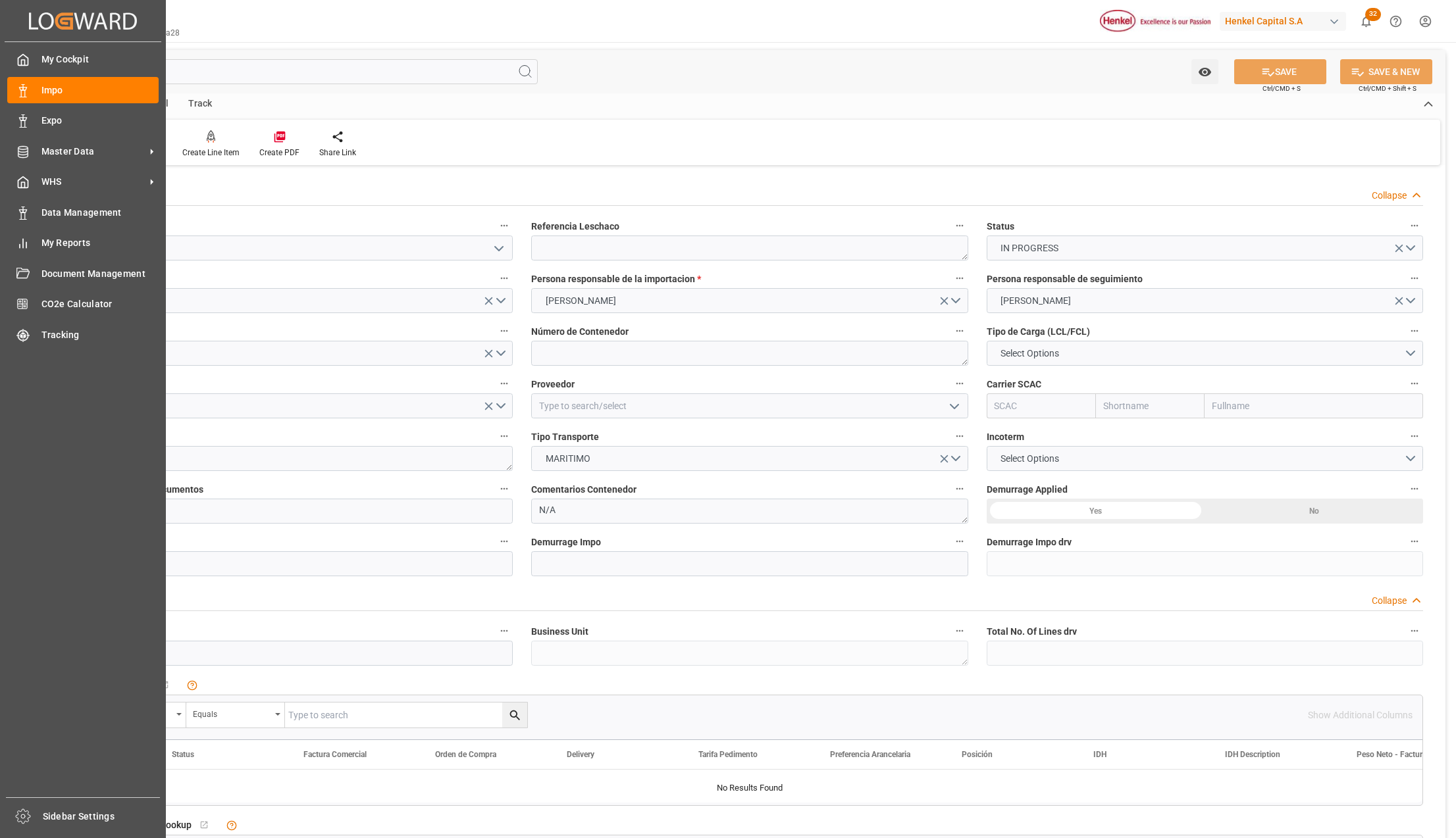
type input "[DATE]"
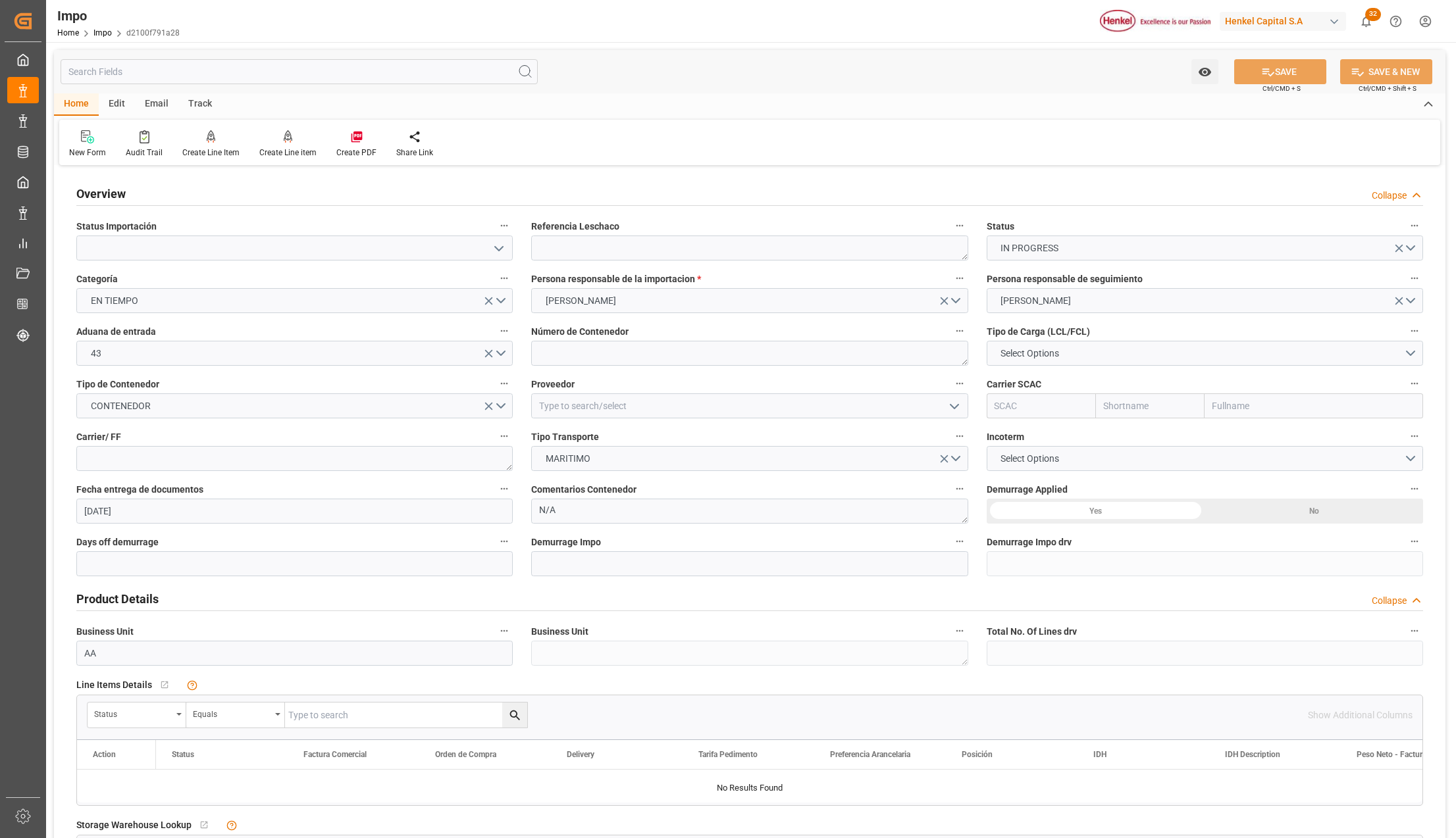
click at [503, 247] on polyline "open menu" at bounding box center [498, 248] width 8 height 4
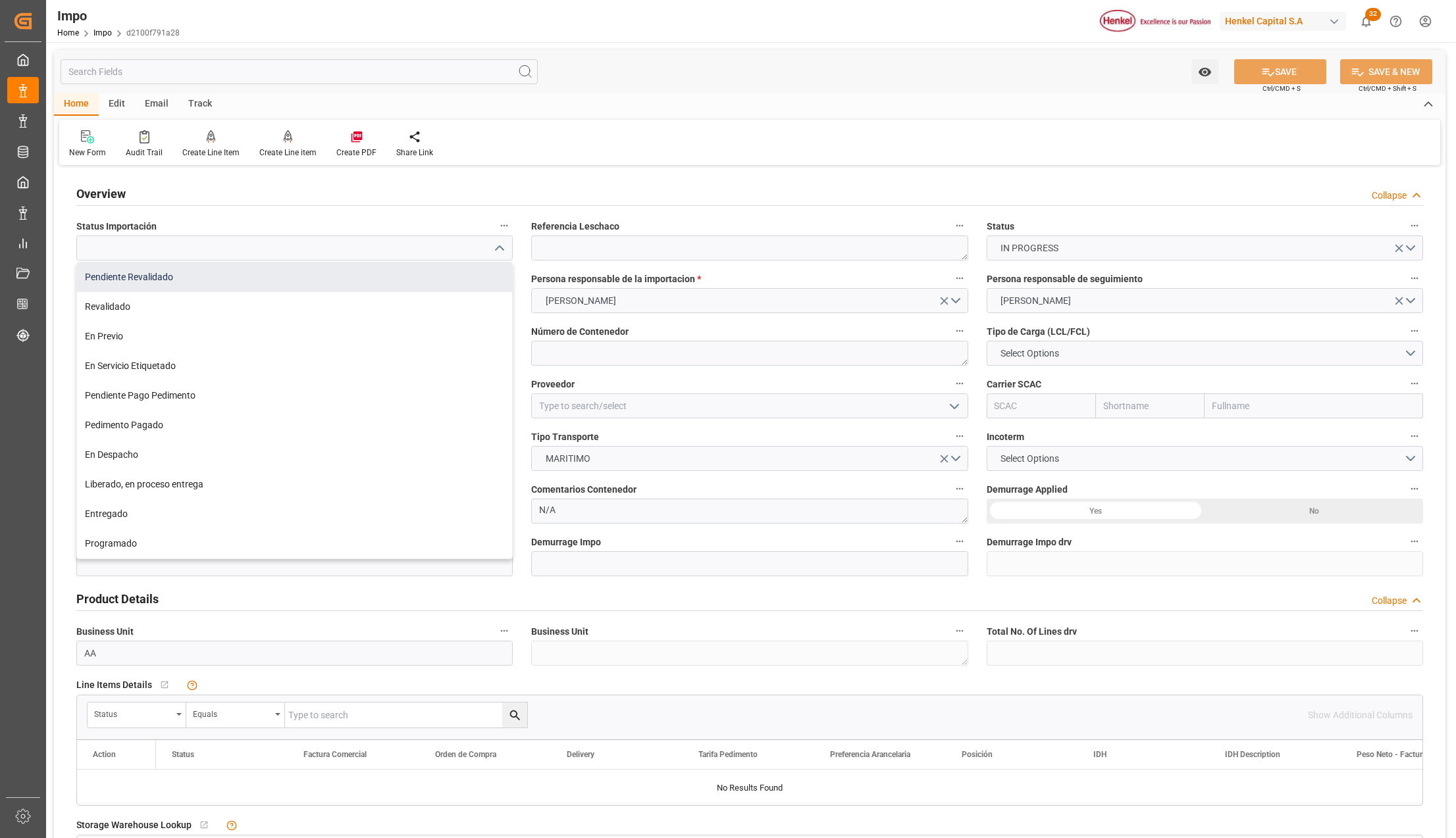
click at [151, 271] on div "Pendiente Revalidado" at bounding box center [295, 277] width 435 height 30
type input "Pendiente Revalidado"
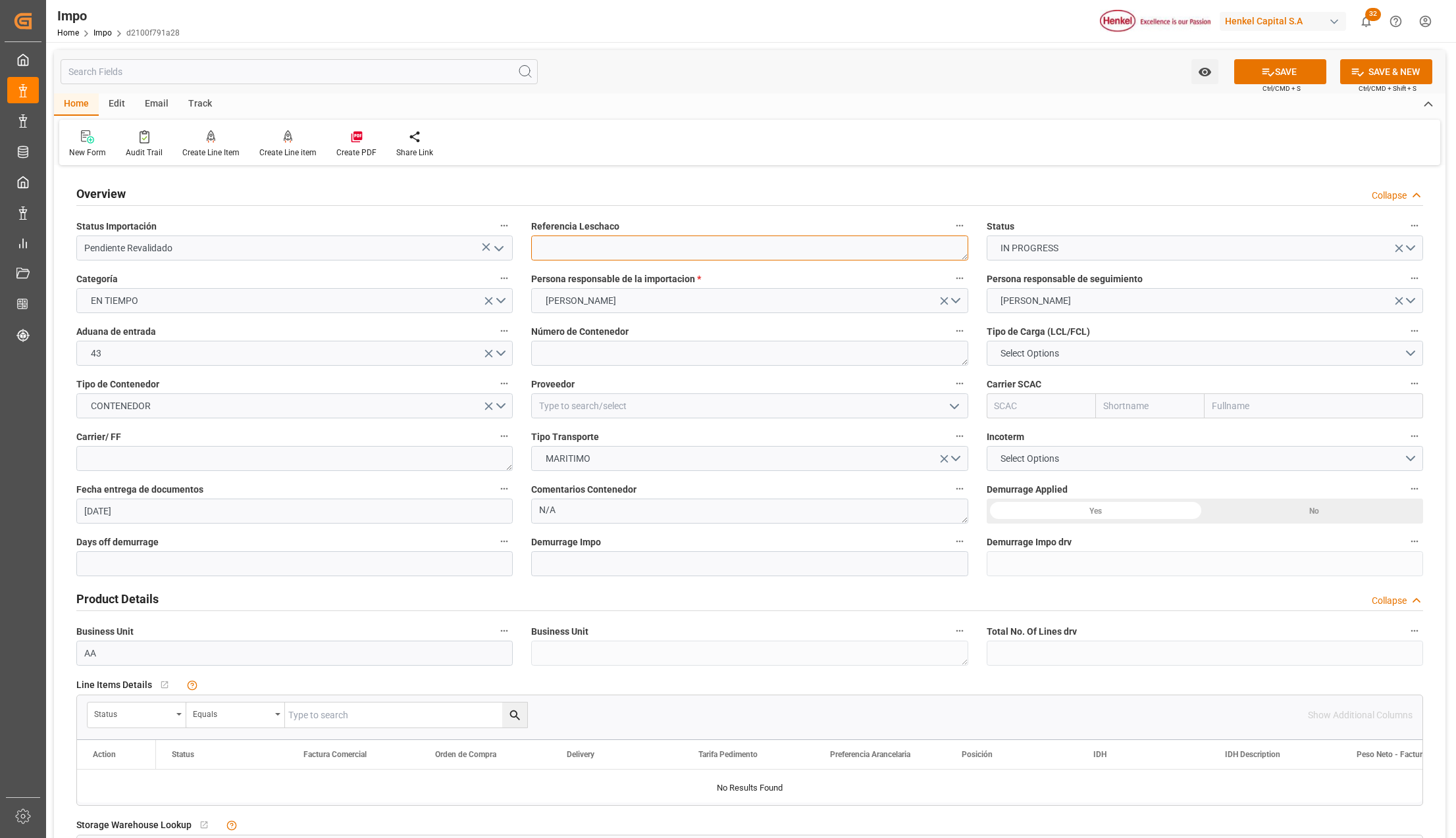
click at [568, 251] on textarea at bounding box center [749, 248] width 437 height 25
click at [586, 242] on textarea at bounding box center [749, 248] width 437 height 25
paste textarea "VER280126"
type textarea "VER280126"
click at [568, 353] on textarea at bounding box center [749, 353] width 437 height 25
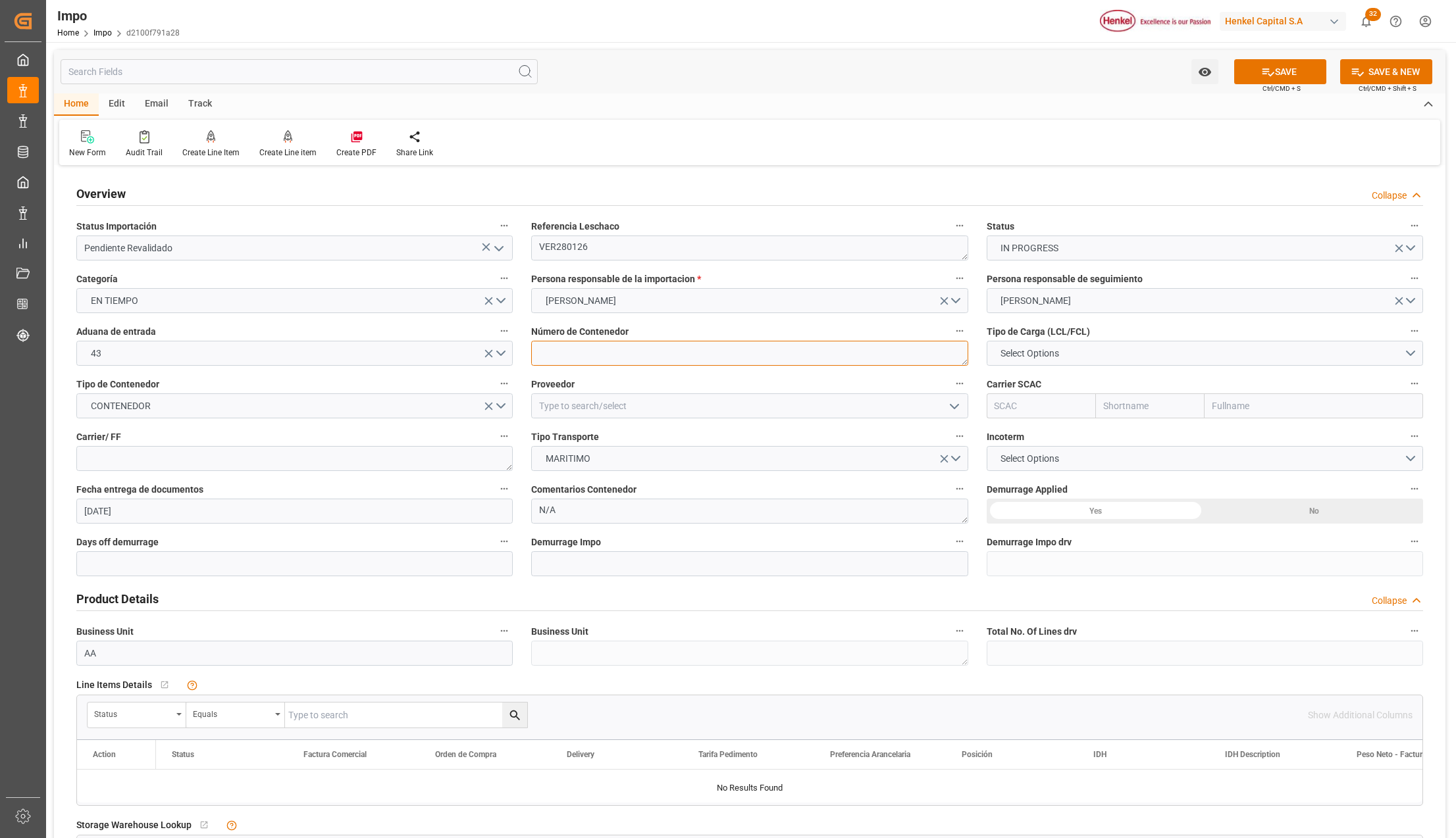
click at [574, 349] on textarea at bounding box center [749, 353] width 437 height 25
paste textarea "CAAU8383800"
type textarea "CAAU8383800"
click at [995, 364] on button "Select Options" at bounding box center [1205, 353] width 437 height 25
click at [1004, 353] on div "LCL" at bounding box center [1205, 356] width 435 height 28
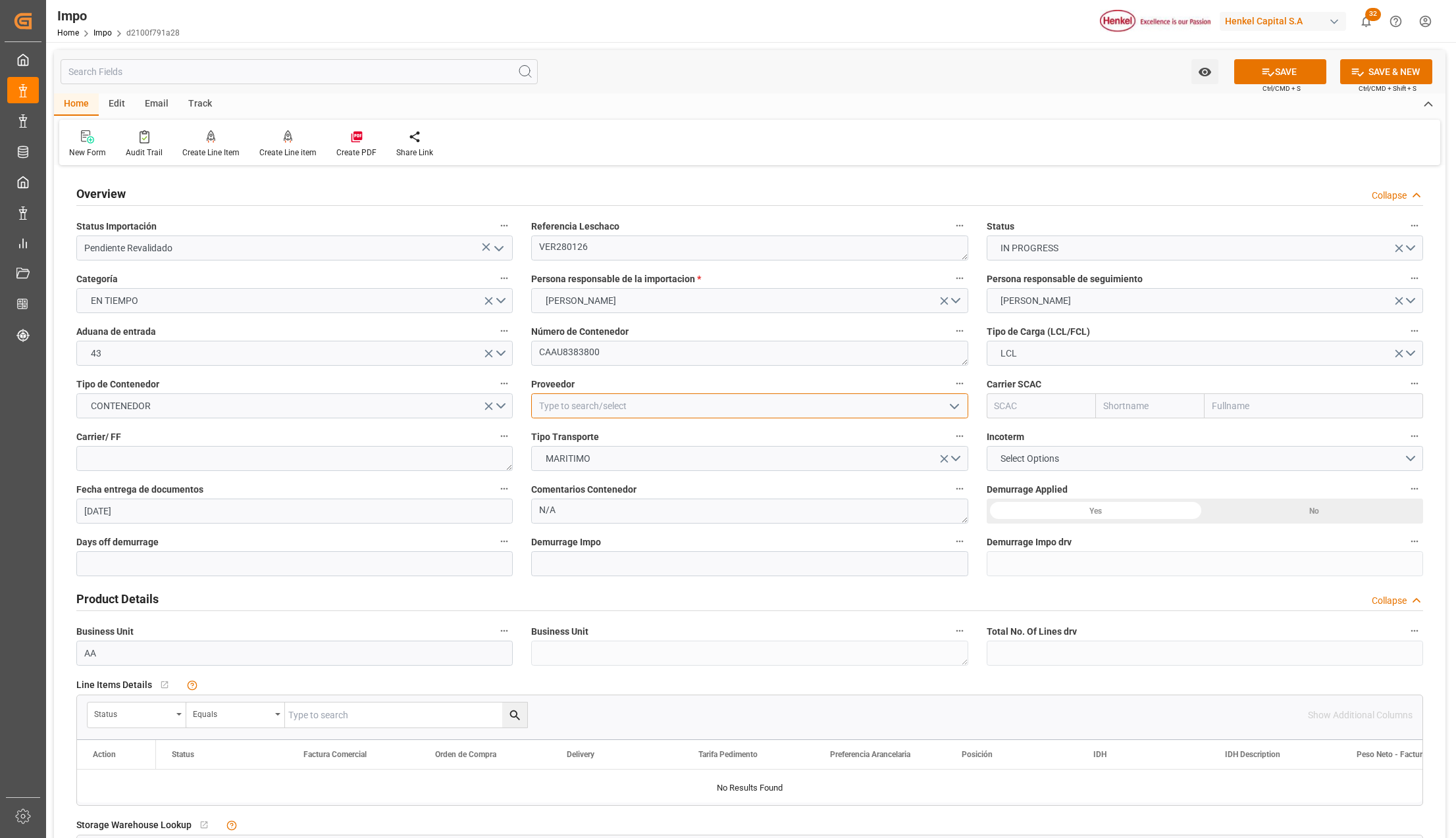
click at [573, 405] on input at bounding box center [749, 406] width 437 height 25
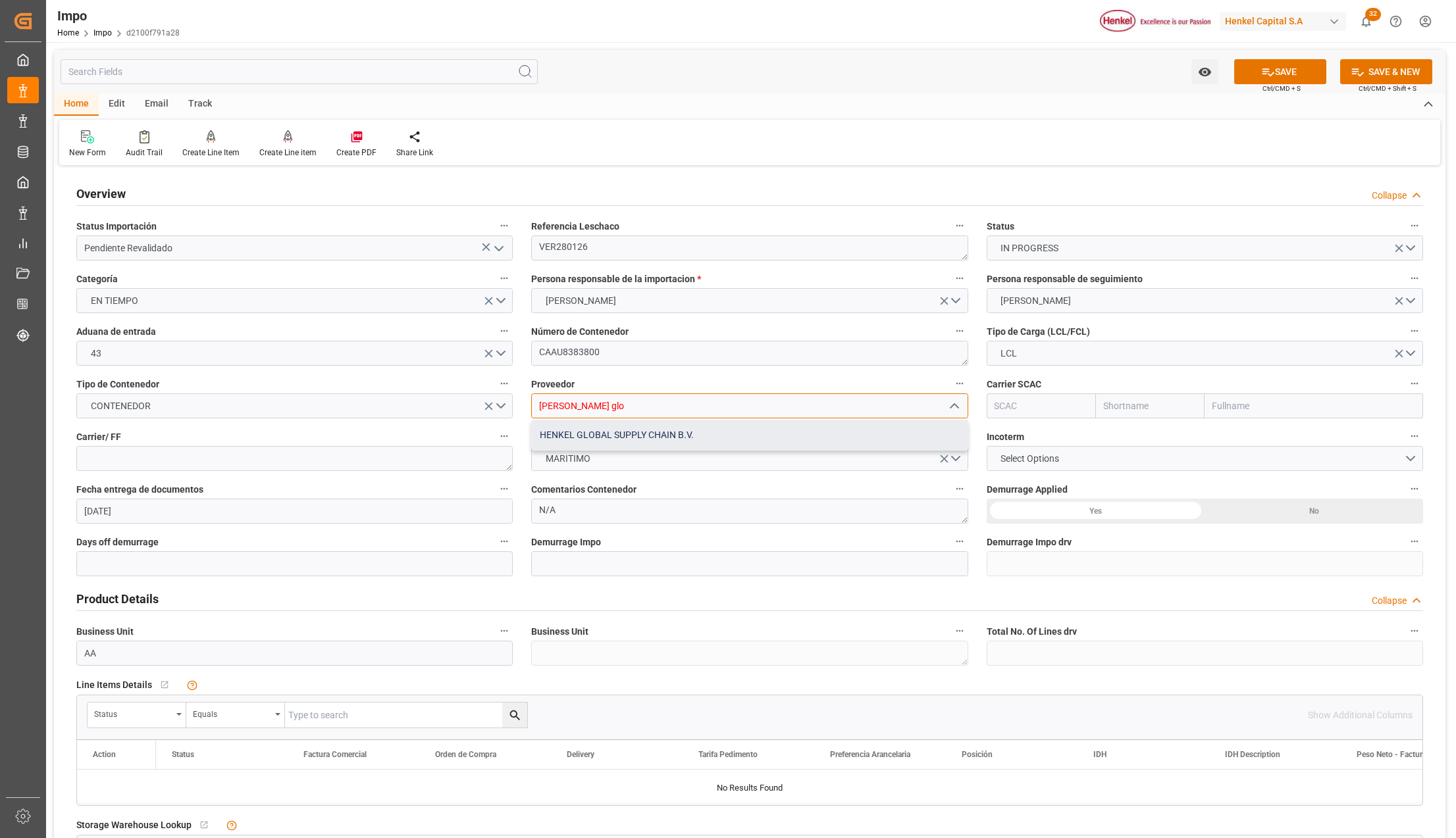
click at [644, 436] on div "HENKEL GLOBAL SUPPLY CHAIN B.V." at bounding box center [749, 435] width 435 height 30
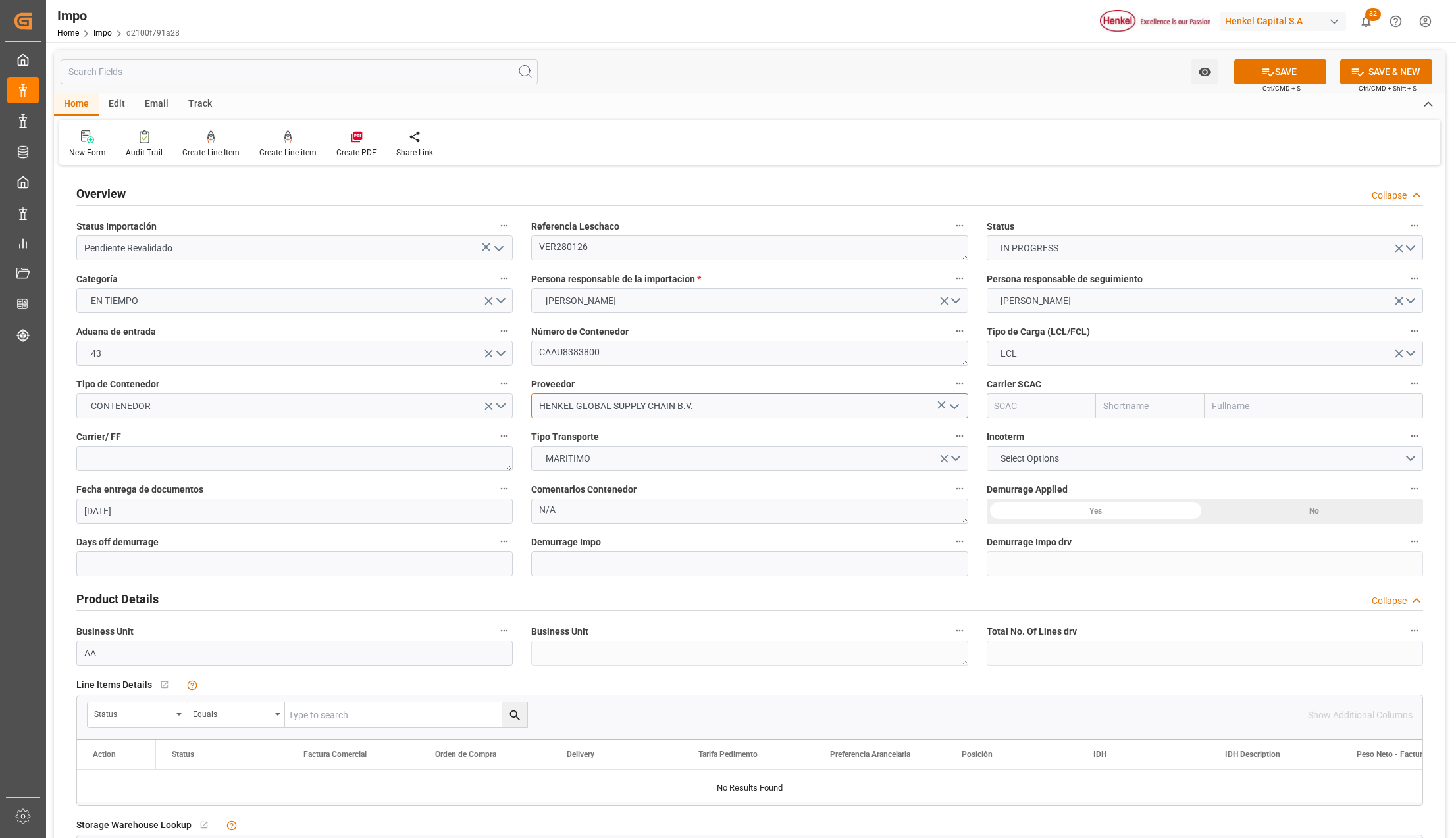
type input "HENKEL GLOBAL SUPPLY CHAIN B.V."
click at [1217, 413] on input "text" at bounding box center [1314, 406] width 219 height 25
drag, startPoint x: 551, startPoint y: 355, endPoint x: 530, endPoint y: 355, distance: 21.0
click at [531, 355] on textarea "CAAU8383800" at bounding box center [749, 353] width 437 height 25
click at [1225, 412] on input "text" at bounding box center [1314, 406] width 219 height 25
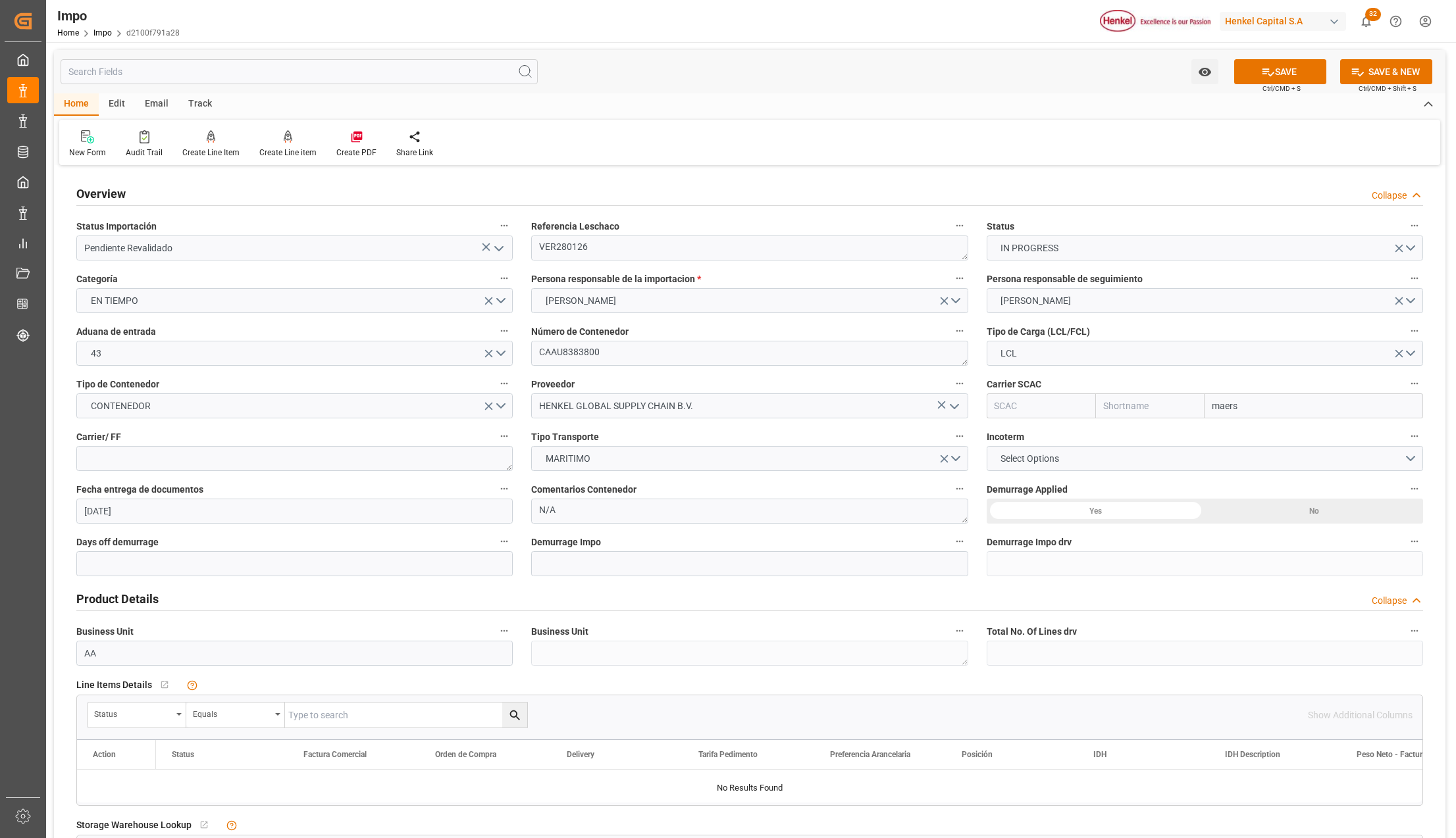
type input "maersk"
click at [1251, 431] on b "Maersk Line AS" at bounding box center [1245, 435] width 65 height 10
type input "MAEU"
type input "Maersk"
type input "Maersk Line AS"
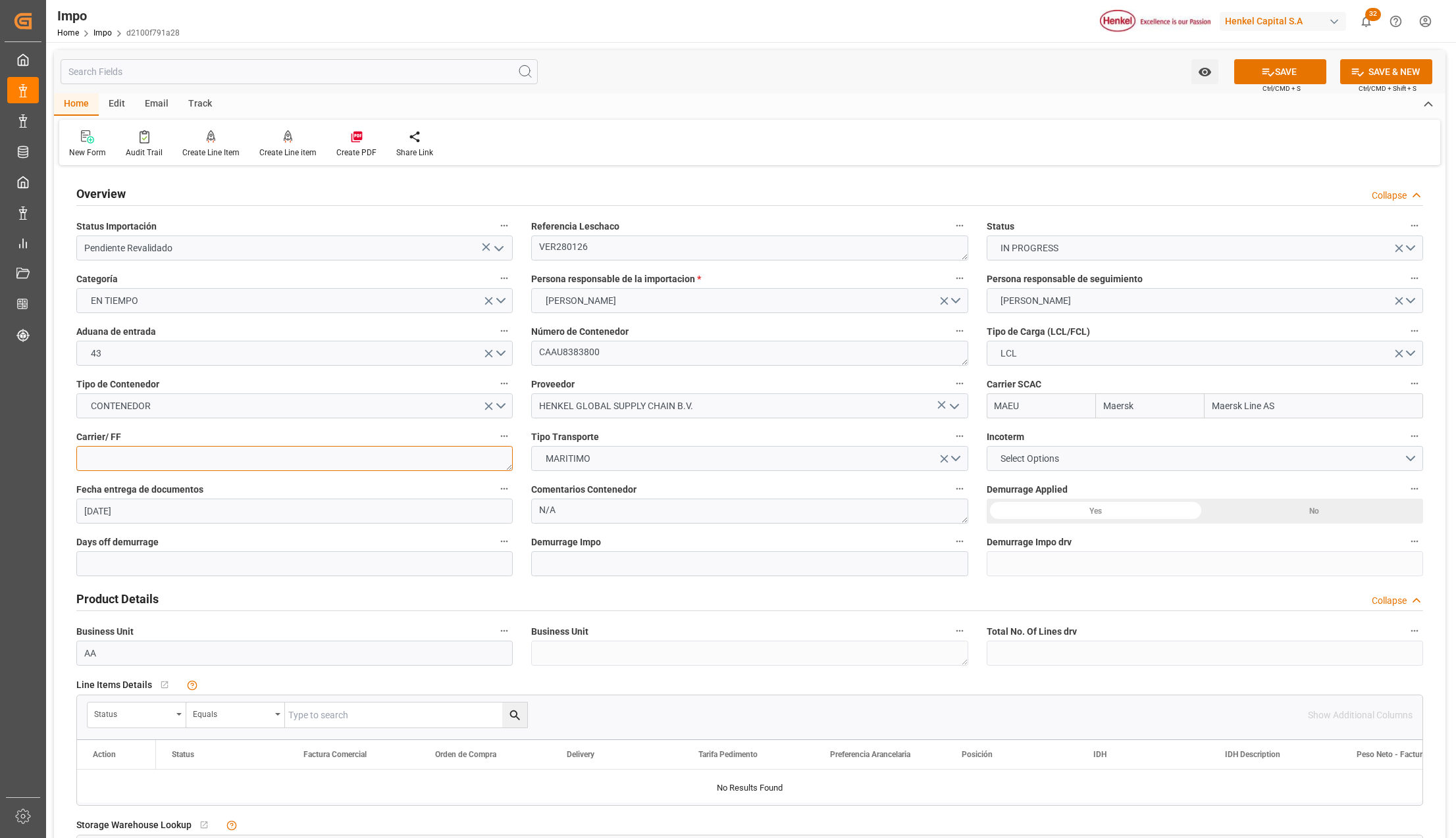
click at [204, 464] on textarea at bounding box center [295, 459] width 437 height 25
type textarea "INTERTEAM"
click at [1022, 457] on span "Select Options" at bounding box center [1030, 459] width 71 height 14
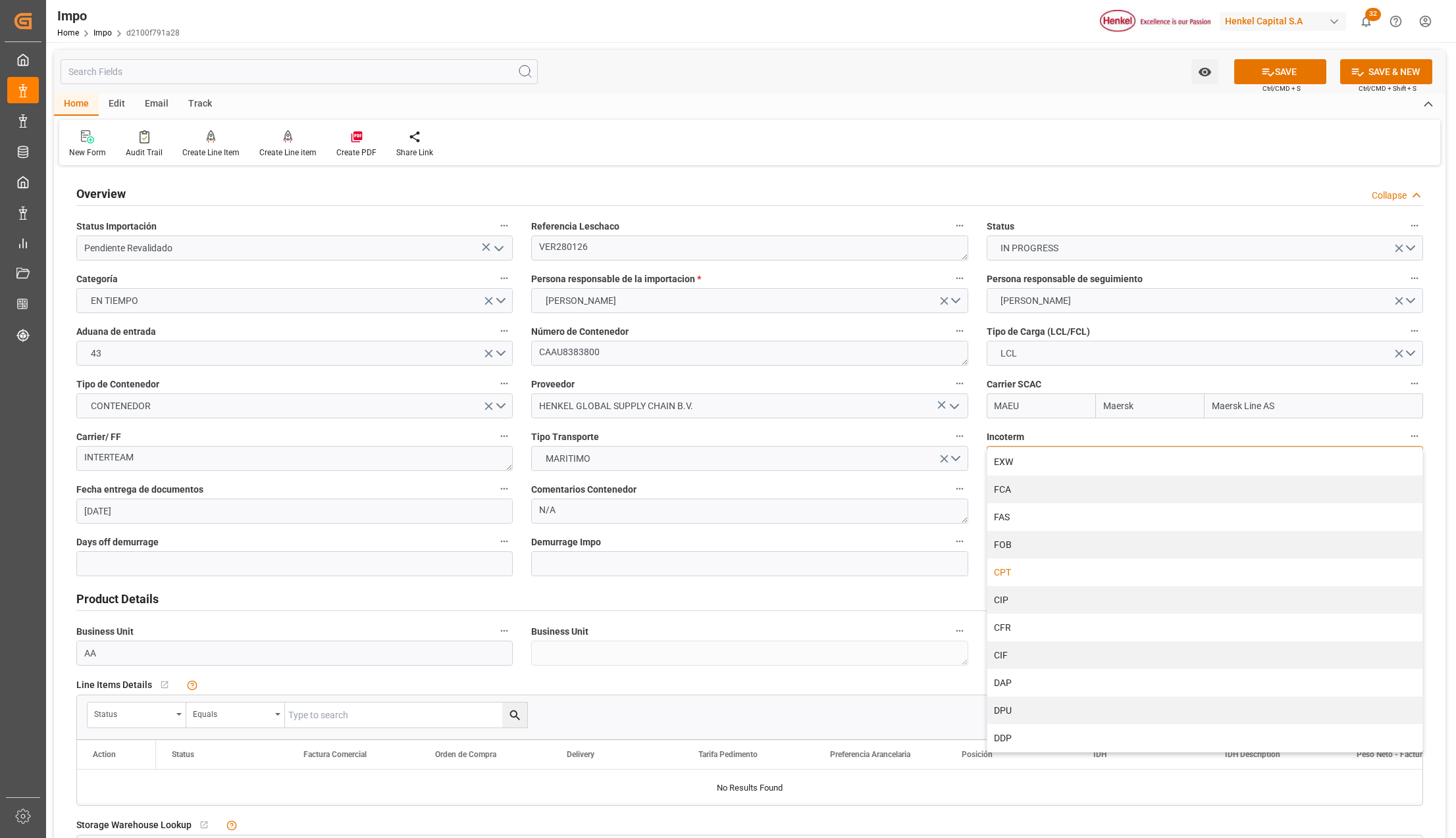
click at [1016, 564] on div "CPT" at bounding box center [1205, 572] width 435 height 28
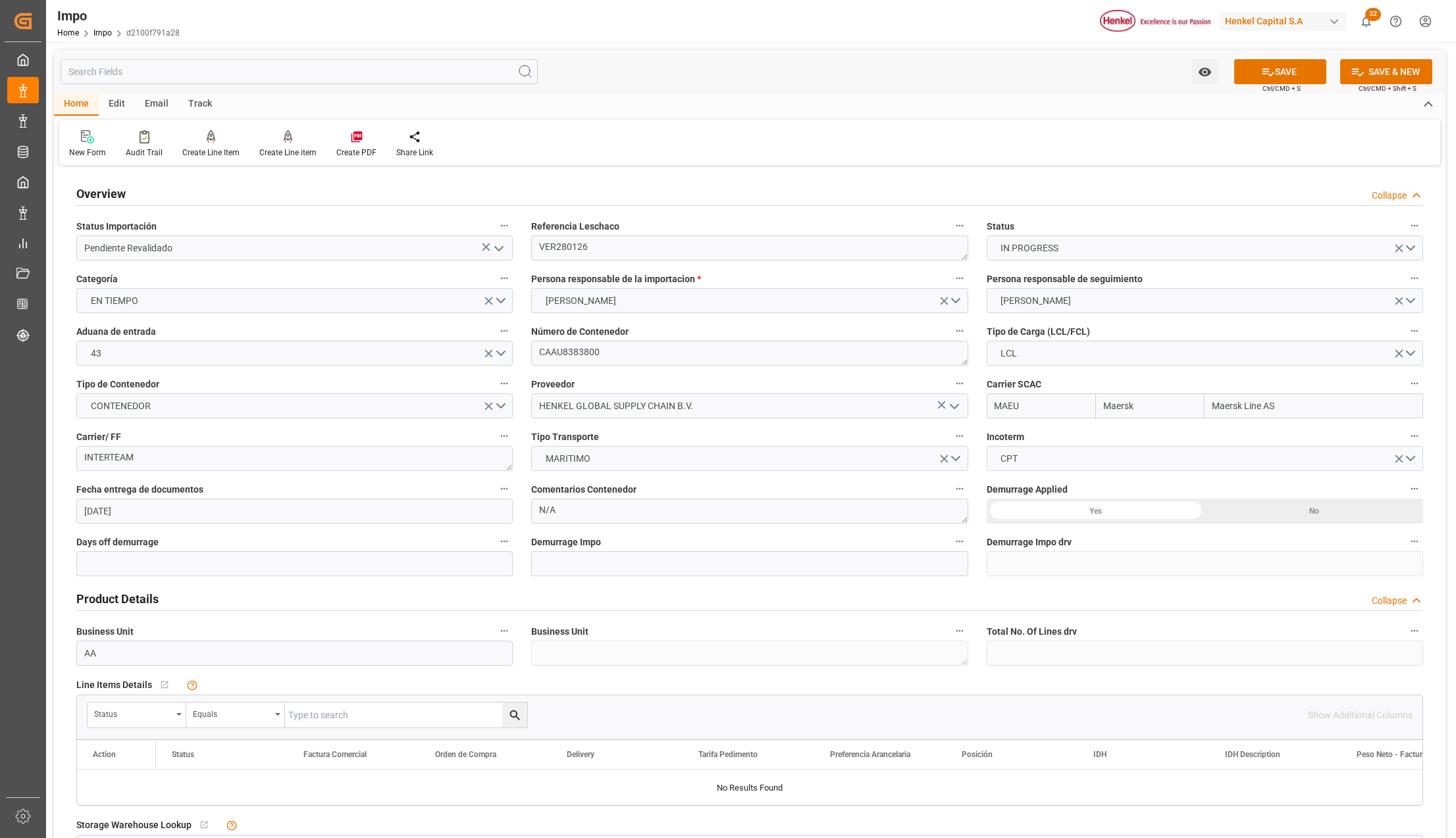
click at [1325, 513] on div "No" at bounding box center [1314, 512] width 219 height 25
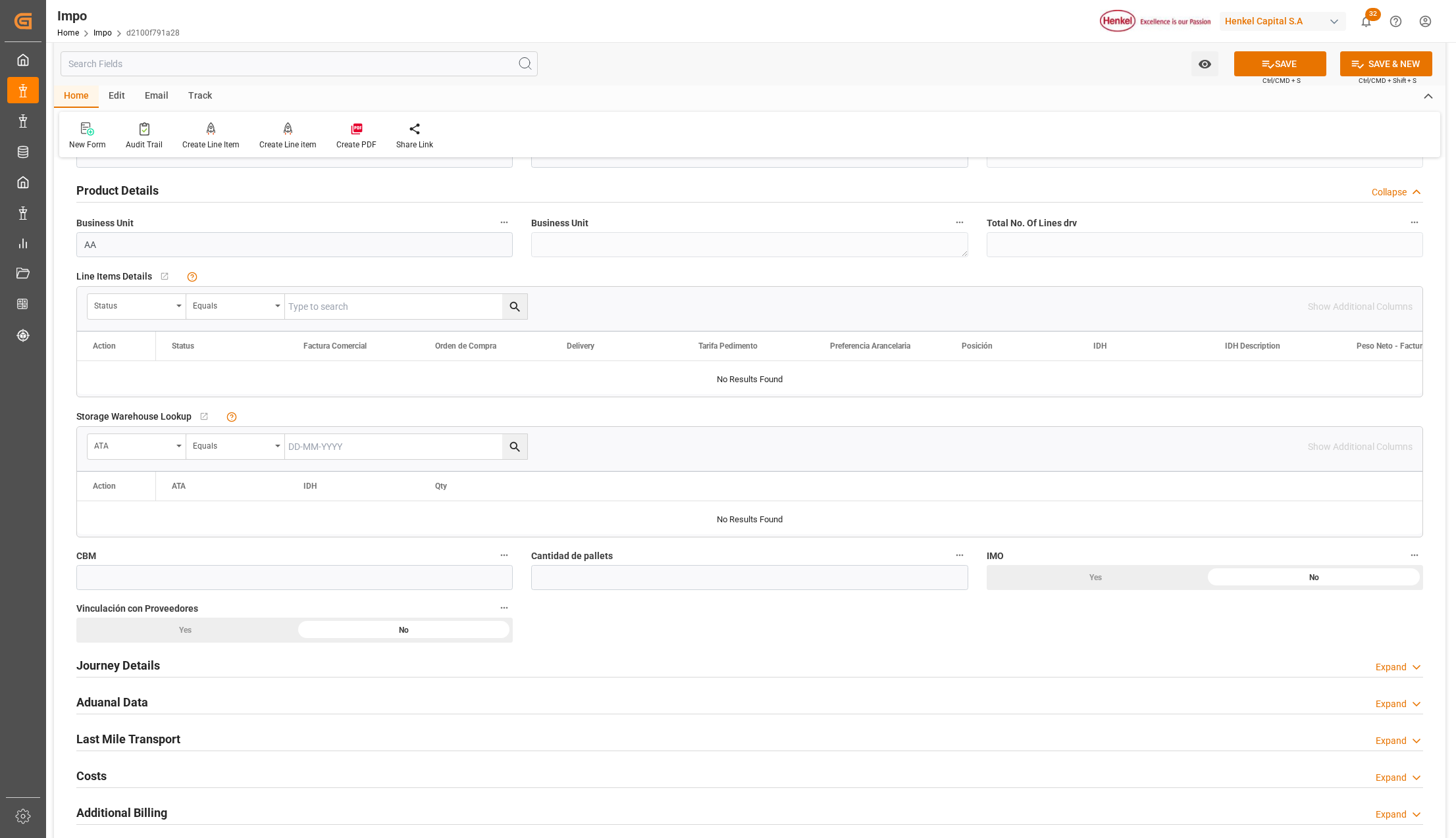
scroll to position [438, 0]
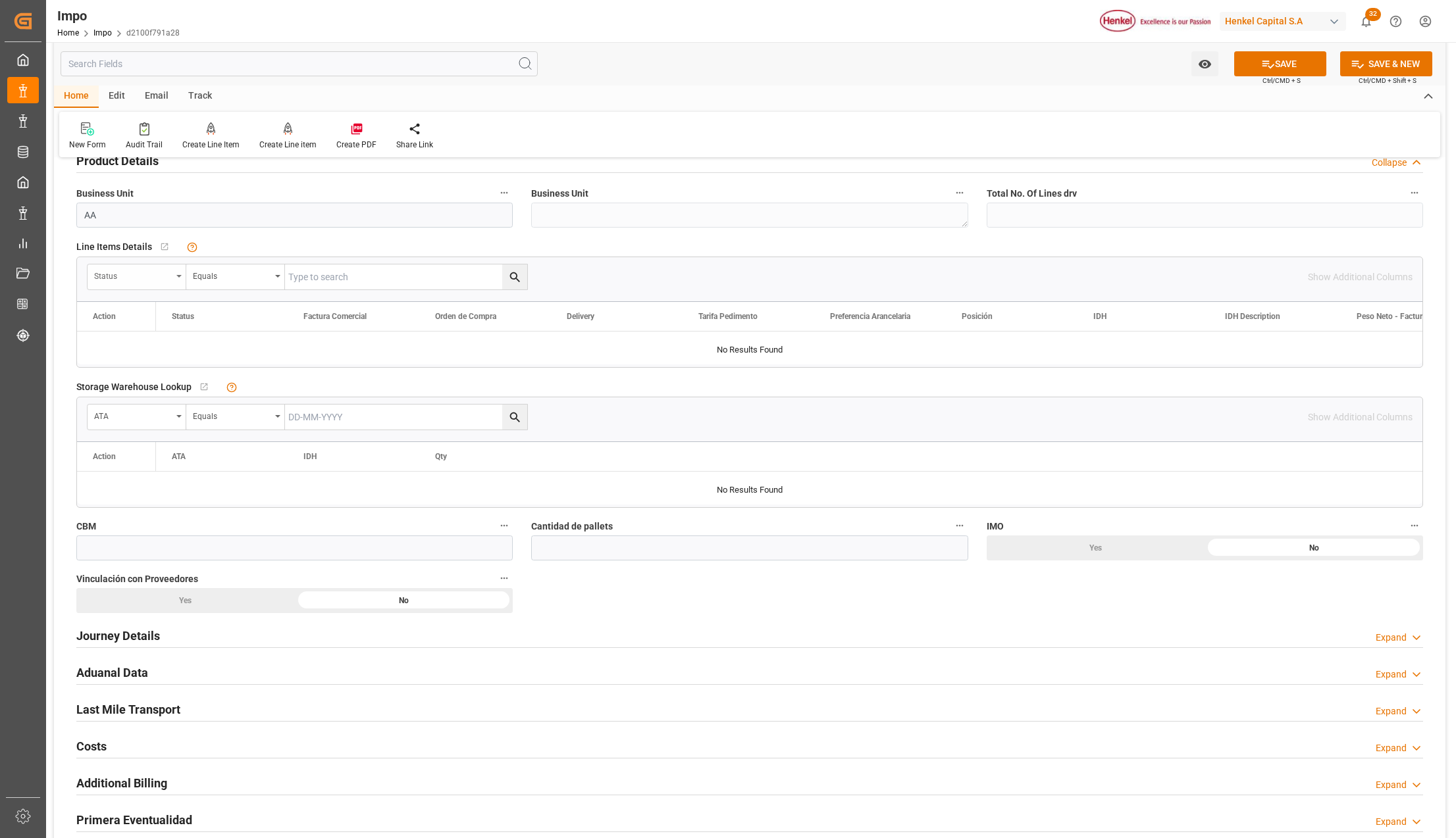
click at [177, 279] on div "Status" at bounding box center [137, 277] width 99 height 25
click at [164, 600] on button "show more" at bounding box center [186, 607] width 185 height 25
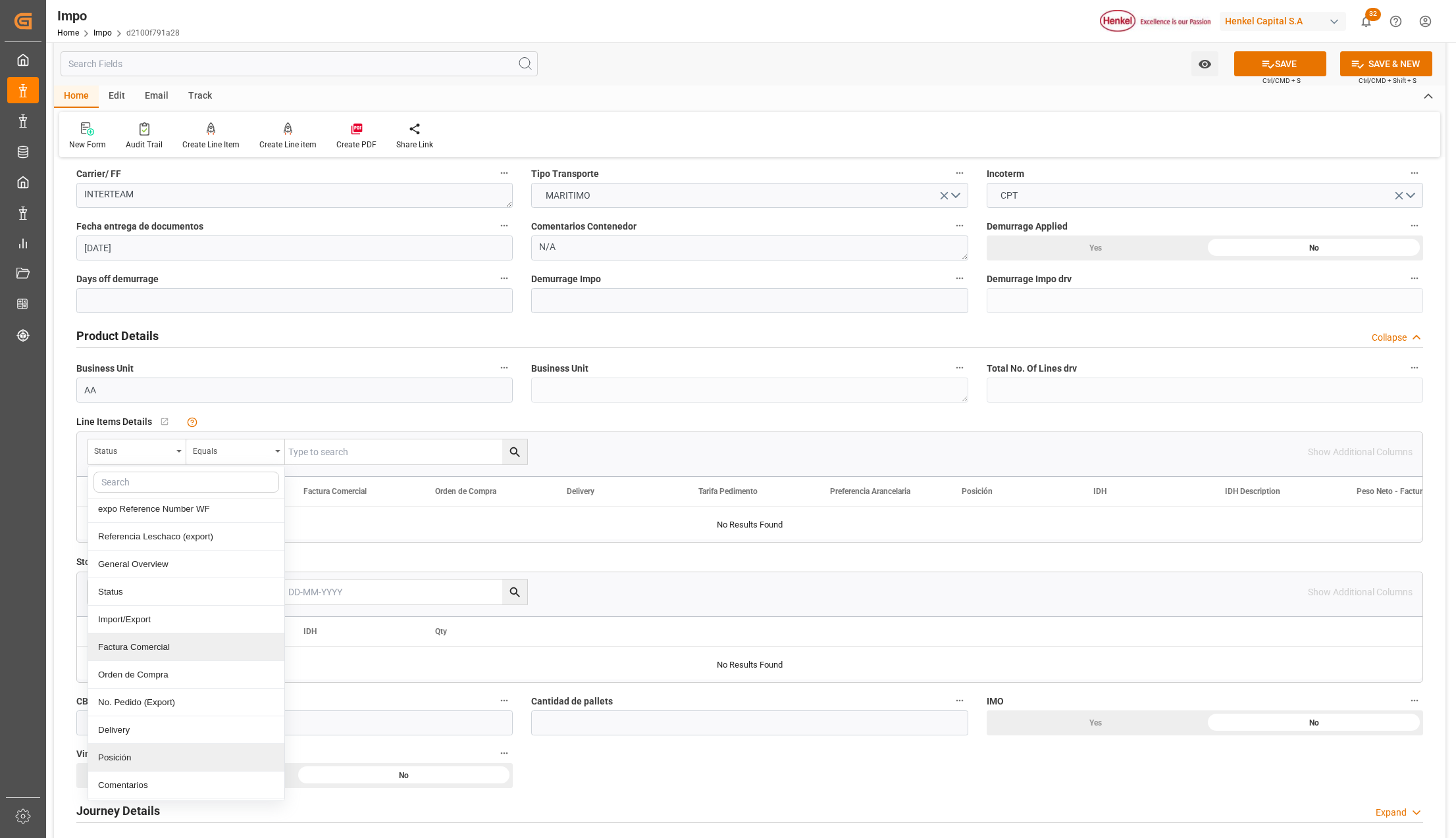
scroll to position [88, 0]
click at [154, 651] on div "Orden de Compra" at bounding box center [187, 645] width 196 height 28
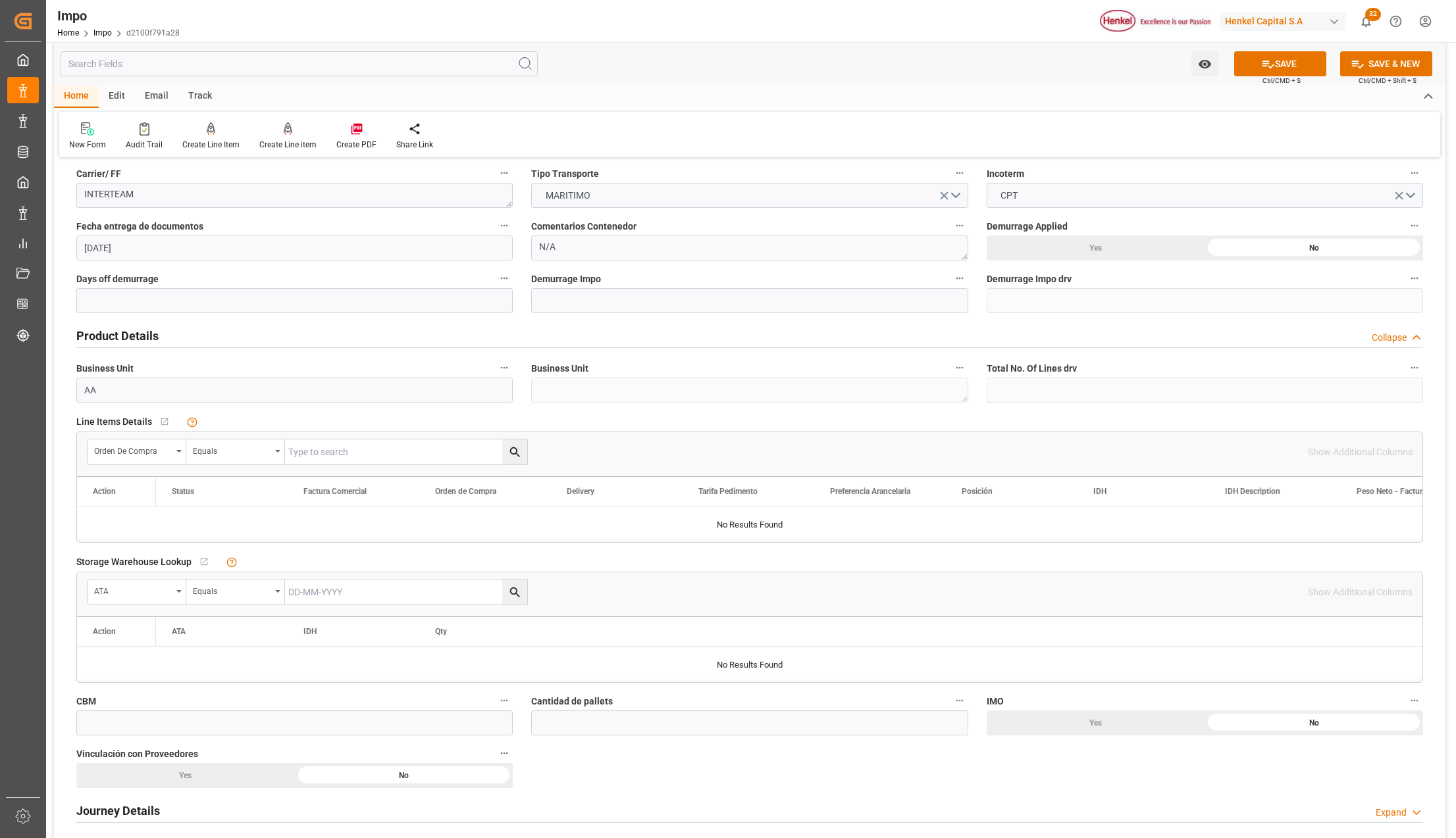
click at [379, 448] on input "text" at bounding box center [406, 452] width 243 height 25
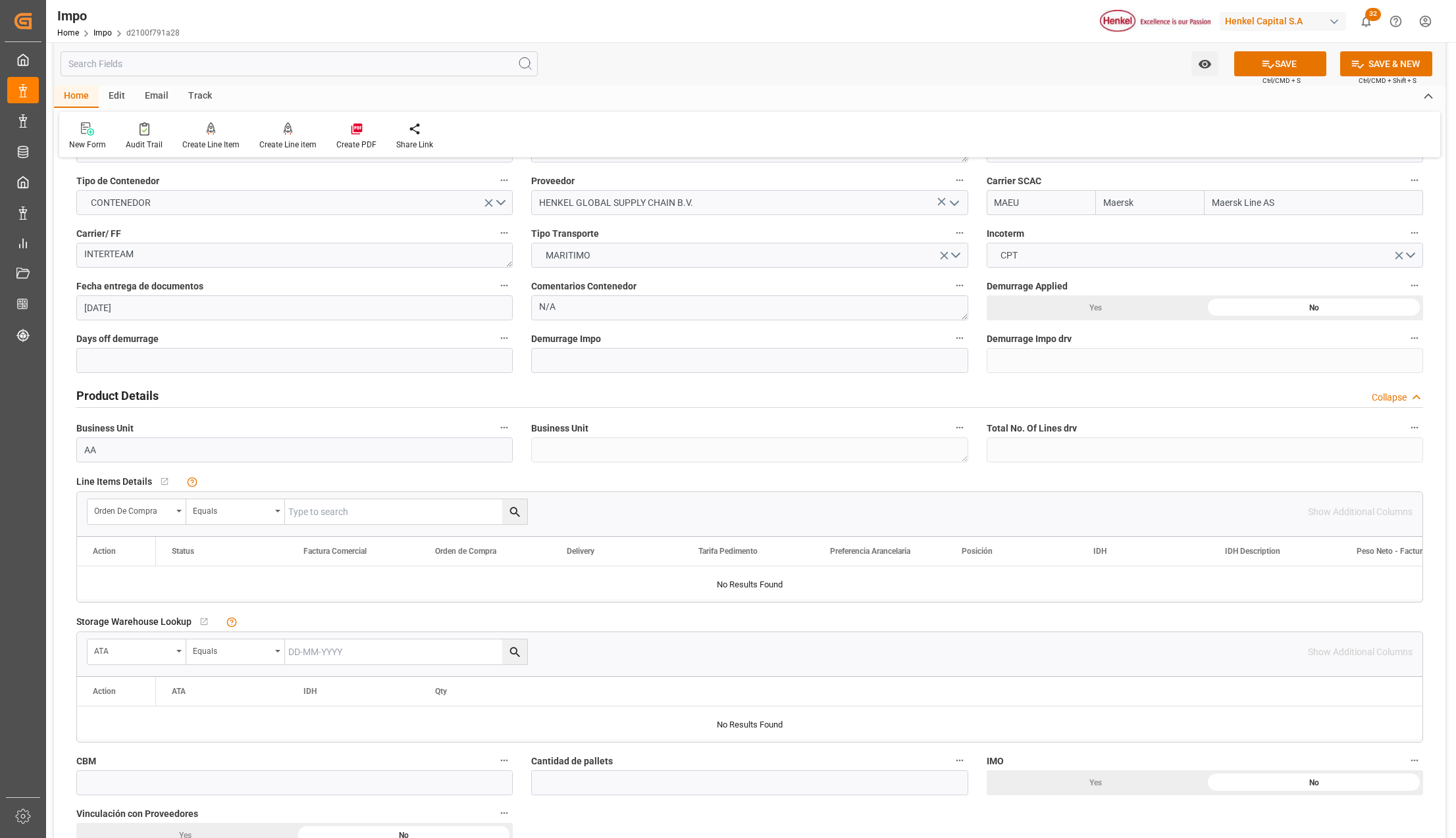
scroll to position [0, 0]
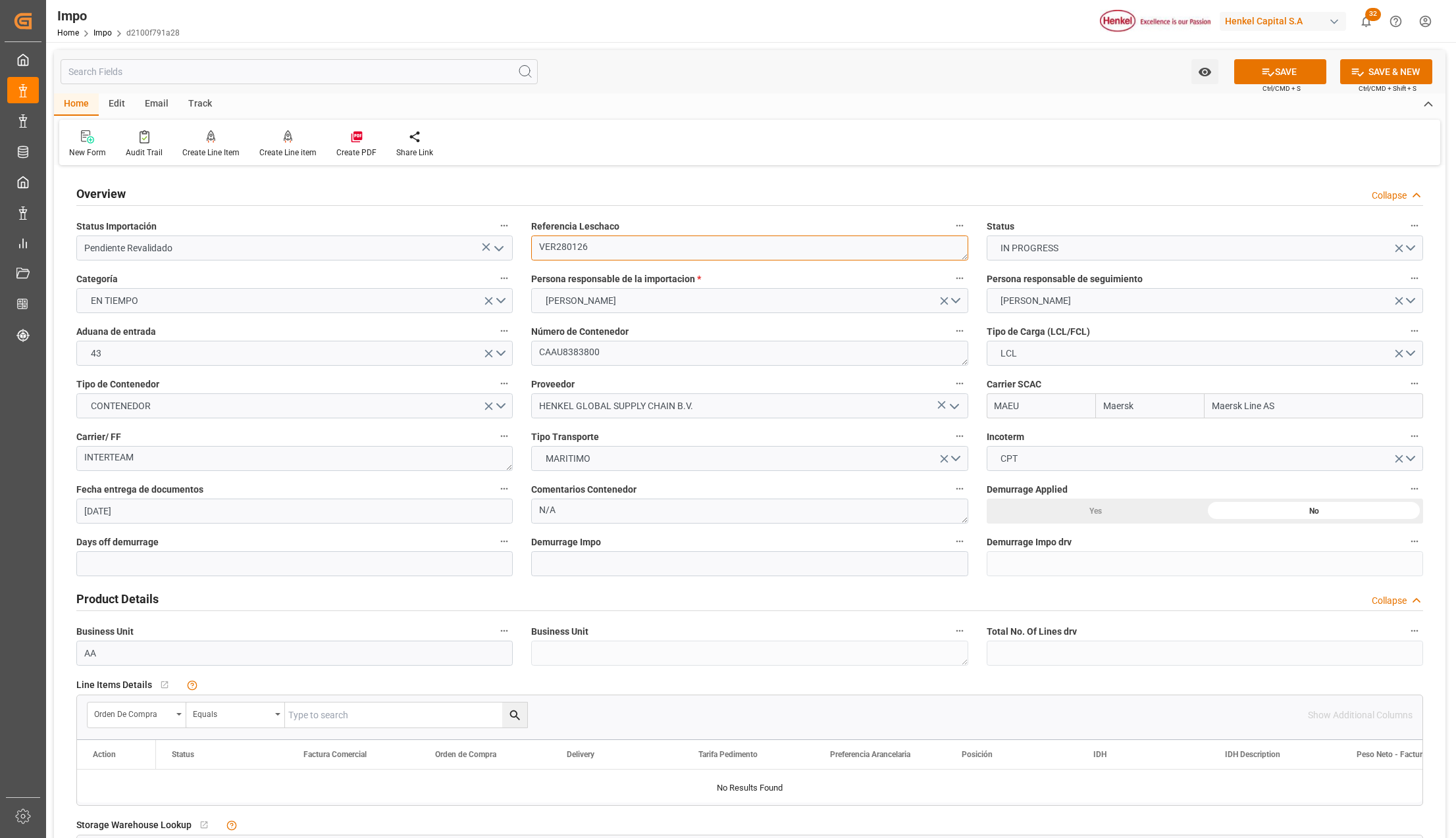
click at [563, 242] on textarea "VER280126" at bounding box center [749, 248] width 437 height 25
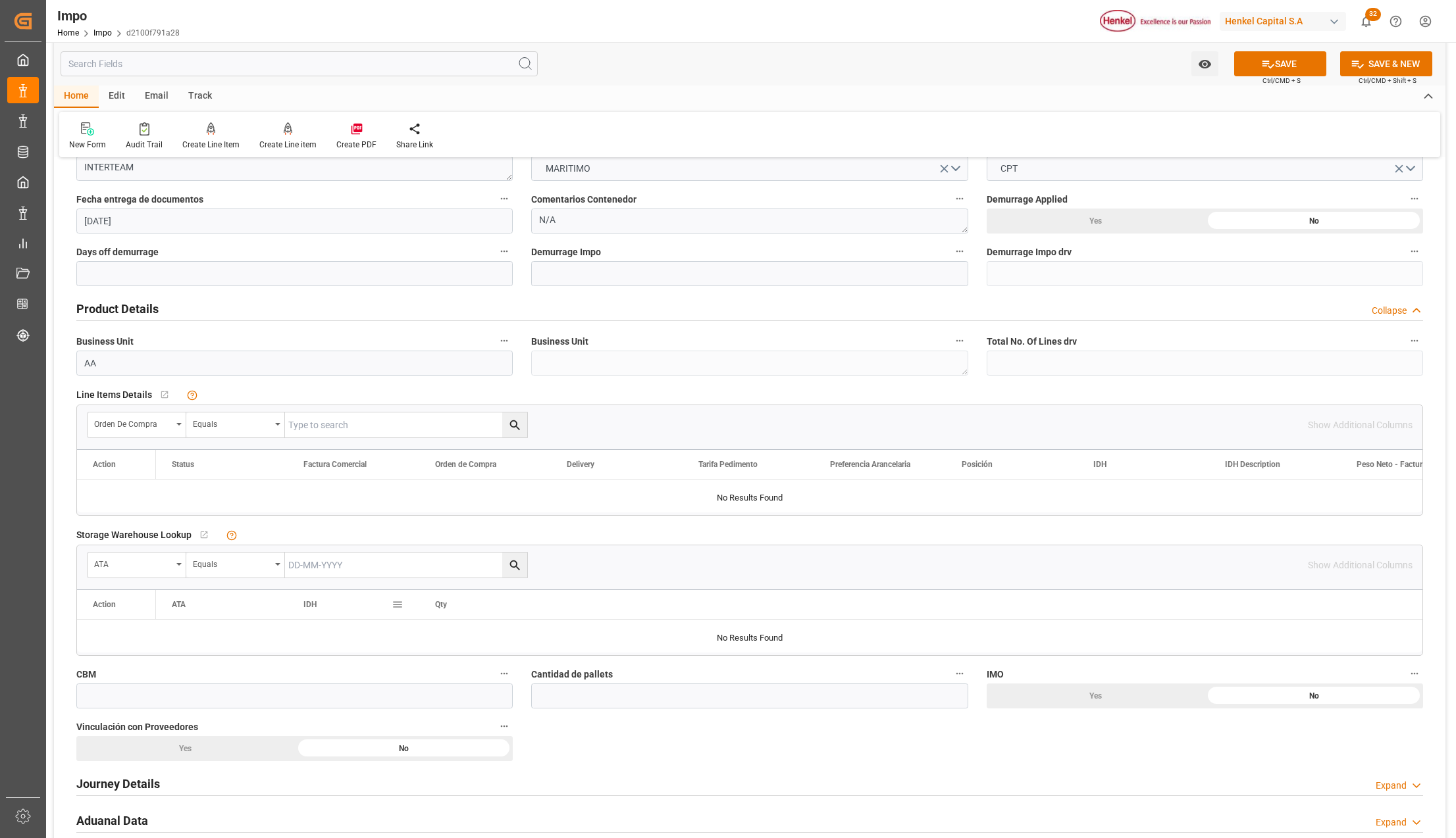
scroll to position [351, 0]
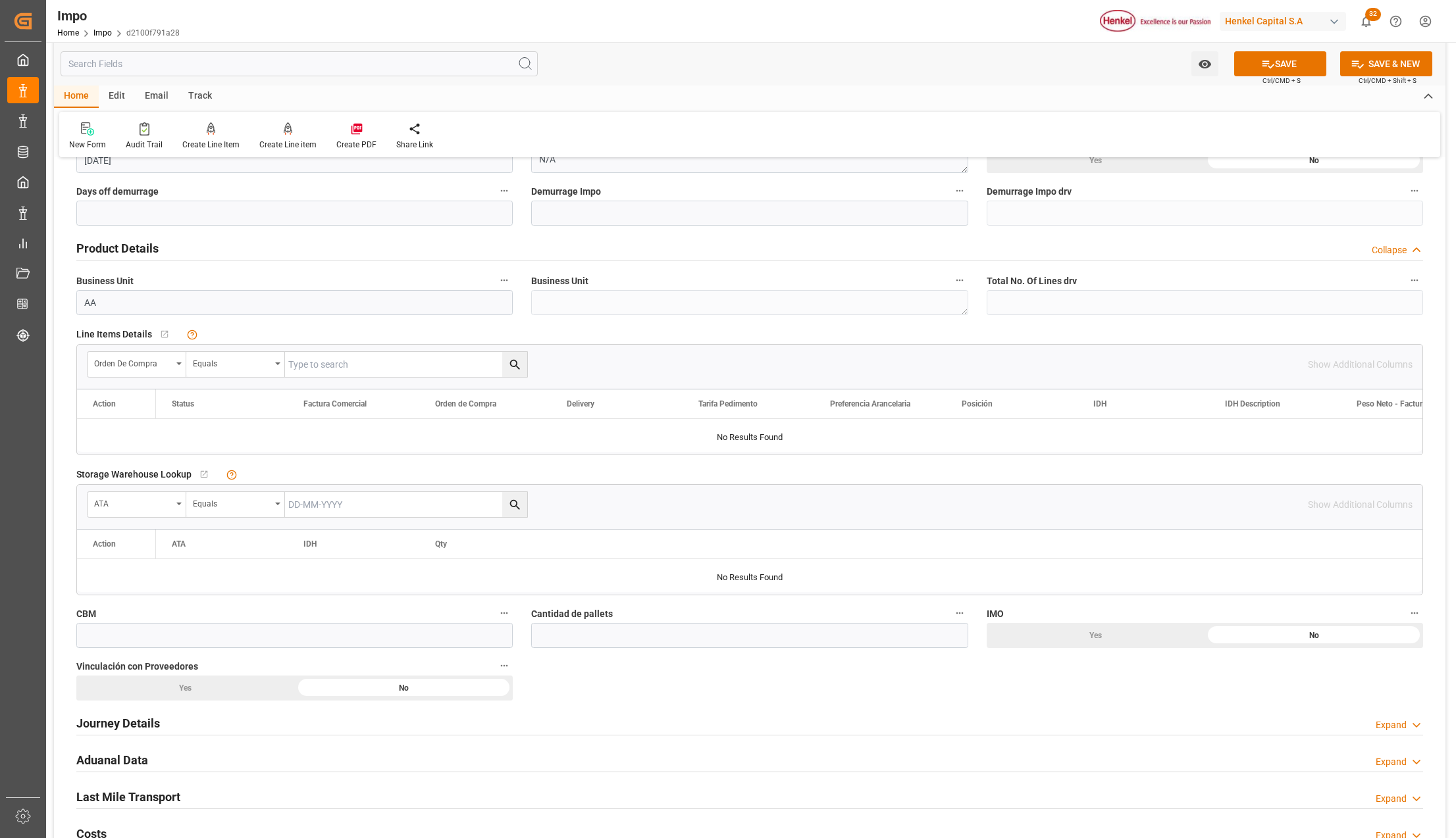
click at [301, 361] on input "text" at bounding box center [406, 364] width 243 height 25
paste input "VER280126"
type input "VER280126"
click at [517, 366] on icon "search button" at bounding box center [515, 364] width 14 height 14
click at [179, 366] on div "Orden de Compra" at bounding box center [137, 364] width 99 height 25
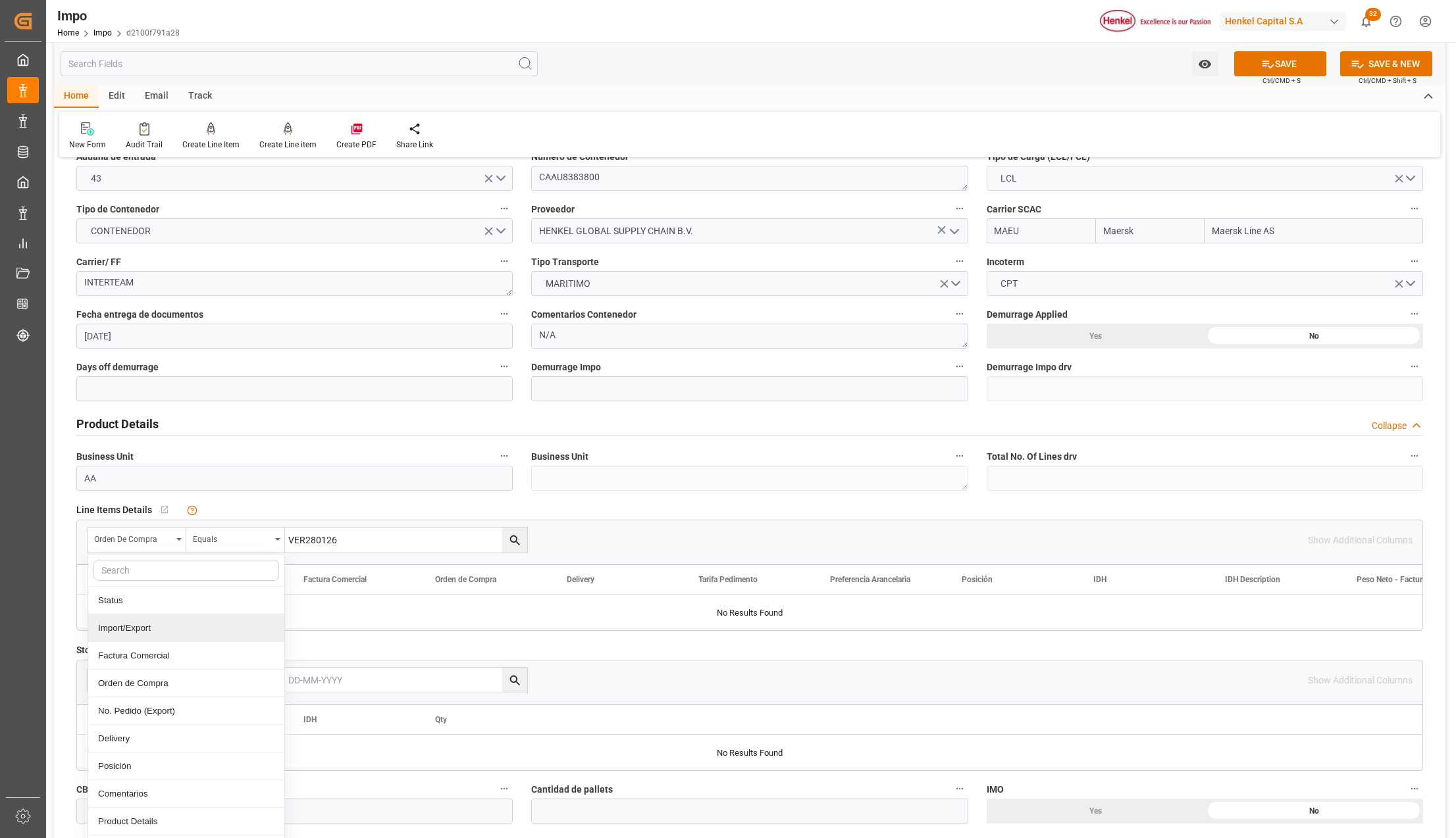
scroll to position [263, 0]
click at [143, 675] on div "Comentarios" at bounding box center [187, 668] width 196 height 28
click at [345, 537] on input "text" at bounding box center [406, 540] width 243 height 25
paste input "VER280126"
type input "VER280126"
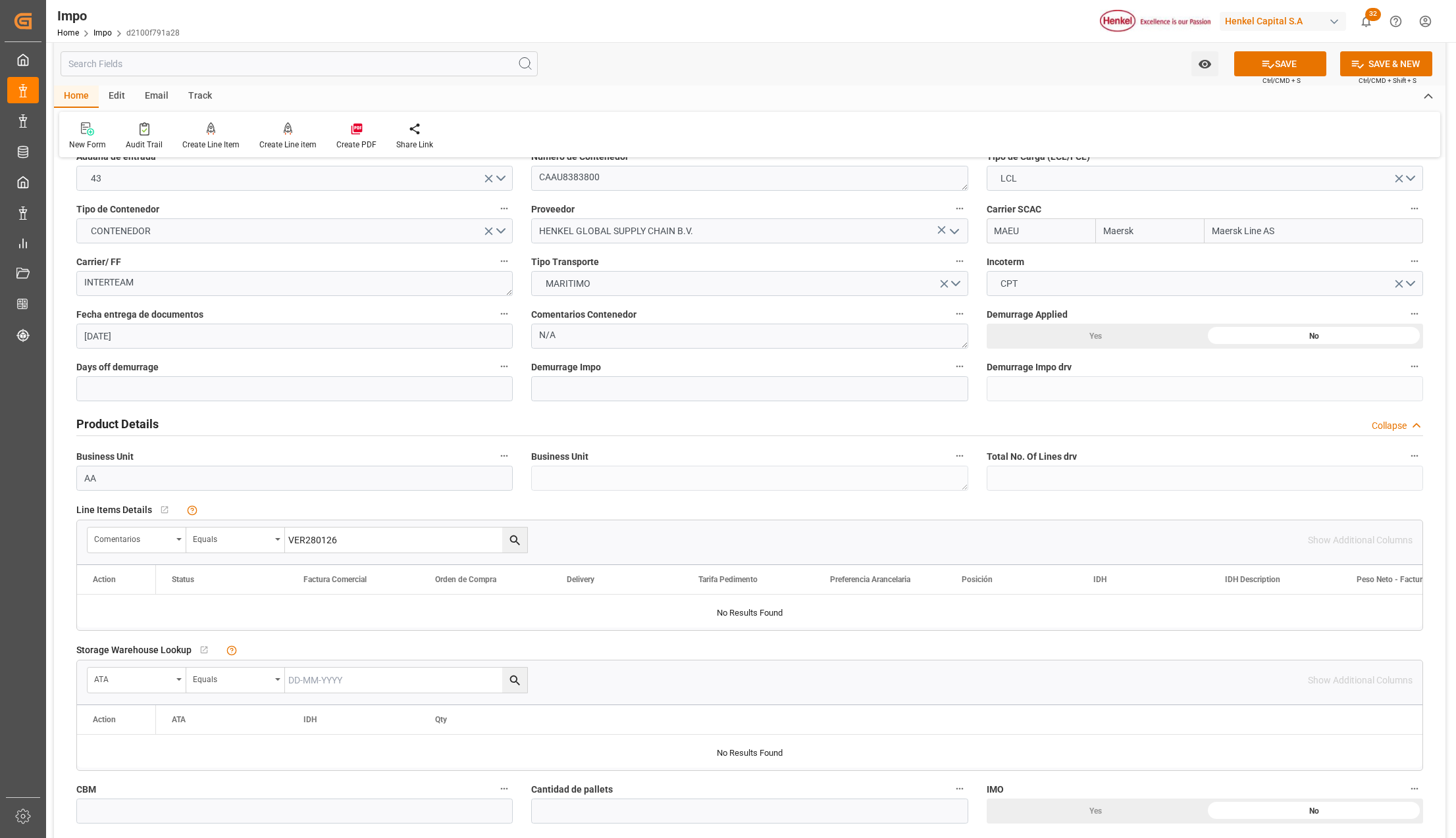
click at [512, 544] on icon "search button" at bounding box center [515, 540] width 14 height 14
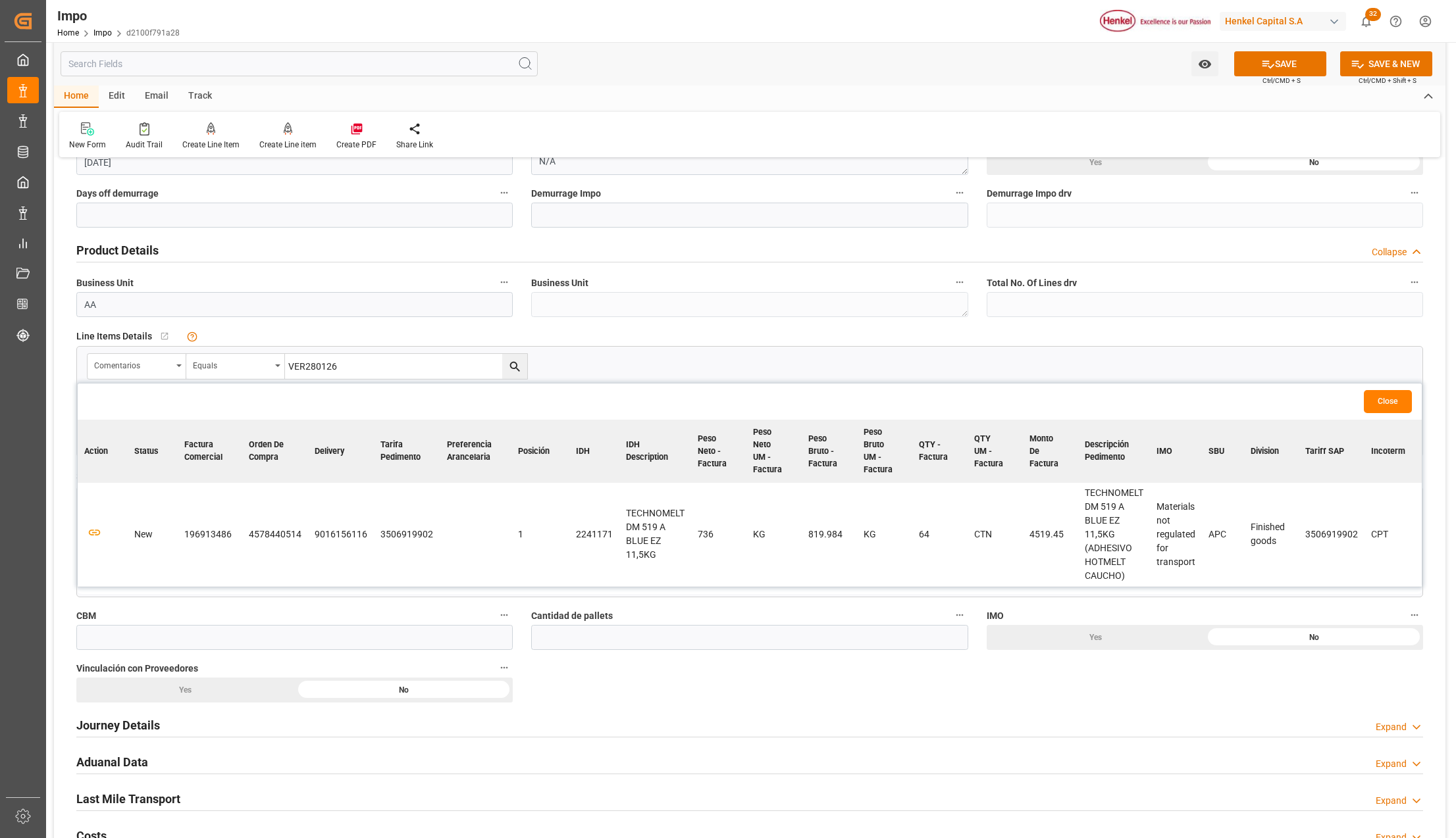
scroll to position [351, 0]
click at [95, 530] on icon "button" at bounding box center [94, 531] width 14 height 7
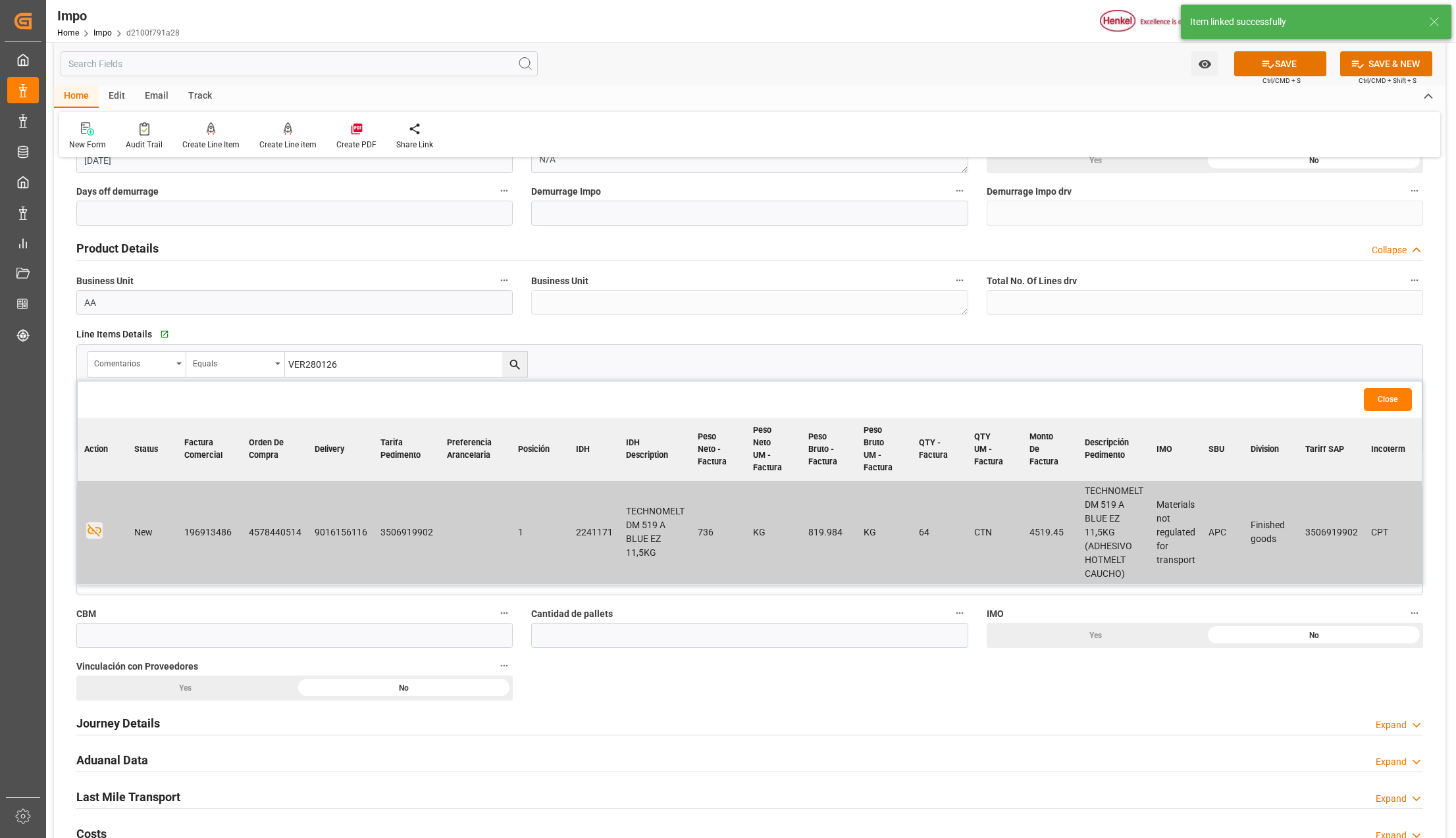
click at [1383, 404] on button "Close" at bounding box center [1388, 399] width 48 height 23
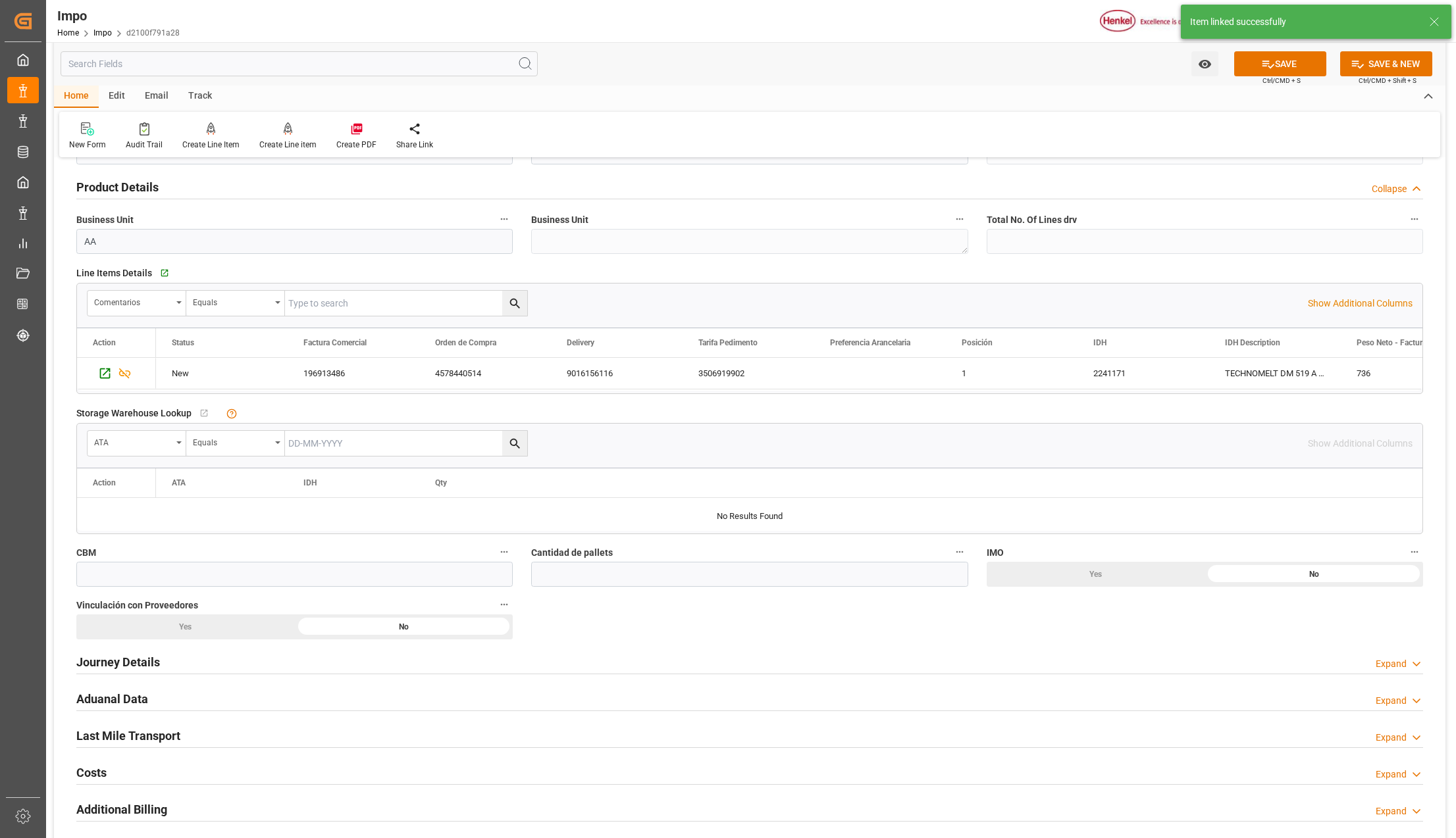
scroll to position [526, 0]
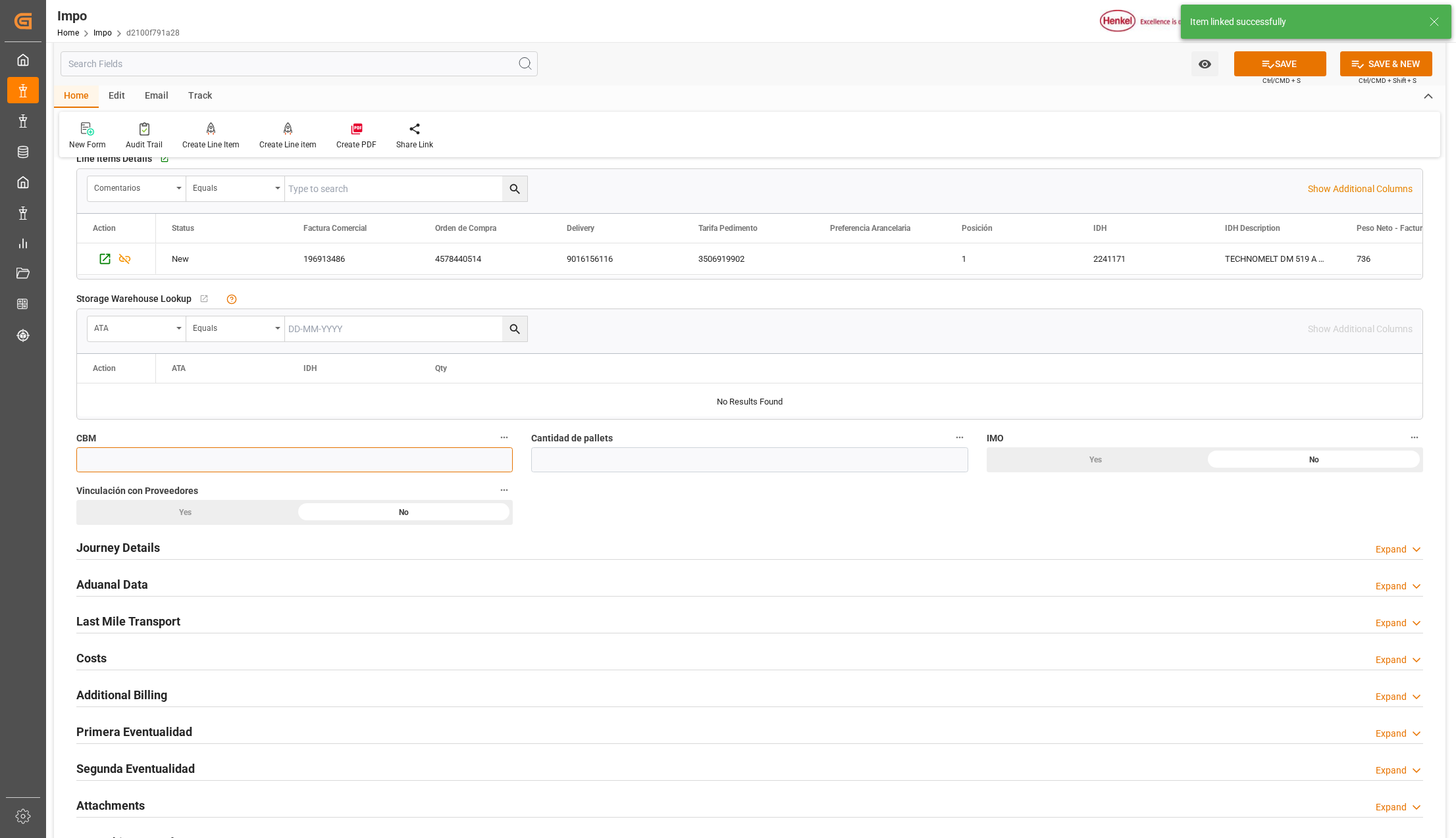
click at [167, 468] on input "text" at bounding box center [295, 460] width 437 height 25
click at [263, 454] on input "text" at bounding box center [295, 460] width 437 height 25
drag, startPoint x: 625, startPoint y: 475, endPoint x: 627, endPoint y: 464, distance: 11.2
click at [625, 475] on div "Cantidad de pallets" at bounding box center [749, 451] width 455 height 53
click at [627, 464] on input "text" at bounding box center [749, 460] width 437 height 25
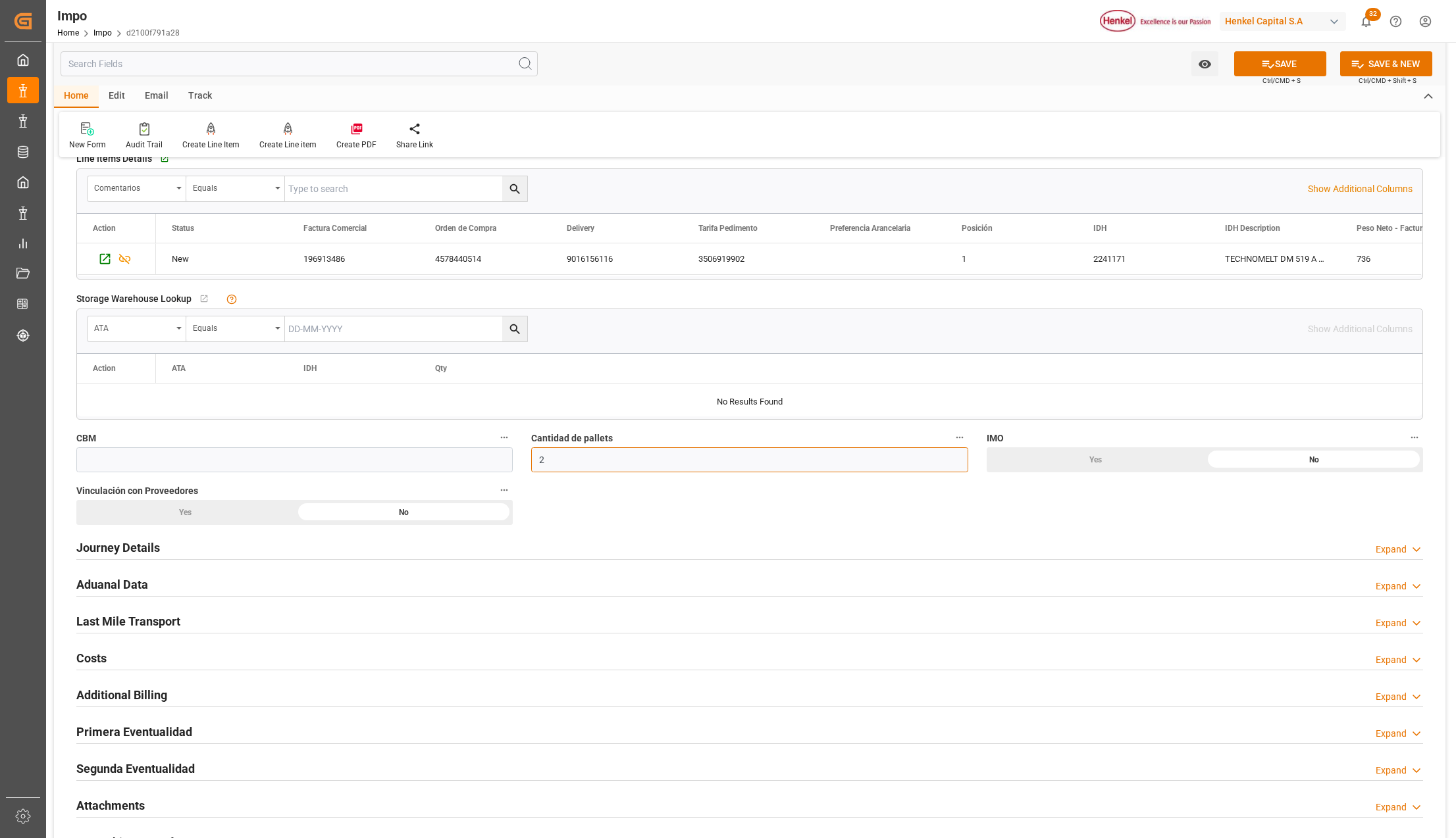
type input "2"
click at [196, 462] on input "text" at bounding box center [295, 460] width 437 height 25
type input "2.17"
click at [158, 516] on div "Yes" at bounding box center [186, 512] width 219 height 25
click at [133, 550] on h2 "Journey Details" at bounding box center [118, 548] width 83 height 18
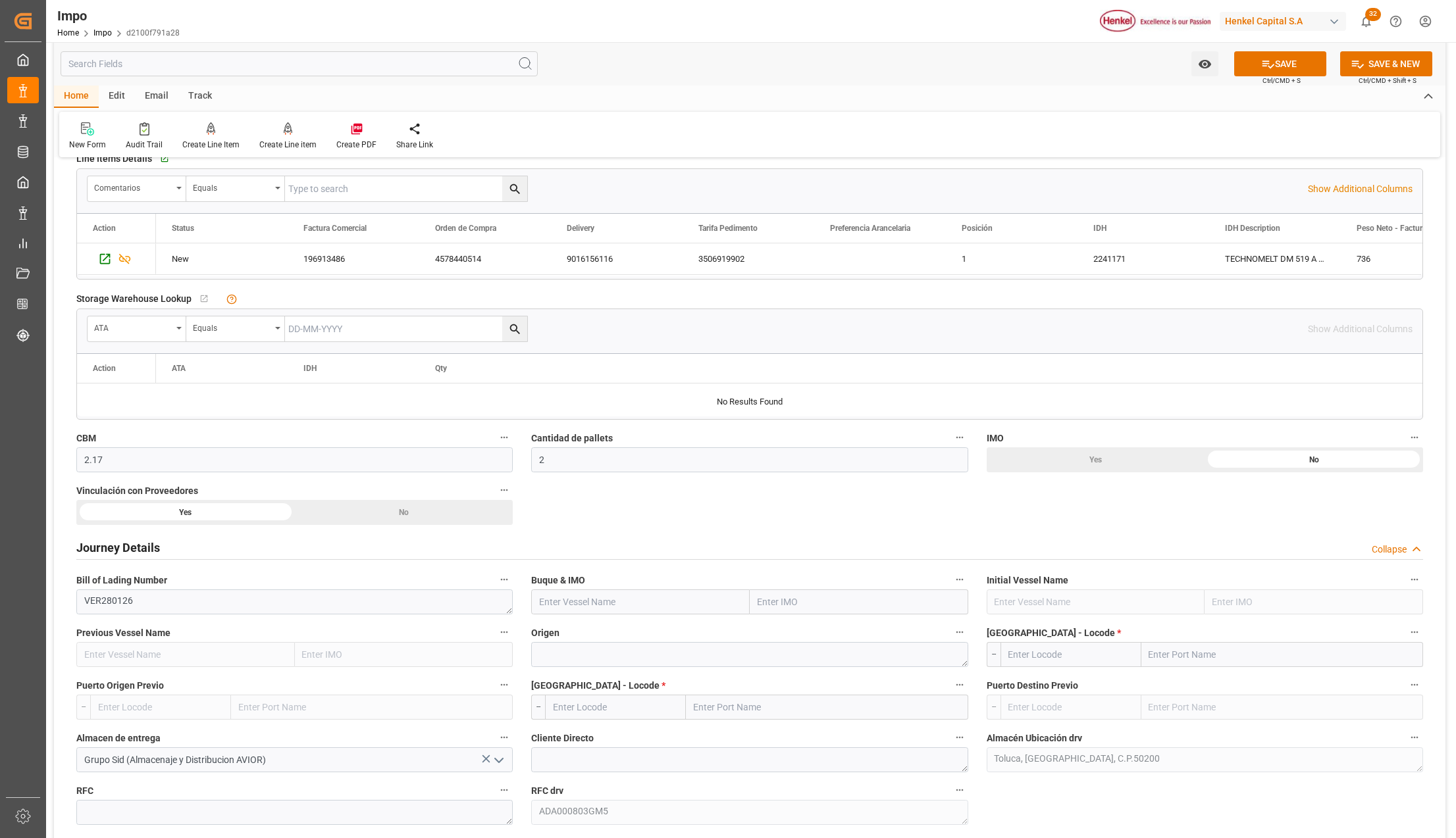
click at [763, 606] on input "text" at bounding box center [859, 602] width 219 height 25
type input "KLAIP"
click at [843, 720] on span "9211482 - W KLAIPEDA" at bounding box center [804, 720] width 92 height 10
type input "W KLAIPEDA"
type input "9211482"
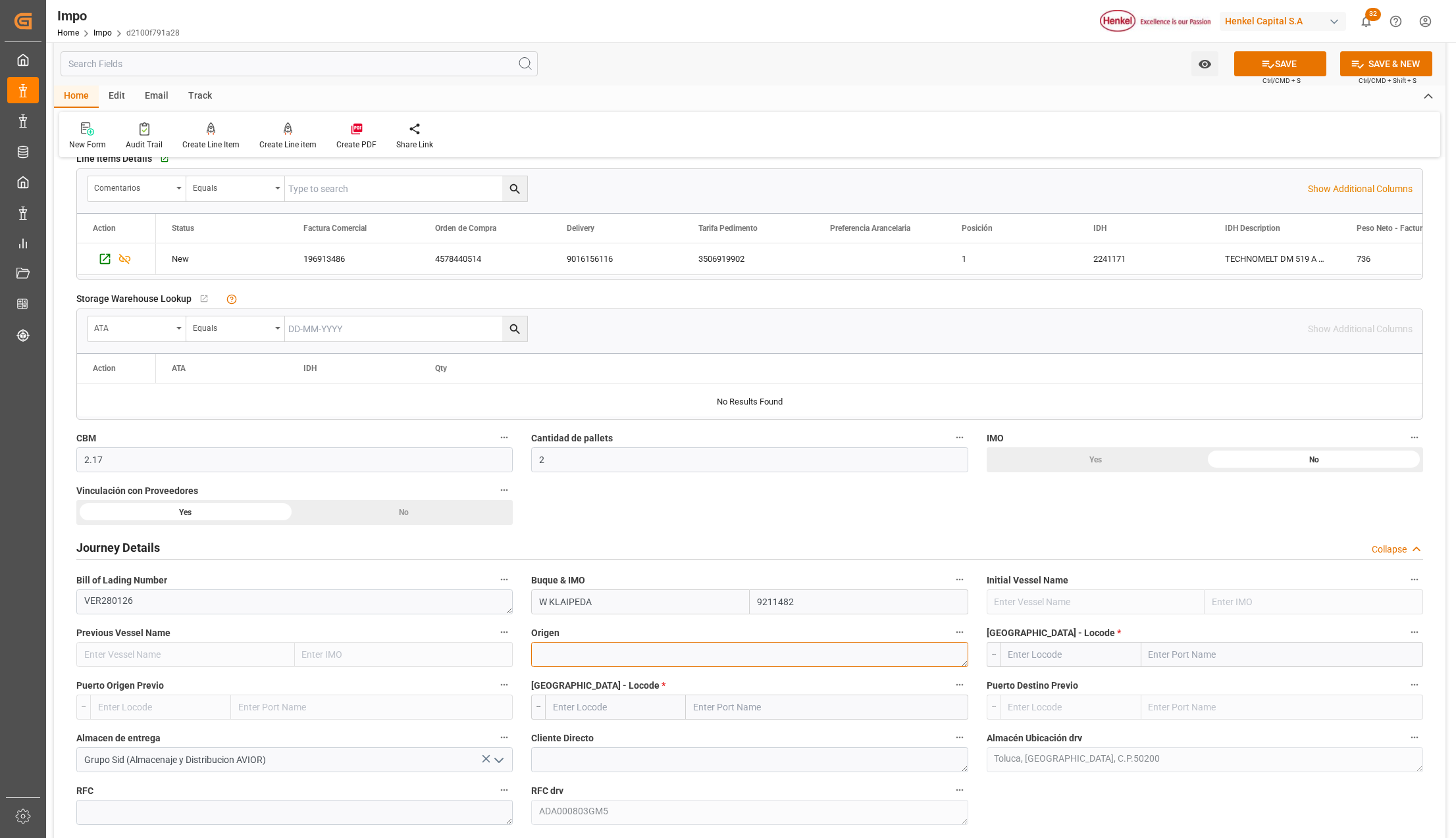
click at [603, 657] on textarea at bounding box center [749, 654] width 437 height 25
type textarea "A"
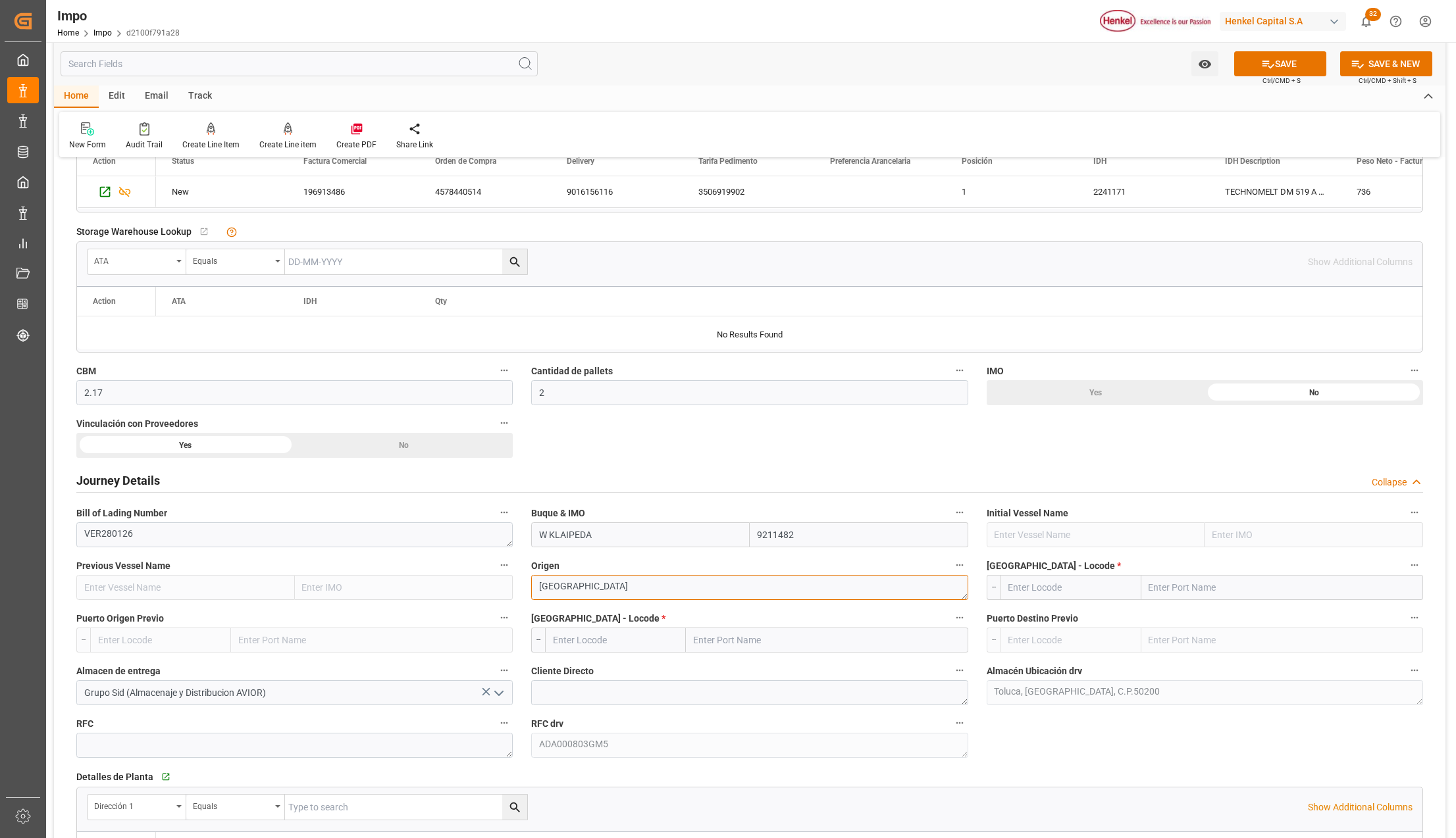
scroll to position [613, 0]
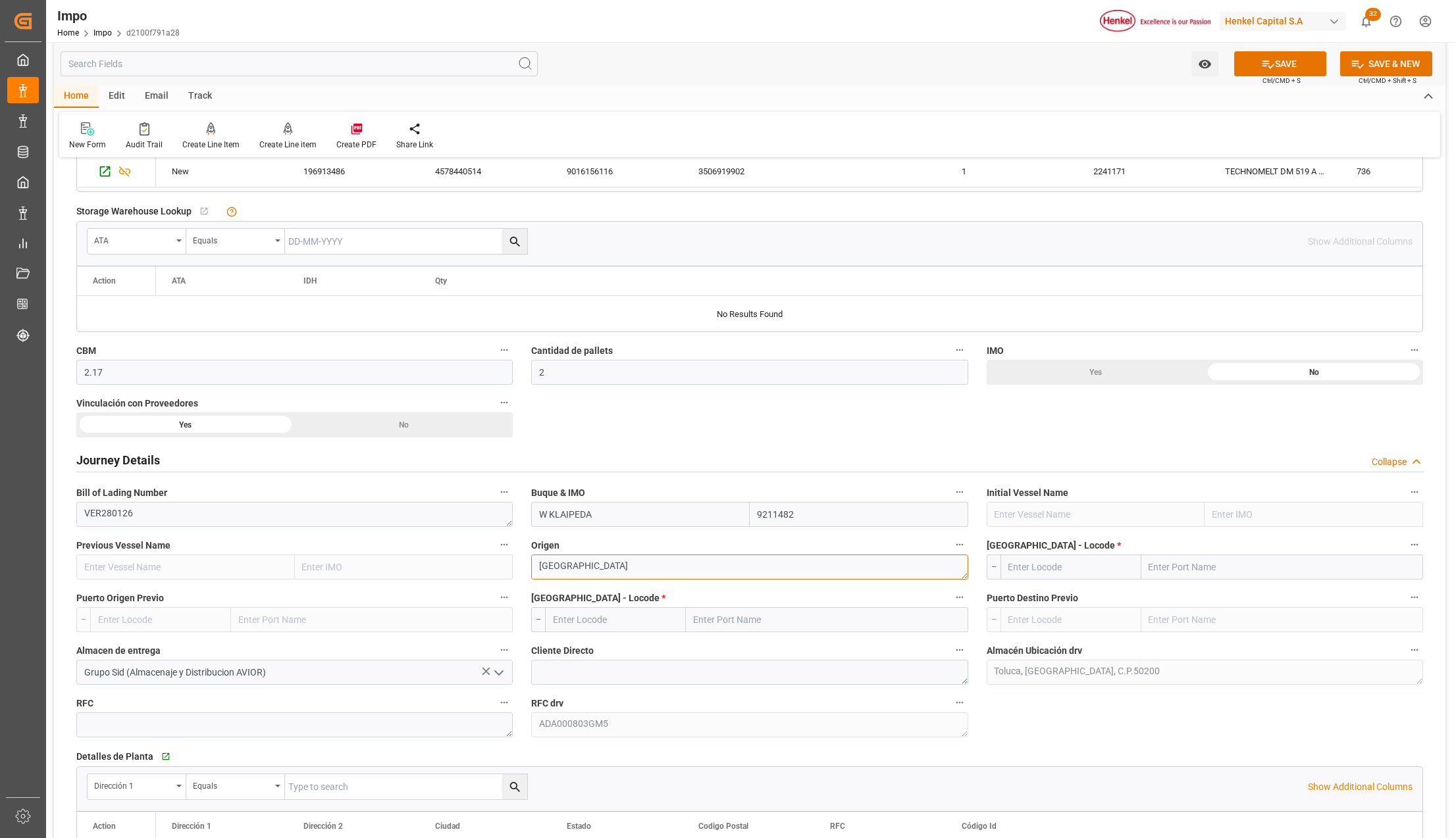
type textarea "AMSTERDAM"
click at [1164, 564] on input "text" at bounding box center [1282, 567] width 282 height 25
click at [1191, 571] on input "text" at bounding box center [1282, 567] width 282 height 25
type input "HAMBURGO"
click at [1209, 611] on div "Novo Hamburgo - BRQHV" at bounding box center [1211, 596] width 139 height 30
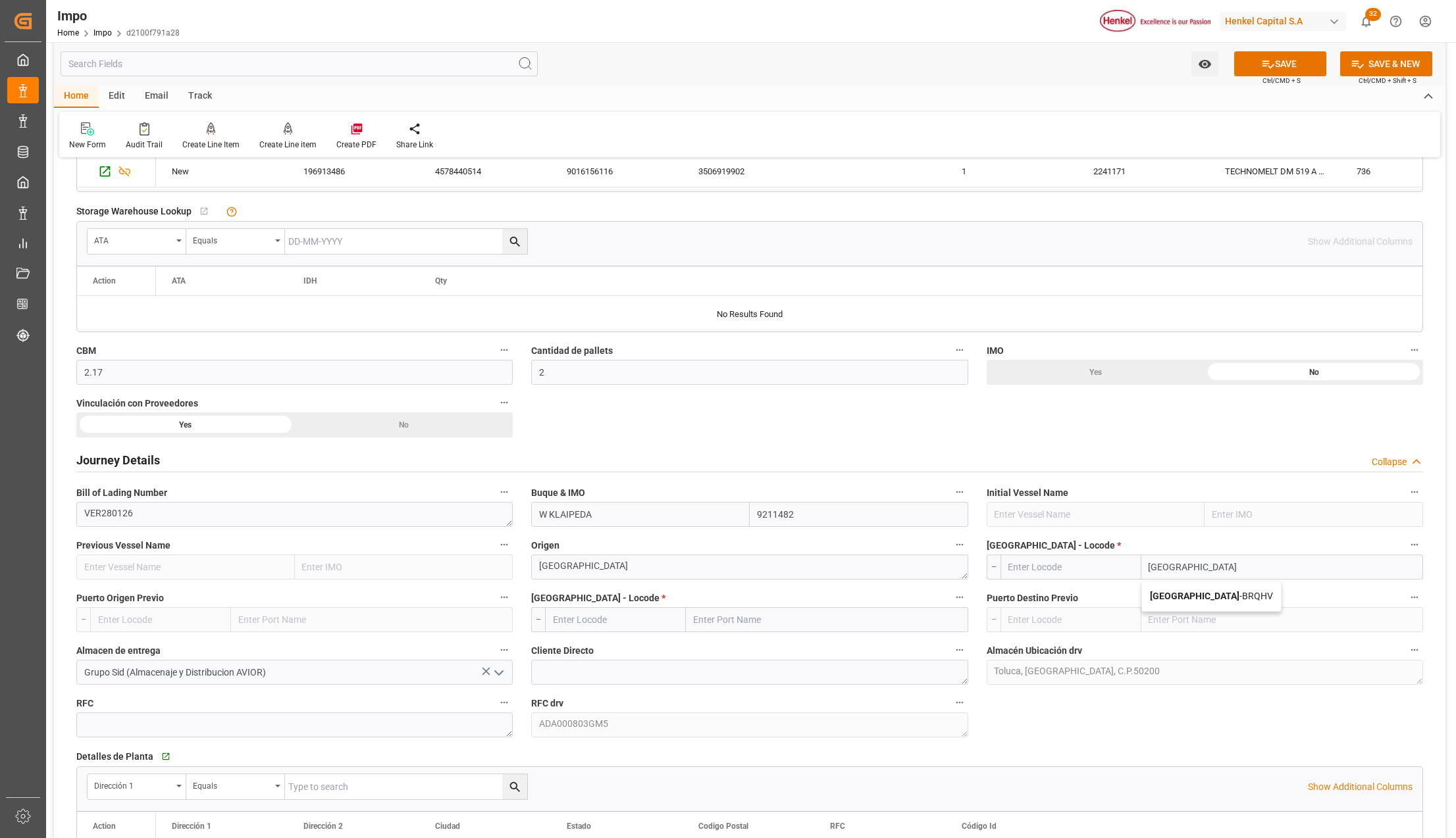
type input "BRQHV"
type input "Novo Hamburgo"
click at [725, 619] on input "text" at bounding box center [827, 620] width 282 height 25
type input "VERACRUZ"
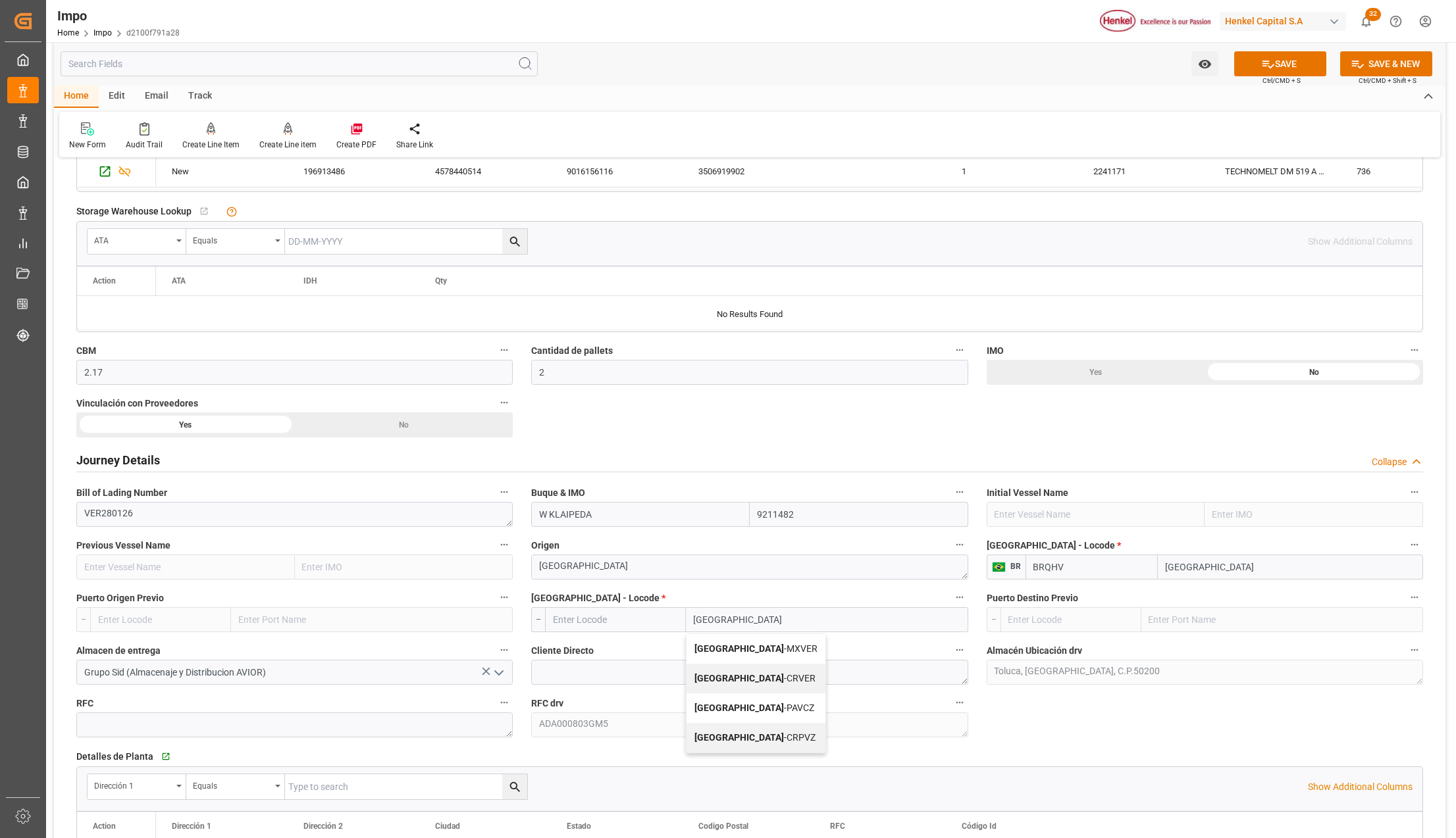
click at [731, 651] on b "[GEOGRAPHIC_DATA]" at bounding box center [739, 648] width 89 height 10
type input "MXVER"
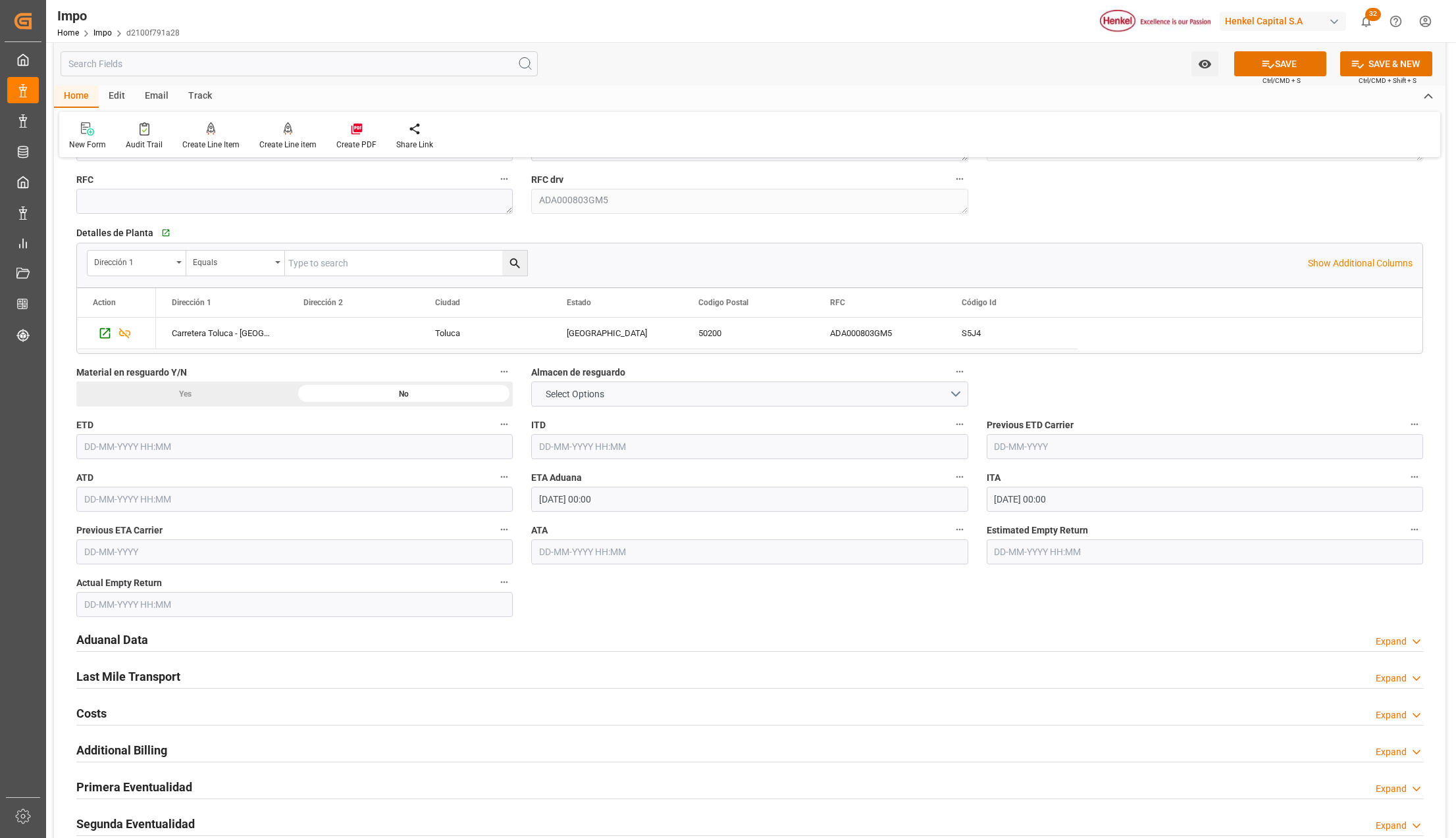
scroll to position [1140, 0]
type input "[GEOGRAPHIC_DATA]"
click at [125, 631] on h2 "Aduanal Data" at bounding box center [112, 637] width 71 height 18
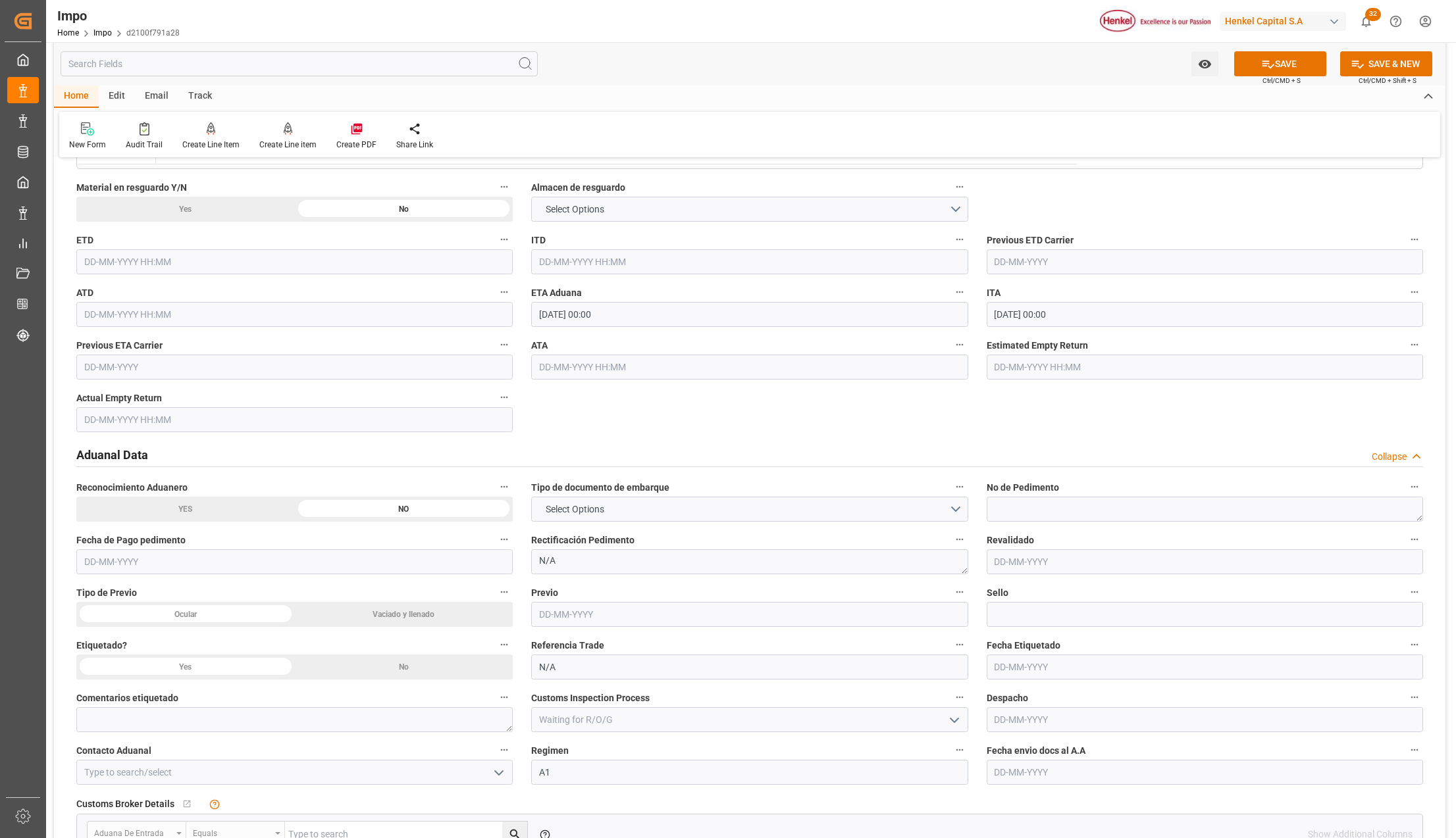
scroll to position [1403, 0]
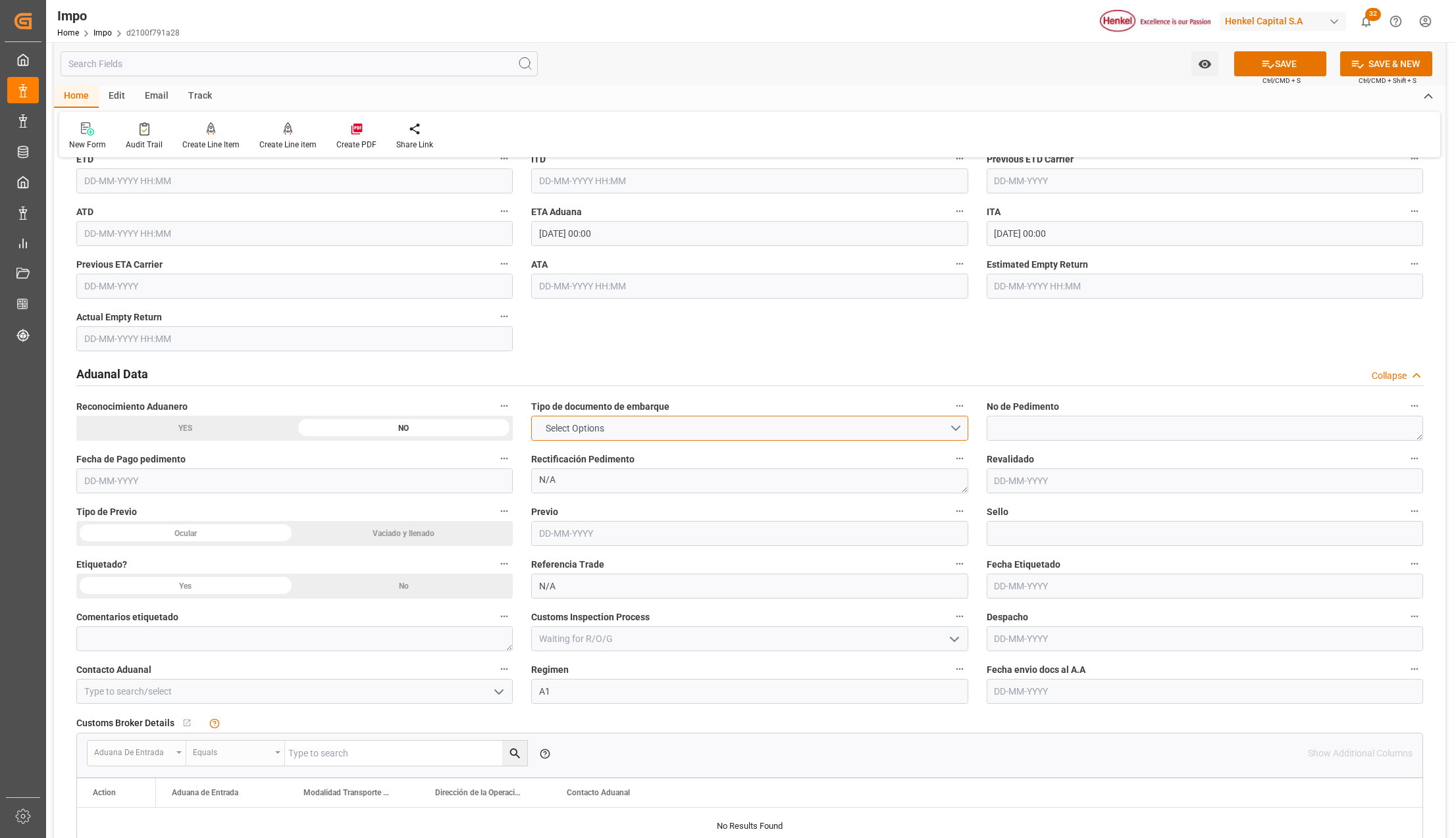
click at [585, 431] on span "Select Options" at bounding box center [575, 428] width 71 height 14
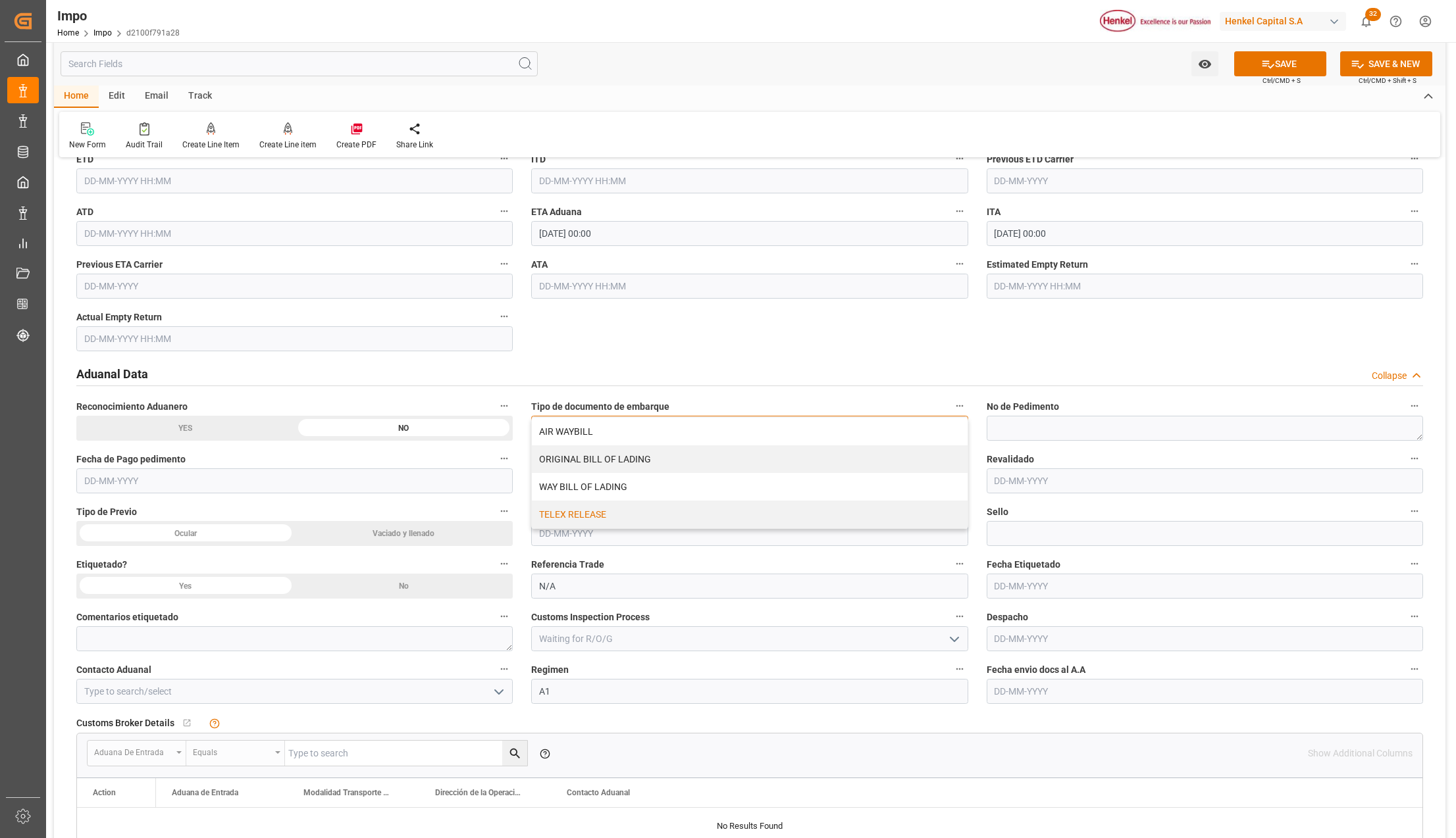
click at [575, 514] on div "TELEX RELEASE" at bounding box center [749, 514] width 435 height 28
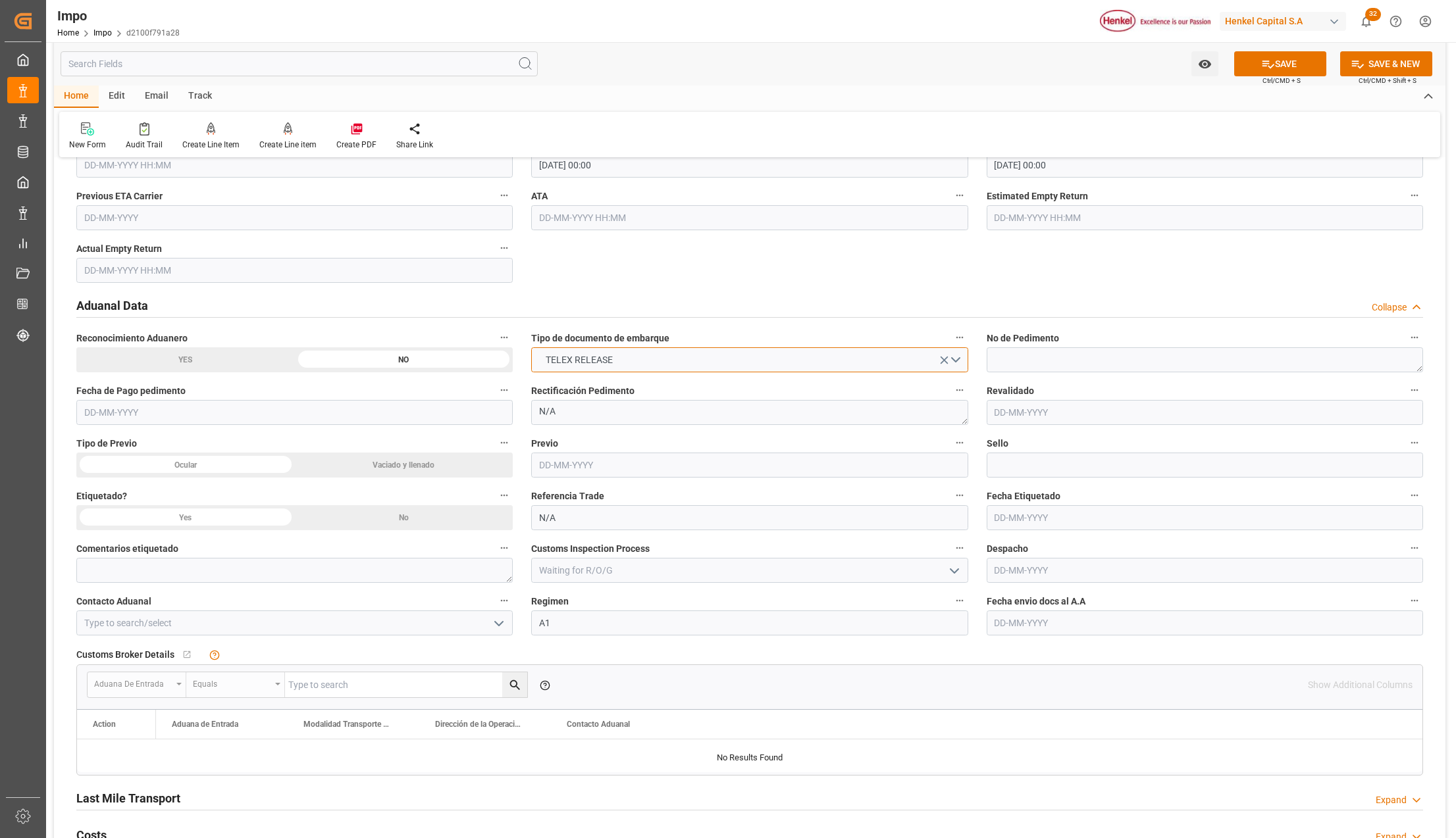
scroll to position [1579, 0]
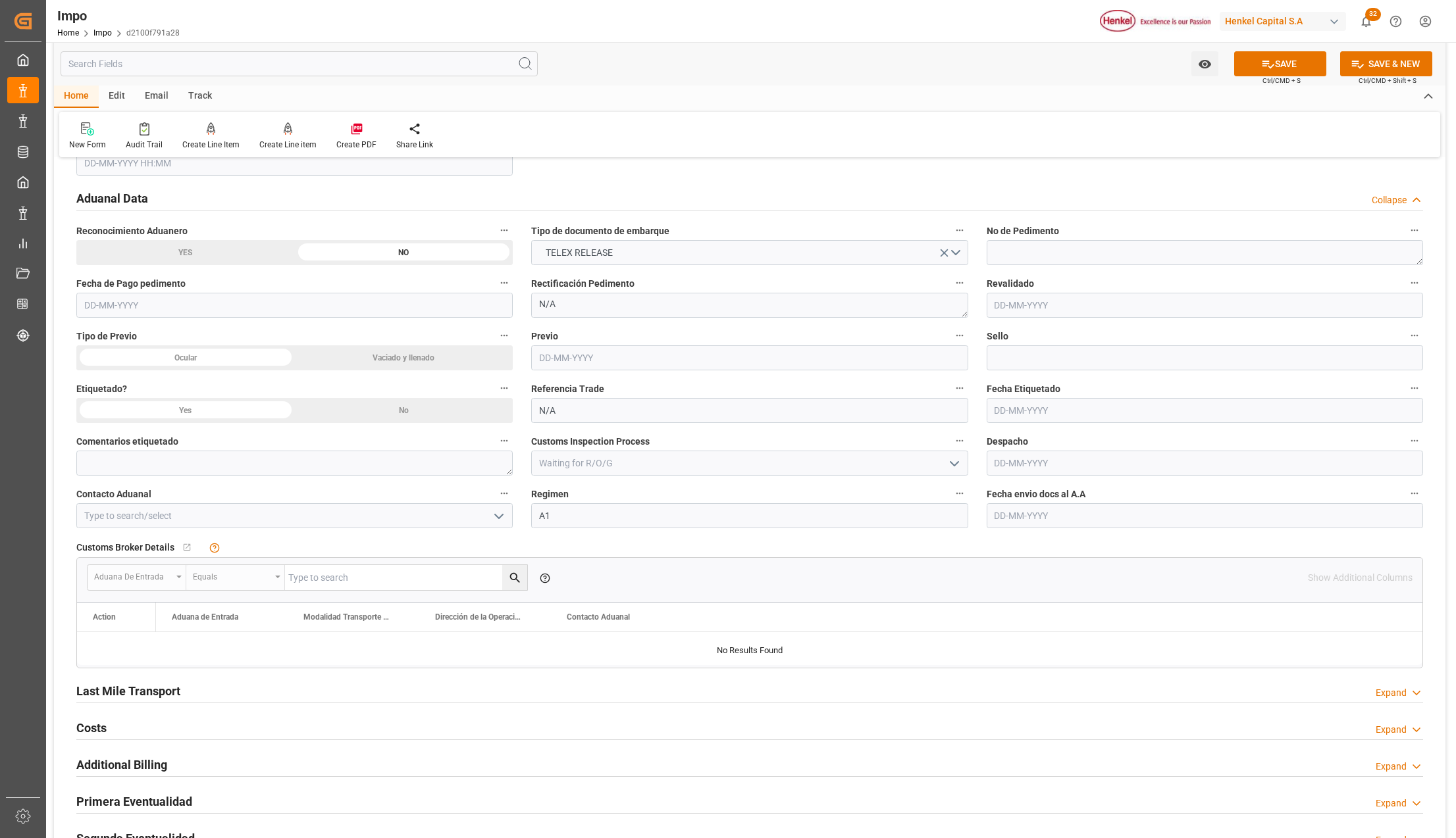
click at [1016, 517] on input "text" at bounding box center [1205, 516] width 437 height 25
type input "25-08-2025"
click at [501, 523] on icon "open menu" at bounding box center [498, 516] width 16 height 16
click at [164, 547] on div "ALFREDO SALINAS JACOBO" at bounding box center [295, 545] width 435 height 30
type input "ALFREDO SALINAS JACOBO"
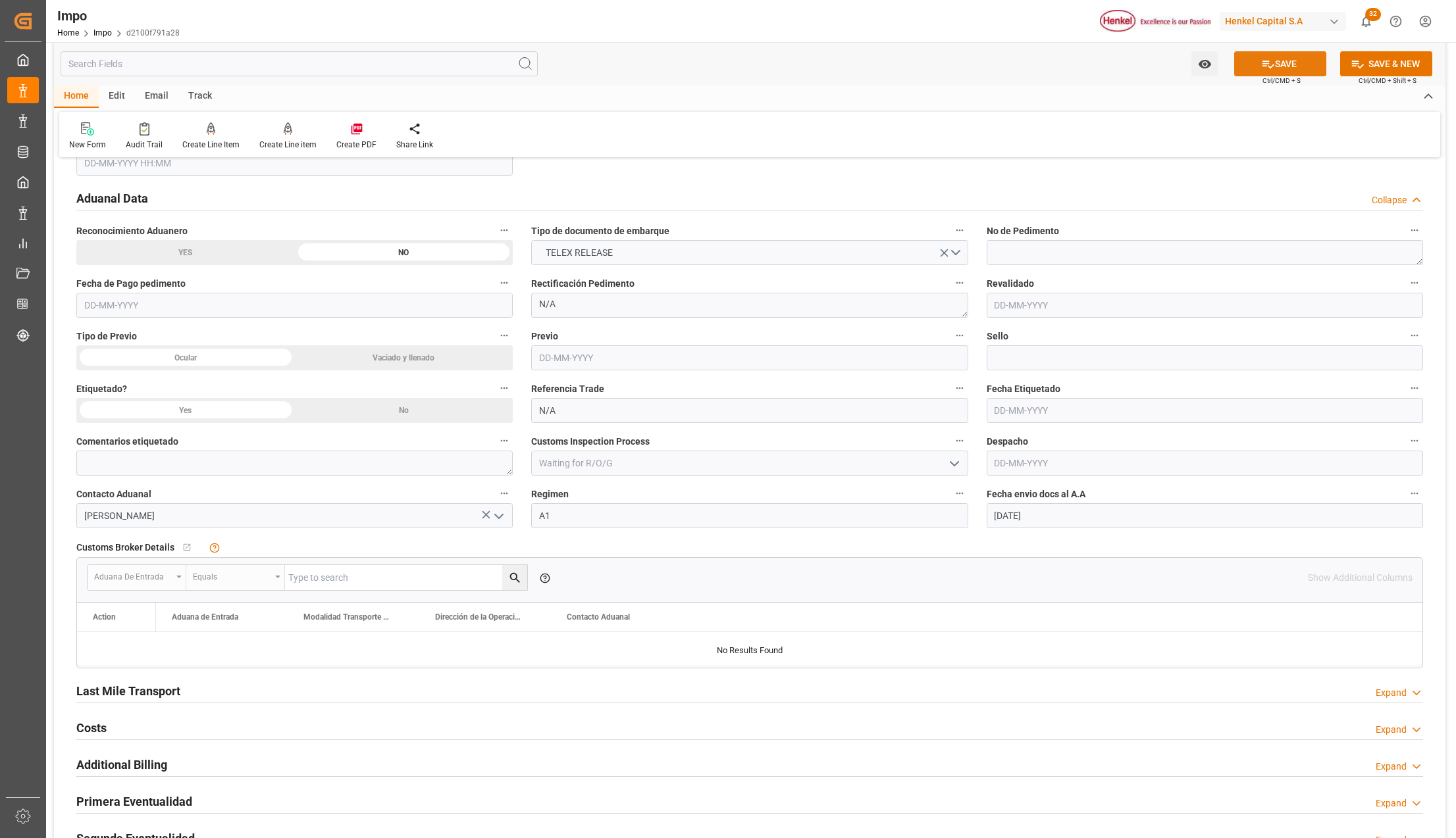
click at [1277, 54] on button "SAVE" at bounding box center [1280, 64] width 92 height 25
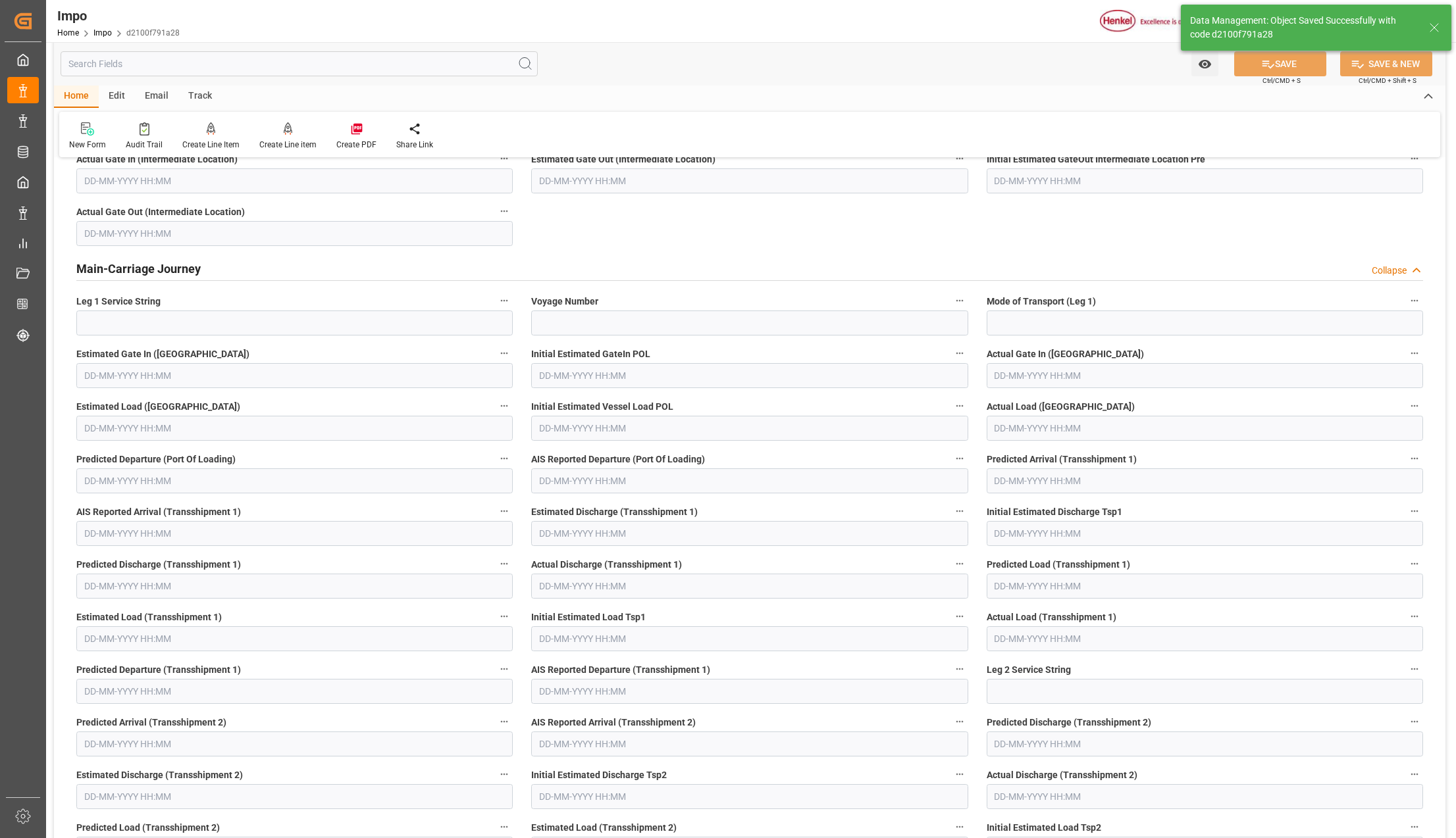
type textarea "AA"
type input "0"
type input "1"
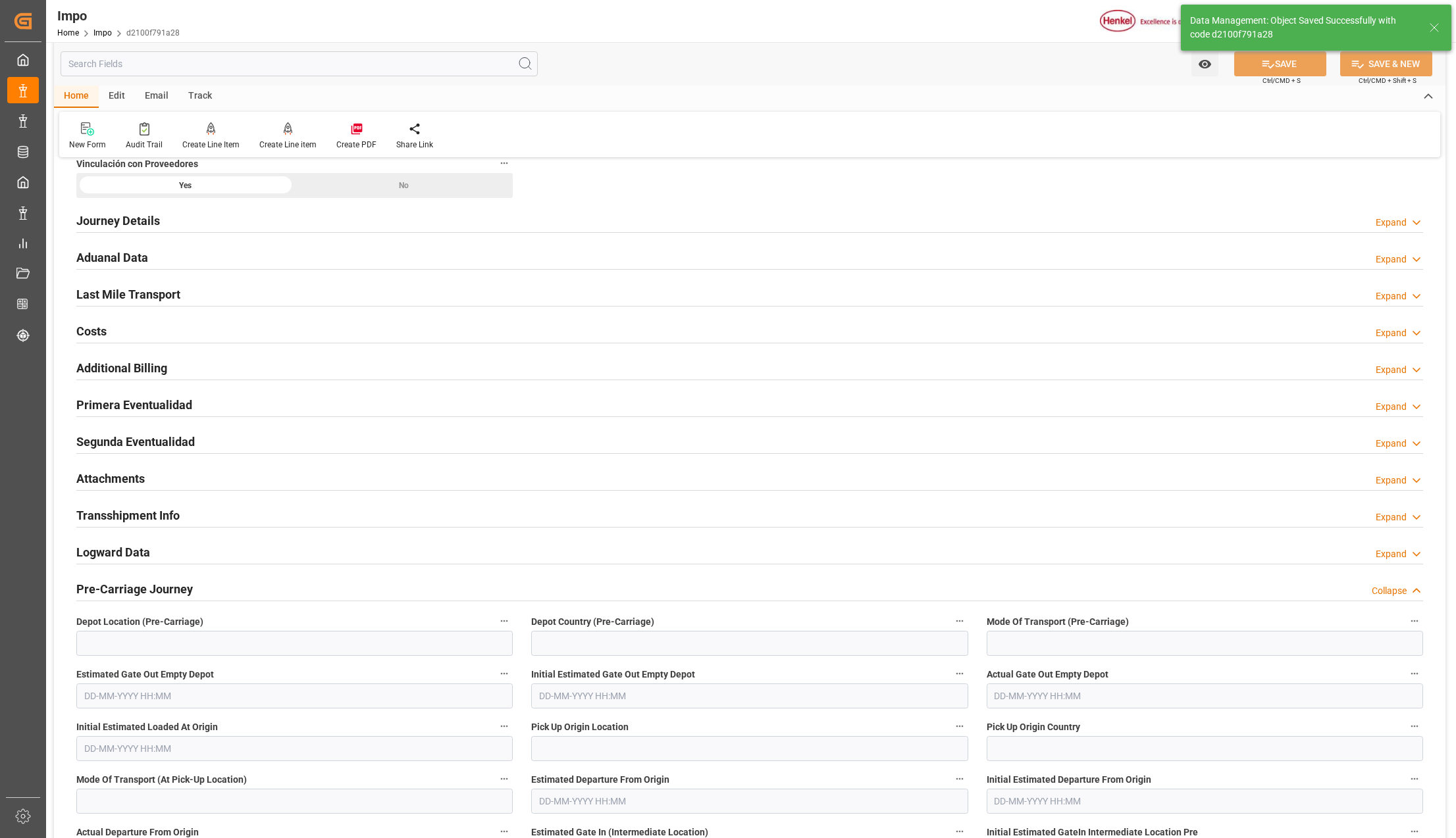
scroll to position [824, 0]
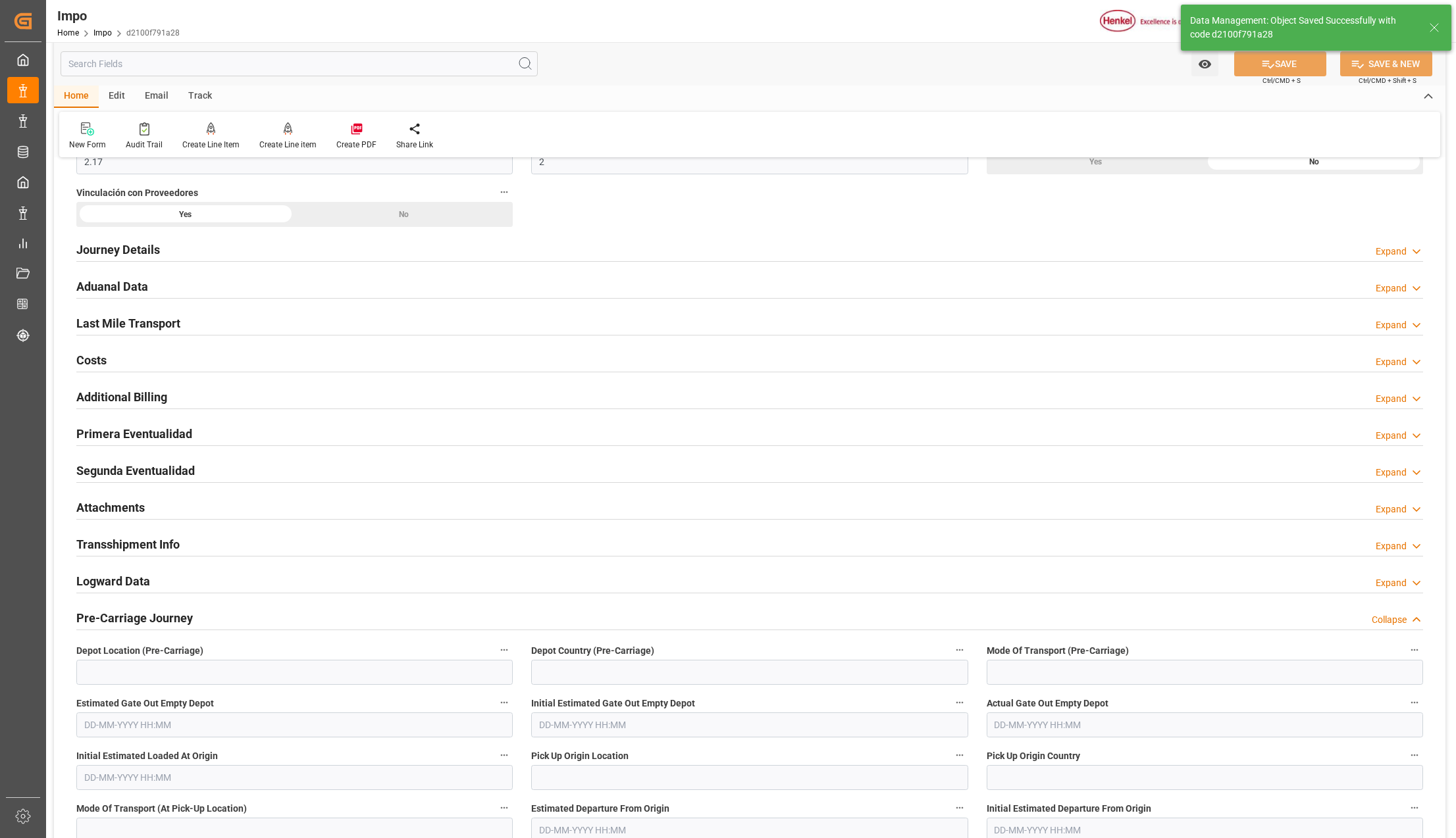
click at [124, 512] on h2 "Attachments" at bounding box center [111, 508] width 68 height 18
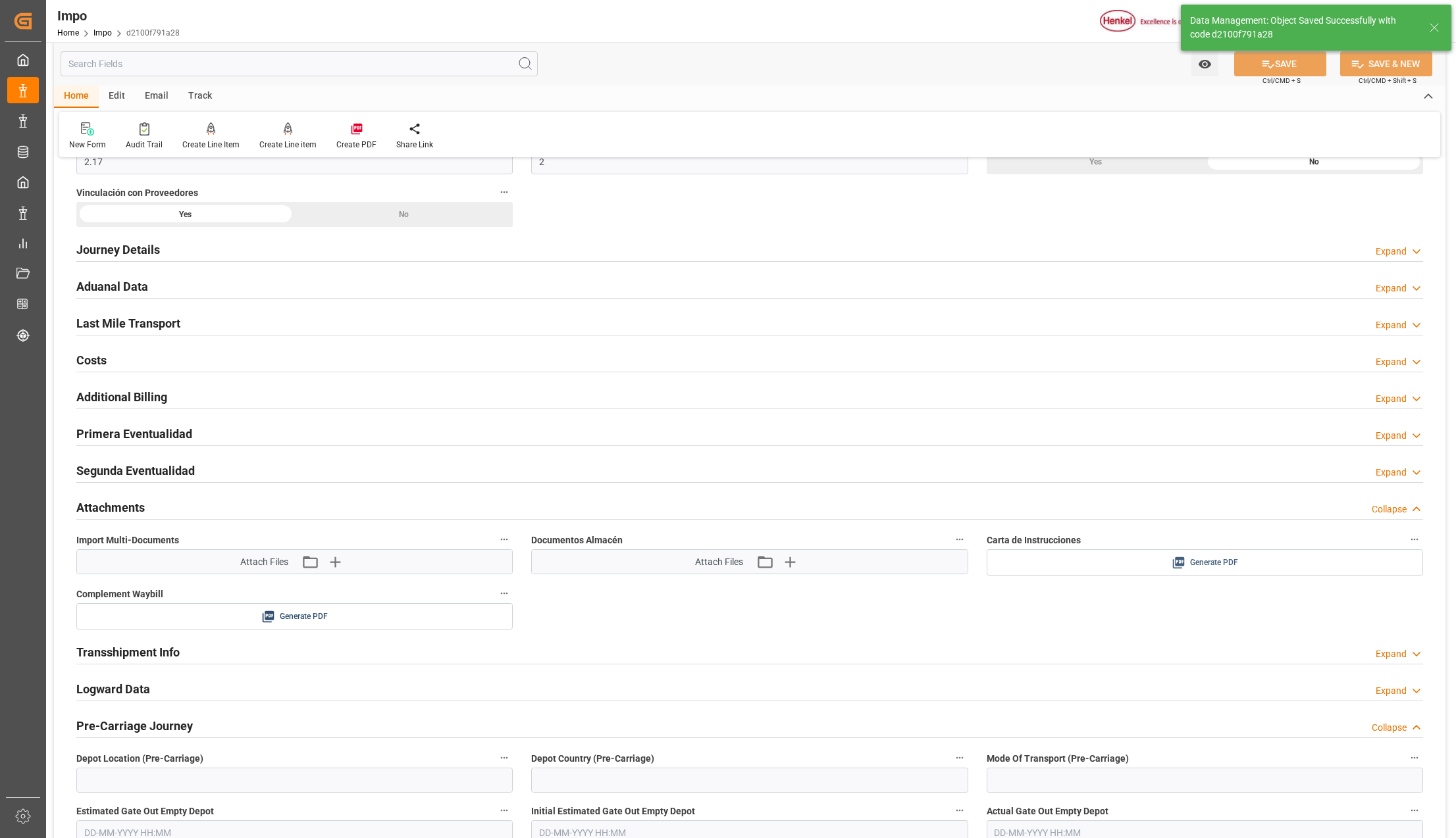
click at [1145, 570] on div "Generate PDF" at bounding box center [1205, 563] width 417 height 16
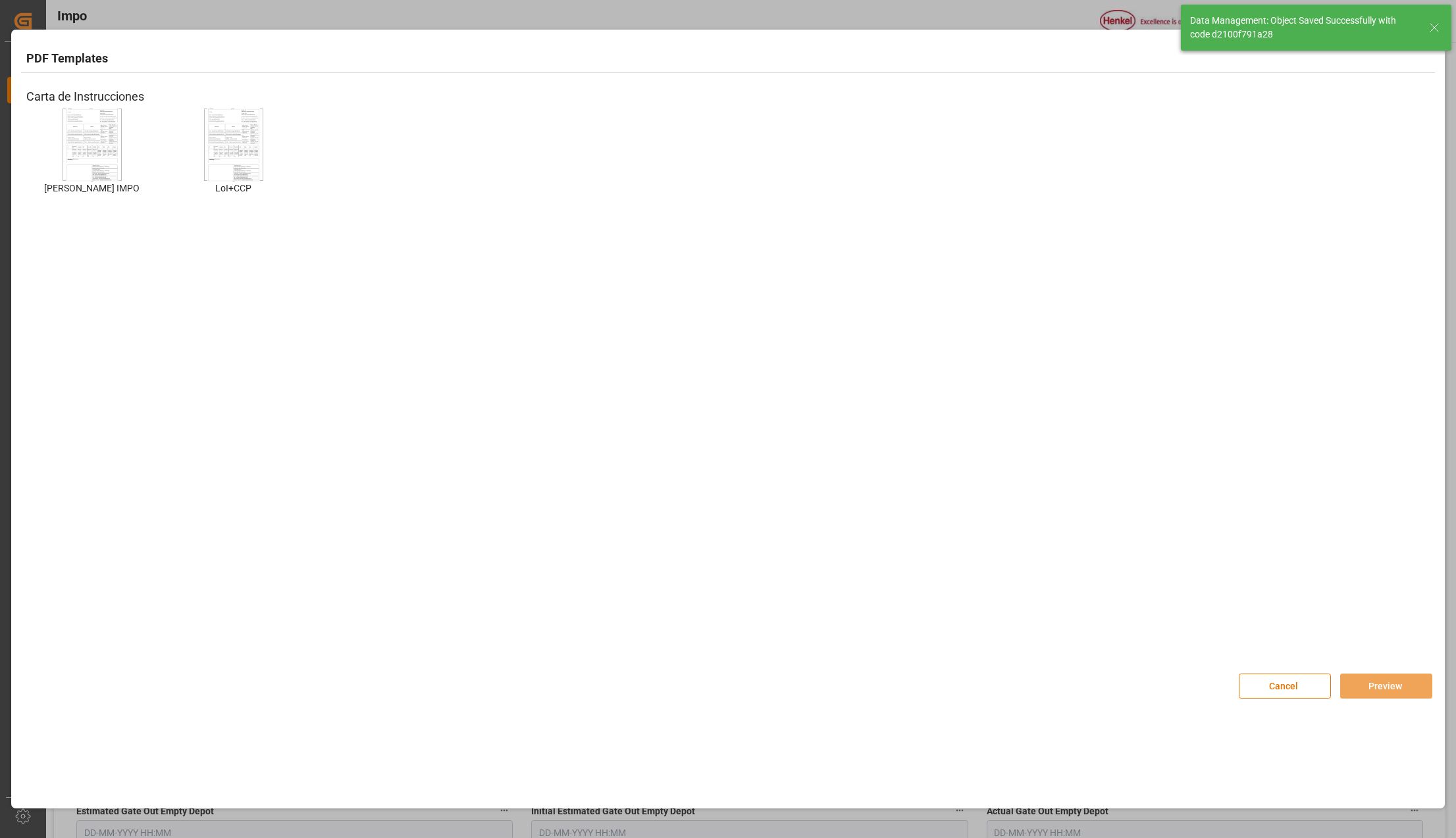
click at [93, 132] on img at bounding box center [92, 144] width 53 height 74
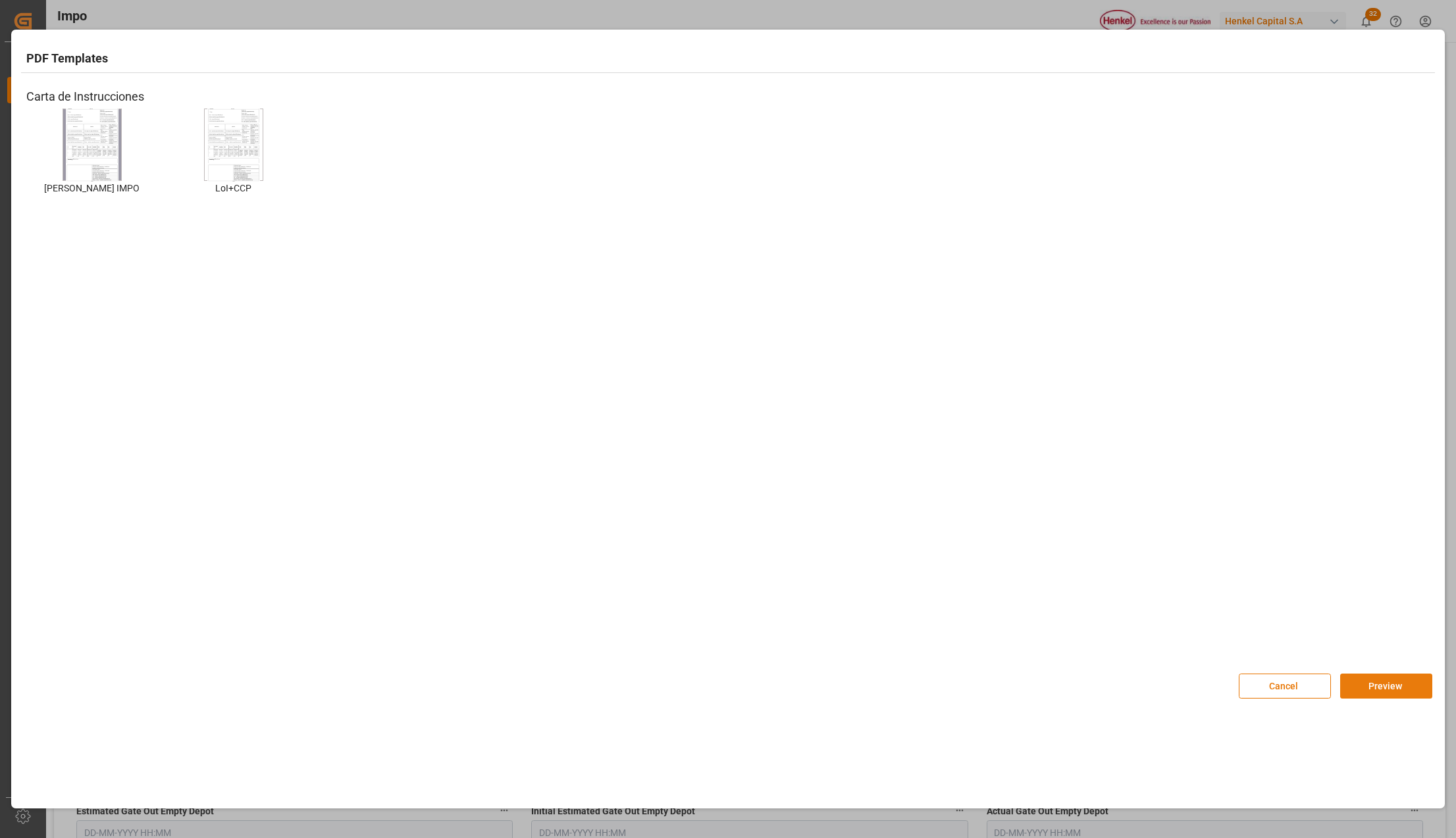
click at [1356, 683] on button "Preview" at bounding box center [1386, 686] width 92 height 25
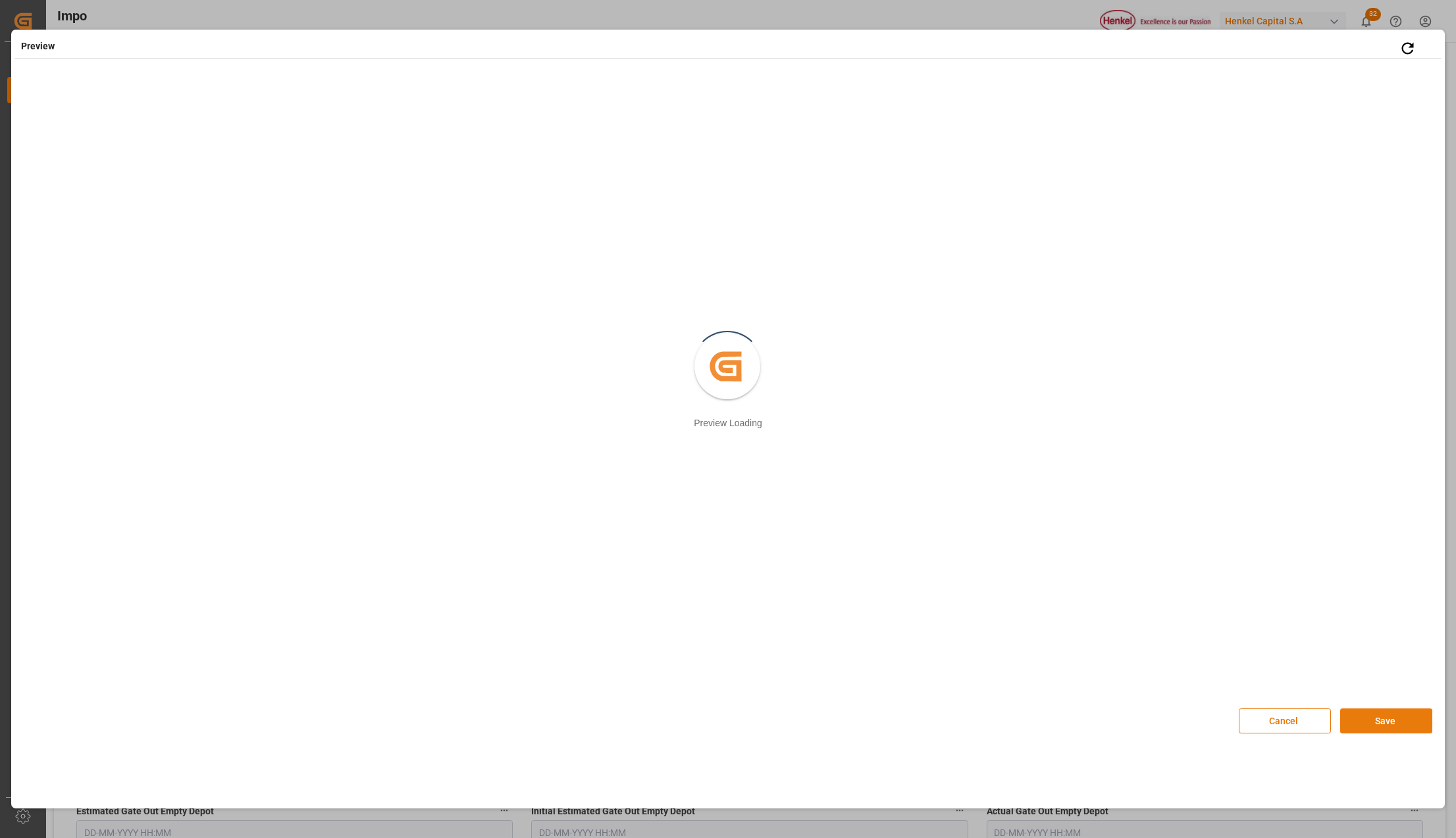
click at [1396, 719] on button "Save" at bounding box center [1386, 721] width 92 height 25
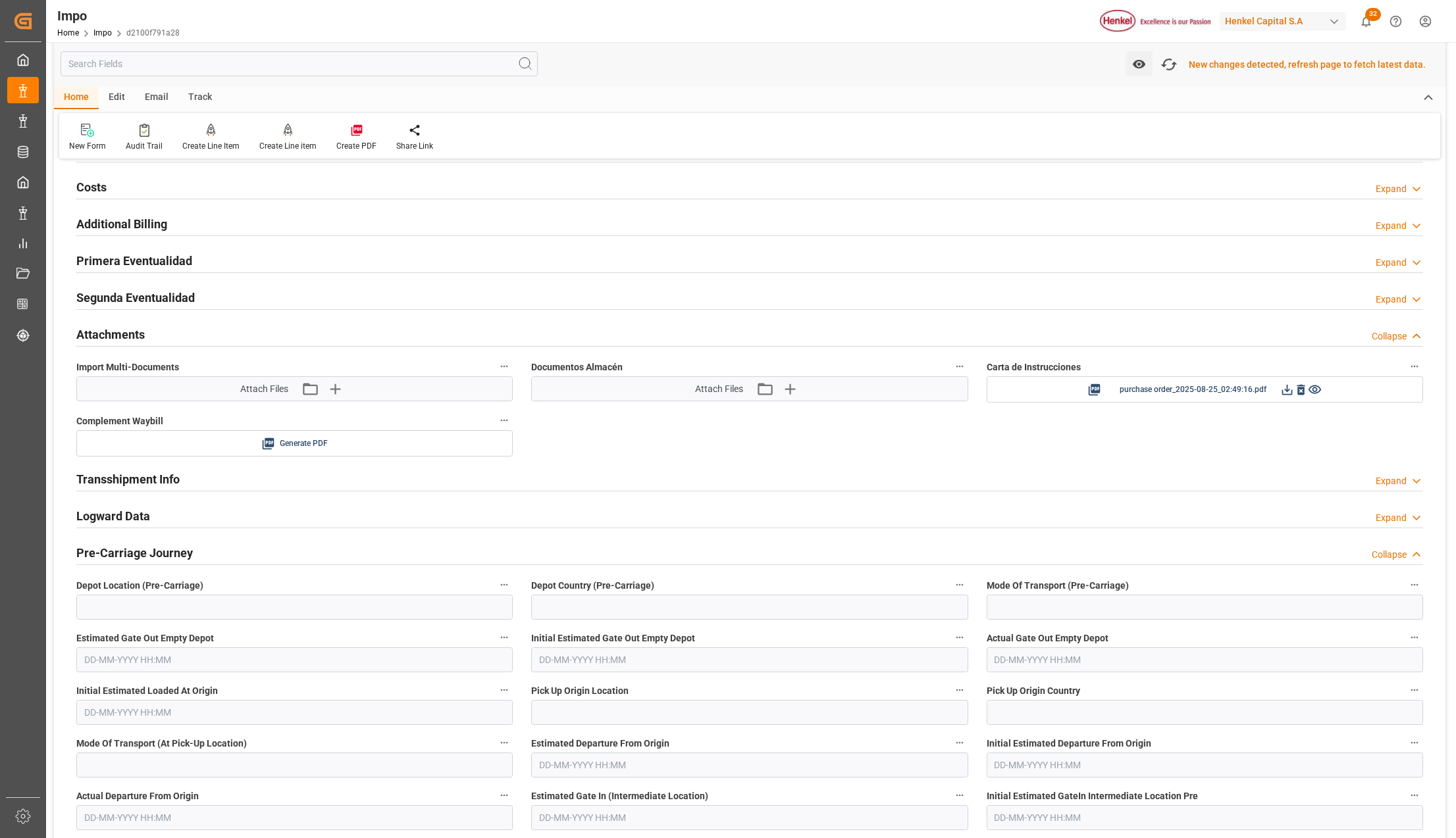
scroll to position [1001, 0]
click at [1287, 393] on icon at bounding box center [1287, 388] width 10 height 10
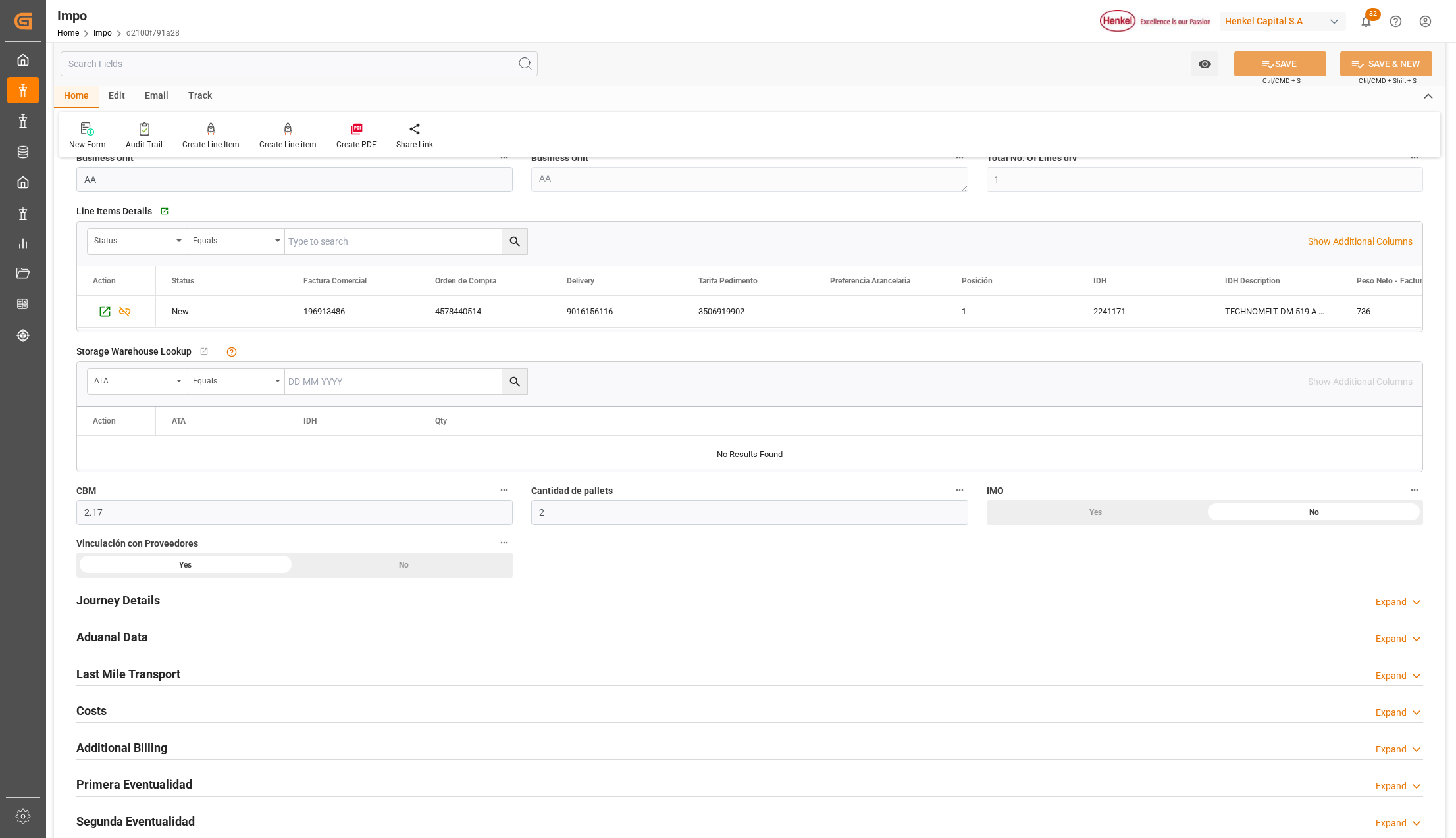
scroll to position [472, 0]
click at [103, 30] on link "Impo" at bounding box center [103, 33] width 19 height 9
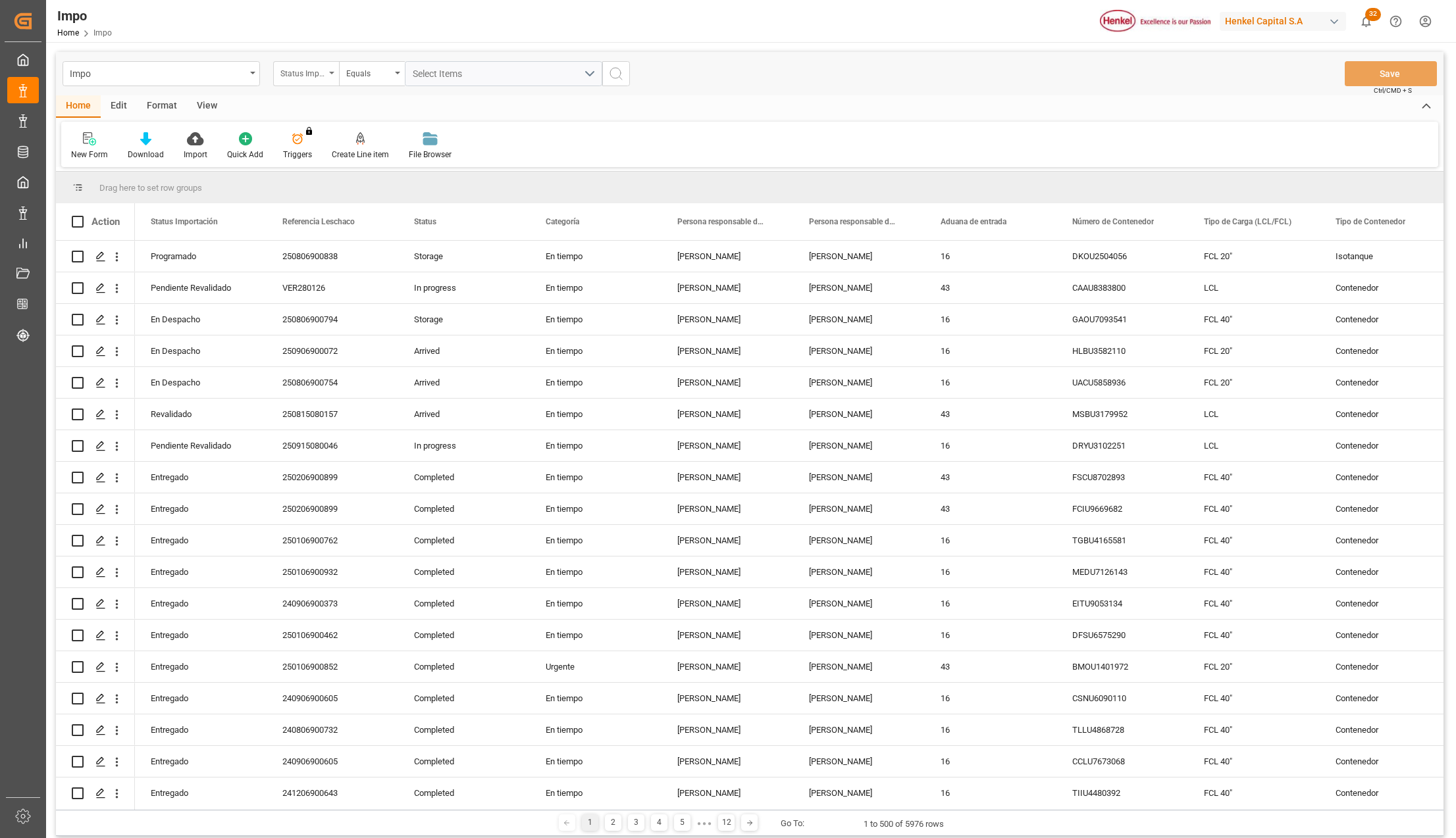
click at [332, 69] on div "Status Importación" at bounding box center [306, 74] width 65 height 25
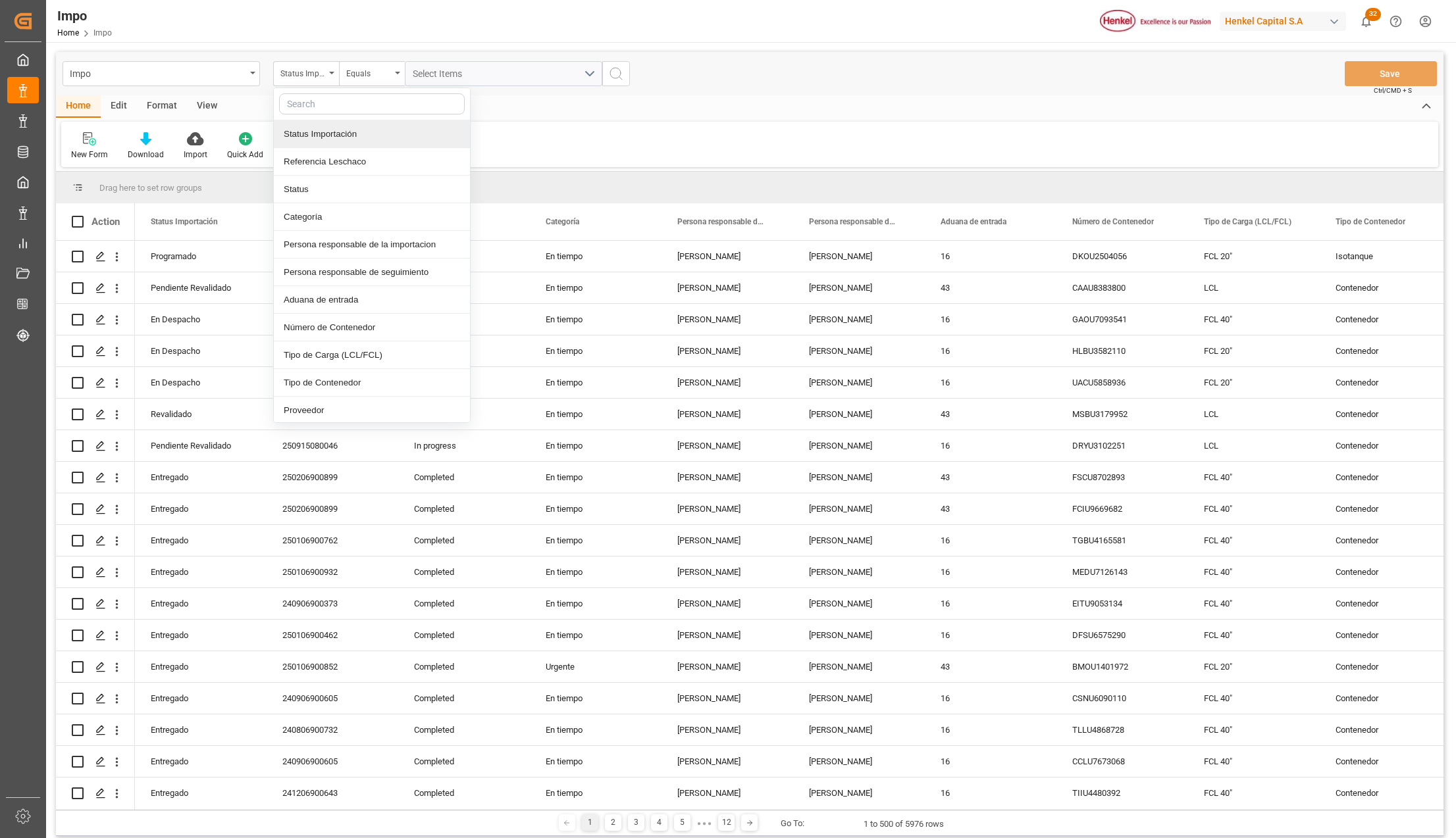
click at [315, 106] on input "text" at bounding box center [371, 104] width 185 height 21
type input "IDH"
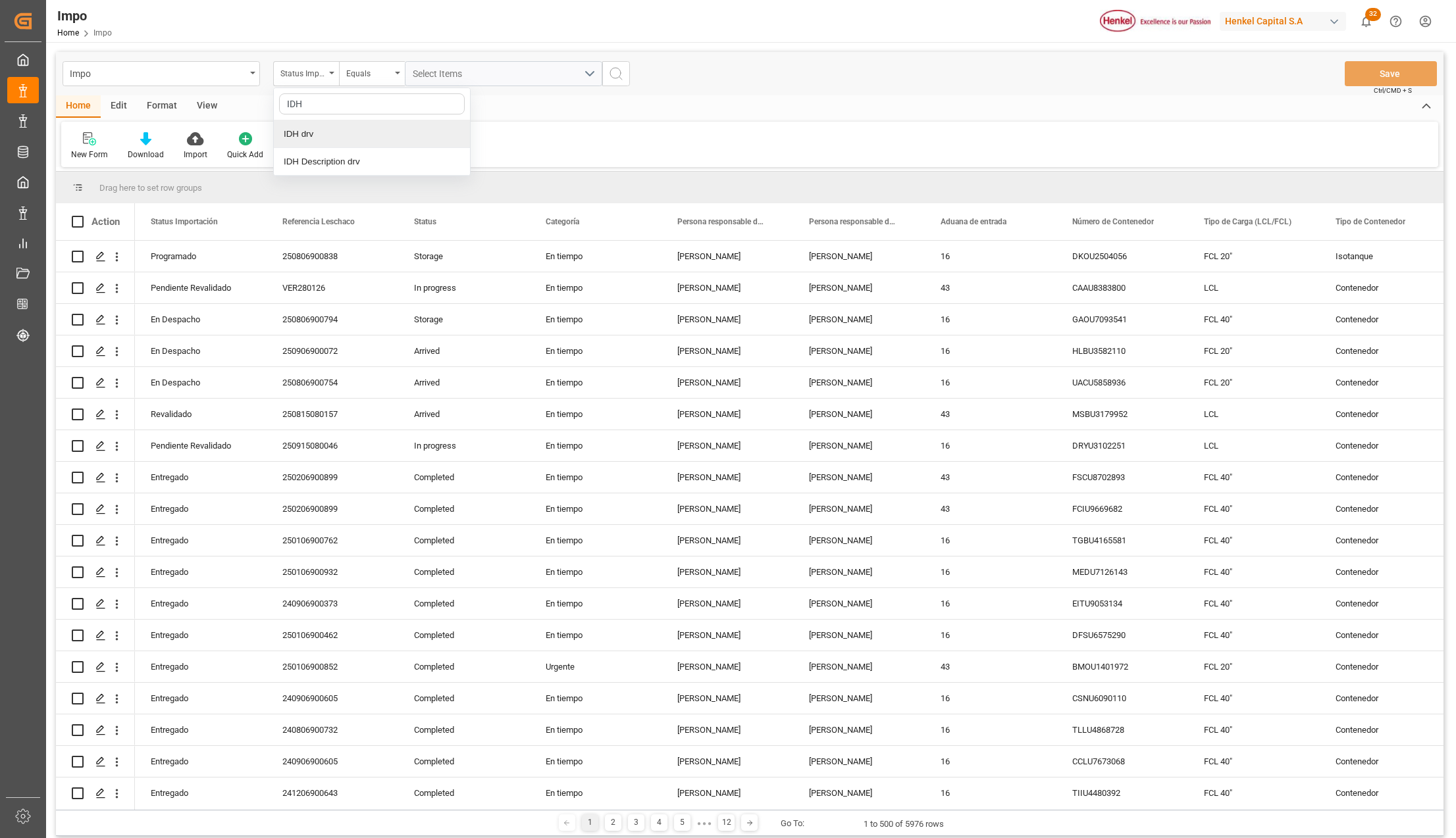
click at [318, 124] on div "IDH drv" at bounding box center [372, 134] width 196 height 28
click at [318, 130] on div "New Form Download Import Quick Add Triggers You do not have permission for Trig…" at bounding box center [749, 144] width 1377 height 45
click at [446, 77] on input "text" at bounding box center [503, 74] width 197 height 25
paste input "88409"
type input "88409"
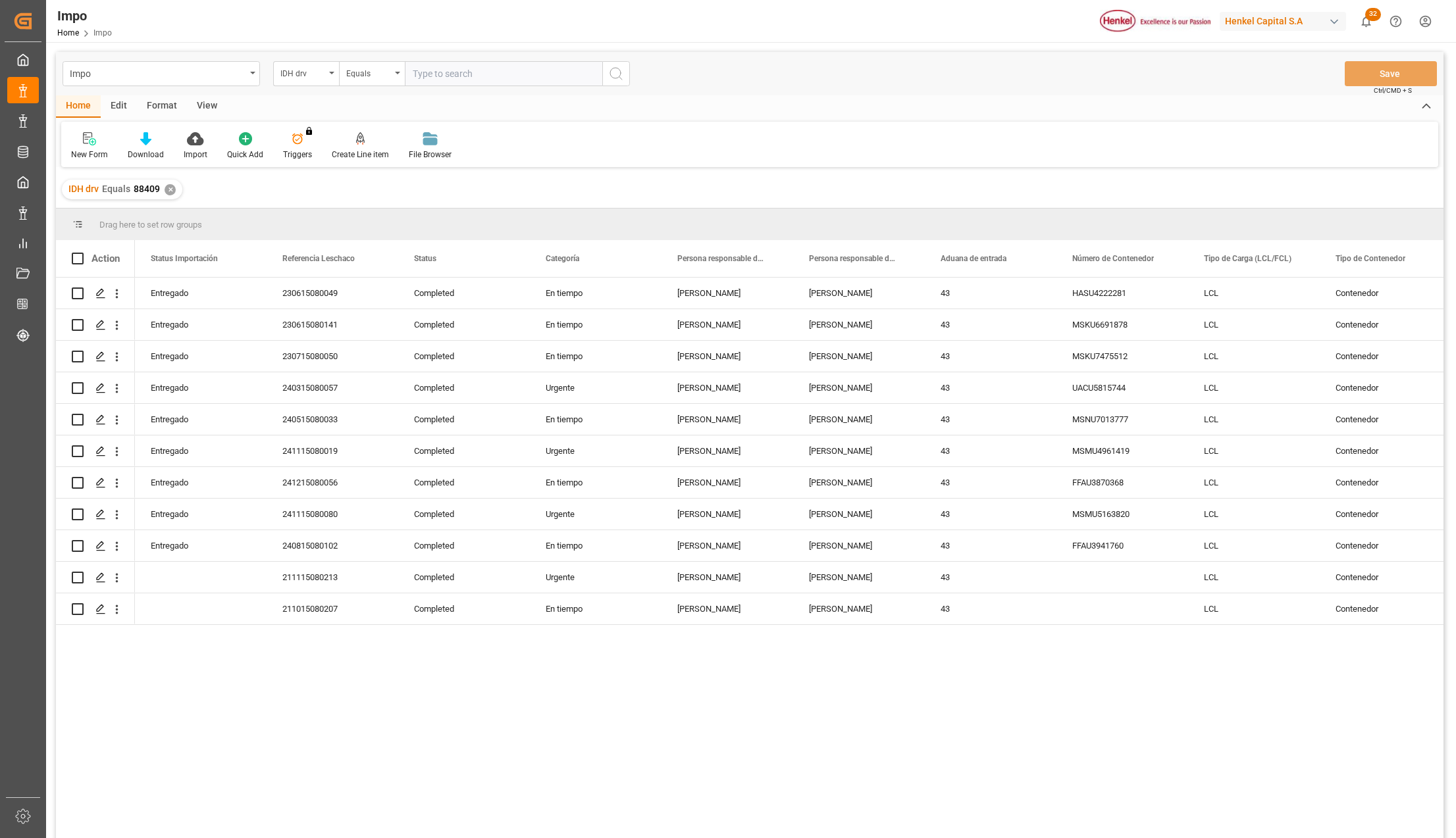
click at [209, 101] on div "View" at bounding box center [207, 106] width 40 height 22
click at [157, 143] on div at bounding box center [150, 138] width 65 height 14
click at [158, 187] on div "Seguimiento Operativo" at bounding box center [185, 186] width 115 height 14
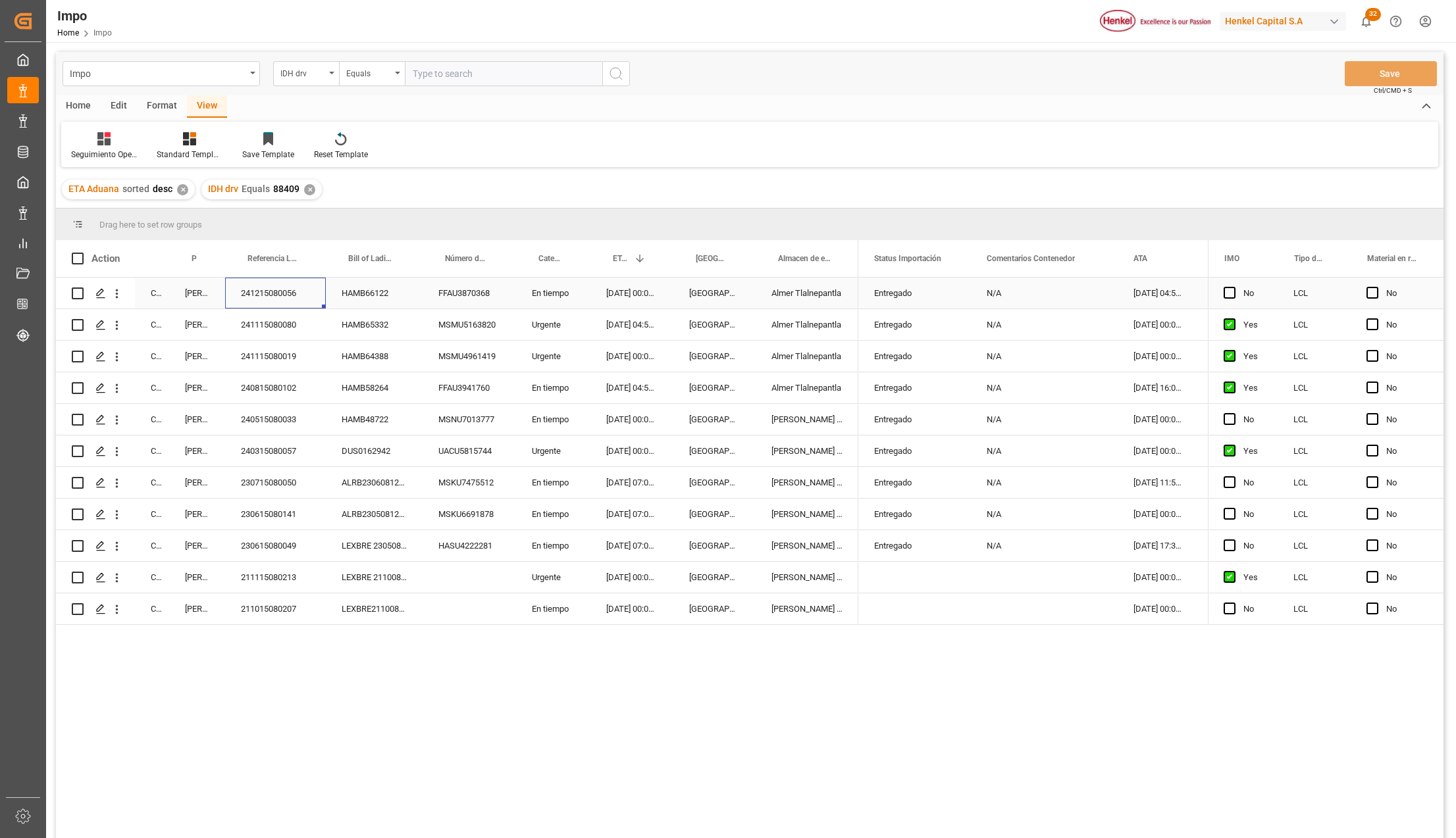
click at [261, 290] on div "241215080056" at bounding box center [275, 293] width 100 height 31
click at [382, 299] on div "HAMB66122" at bounding box center [374, 293] width 97 height 31
click at [269, 300] on div "241215080056" at bounding box center [275, 293] width 100 height 31
